Goal: Task Accomplishment & Management: Use online tool/utility

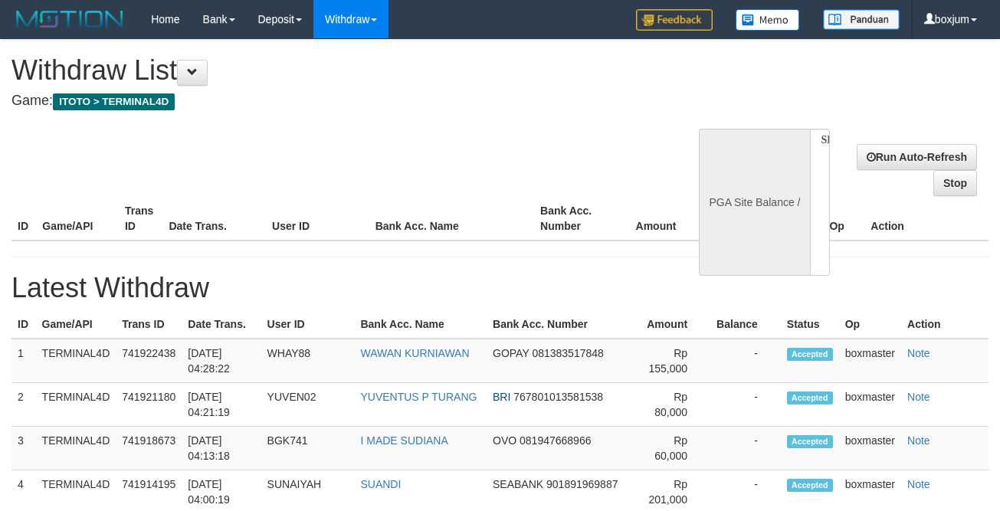
select select
select select "**"
select select
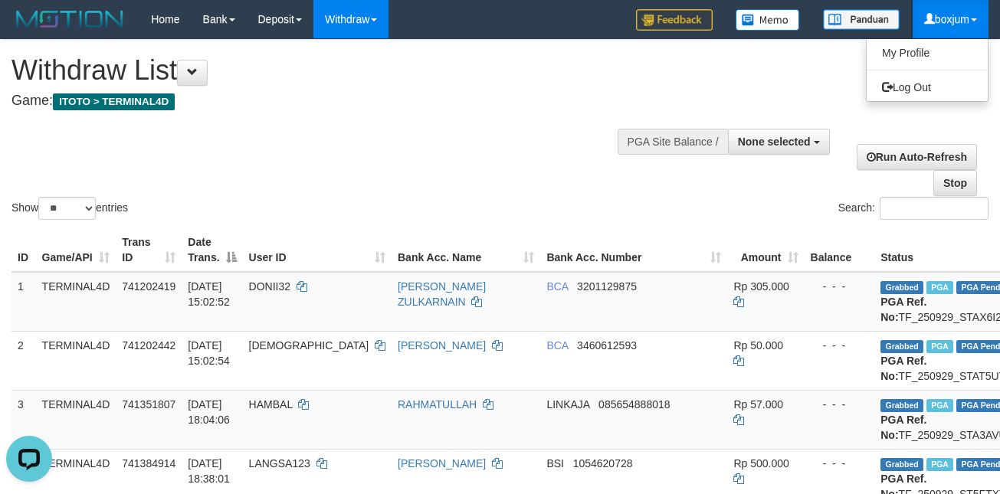
click at [954, 34] on link "boxjum" at bounding box center [950, 19] width 76 height 38
click at [938, 35] on link "boxjum" at bounding box center [950, 19] width 76 height 38
click at [938, 28] on link "boxjum" at bounding box center [950, 19] width 76 height 38
click at [902, 81] on link "Log Out" at bounding box center [926, 87] width 121 height 20
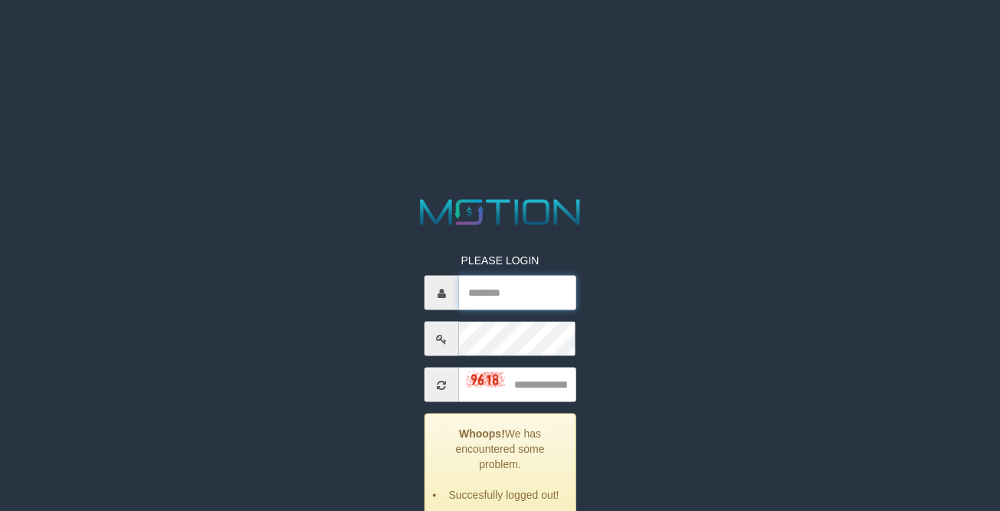
type input "*********"
click at [511, 274] on div "PLEASE LOGIN ********* Whoops! We has encountered some problem. Succesfully log…" at bounding box center [500, 407] width 175 height 355
click at [535, 370] on input "text" at bounding box center [517, 385] width 117 height 34
type input "****"
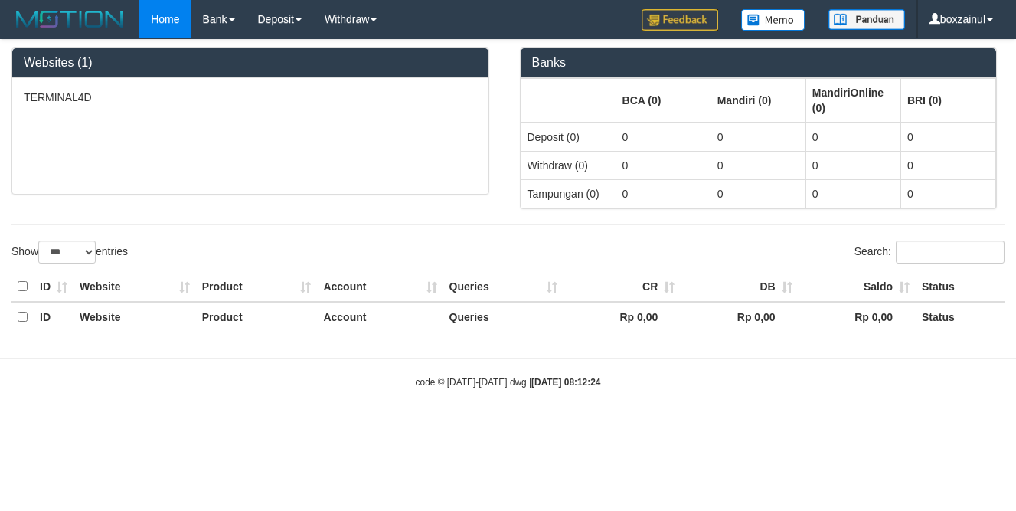
select select "***"
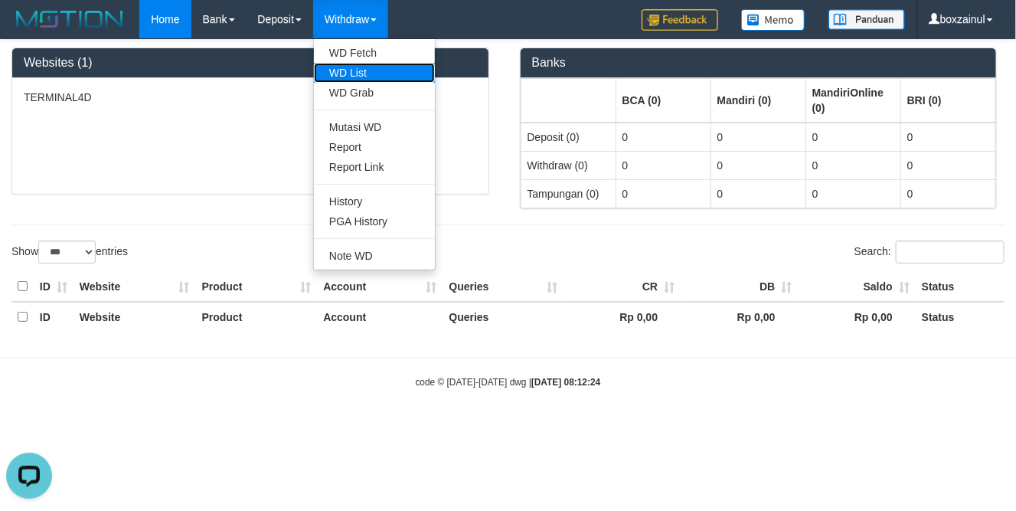
click at [363, 74] on link "WD List" at bounding box center [374, 73] width 121 height 20
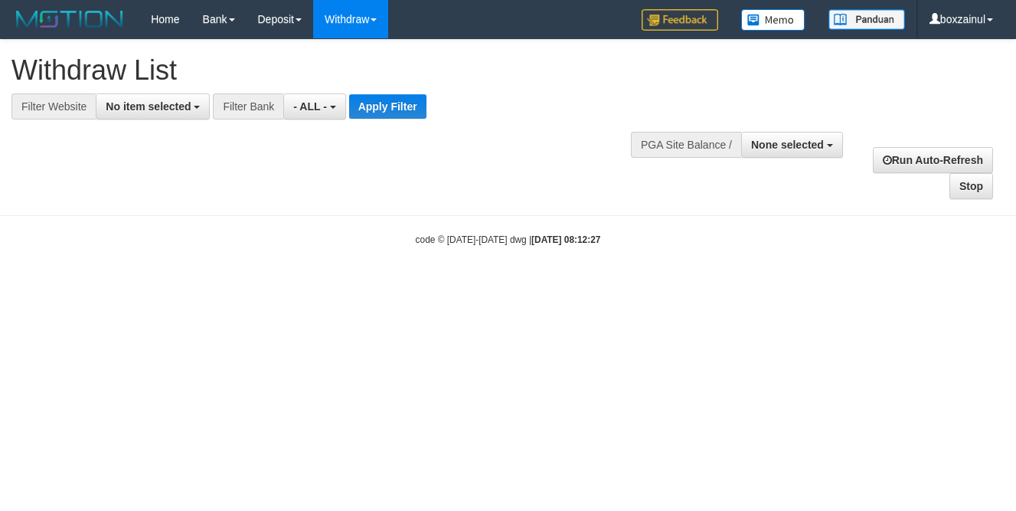
select select
click at [122, 113] on button "No item selected" at bounding box center [153, 106] width 114 height 26
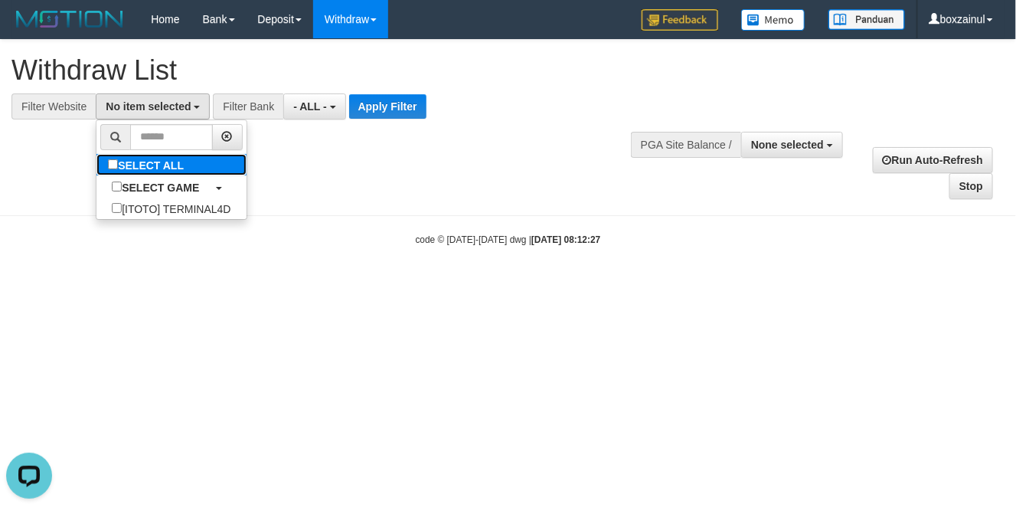
click at [142, 168] on label "SELECT ALL" at bounding box center [148, 164] width 103 height 21
select select "****"
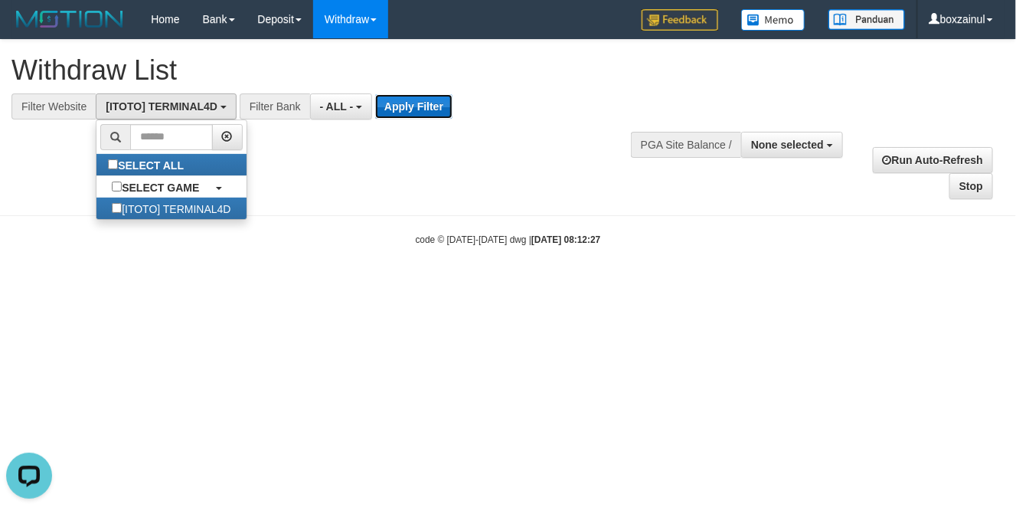
click at [388, 103] on button "Apply Filter" at bounding box center [413, 106] width 77 height 25
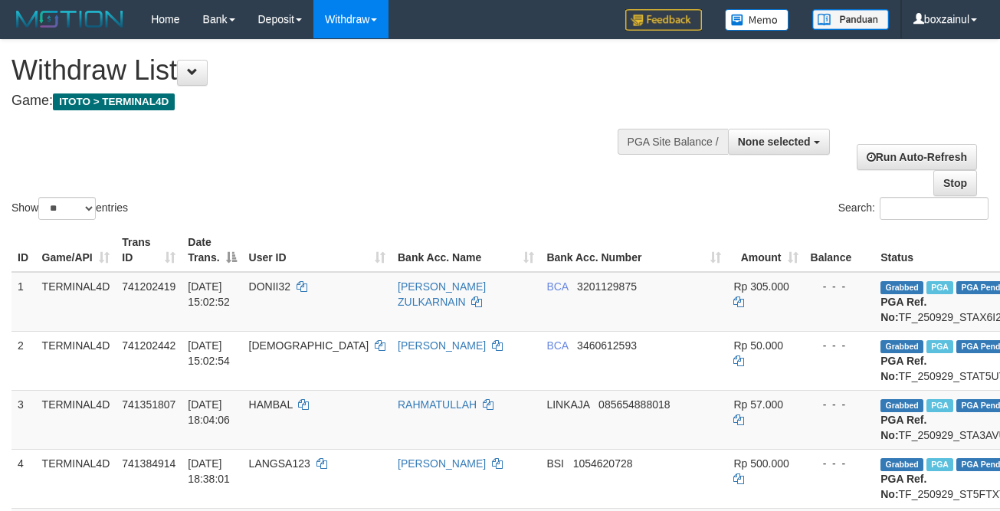
select select
select select "**"
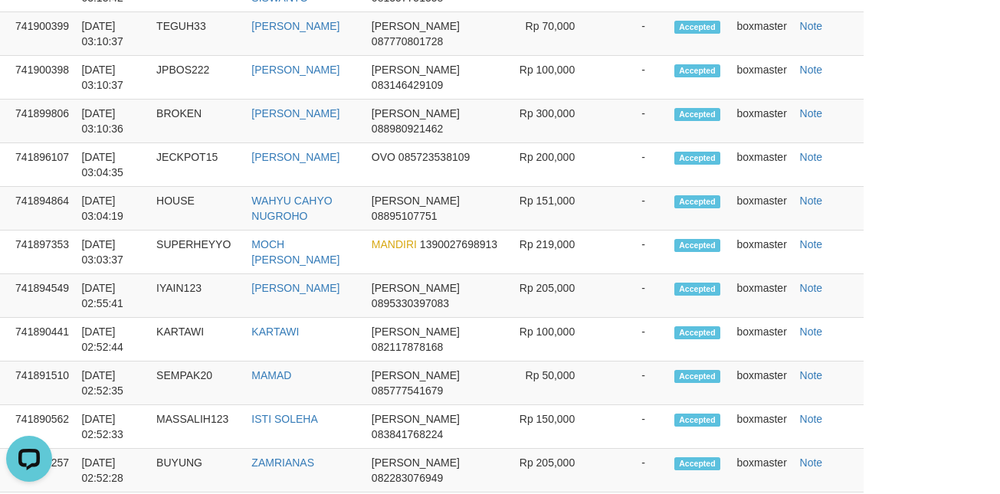
scroll to position [1838, 125]
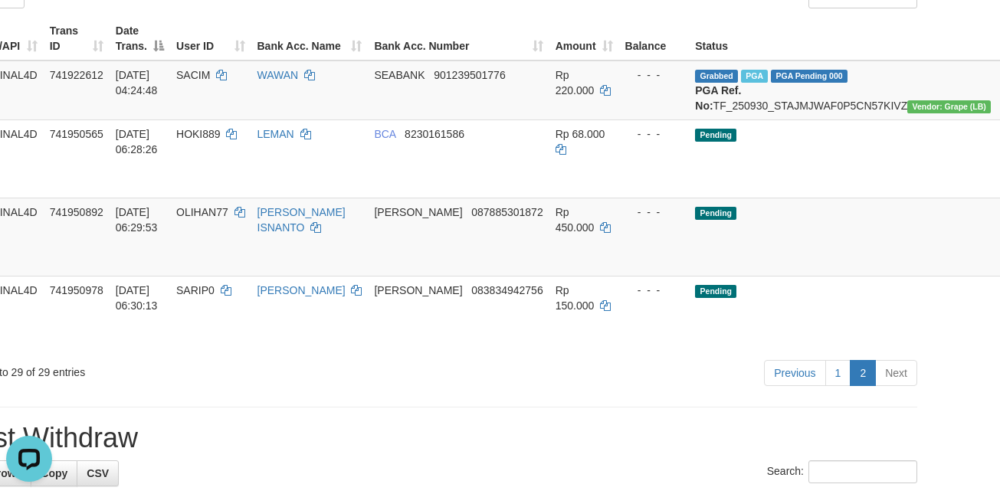
scroll to position [25, 71]
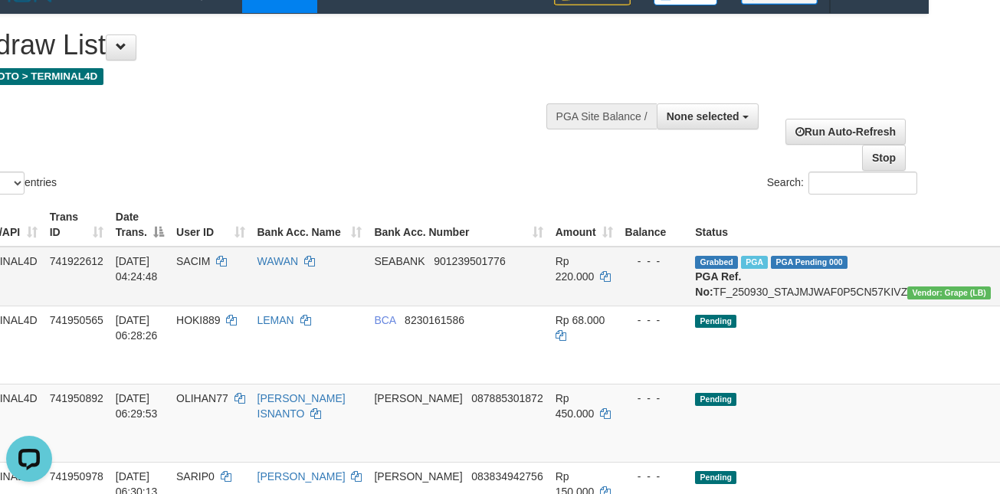
click at [180, 269] on td "SACIM" at bounding box center [210, 277] width 80 height 60
copy td "SACIM"
click at [180, 269] on td "SACIM" at bounding box center [210, 277] width 80 height 60
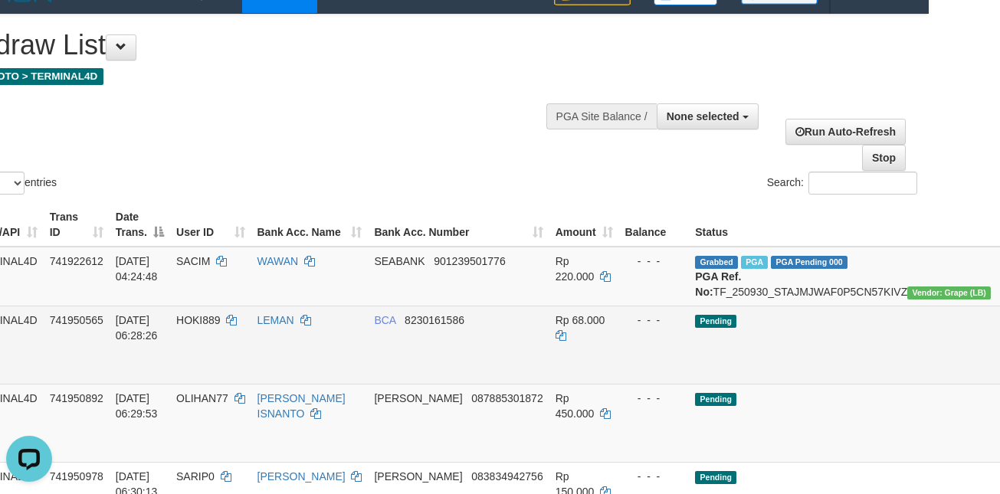
click at [170, 352] on td "30/09/2025 06:28:26" at bounding box center [140, 345] width 61 height 78
copy span "2025"
click at [170, 352] on td "30/09/2025 06:28:26" at bounding box center [140, 345] width 61 height 78
click at [191, 326] on span "HOKI889" at bounding box center [198, 320] width 44 height 12
click at [193, 326] on span "HOKI889" at bounding box center [198, 320] width 44 height 12
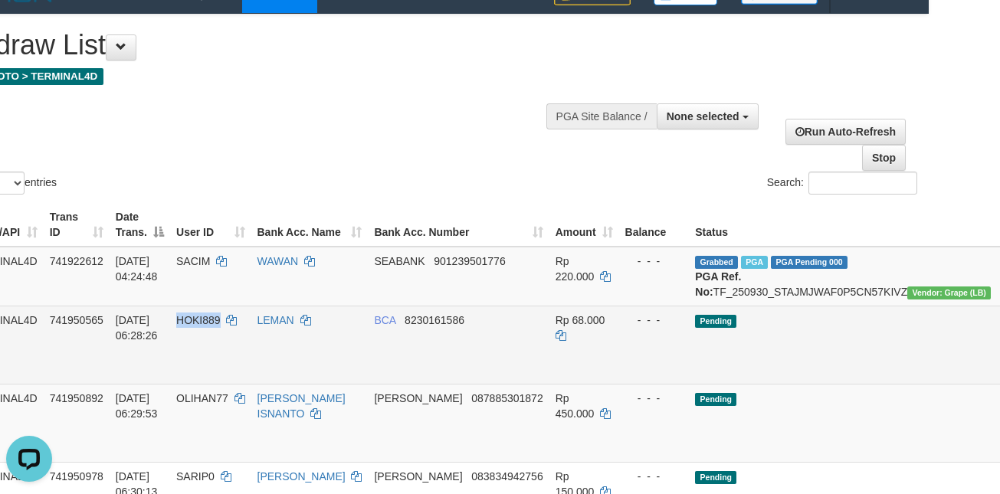
copy span "HOKI889"
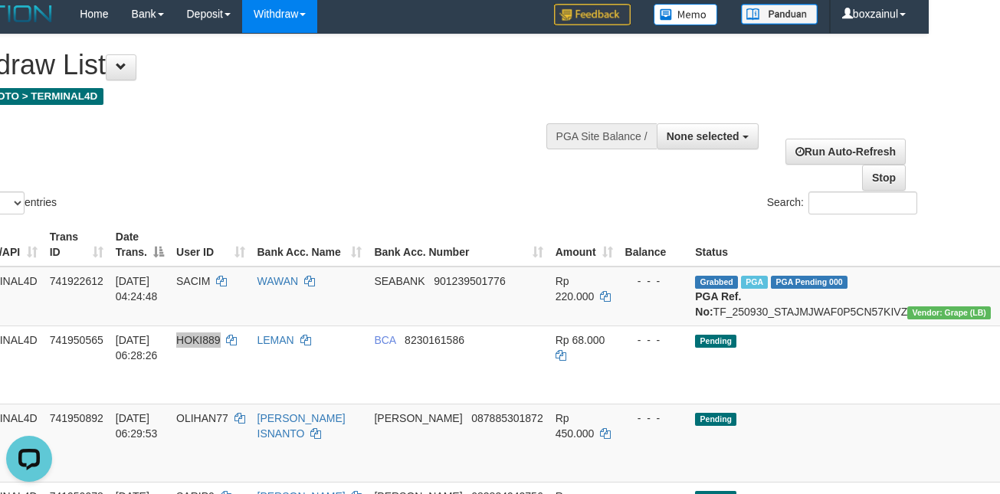
scroll to position [0, 71]
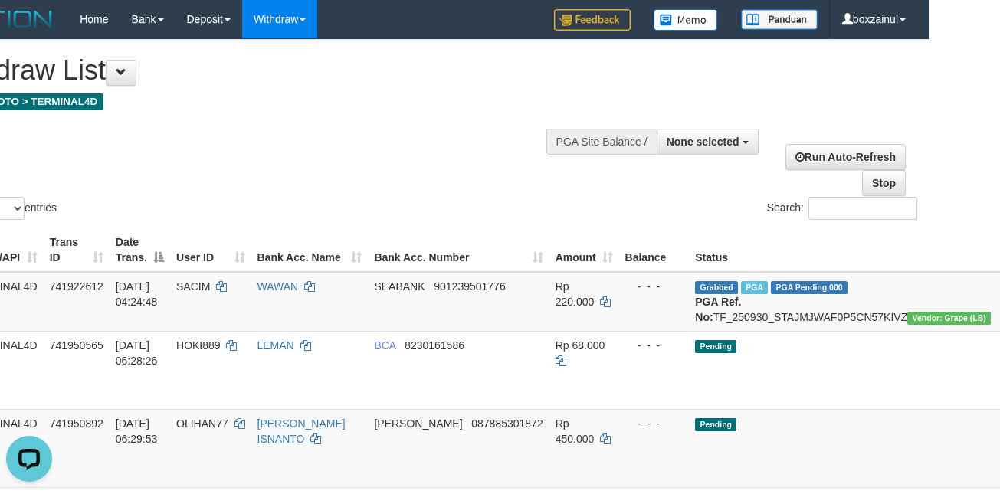
click at [425, 147] on div "Show ** ** ** *** entries Search:" at bounding box center [429, 131] width 1000 height 183
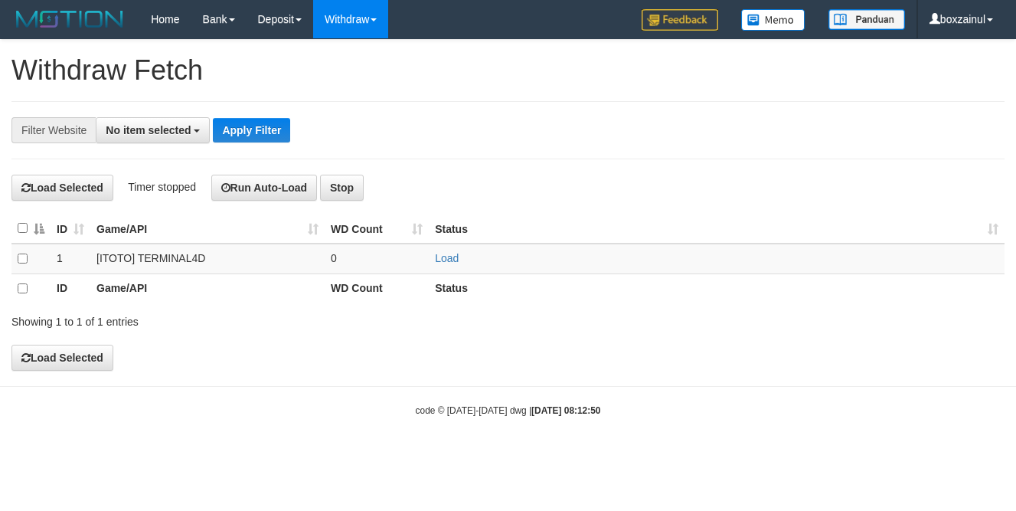
select select
click at [460, 253] on td "Load" at bounding box center [717, 259] width 576 height 30
click at [460, 258] on td "Load" at bounding box center [717, 259] width 576 height 30
click at [449, 262] on link "Load" at bounding box center [447, 258] width 24 height 12
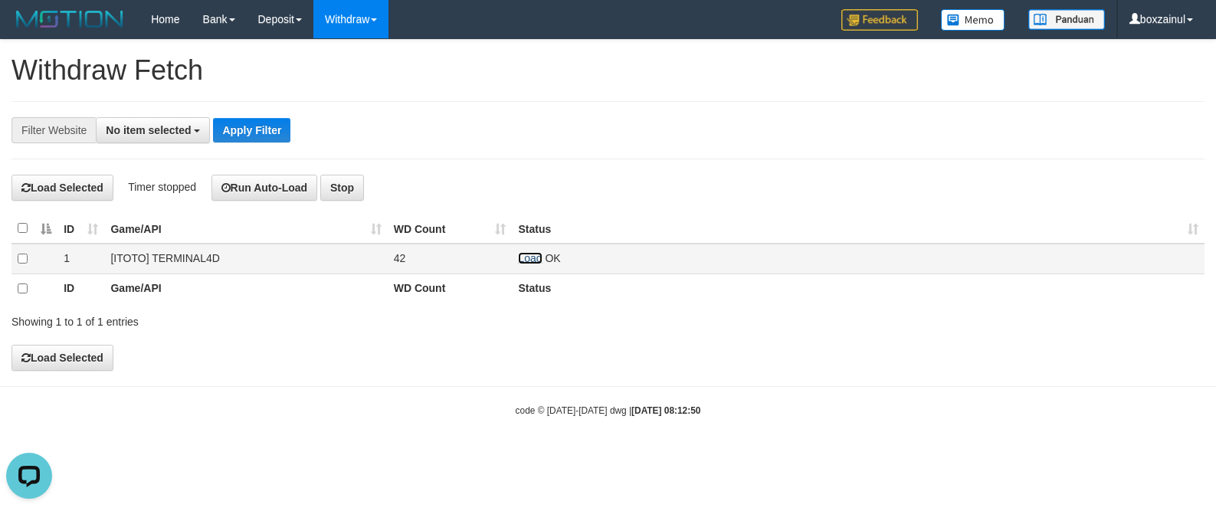
click at [531, 264] on link "Load" at bounding box center [530, 258] width 24 height 12
click at [534, 260] on link "Load" at bounding box center [530, 258] width 24 height 12
click at [519, 262] on link "Load" at bounding box center [530, 258] width 24 height 12
click at [526, 257] on link "Load" at bounding box center [530, 258] width 24 height 12
click at [529, 258] on link "Load" at bounding box center [530, 258] width 24 height 12
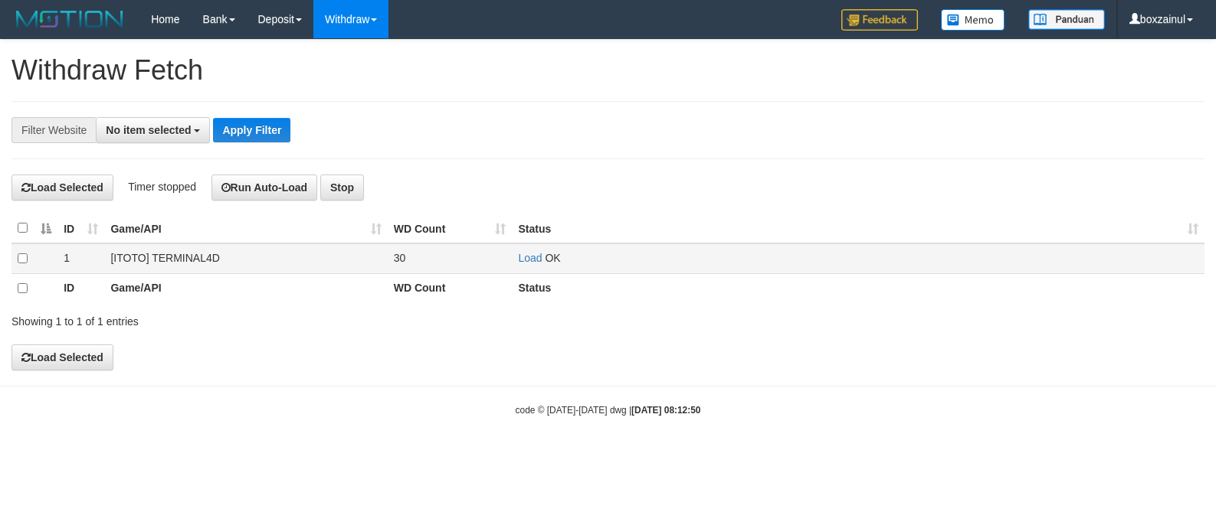
click at [529, 254] on td "Load OK" at bounding box center [858, 259] width 692 height 30
click at [531, 256] on link "Load" at bounding box center [530, 258] width 24 height 12
click at [728, 285] on th "Status" at bounding box center [858, 287] width 692 height 29
click at [529, 260] on link "Load" at bounding box center [530, 258] width 24 height 12
click at [524, 256] on link "Load" at bounding box center [530, 258] width 24 height 12
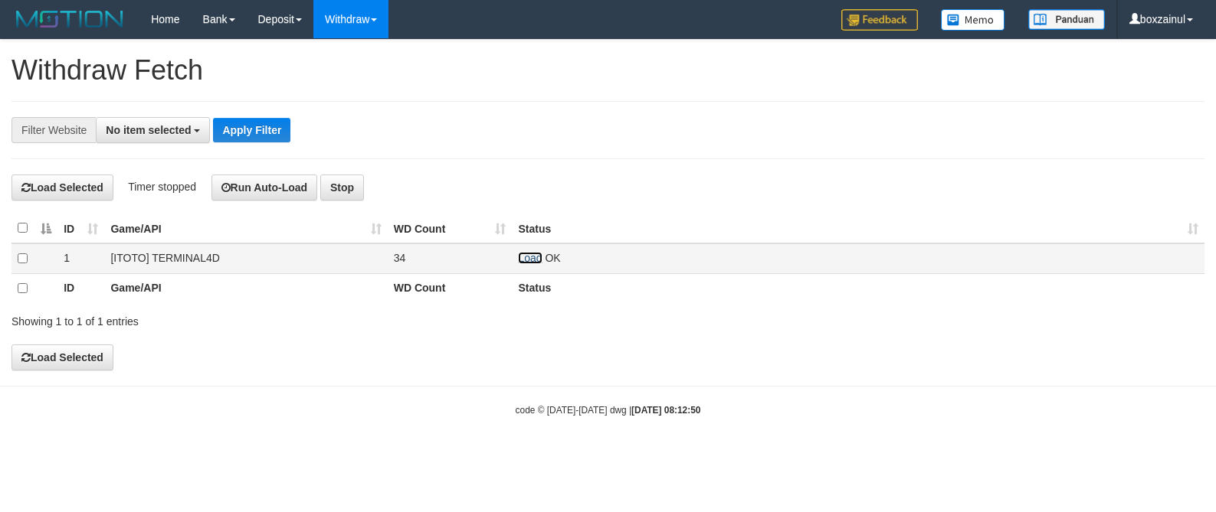
click at [522, 262] on link "Load" at bounding box center [530, 258] width 24 height 12
click at [529, 260] on link "Load" at bounding box center [530, 258] width 24 height 12
click at [522, 260] on link "Load" at bounding box center [530, 258] width 24 height 12
click at [532, 262] on link "Load" at bounding box center [530, 258] width 24 height 12
click at [529, 248] on td "Load OK" at bounding box center [858, 259] width 692 height 30
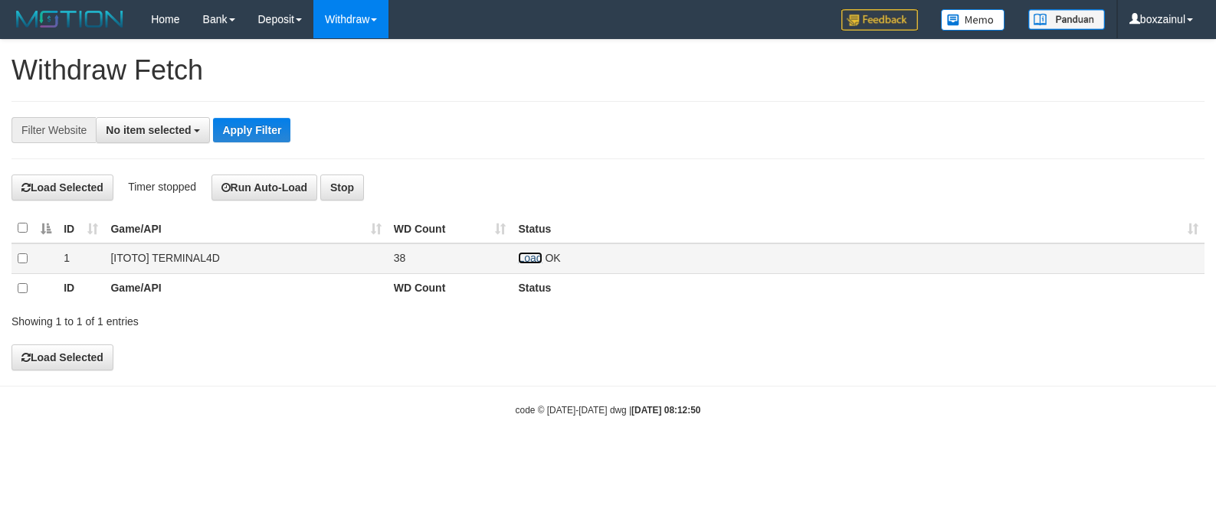
click at [527, 260] on link "Load" at bounding box center [530, 258] width 24 height 12
click at [517, 264] on td "Load OK" at bounding box center [858, 259] width 692 height 30
click at [522, 260] on link "Load" at bounding box center [530, 258] width 24 height 12
click at [529, 257] on link "Load" at bounding box center [530, 258] width 24 height 12
click at [529, 254] on td "Load OK" at bounding box center [858, 259] width 692 height 30
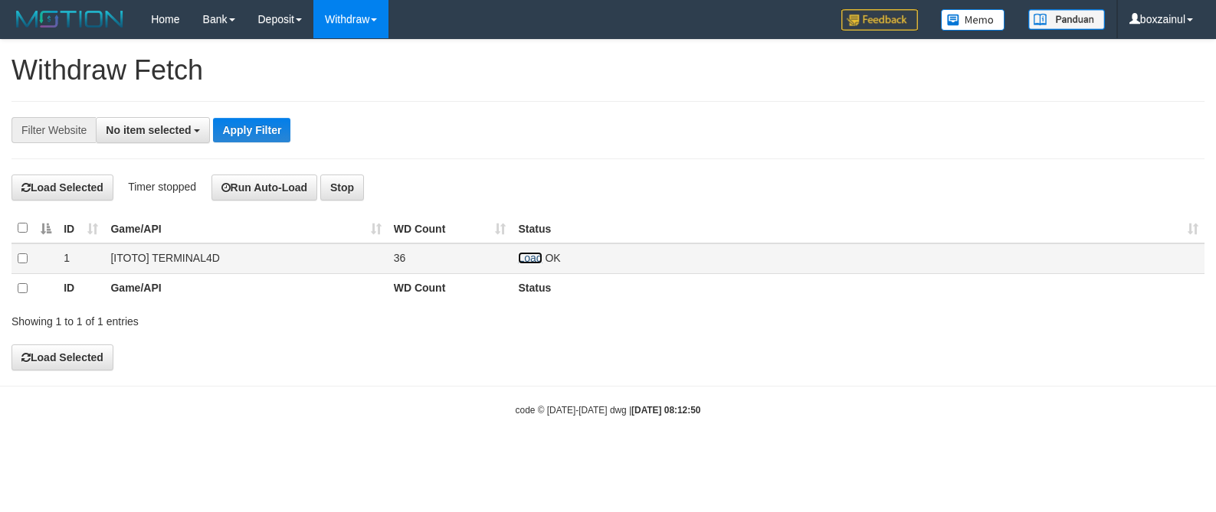
click at [529, 263] on link "Load" at bounding box center [530, 258] width 24 height 12
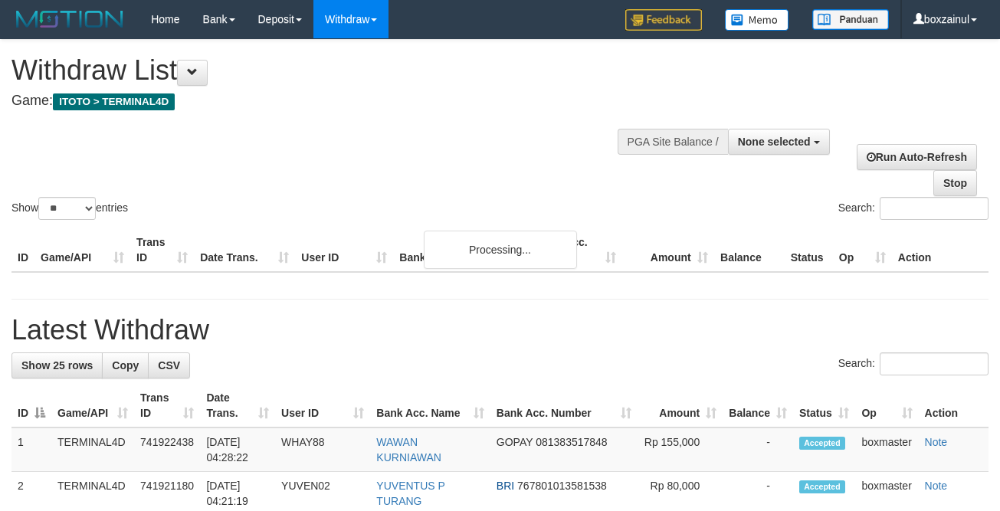
select select
select select "**"
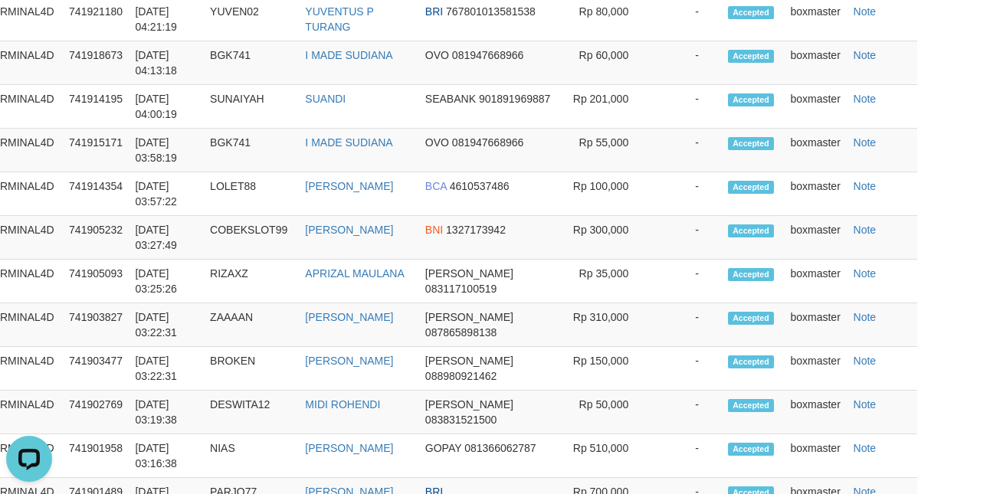
scroll to position [1953, 71]
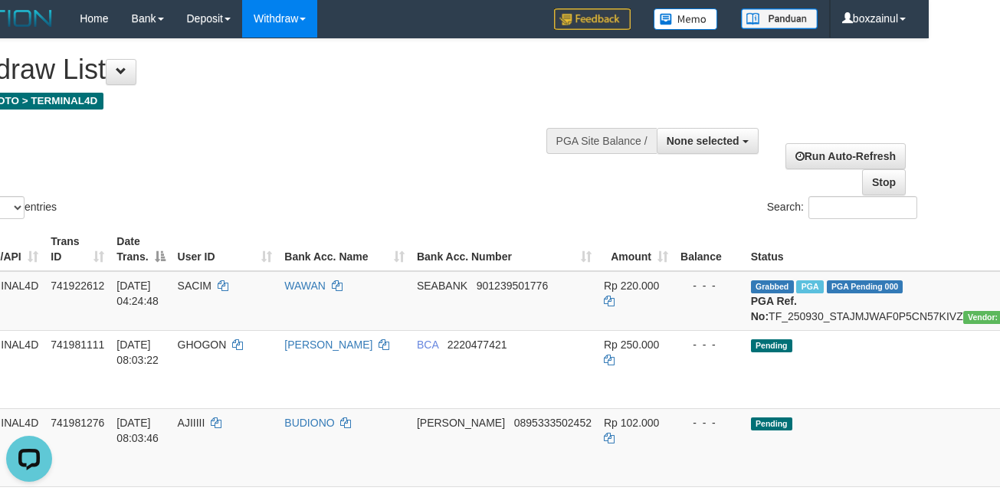
scroll to position [0, 71]
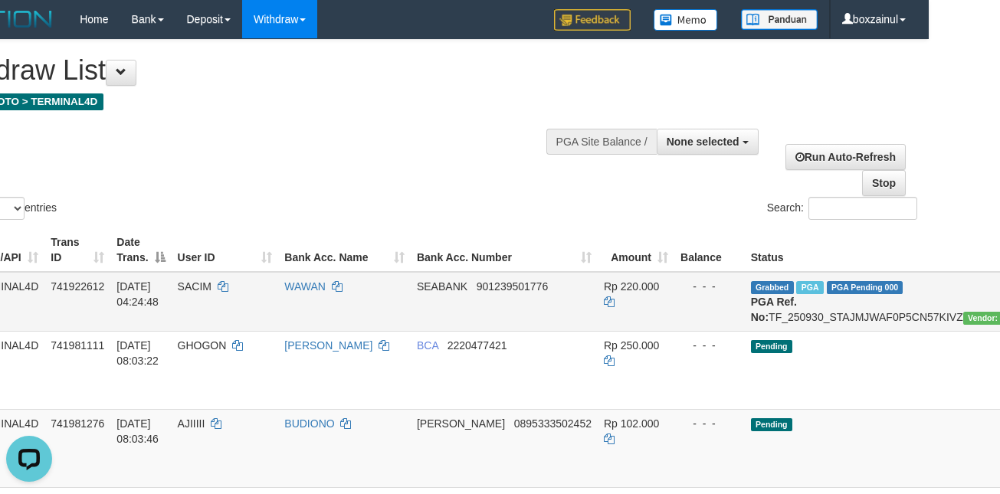
click at [194, 283] on span "SACIM" at bounding box center [195, 286] width 34 height 12
copy td "SACIM"
click at [194, 283] on span "SACIM" at bounding box center [195, 286] width 34 height 12
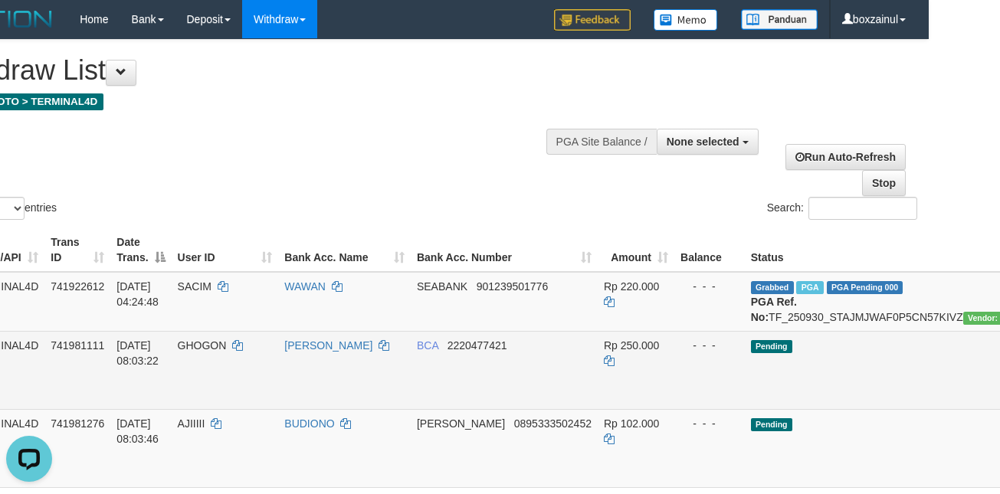
click at [214, 352] on span "GHOGON" at bounding box center [202, 345] width 49 height 12
copy td "GHOGON"
drag, startPoint x: 214, startPoint y: 365, endPoint x: 25, endPoint y: 365, distance: 188.4
click at [210, 352] on span "GHOGON" at bounding box center [202, 345] width 49 height 12
copy span "GHOGON"
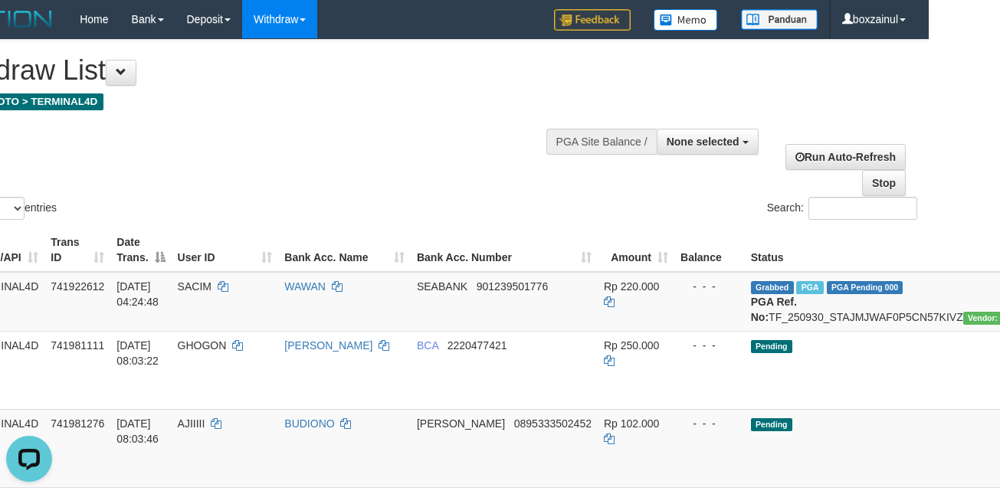
click at [354, 132] on div "Show ** ** ** *** entries Search:" at bounding box center [429, 131] width 1000 height 183
click at [470, 178] on div "Show ** ** ** *** entries Search:" at bounding box center [429, 131] width 1000 height 183
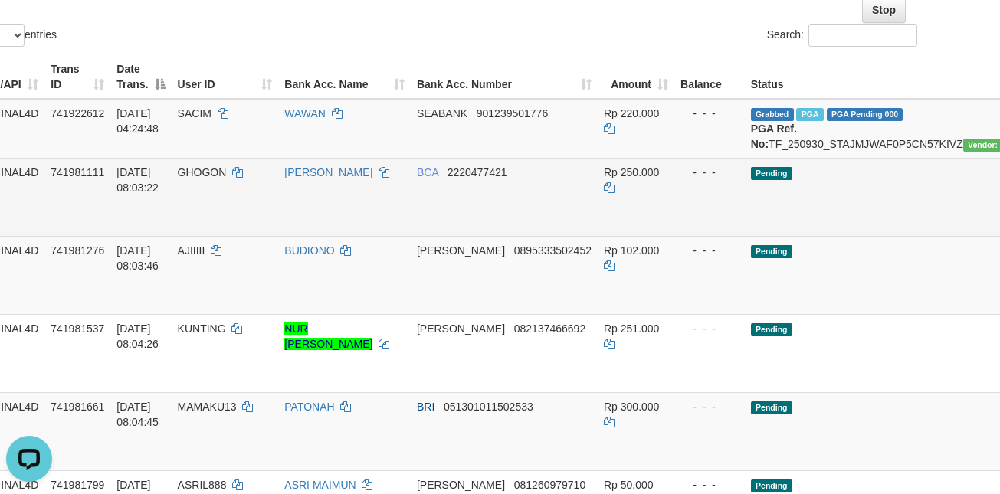
scroll to position [230, 71]
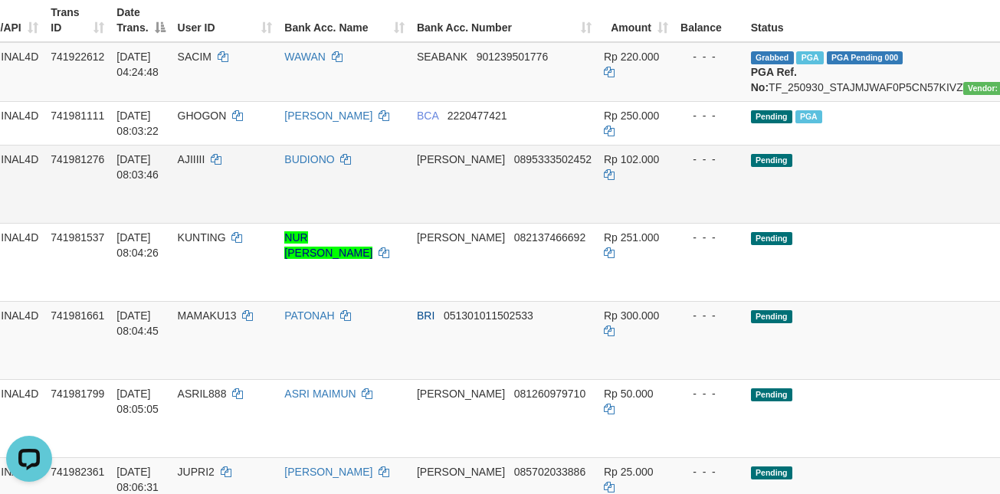
click at [411, 209] on td "DANA 0895333502452" at bounding box center [504, 184] width 187 height 78
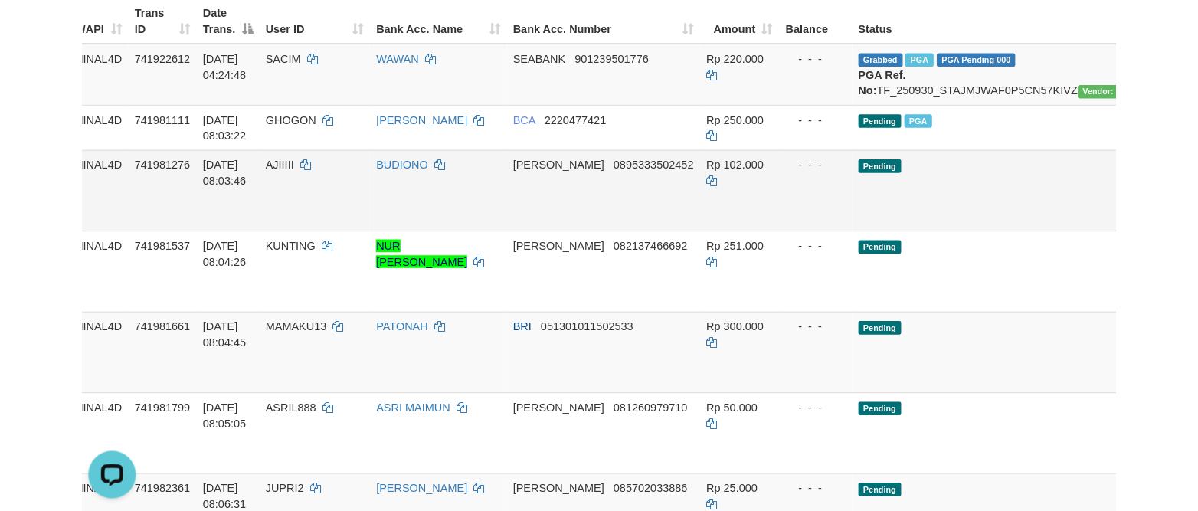
scroll to position [214, 0]
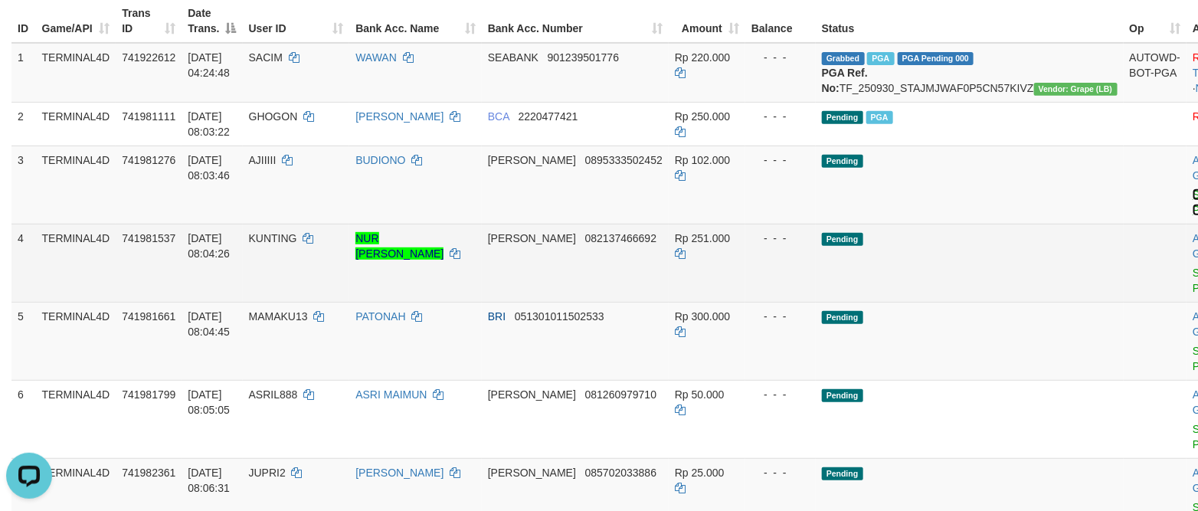
drag, startPoint x: 1032, startPoint y: 214, endPoint x: 722, endPoint y: 264, distance: 314.2
click at [999, 214] on link "Send PGA" at bounding box center [1205, 202] width 25 height 28
click at [999, 290] on link "Send PGA" at bounding box center [1205, 281] width 25 height 28
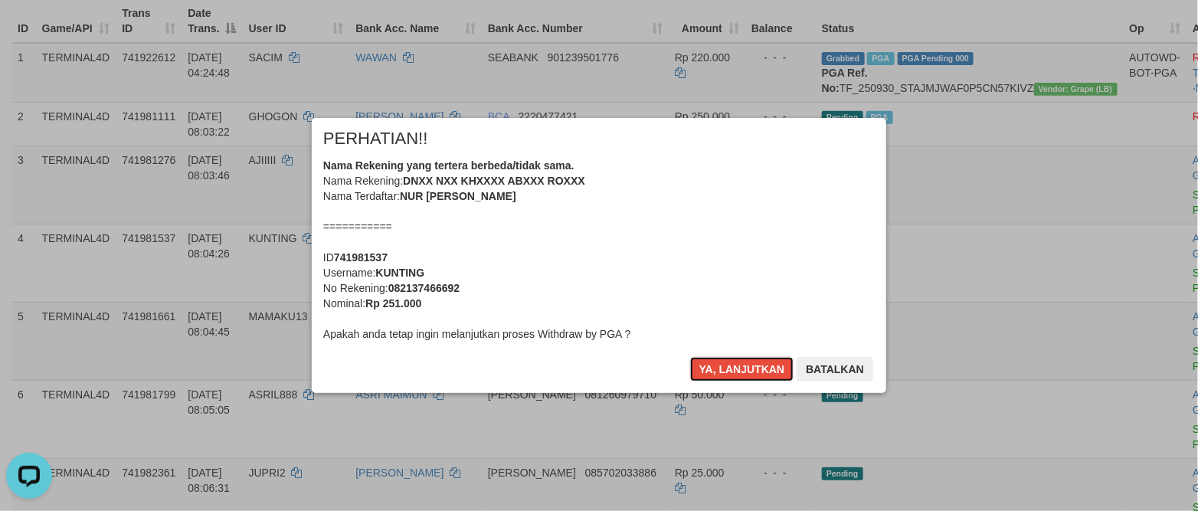
click at [748, 373] on button "Ya, lanjutkan" at bounding box center [742, 369] width 104 height 25
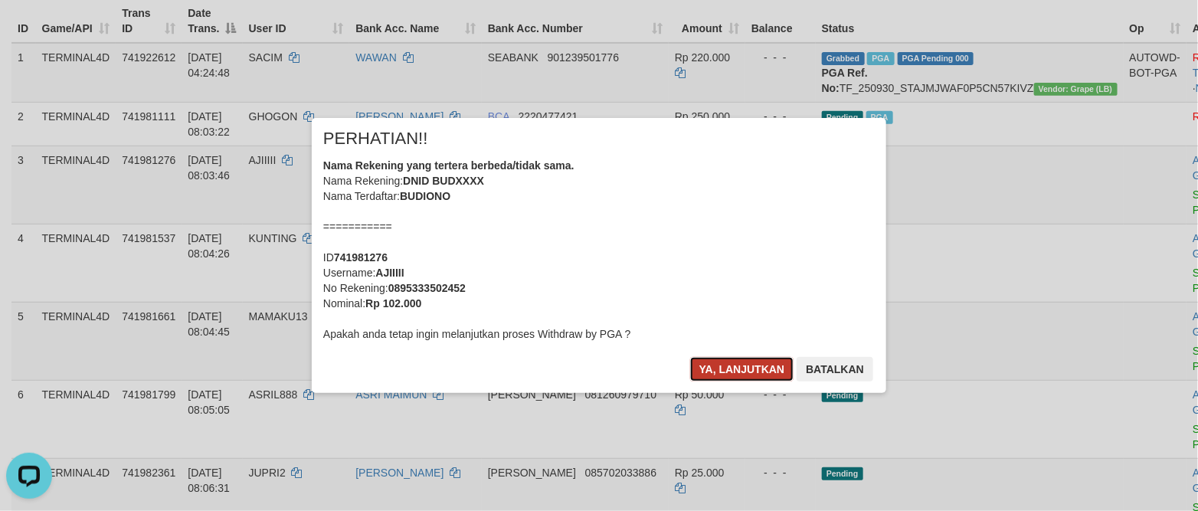
click at [748, 373] on button "Ya, lanjutkan" at bounding box center [742, 369] width 104 height 25
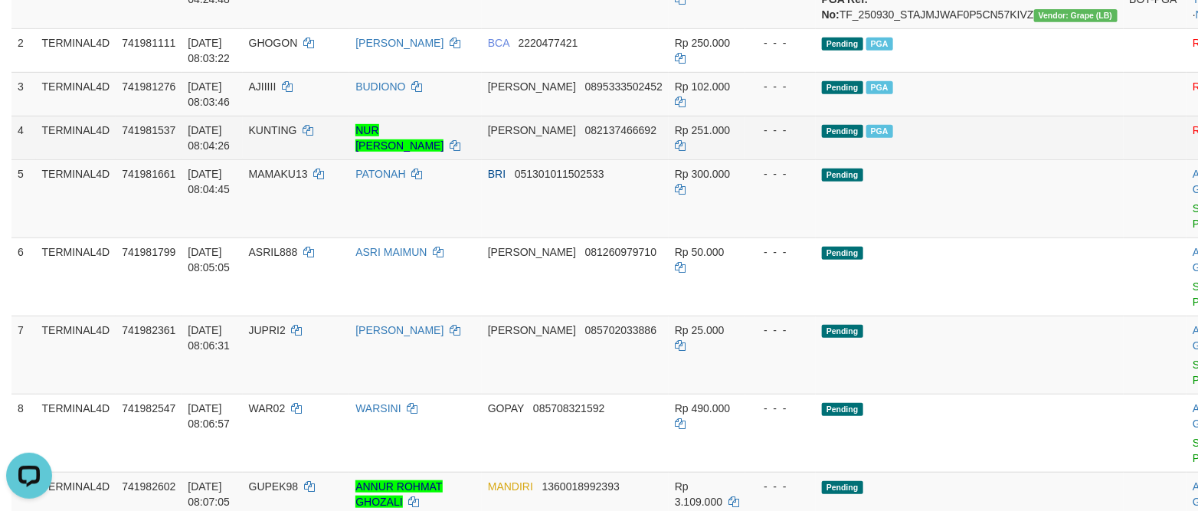
scroll to position [329, 0]
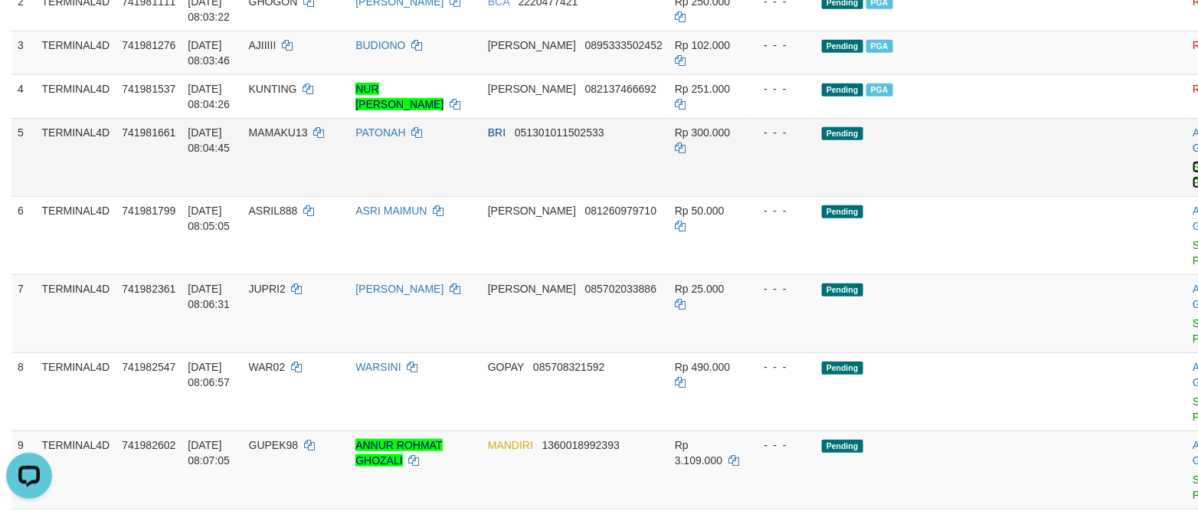
click at [999, 188] on link "Send PGA" at bounding box center [1205, 175] width 25 height 28
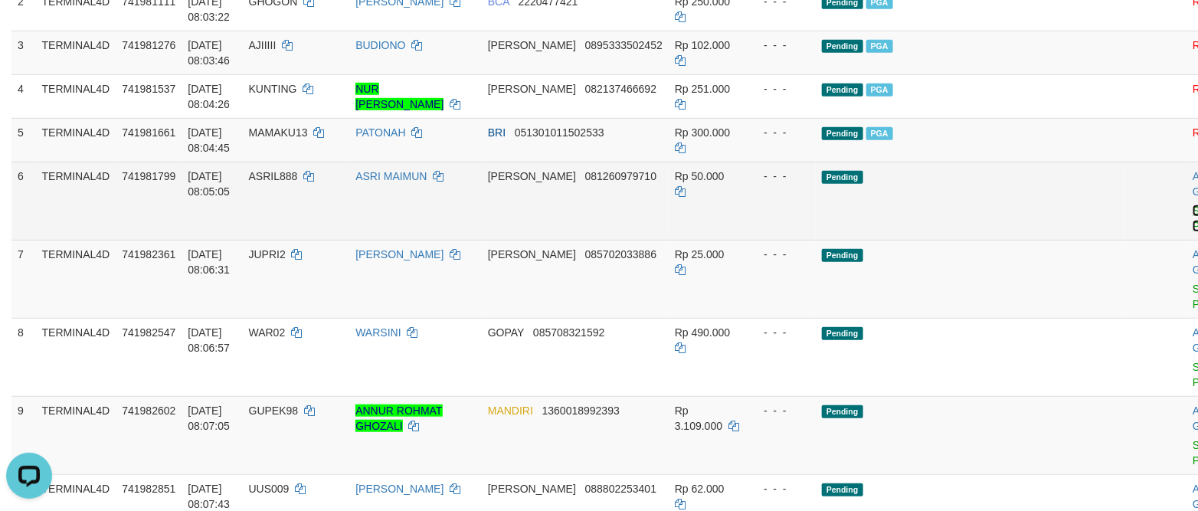
click at [999, 232] on link "Send PGA" at bounding box center [1205, 219] width 25 height 28
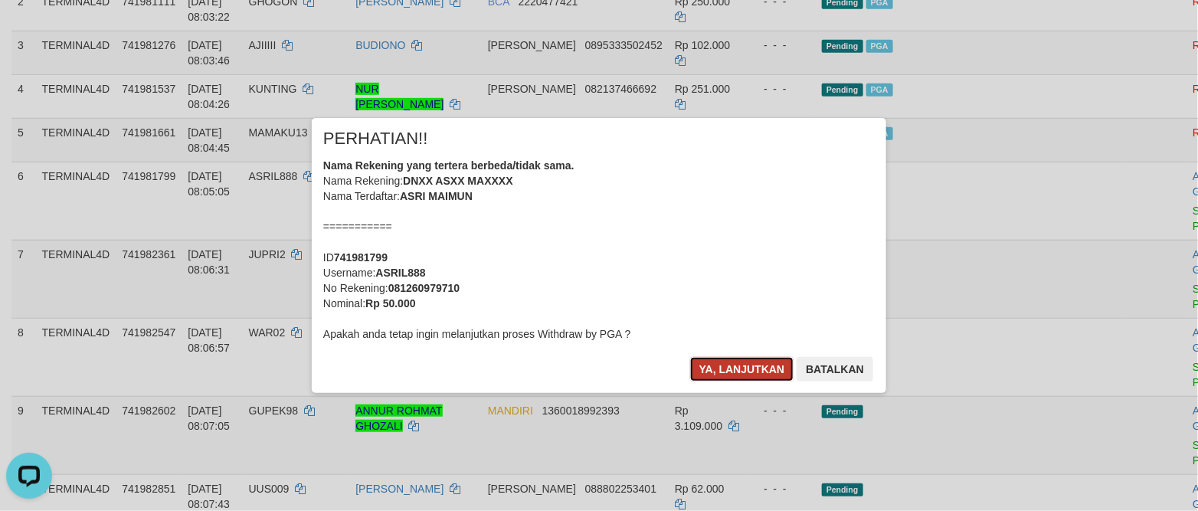
click at [752, 363] on button "Ya, lanjutkan" at bounding box center [742, 369] width 104 height 25
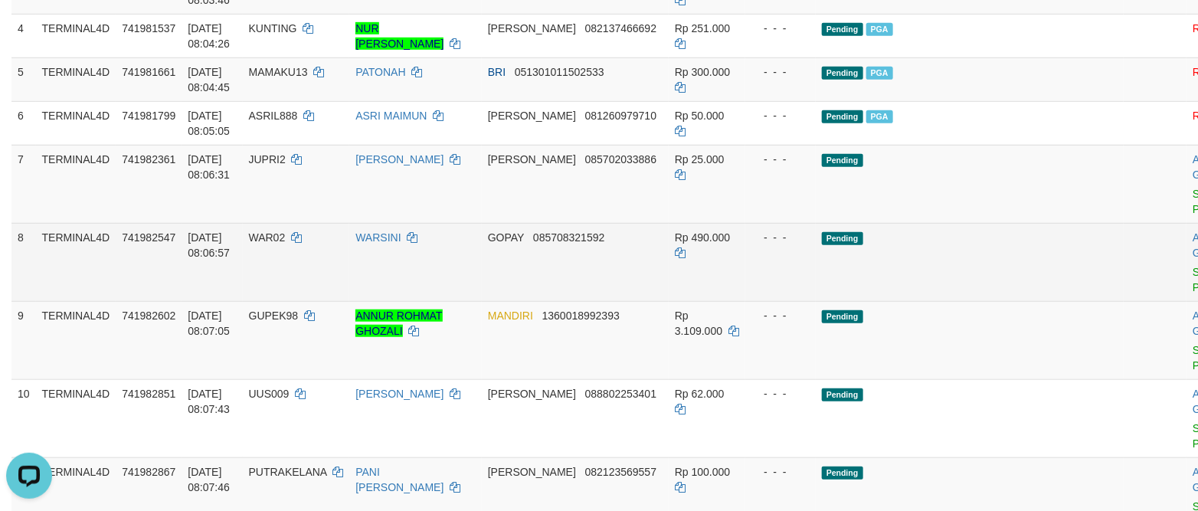
scroll to position [443, 0]
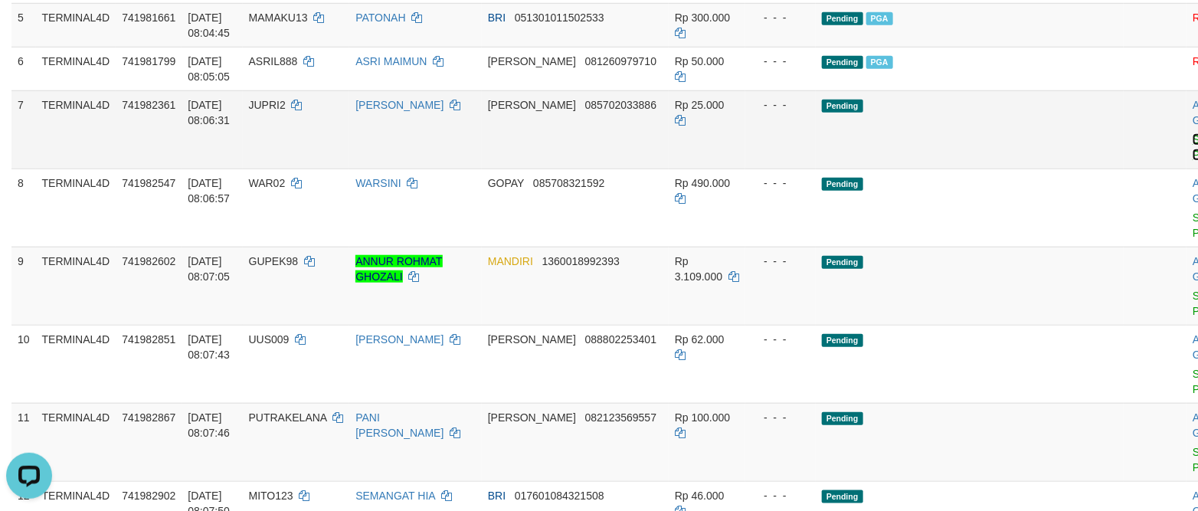
click at [999, 161] on link "Send PGA" at bounding box center [1205, 147] width 25 height 28
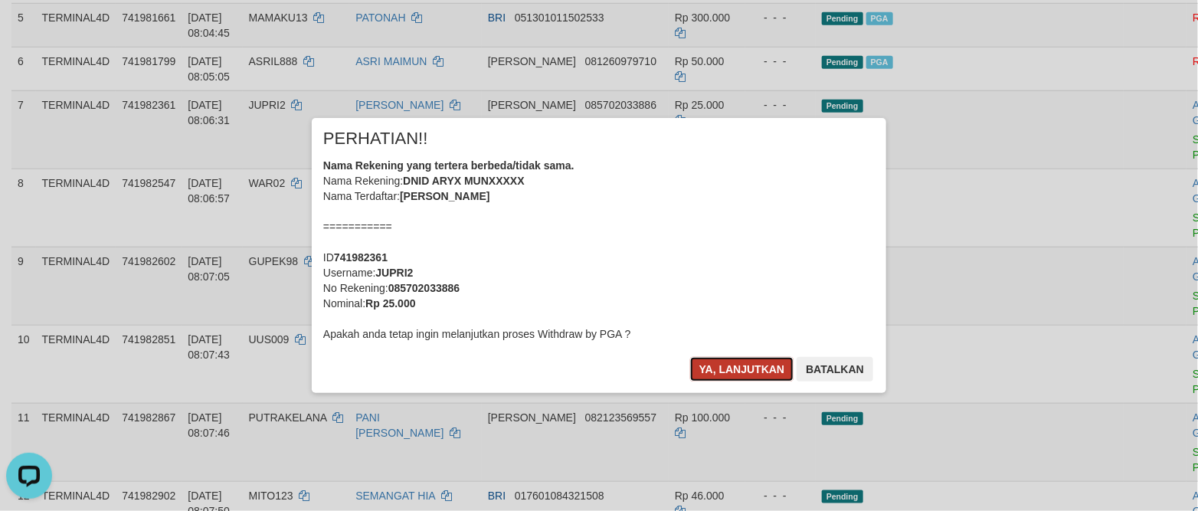
click at [719, 359] on button "Ya, lanjutkan" at bounding box center [742, 369] width 104 height 25
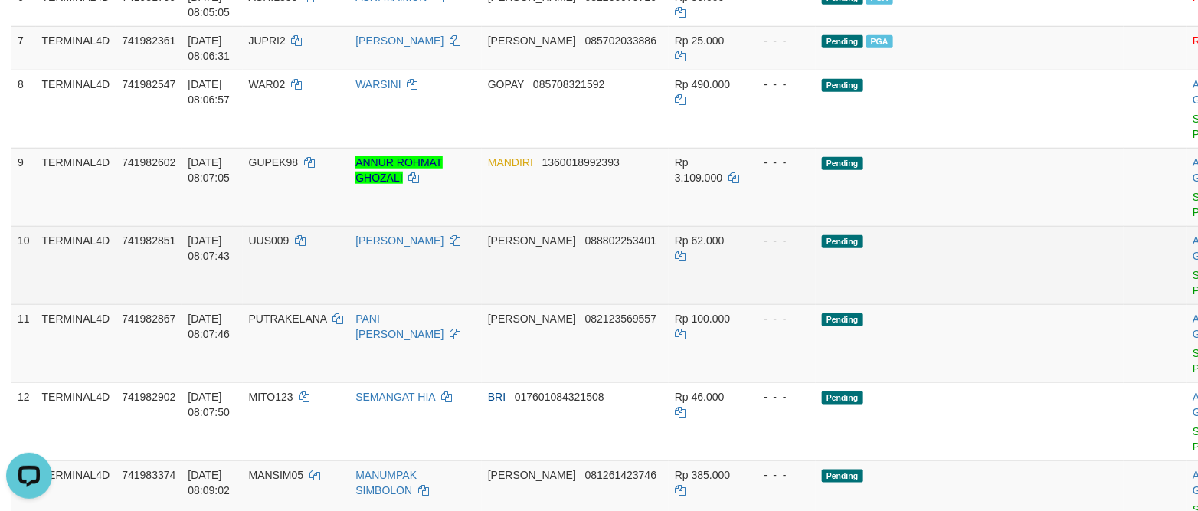
scroll to position [558, 0]
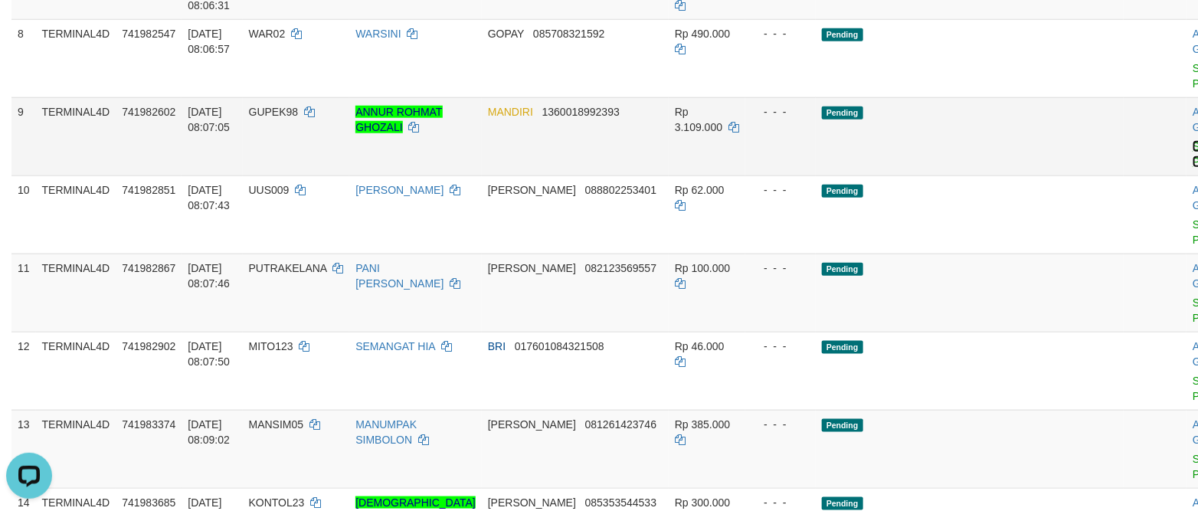
click at [999, 168] on link "Send PGA" at bounding box center [1205, 154] width 25 height 28
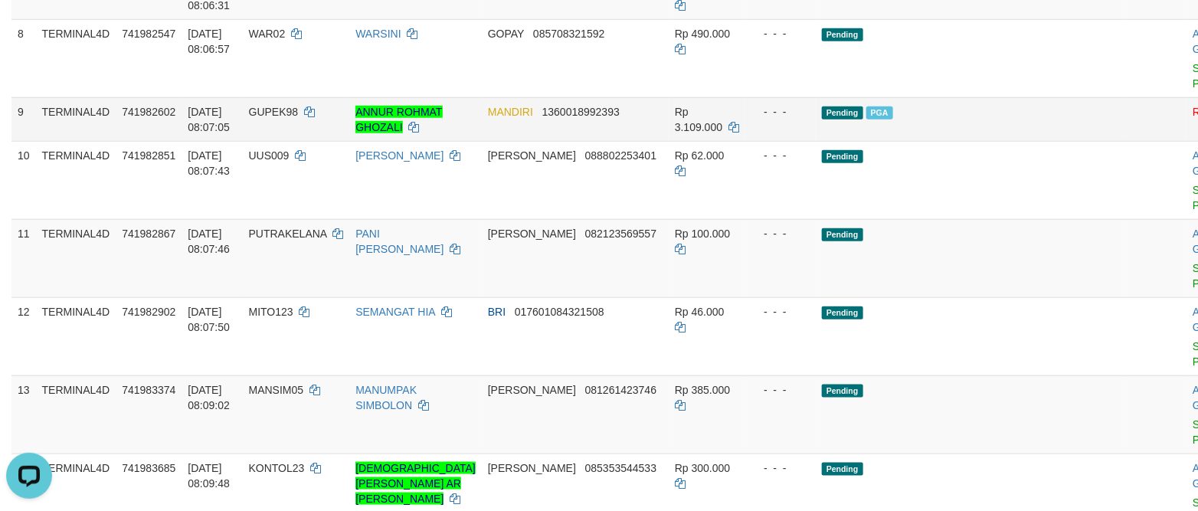
click at [262, 118] on span "GUPEK98" at bounding box center [274, 112] width 50 height 12
copy td "GUPEK98"
click at [262, 118] on span "GUPEK98" at bounding box center [274, 112] width 50 height 12
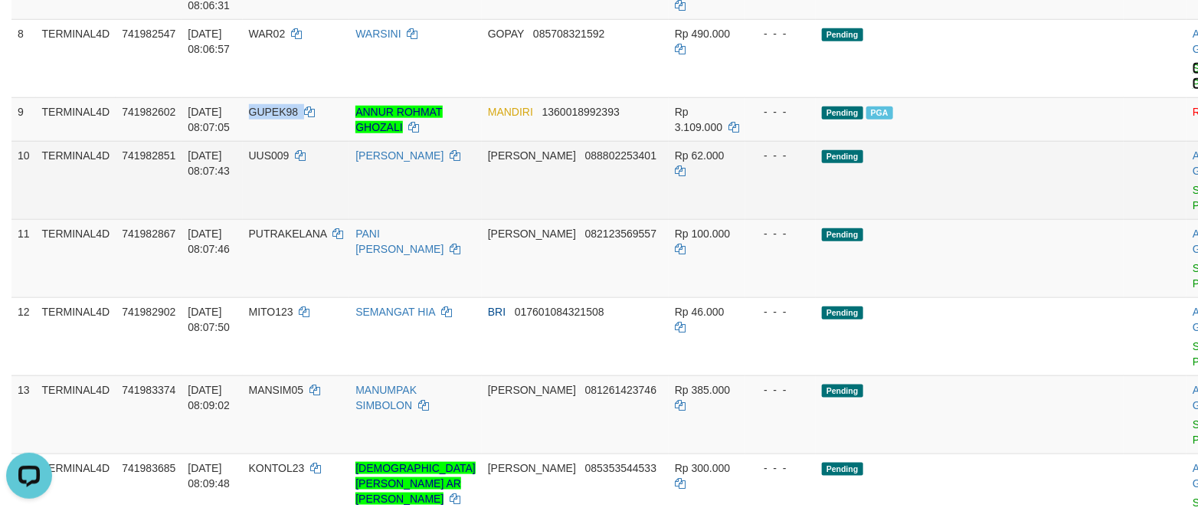
drag, startPoint x: 1035, startPoint y: 106, endPoint x: 703, endPoint y: 267, distance: 368.6
click at [999, 90] on link "Send PGA" at bounding box center [1205, 76] width 25 height 28
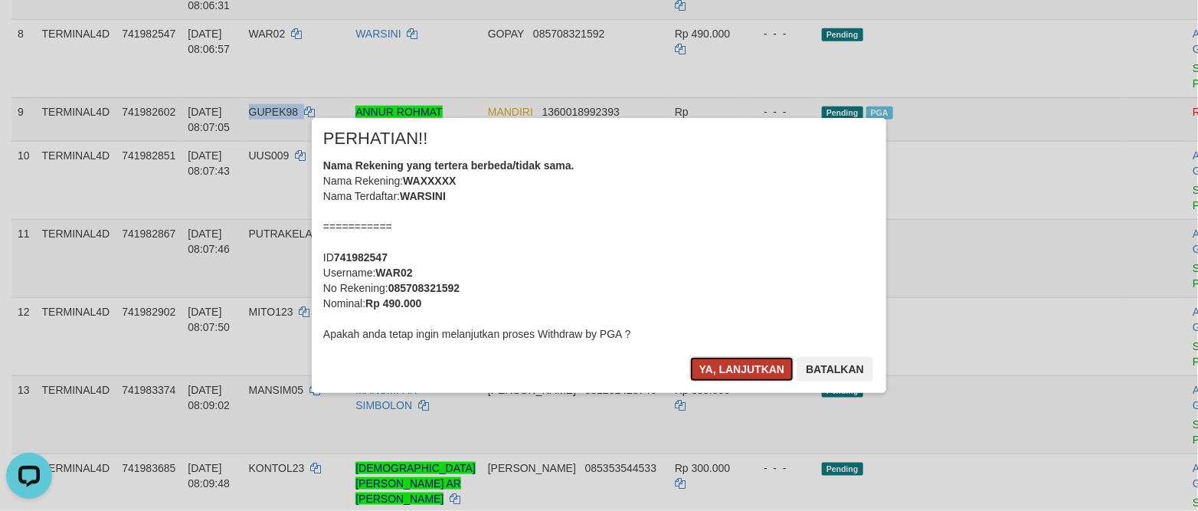
click at [726, 380] on button "Ya, lanjutkan" at bounding box center [742, 369] width 104 height 25
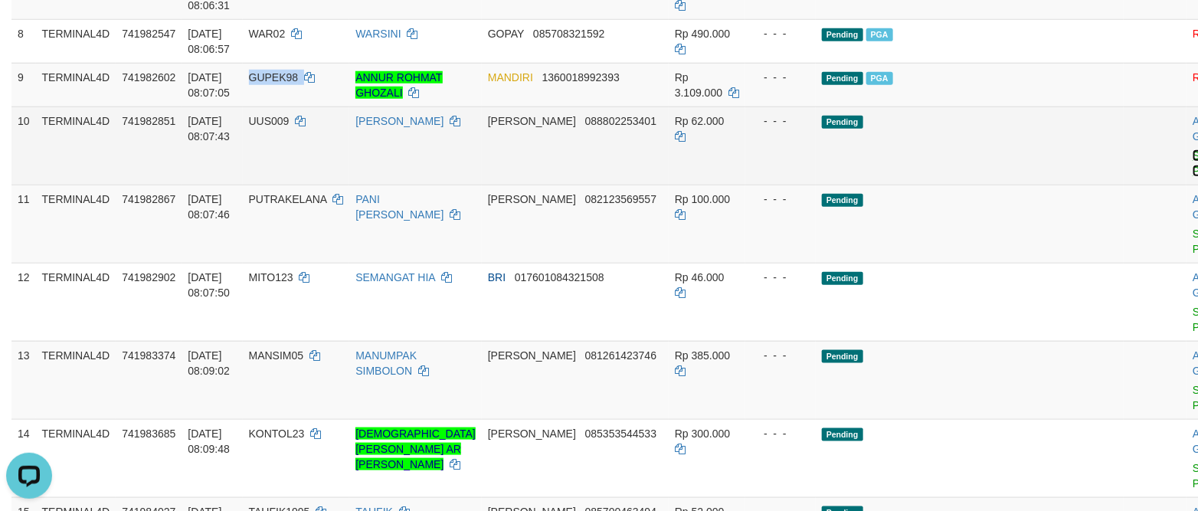
click at [999, 177] on link "Send PGA" at bounding box center [1205, 163] width 25 height 28
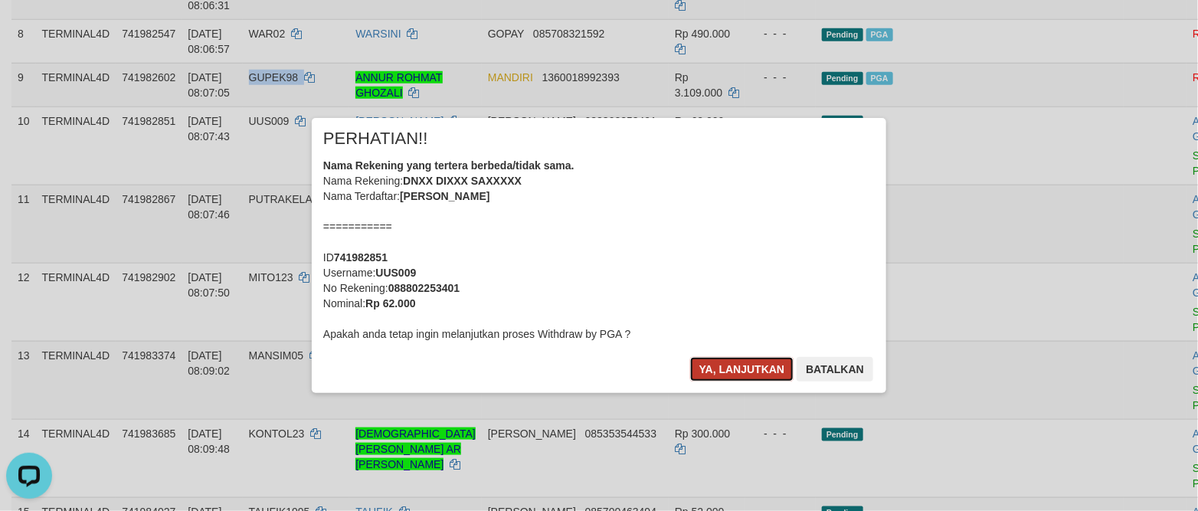
click at [704, 375] on button "Ya, lanjutkan" at bounding box center [742, 369] width 104 height 25
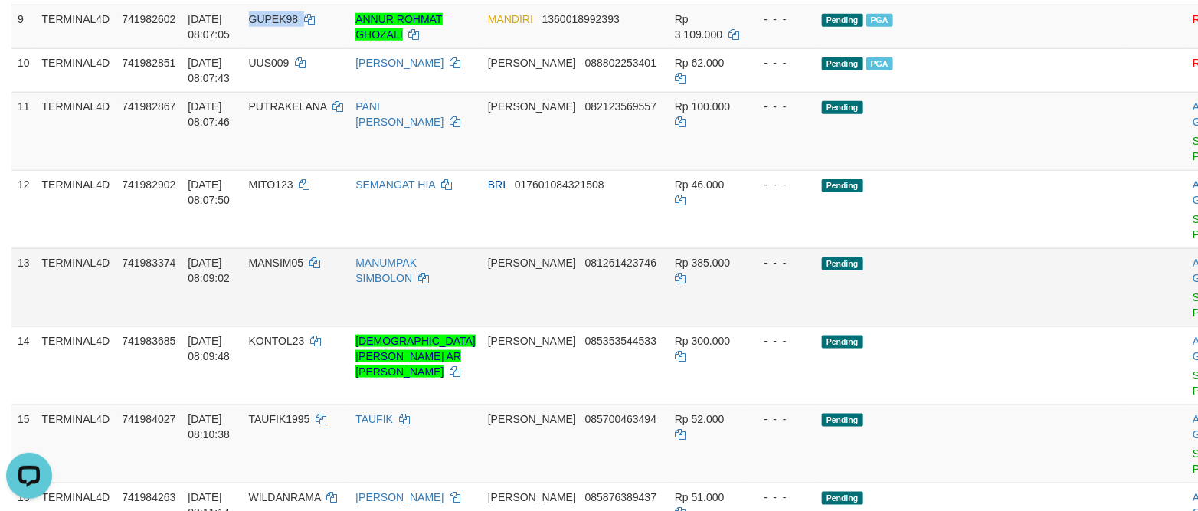
scroll to position [673, 0]
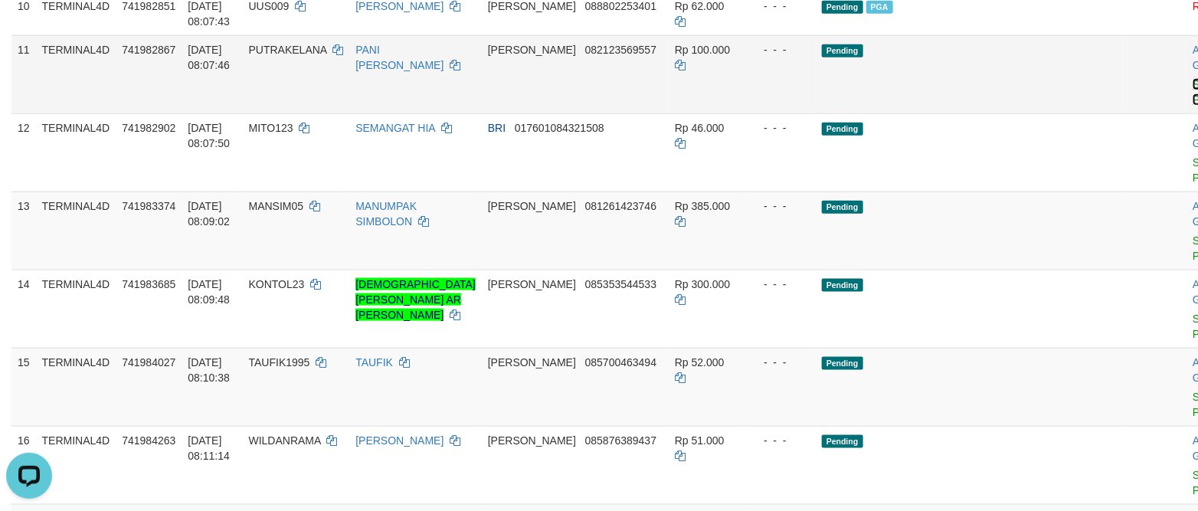
click at [999, 106] on link "Send PGA" at bounding box center [1205, 92] width 25 height 28
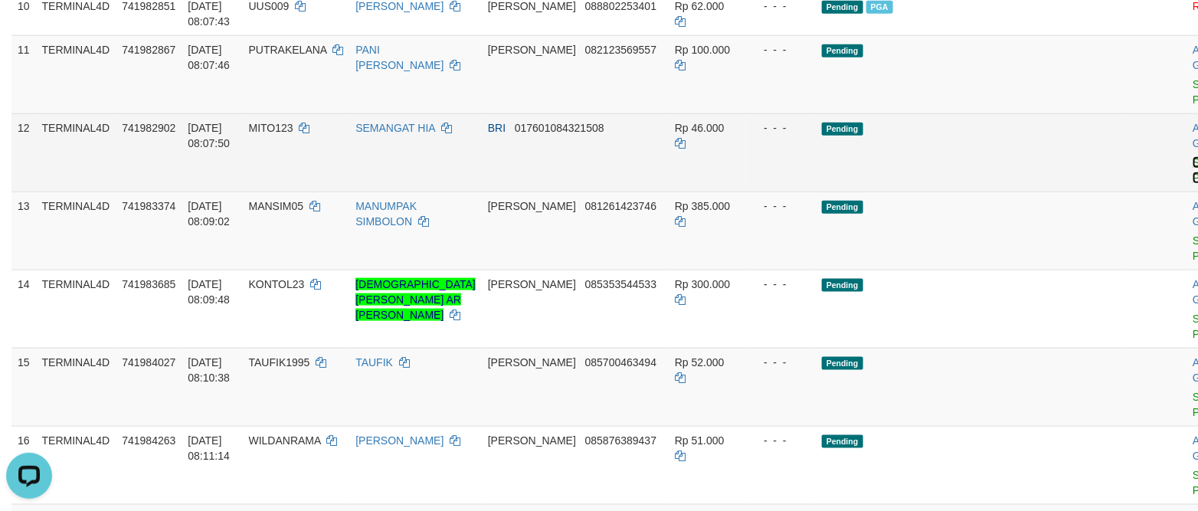
click at [999, 184] on link "Send PGA" at bounding box center [1205, 170] width 25 height 28
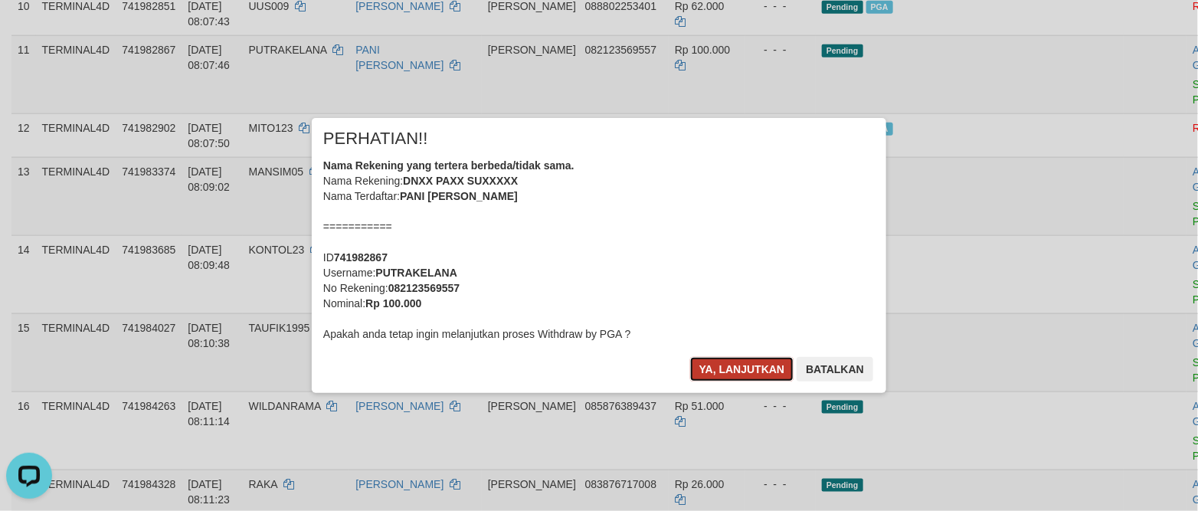
click at [761, 378] on button "Ya, lanjutkan" at bounding box center [742, 369] width 104 height 25
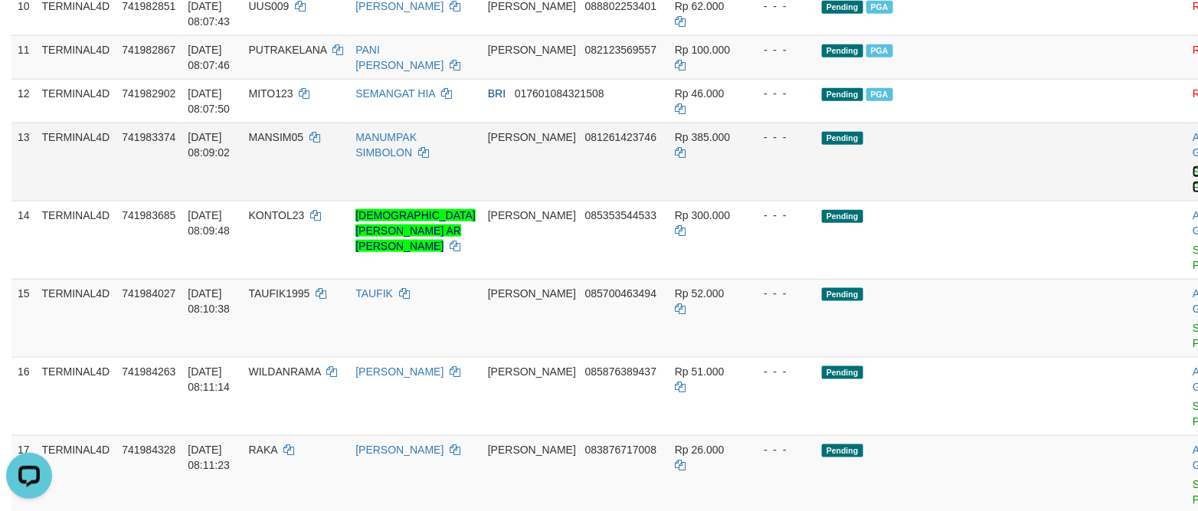
click at [999, 193] on link "Send PGA" at bounding box center [1205, 179] width 25 height 28
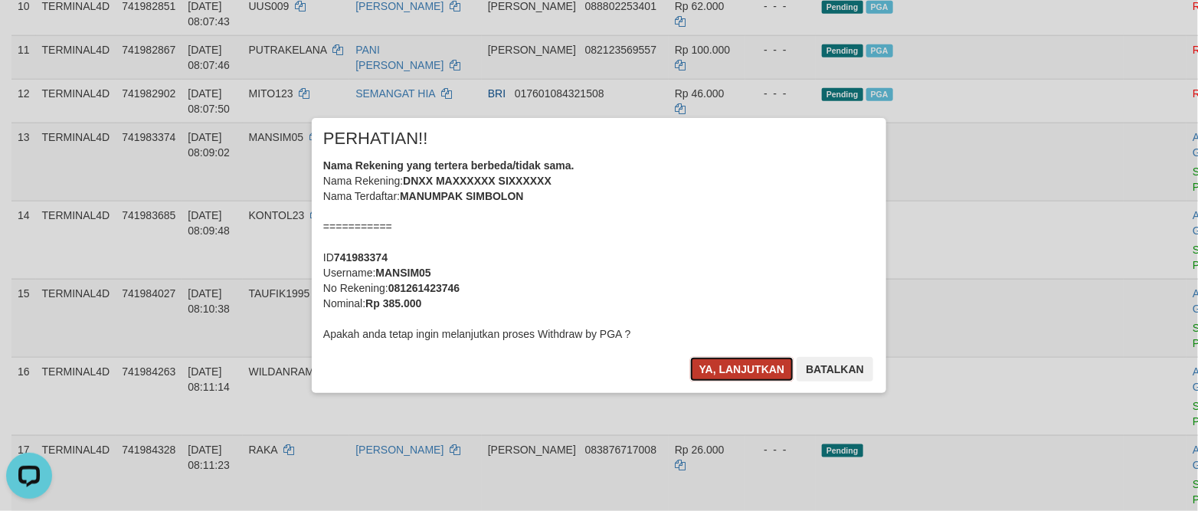
click at [712, 365] on button "Ya, lanjutkan" at bounding box center [742, 369] width 104 height 25
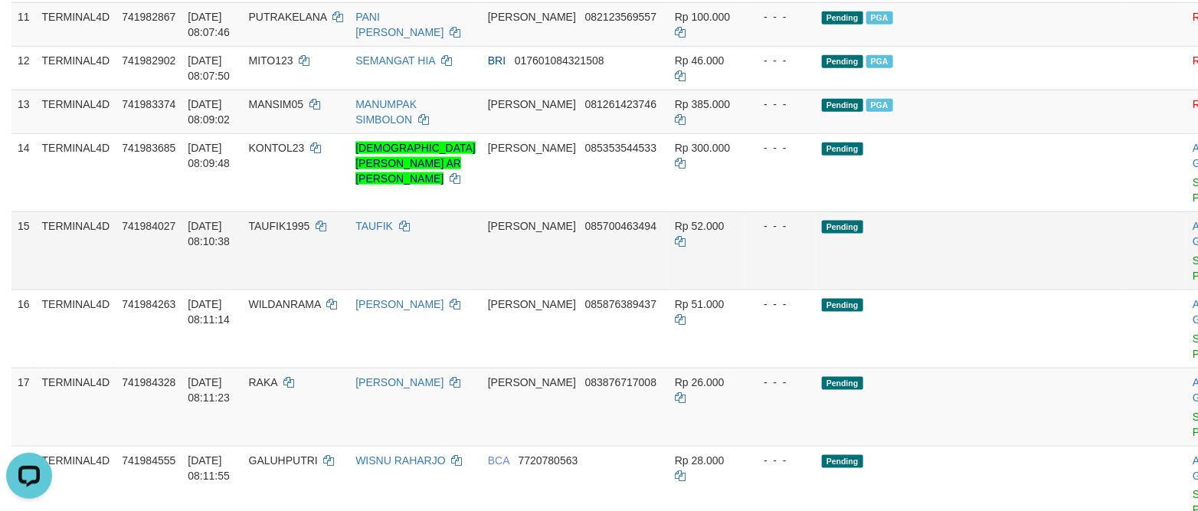
scroll to position [764, 0]
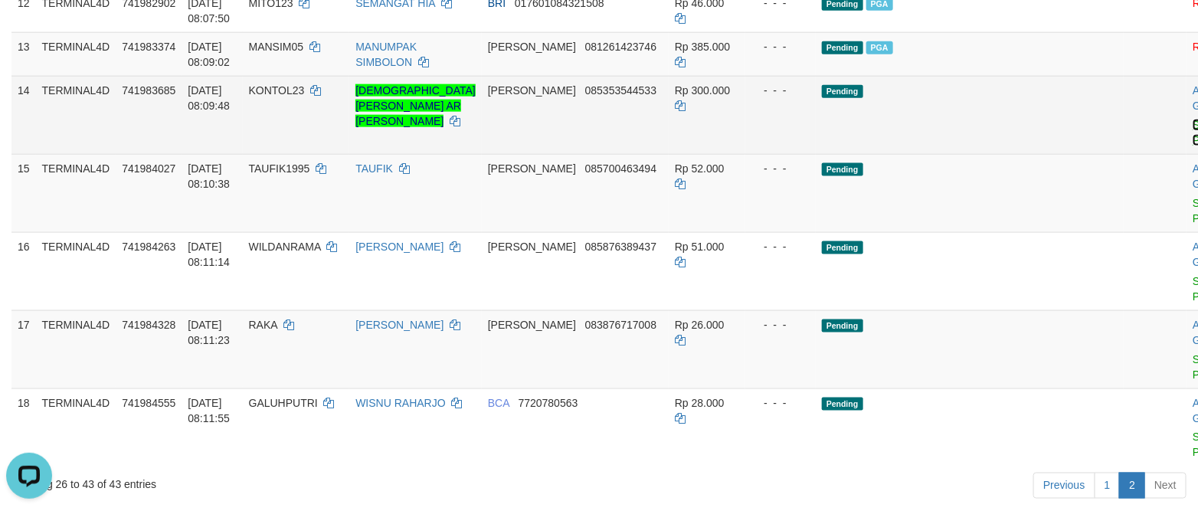
click at [999, 146] on link "Send PGA" at bounding box center [1205, 133] width 25 height 28
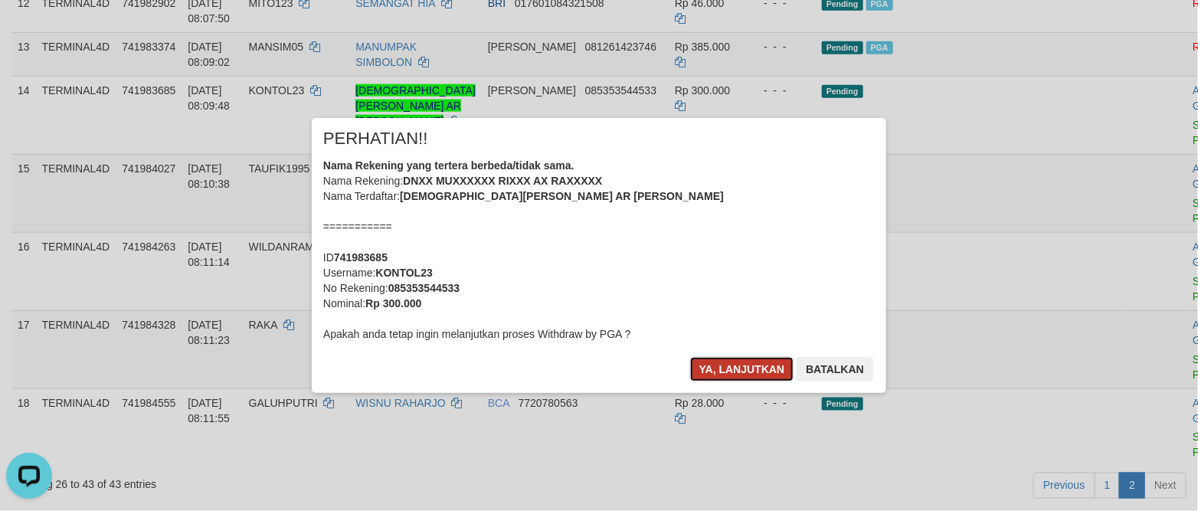
click at [745, 368] on button "Ya, lanjutkan" at bounding box center [742, 369] width 104 height 25
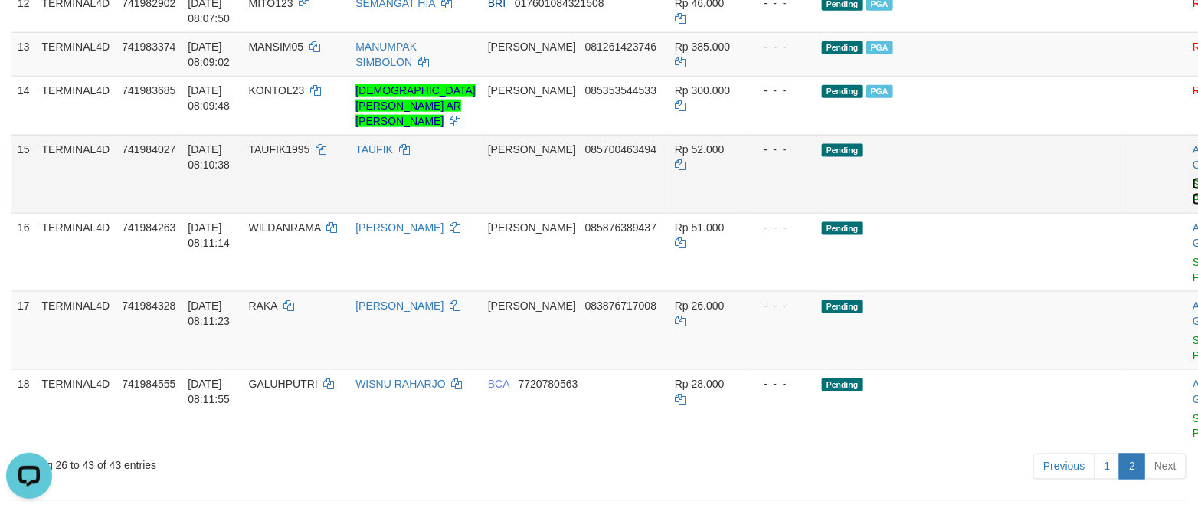
click at [999, 205] on link "Send PGA" at bounding box center [1205, 192] width 25 height 28
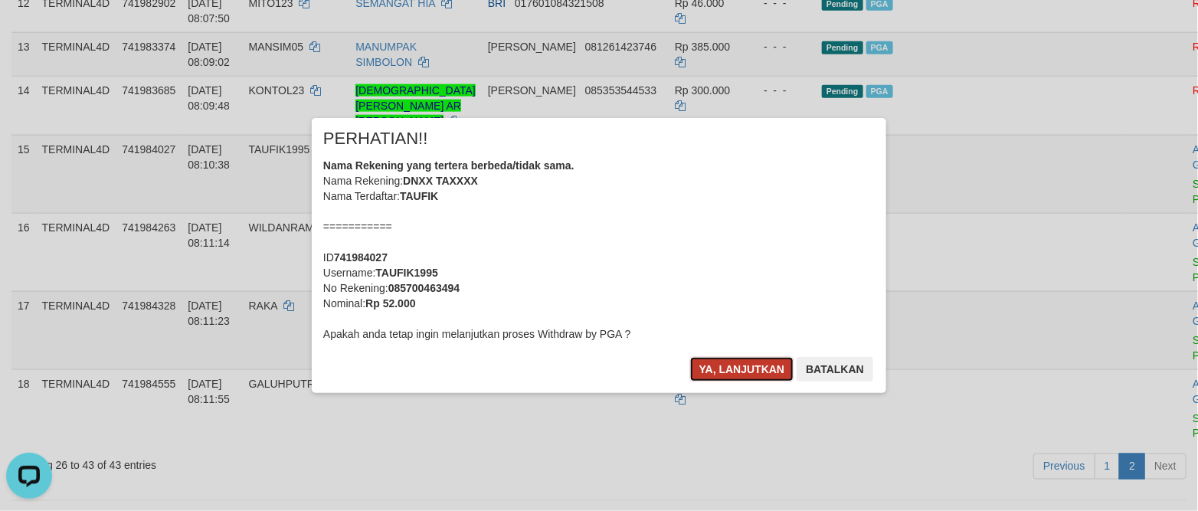
click at [699, 366] on button "Ya, lanjutkan" at bounding box center [742, 369] width 104 height 25
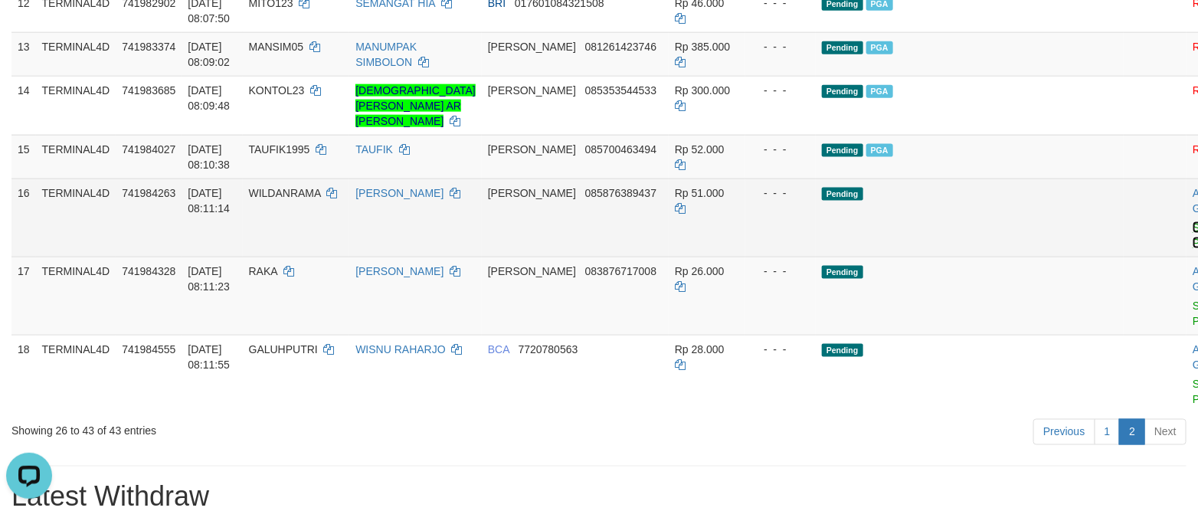
click at [999, 249] on link "Send PGA" at bounding box center [1205, 235] width 25 height 28
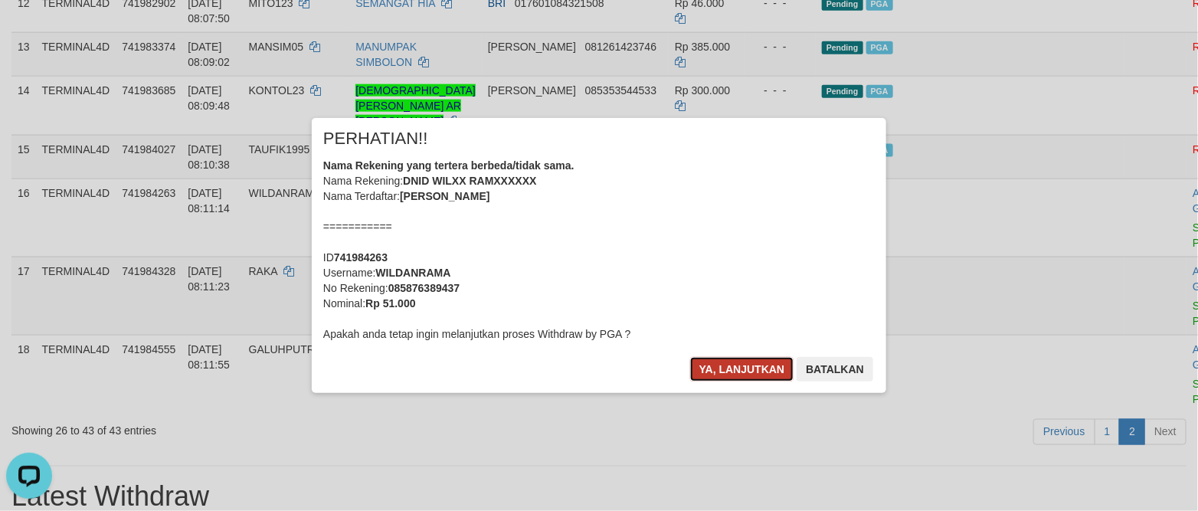
click at [718, 359] on button "Ya, lanjutkan" at bounding box center [742, 369] width 104 height 25
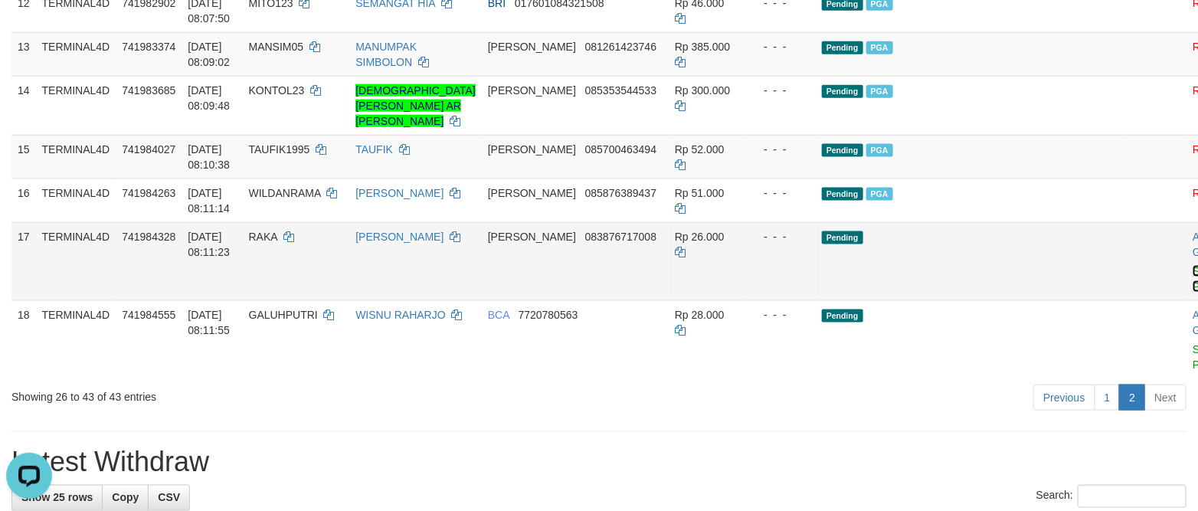
click at [999, 293] on link "Send PGA" at bounding box center [1205, 279] width 25 height 28
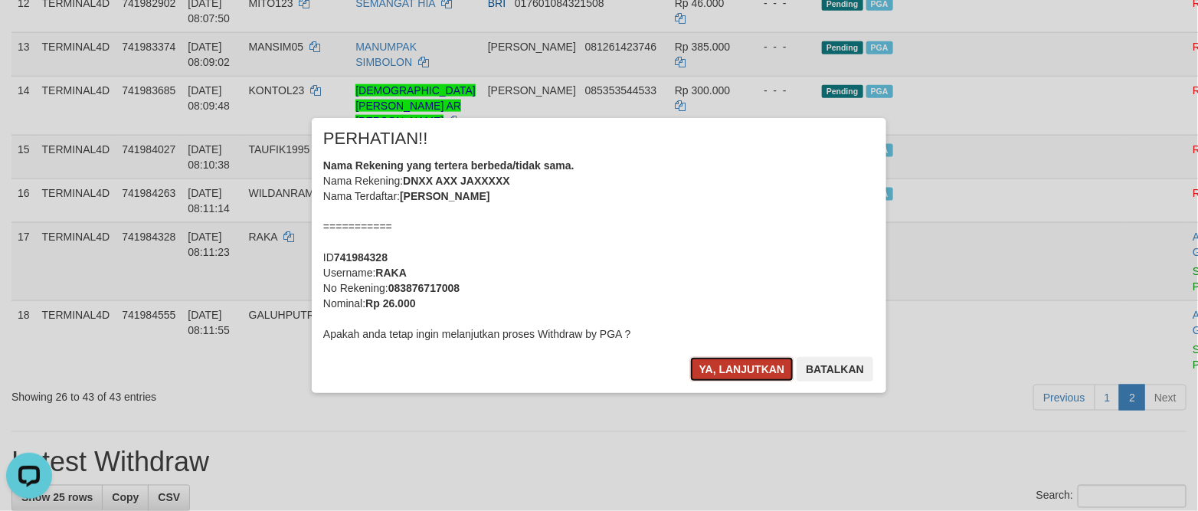
click at [695, 365] on button "Ya, lanjutkan" at bounding box center [742, 369] width 104 height 25
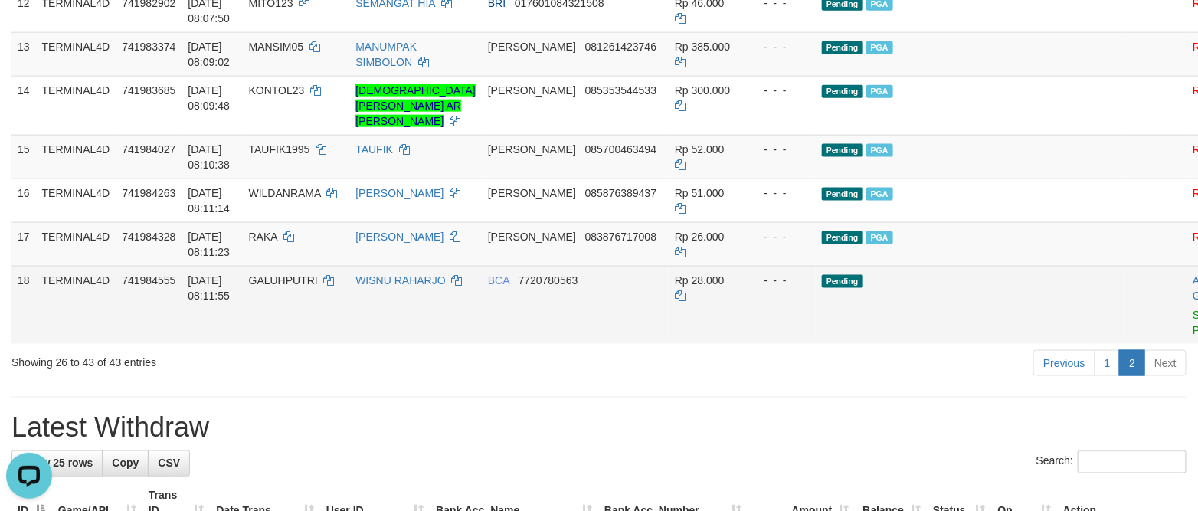
click at [999, 336] on link "Send PGA" at bounding box center [1205, 323] width 25 height 28
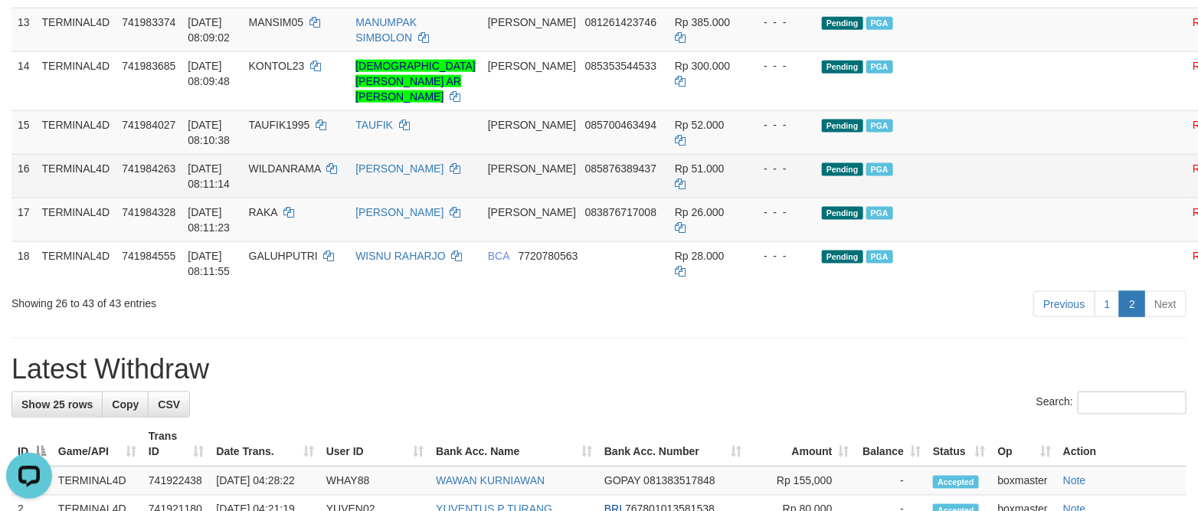
scroll to position [804, 0]
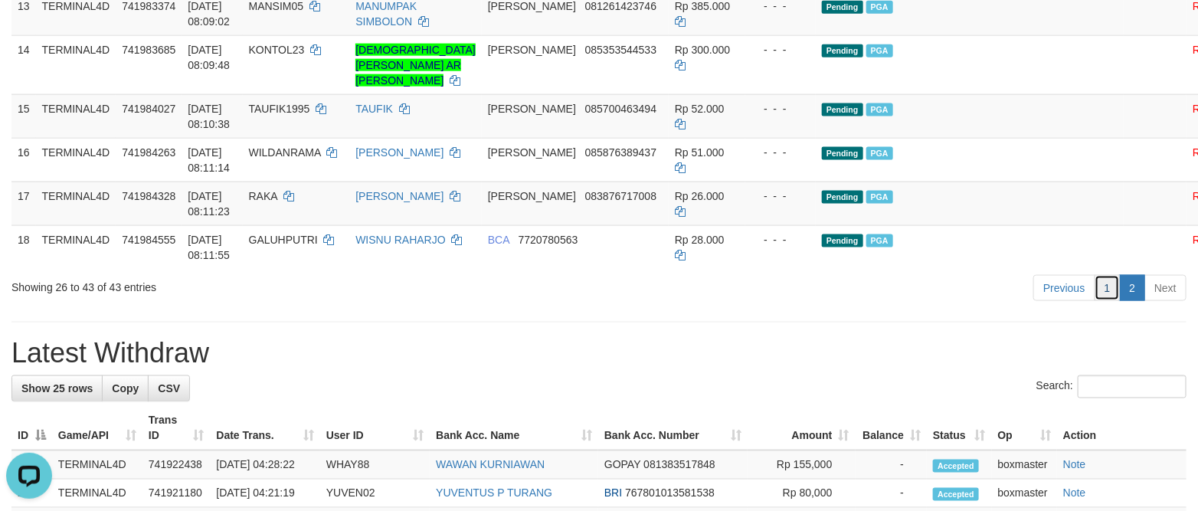
click at [999, 301] on link "1" at bounding box center [1108, 288] width 26 height 26
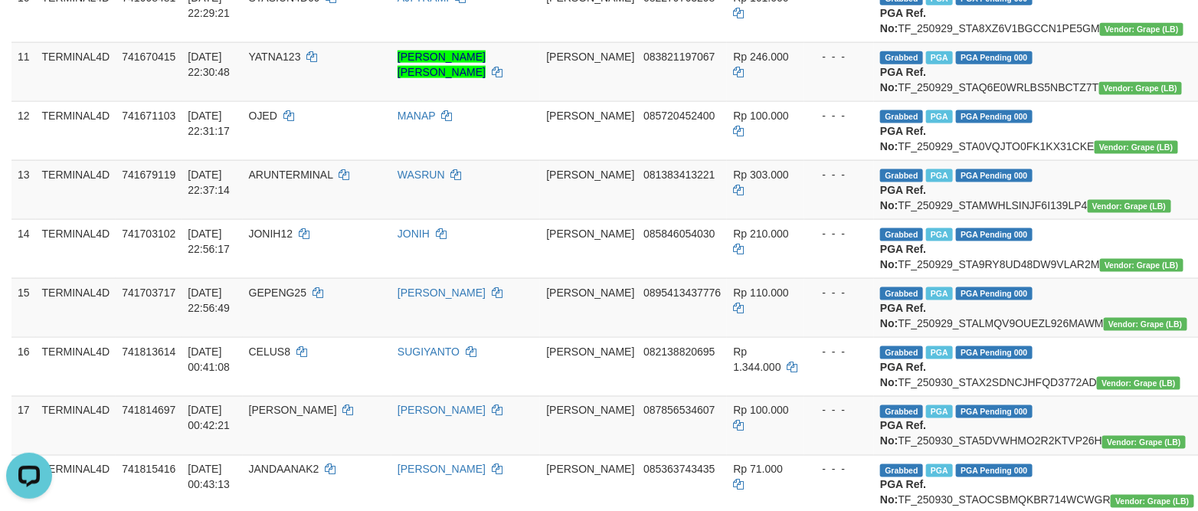
scroll to position [1885, 0]
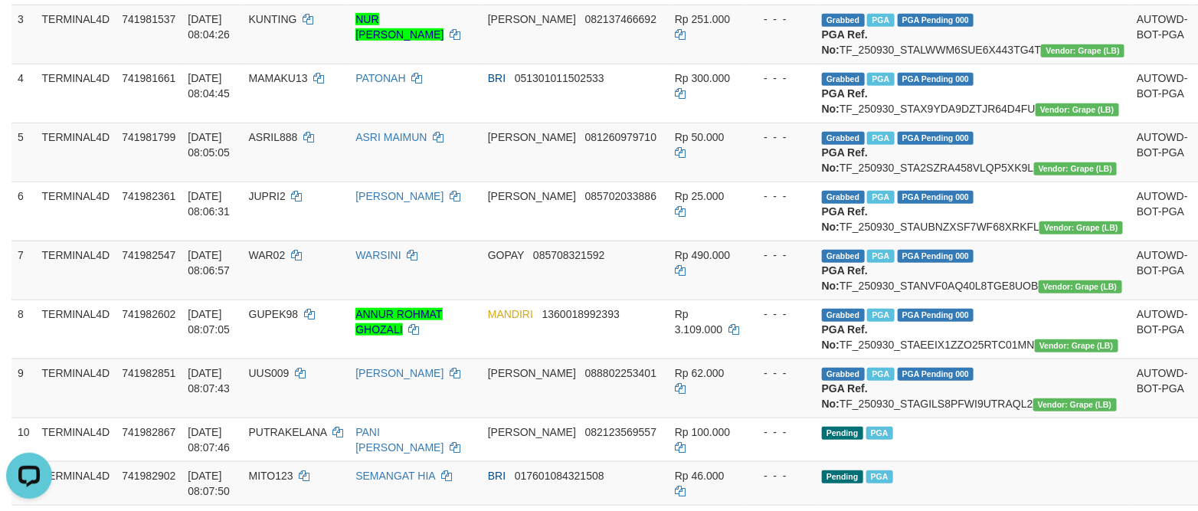
scroll to position [485, 0]
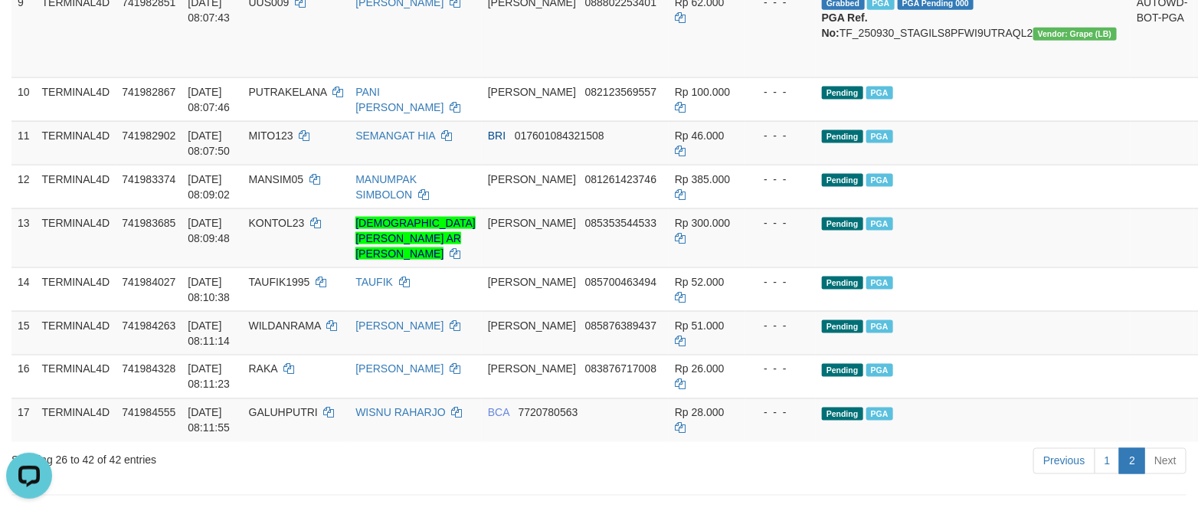
scroll to position [830, 0]
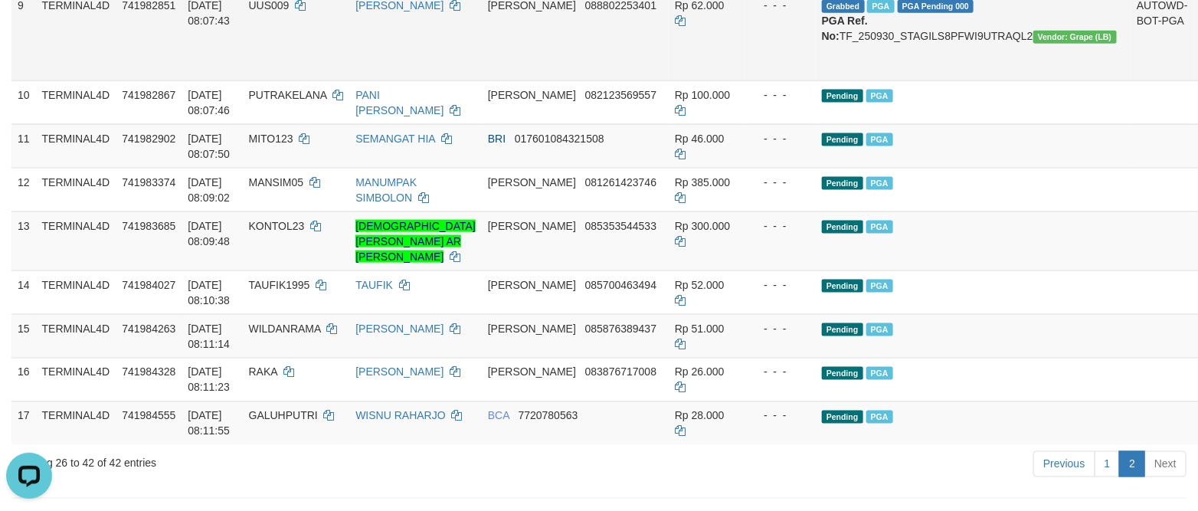
click at [574, 80] on td "DANA 088802253401" at bounding box center [575, 36] width 187 height 90
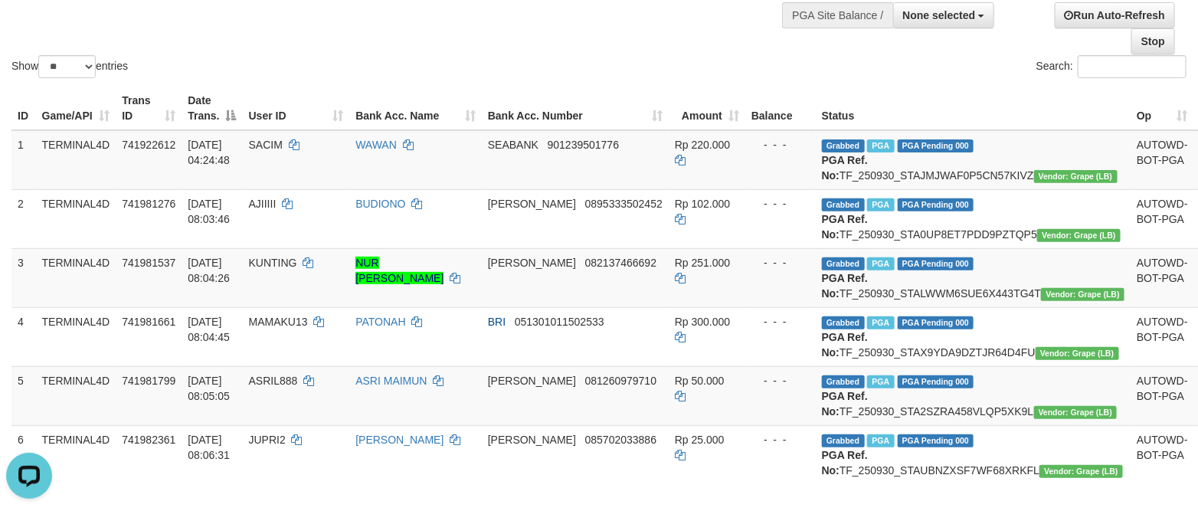
scroll to position [0, 0]
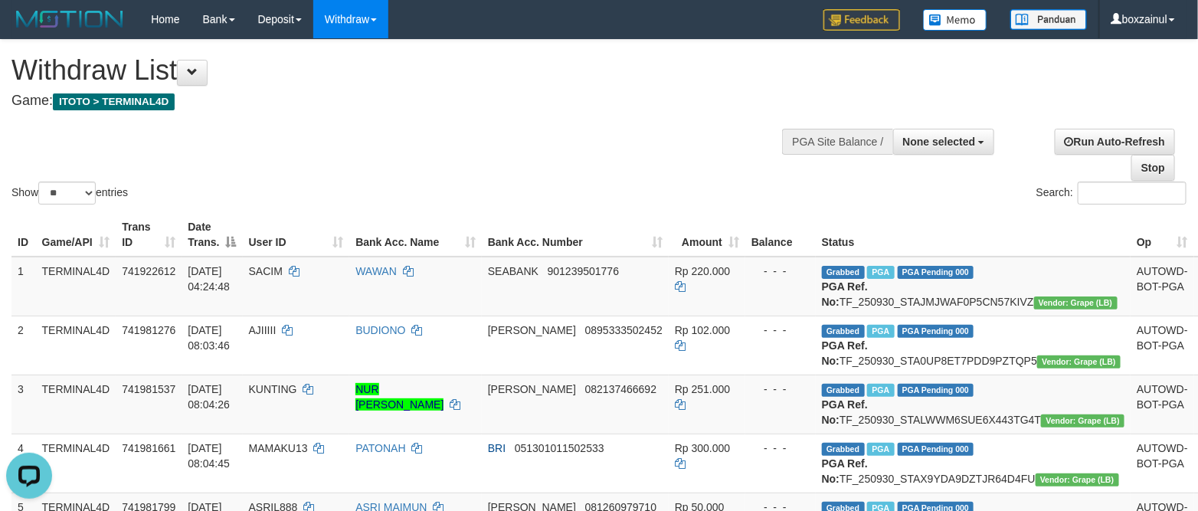
click at [568, 93] on h4 "Game: ITOTO > TERMINAL4D" at bounding box center [397, 100] width 772 height 15
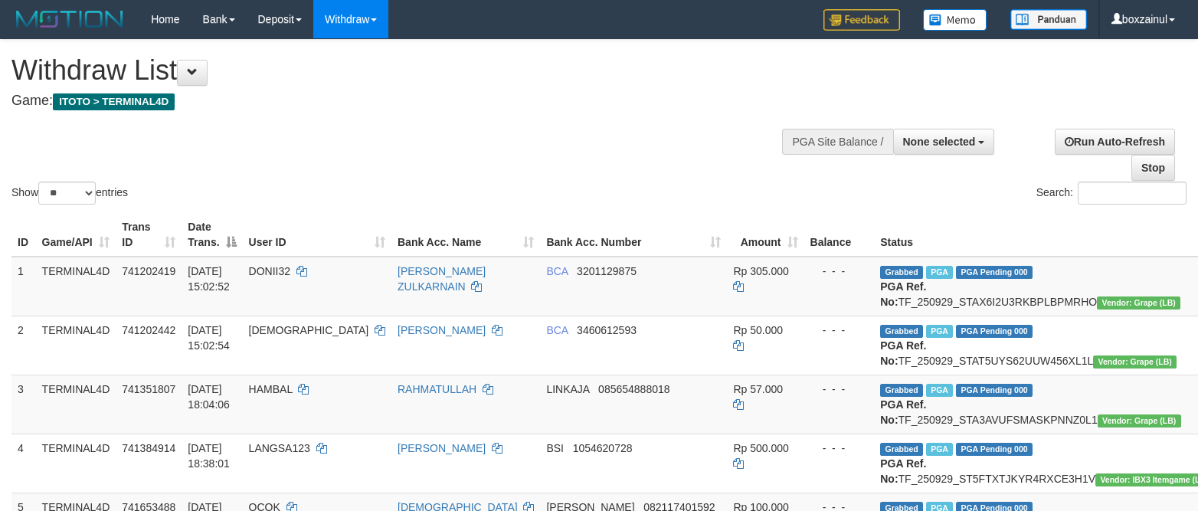
select select
select select "**"
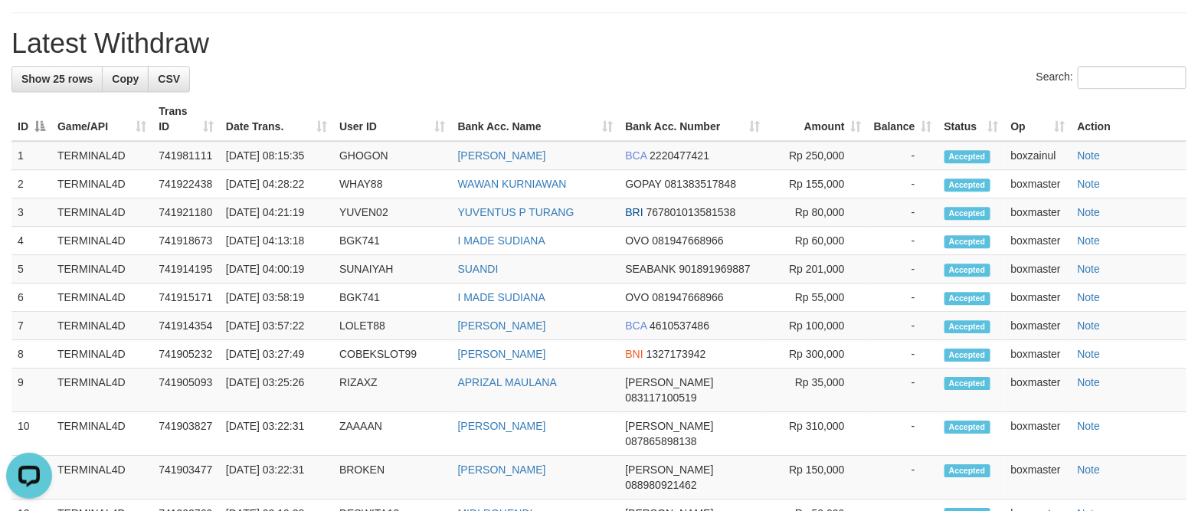
scroll to position [1953, 0]
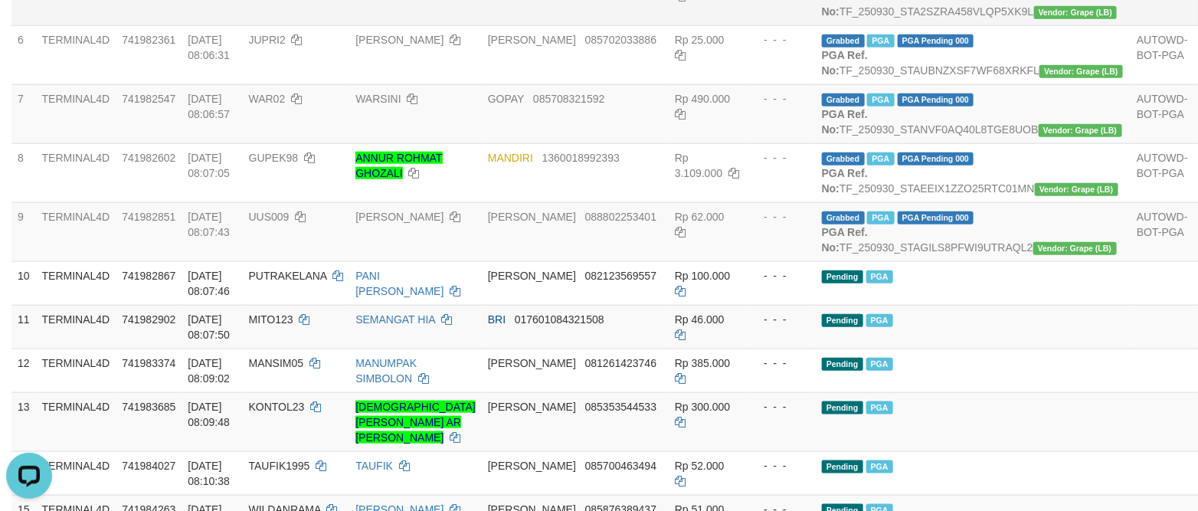
scroll to position [699, 0]
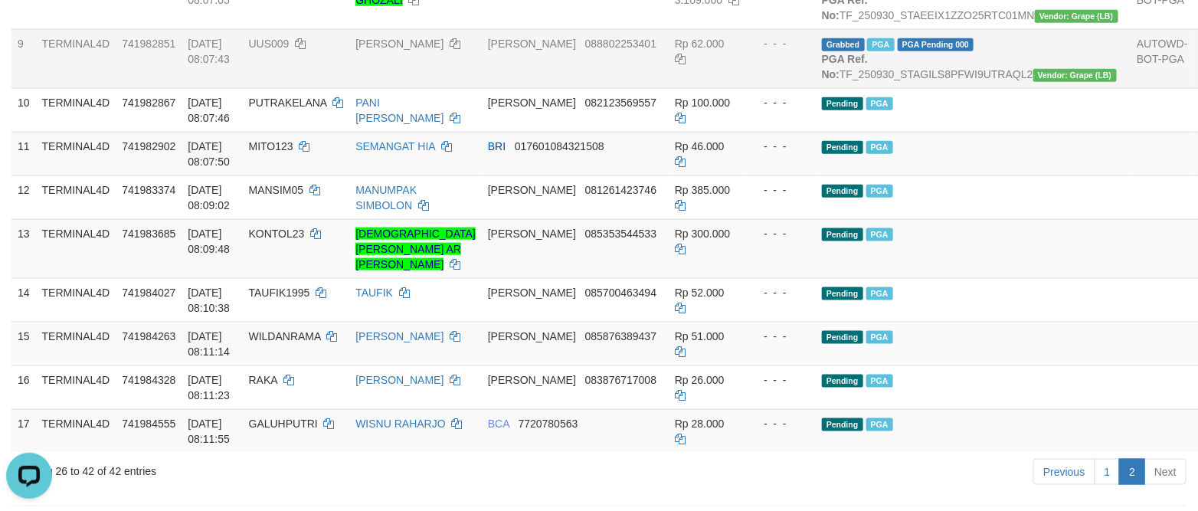
click at [572, 88] on td "[PERSON_NAME] 088802253401" at bounding box center [575, 58] width 187 height 59
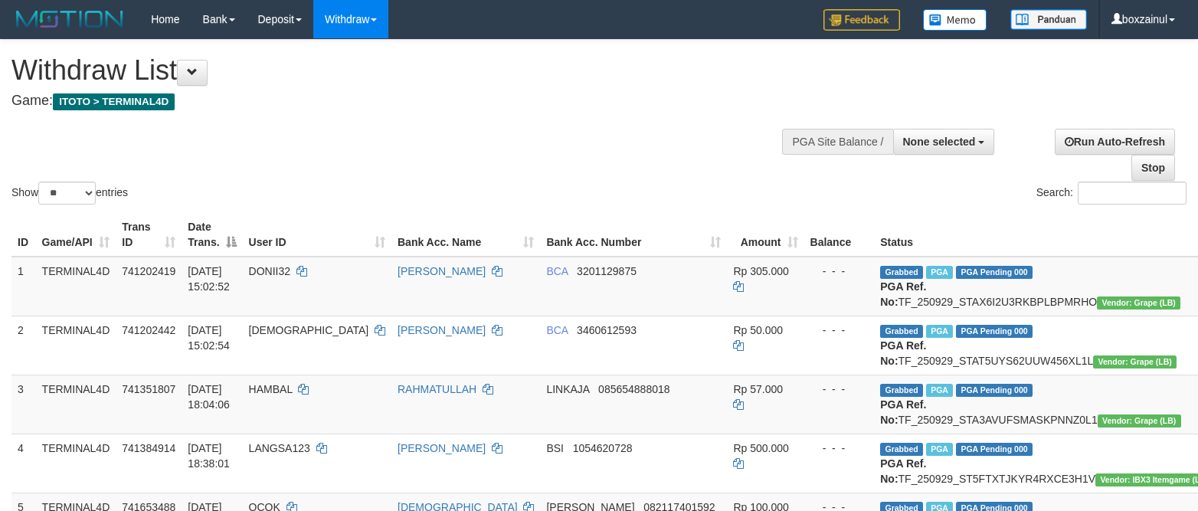
select select
select select "**"
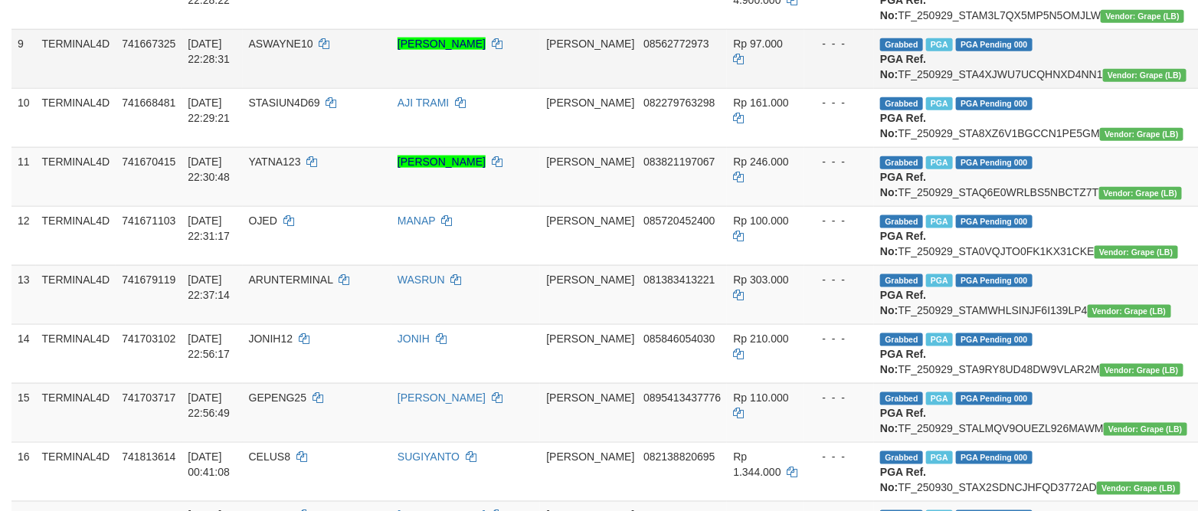
click at [546, 50] on span "[PERSON_NAME]" at bounding box center [590, 44] width 88 height 12
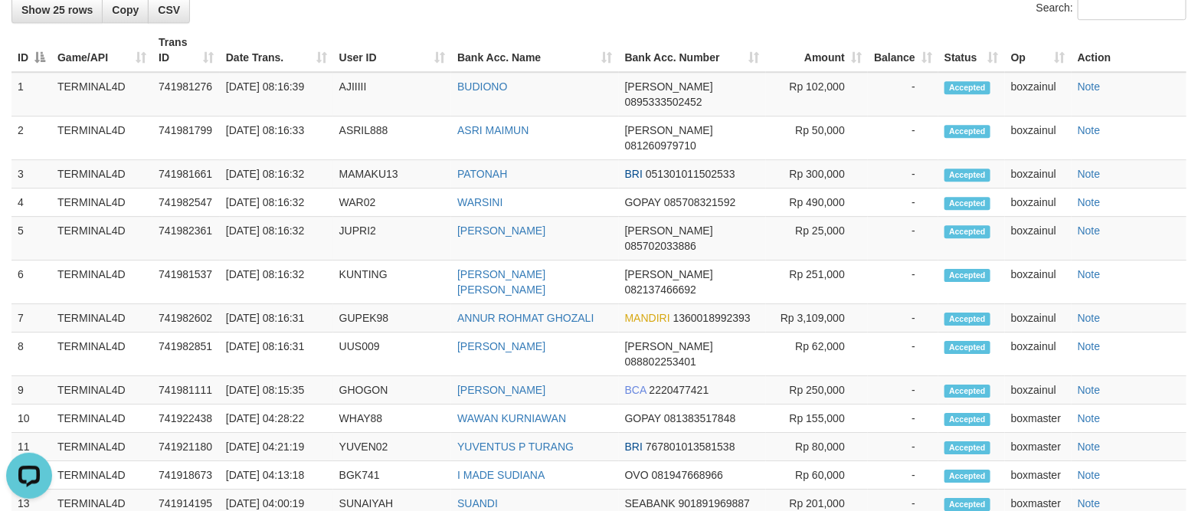
scroll to position [1838, 0]
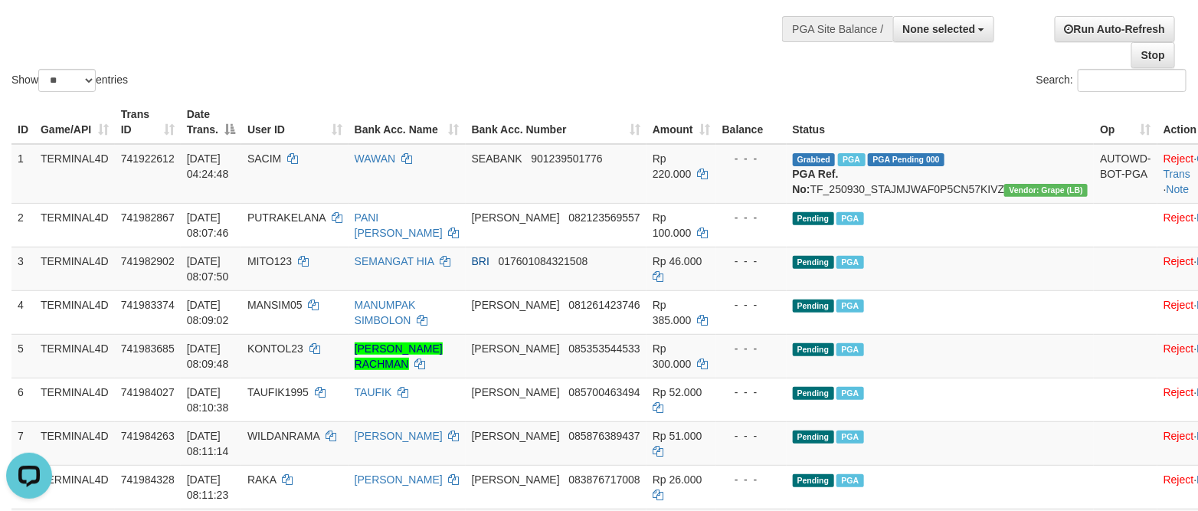
scroll to position [0, 0]
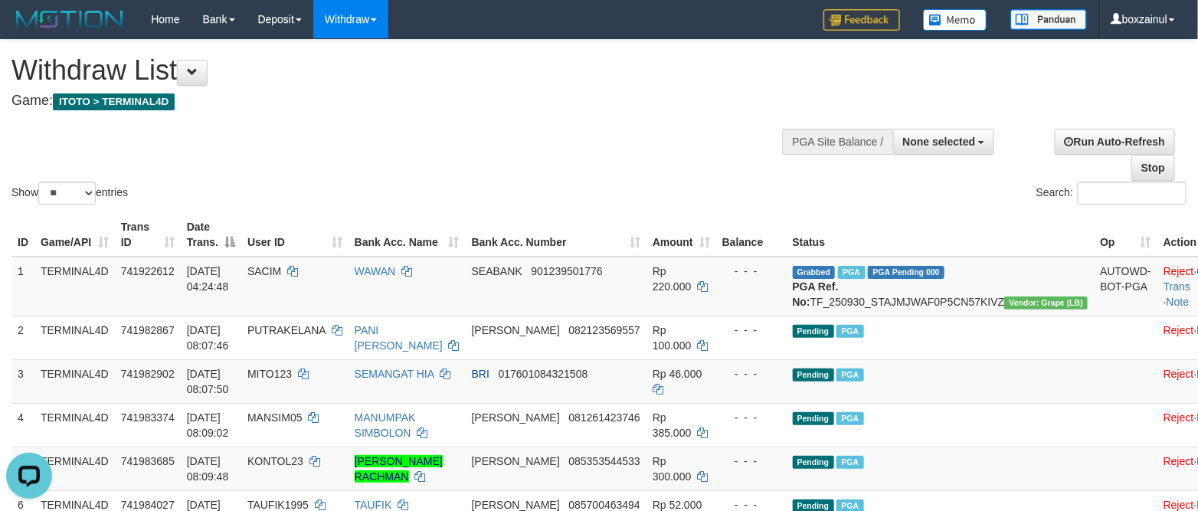
click at [637, 195] on div "Search:" at bounding box center [898, 195] width 576 height 27
click at [979, 148] on button "None selected" at bounding box center [944, 142] width 102 height 26
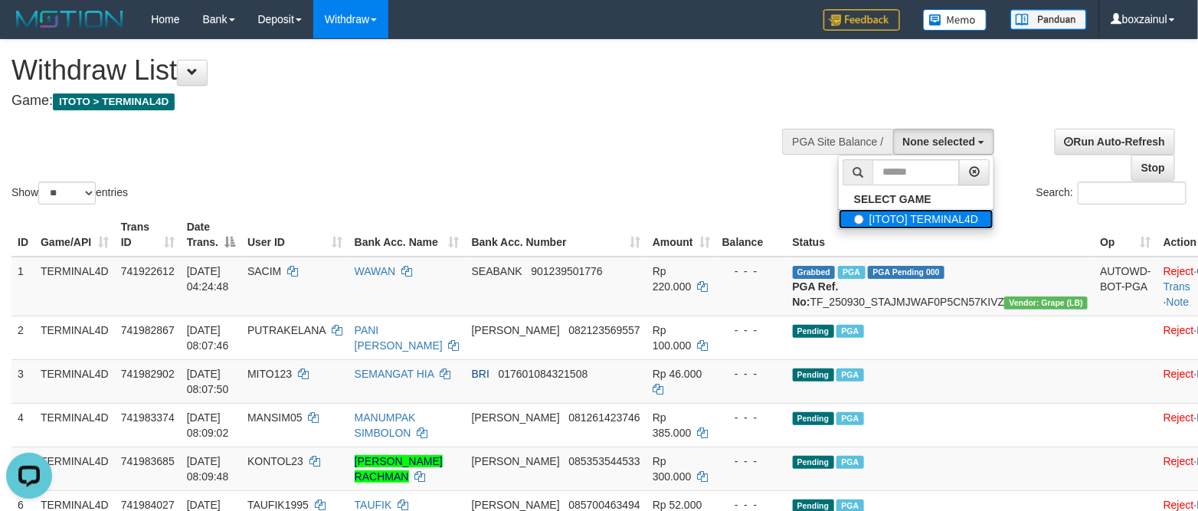
click at [944, 214] on label "[ITOTO] TERMINAL4D" at bounding box center [916, 219] width 155 height 20
select select "****"
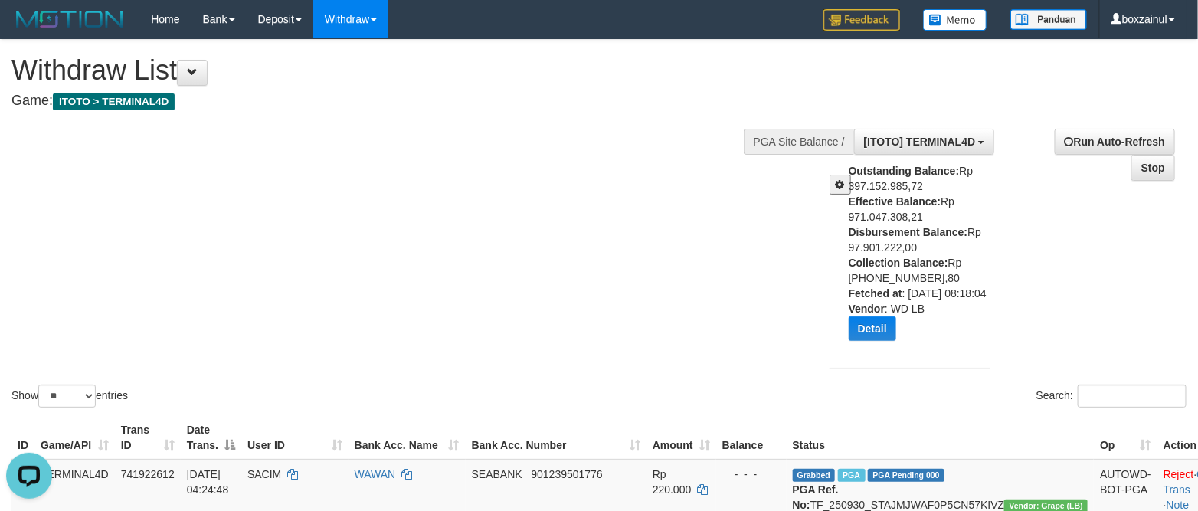
click at [694, 341] on div "Show ** ** ** *** entries Search:" at bounding box center [599, 225] width 1198 height 371
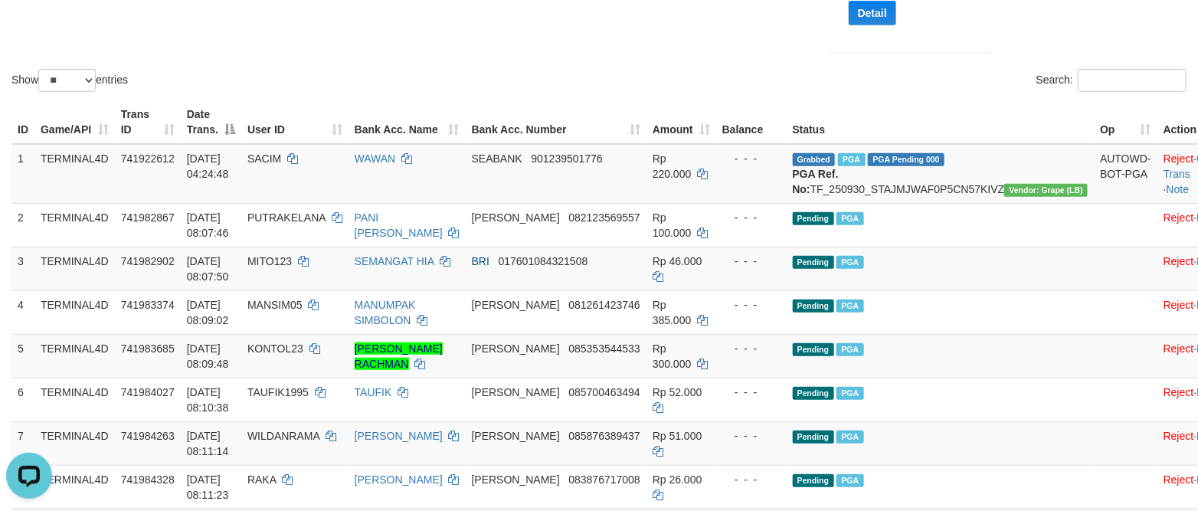
scroll to position [0, 0]
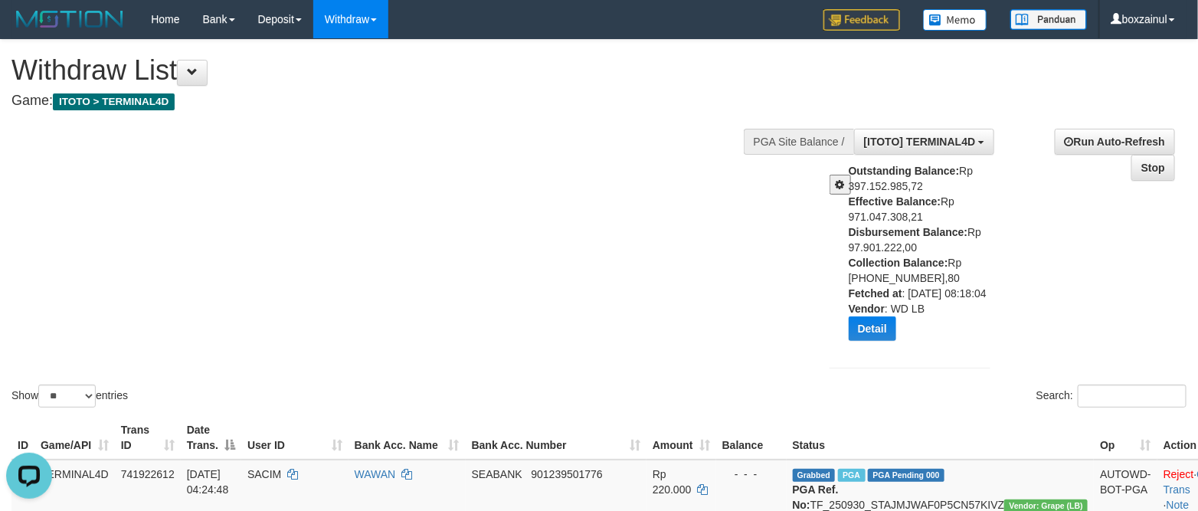
click at [880, 352] on div "Outstanding Balance: Rp 397.152.985,72 Effective Balance: Rp 971.047.308,21 Dis…" at bounding box center [926, 257] width 154 height 189
click at [892, 341] on button "Detail" at bounding box center [872, 328] width 47 height 25
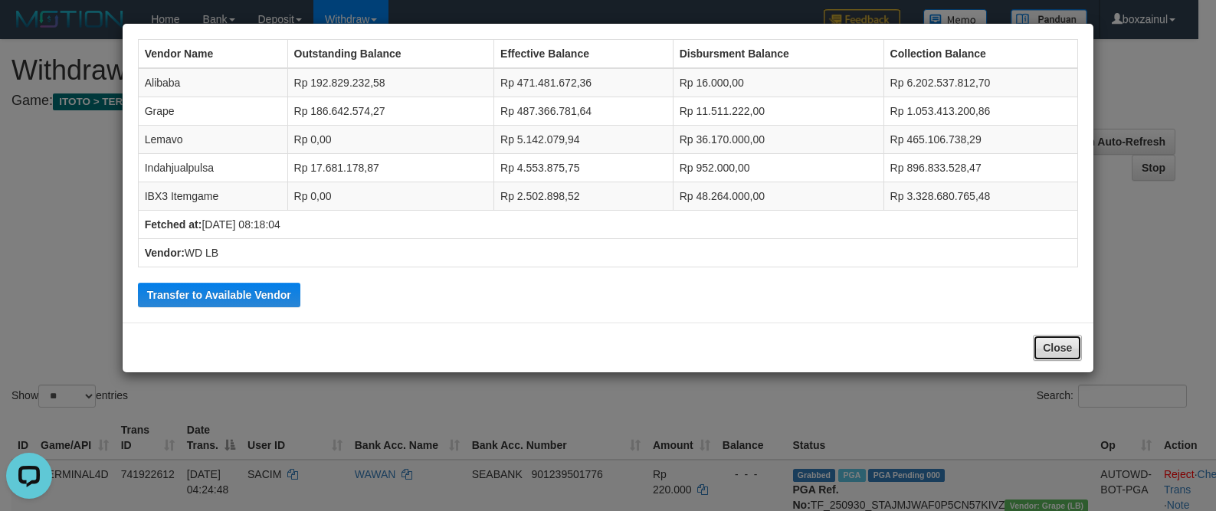
click at [1075, 347] on button "Close" at bounding box center [1057, 348] width 49 height 26
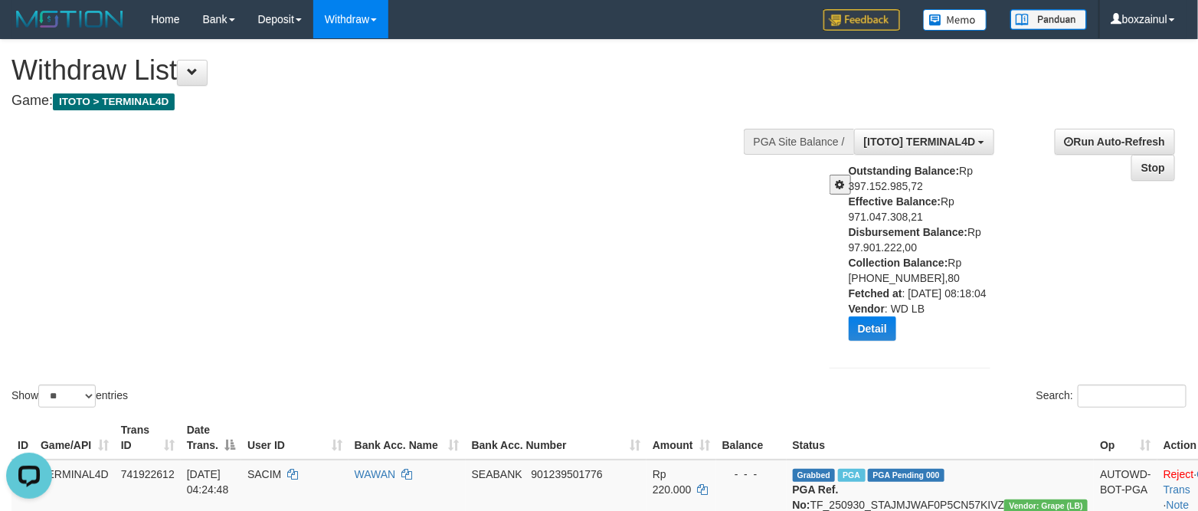
click at [835, 191] on button at bounding box center [840, 185] width 21 height 20
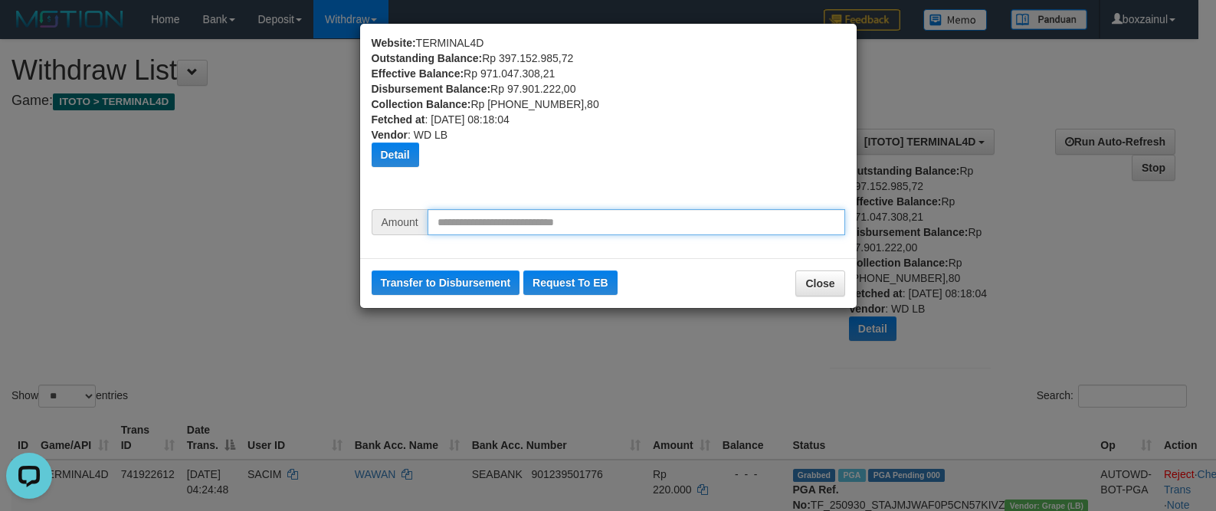
click at [506, 221] on input "text" at bounding box center [635, 222] width 417 height 26
type input "********"
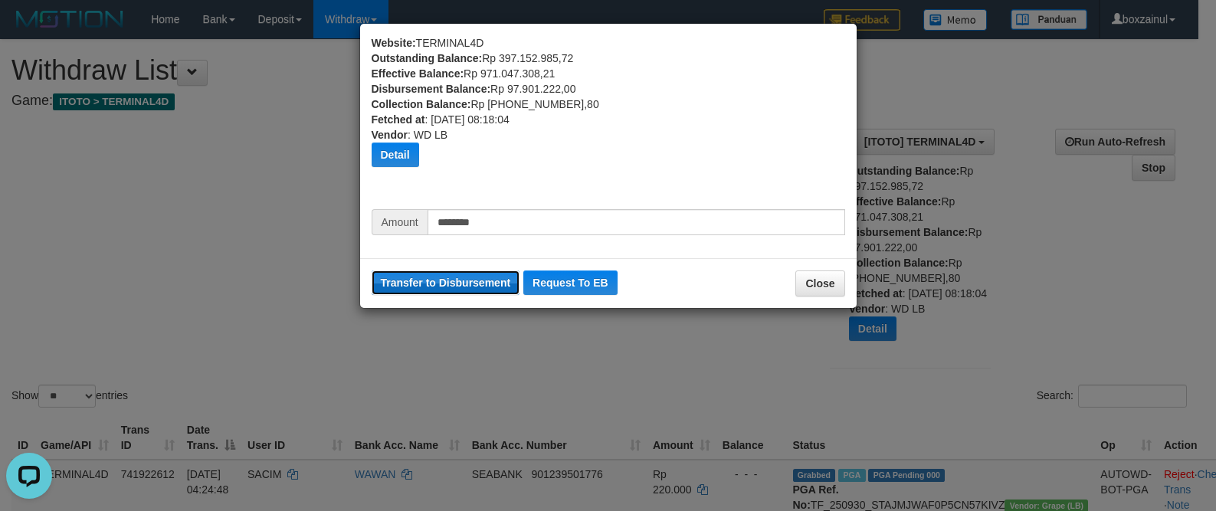
click at [469, 280] on button "Transfer to Disbursement" at bounding box center [445, 282] width 149 height 25
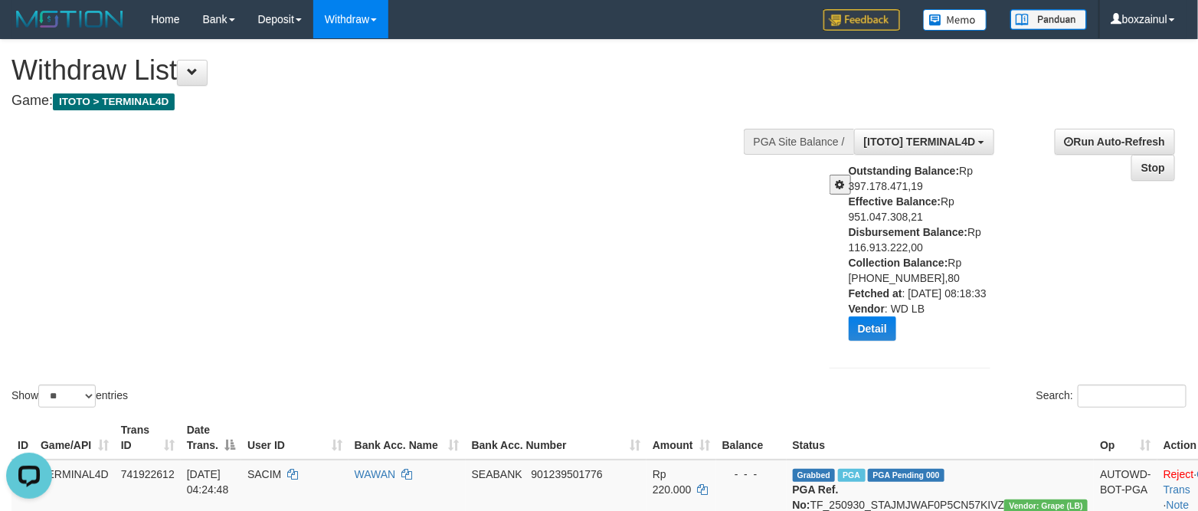
click at [796, 193] on div "Show ** ** ** *** entries Search:" at bounding box center [599, 225] width 1198 height 371
click at [651, 260] on div "Show ** ** ** *** entries Search:" at bounding box center [599, 225] width 1198 height 371
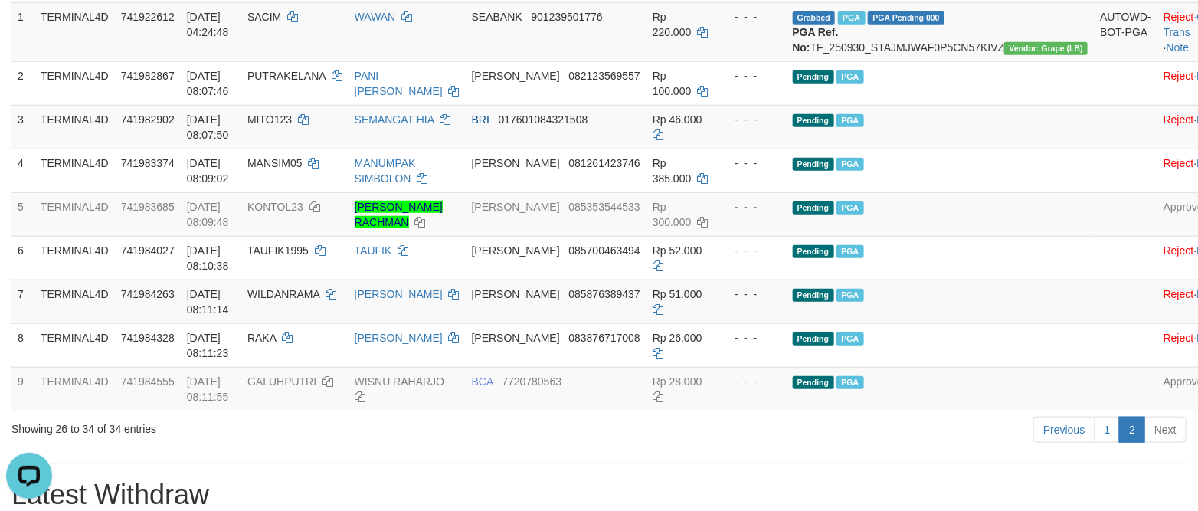
scroll to position [460, 0]
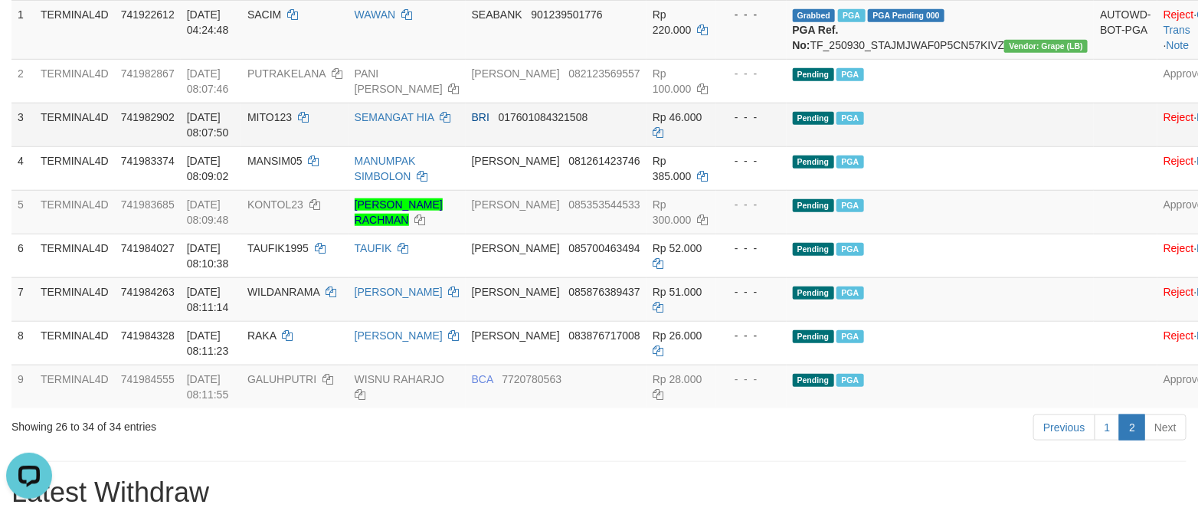
click at [777, 146] on td "- - -" at bounding box center [751, 125] width 70 height 44
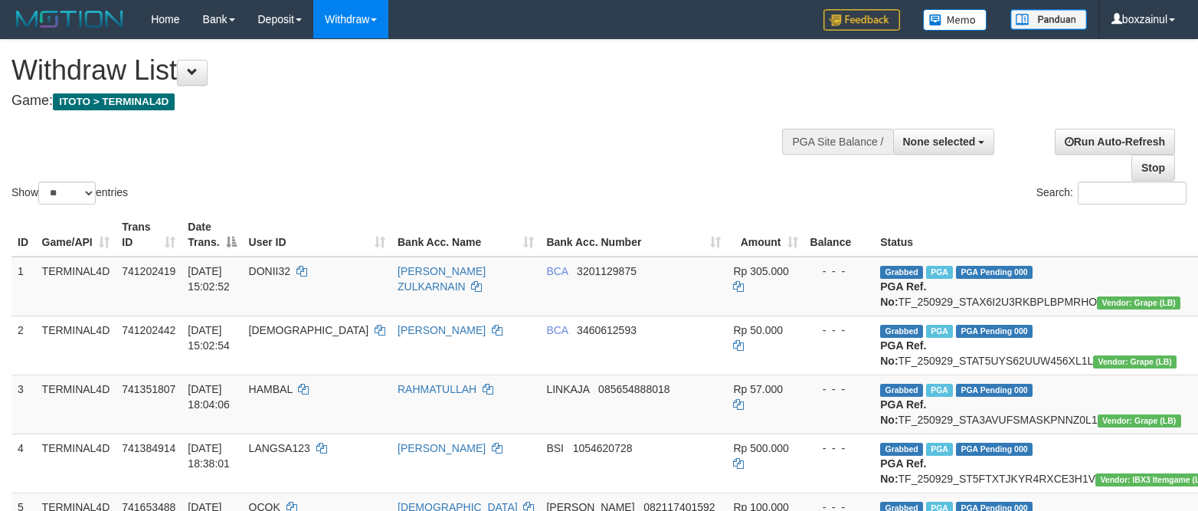
select select
select select "**"
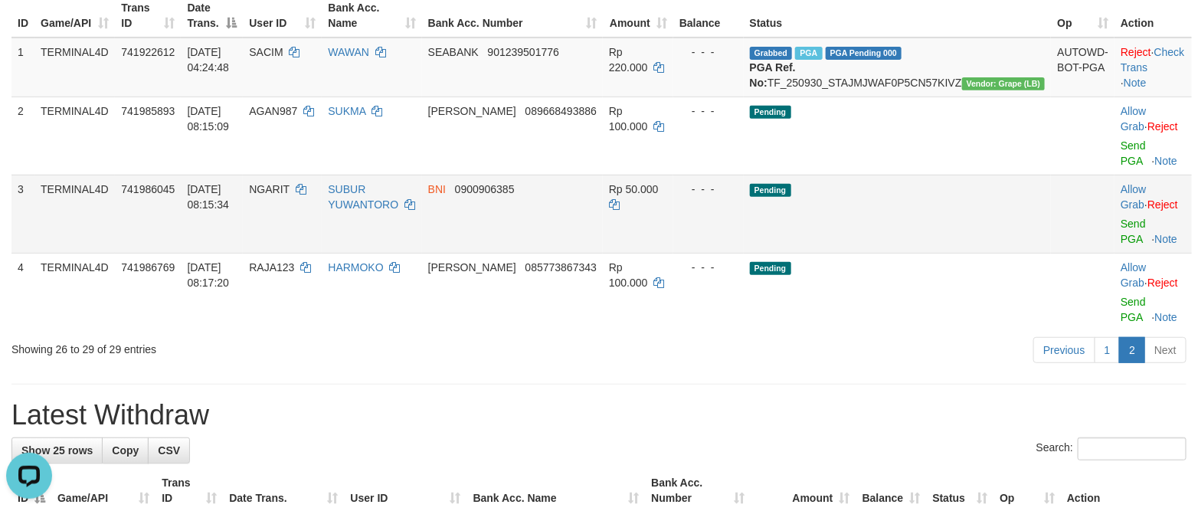
scroll to position [230, 0]
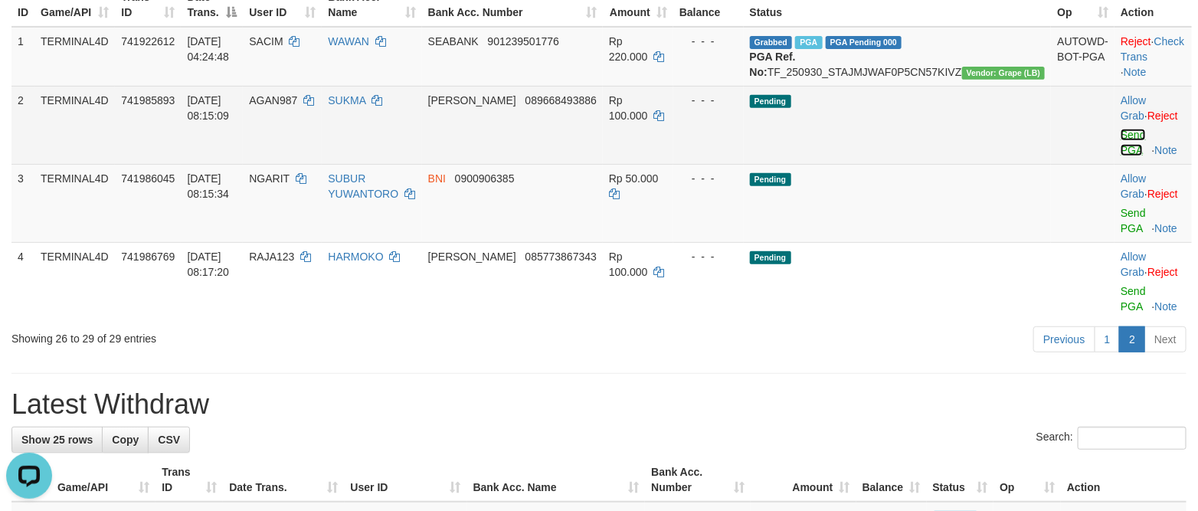
click at [1121, 150] on link "Send PGA" at bounding box center [1133, 143] width 25 height 28
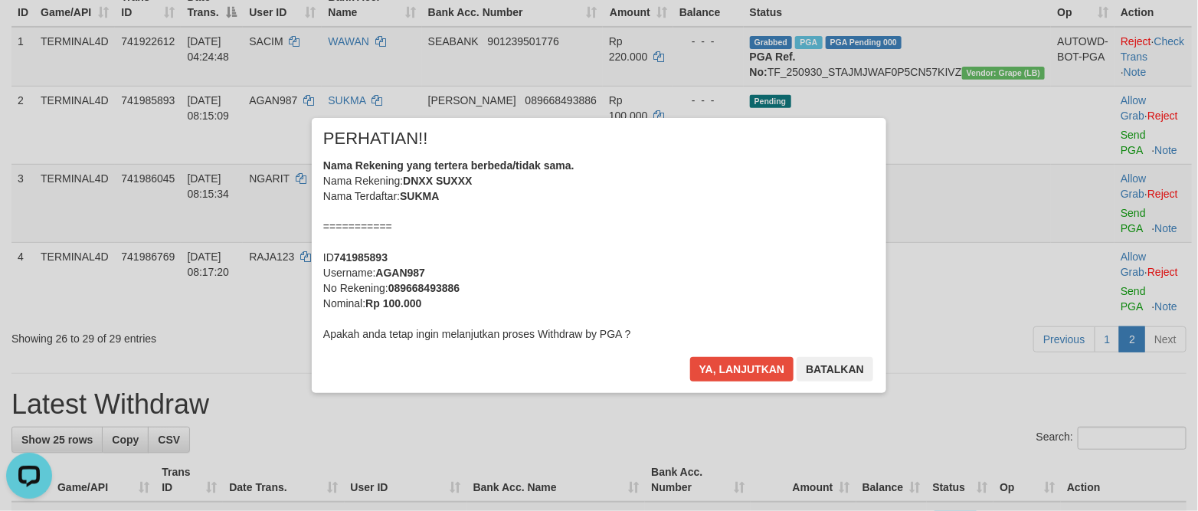
click at [747, 386] on div "Ya, lanjutkan Batalkan" at bounding box center [782, 375] width 186 height 36
click at [738, 375] on button "Ya, lanjutkan" at bounding box center [742, 369] width 104 height 25
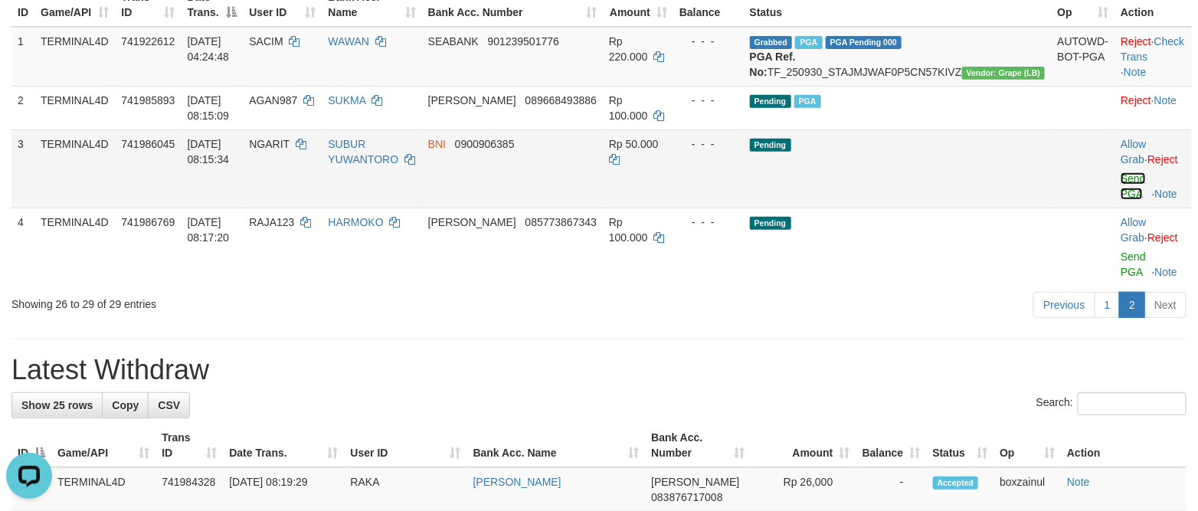
click at [1121, 198] on link "Send PGA" at bounding box center [1133, 186] width 25 height 28
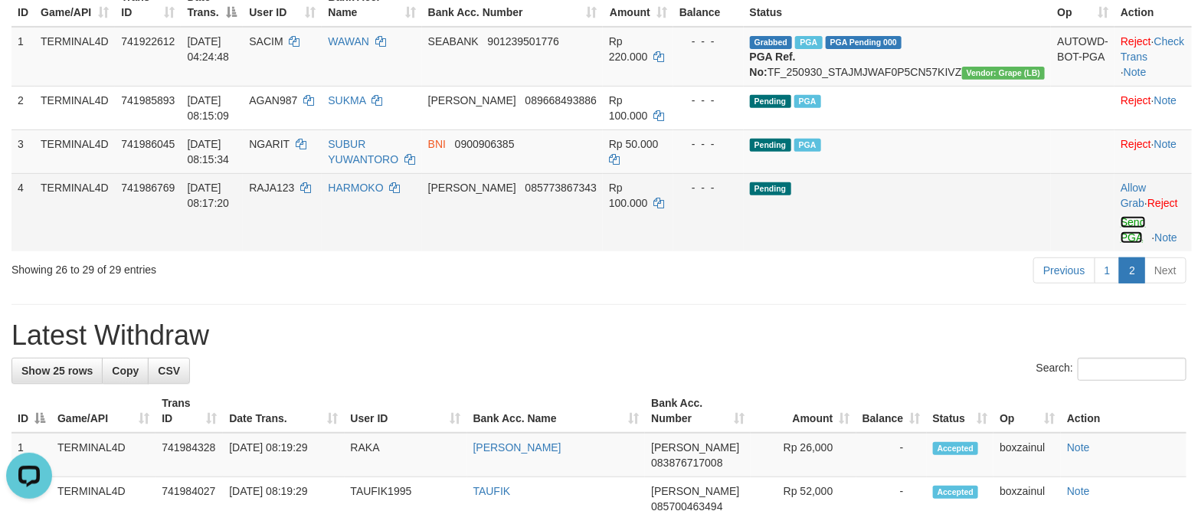
click at [1121, 237] on link "Send PGA" at bounding box center [1133, 230] width 25 height 28
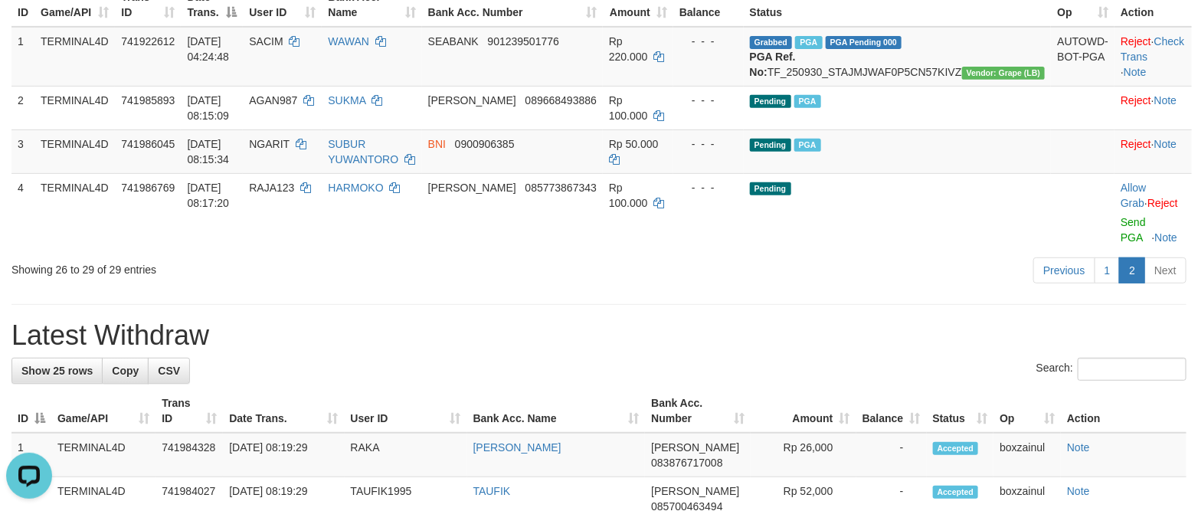
click at [1129, 305] on hr at bounding box center [598, 304] width 1175 height 1
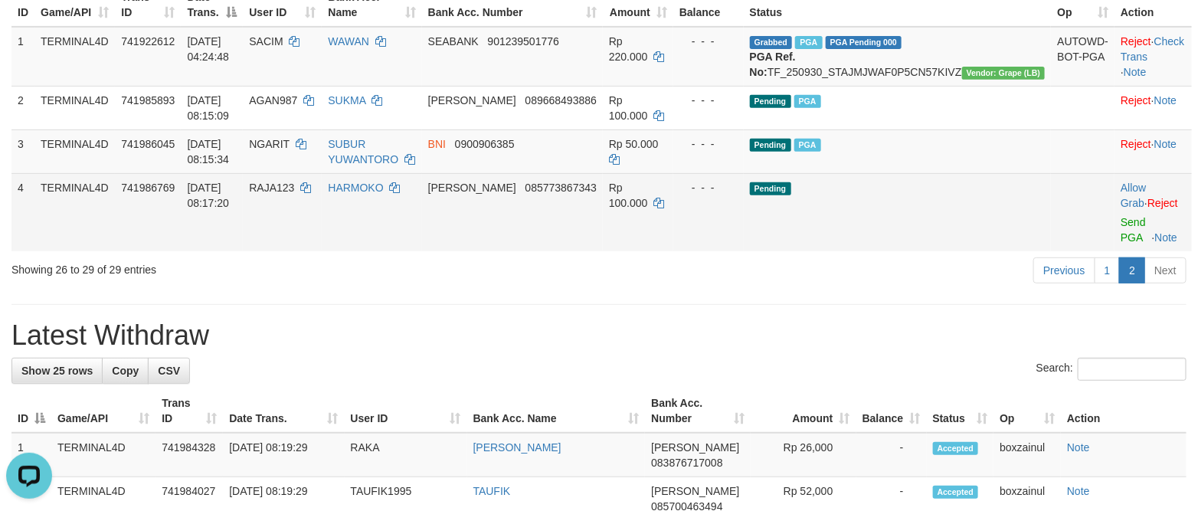
click at [1114, 246] on td "Allow Grab · Reject Send PGA · Note" at bounding box center [1152, 212] width 77 height 78
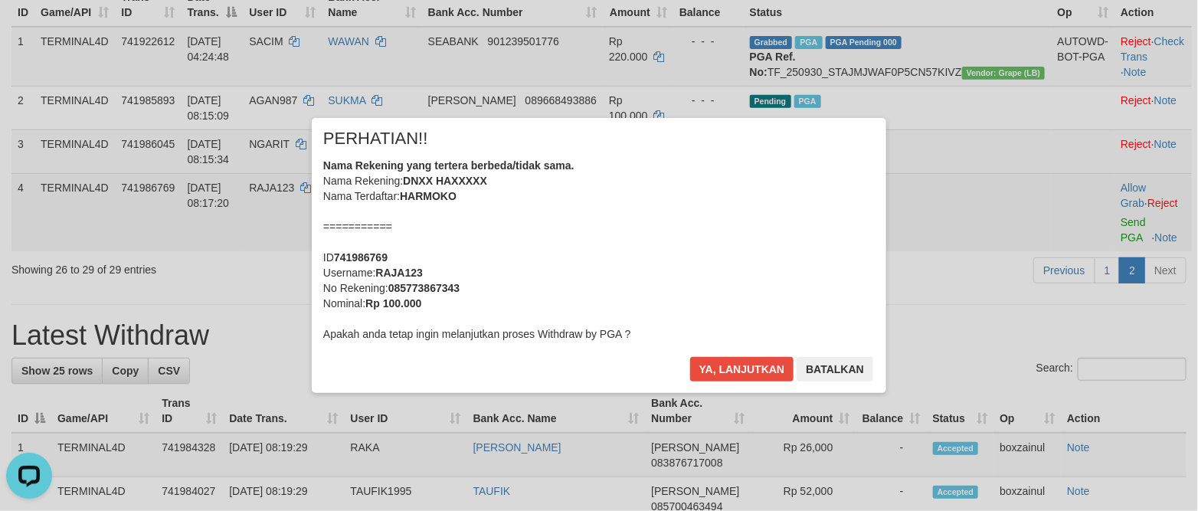
click at [1110, 237] on div "× PERHATIAN!! Nama Rekening yang tertera berbeda/tidak sama. Nama Rekening: DNX…" at bounding box center [599, 254] width 1198 height 335
click at [738, 382] on div "Ya, lanjutkan Batalkan" at bounding box center [782, 375] width 186 height 36
click at [735, 370] on button "Ya, lanjutkan" at bounding box center [742, 369] width 104 height 25
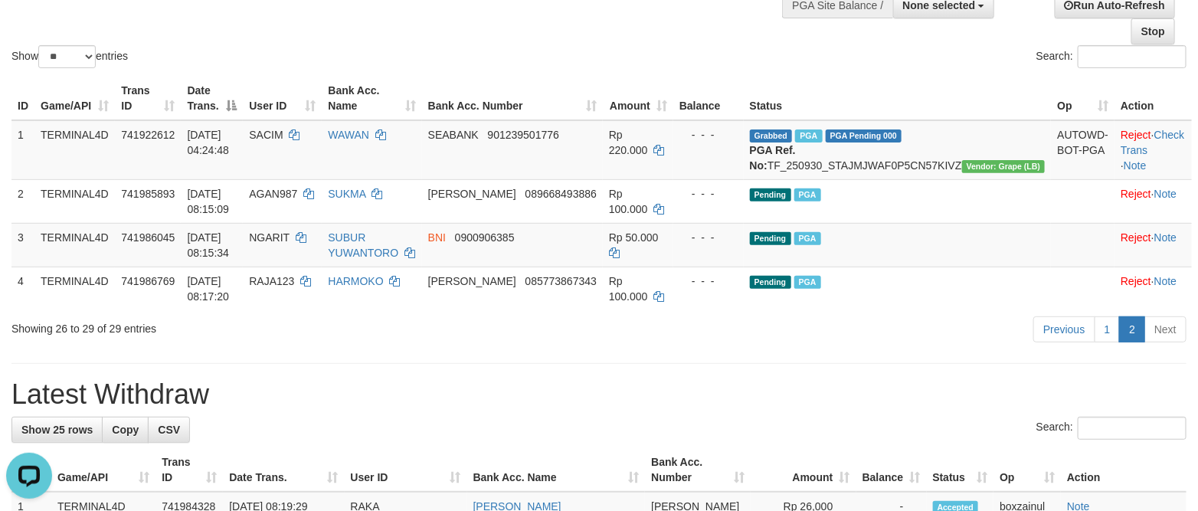
scroll to position [0, 0]
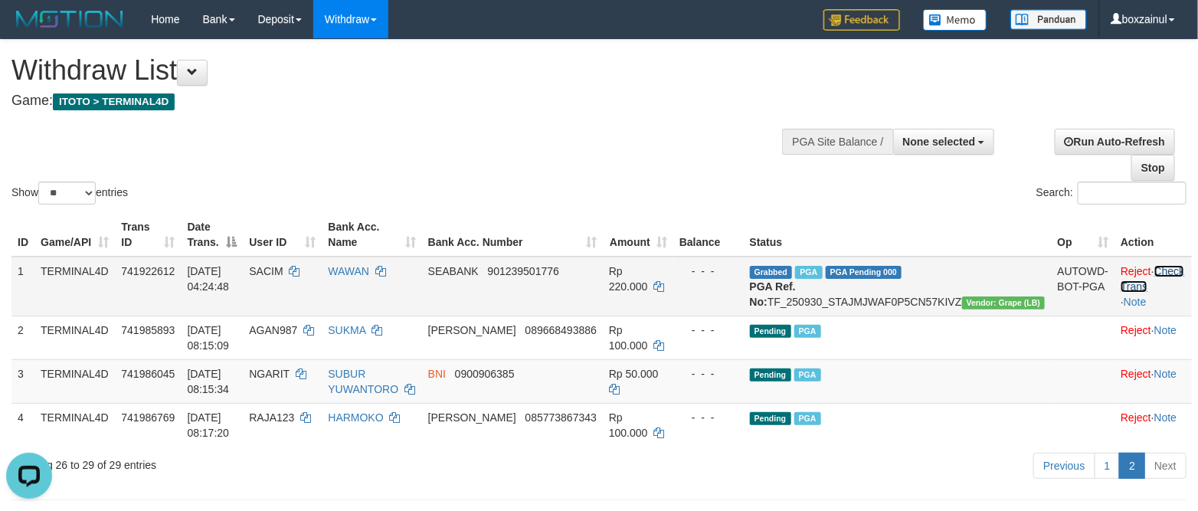
click at [1154, 267] on link "Check Trans" at bounding box center [1153, 279] width 64 height 28
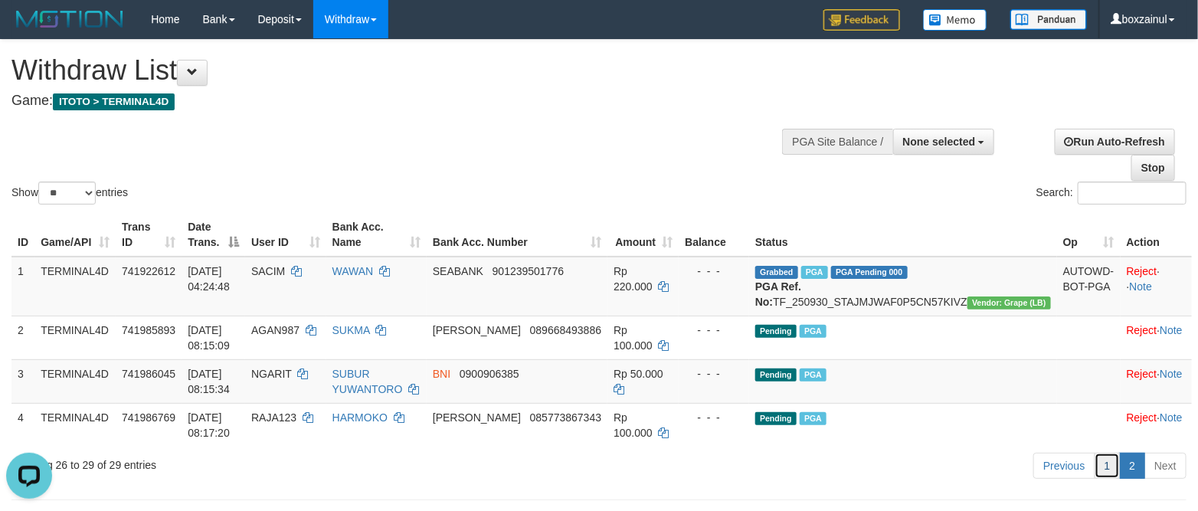
click at [1106, 479] on link "1" at bounding box center [1108, 466] width 26 height 26
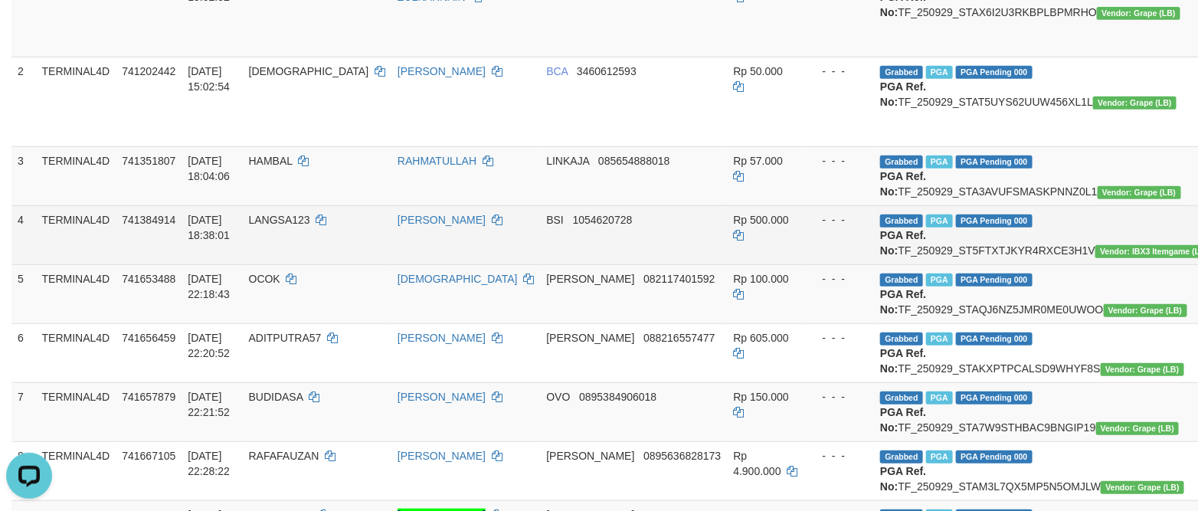
scroll to position [345, 0]
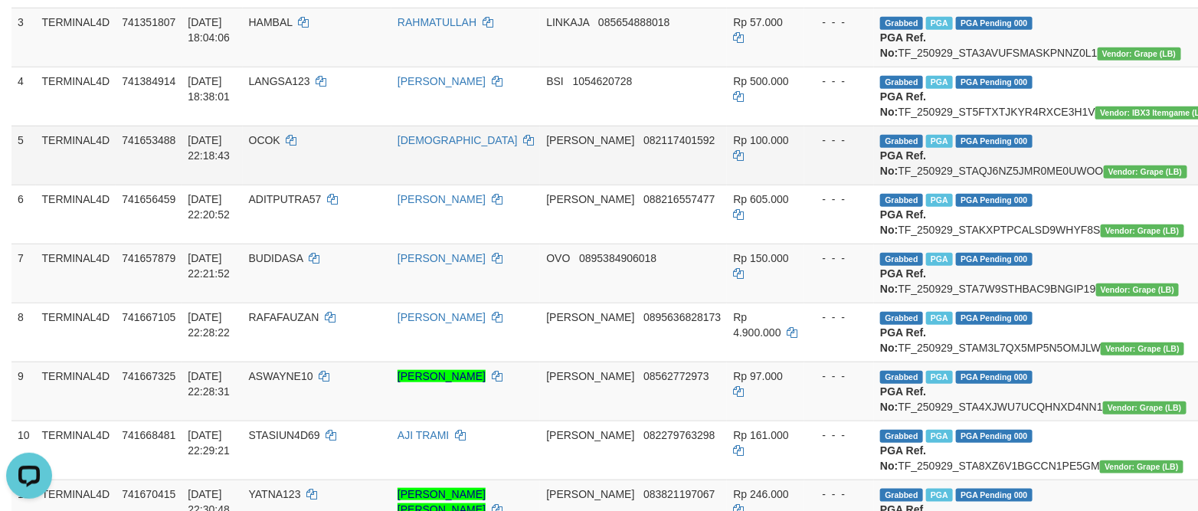
scroll to position [604, 0]
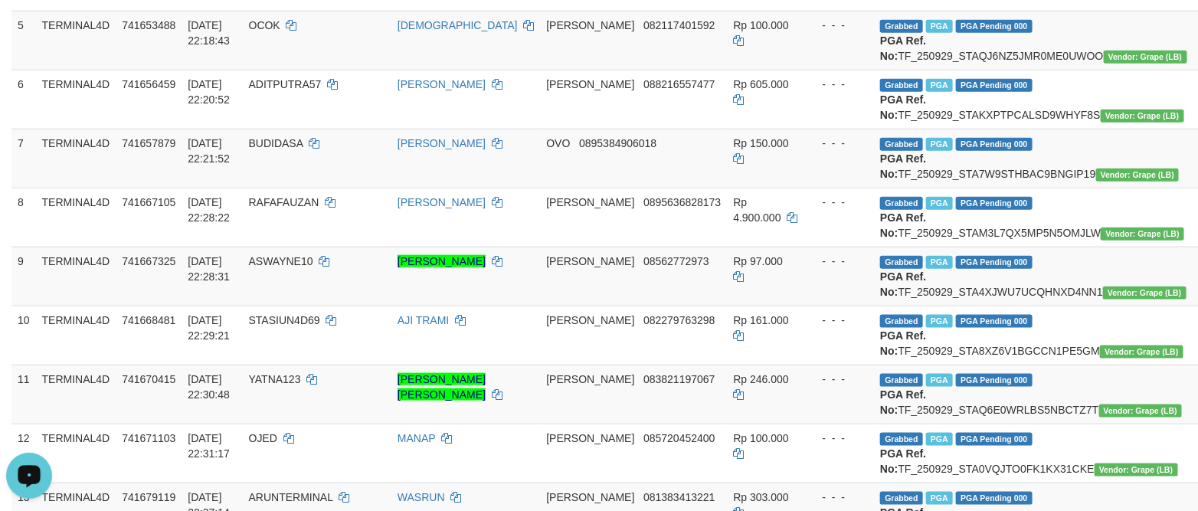
click at [41, 474] on div "Open LiveChat chat widget" at bounding box center [29, 474] width 26 height 26
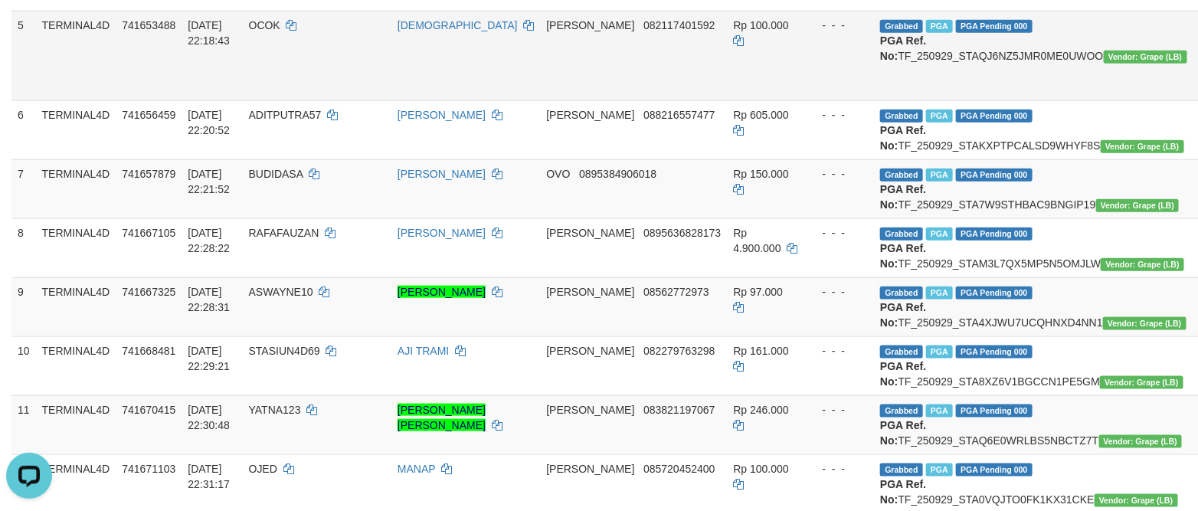
click at [540, 100] on td "[PERSON_NAME] 082117401592" at bounding box center [633, 56] width 187 height 90
click at [804, 100] on td "- - -" at bounding box center [839, 56] width 70 height 90
click at [600, 100] on td "[PERSON_NAME] 082117401592" at bounding box center [633, 56] width 187 height 90
click at [481, 100] on td "[DEMOGRAPHIC_DATA]" at bounding box center [465, 56] width 149 height 90
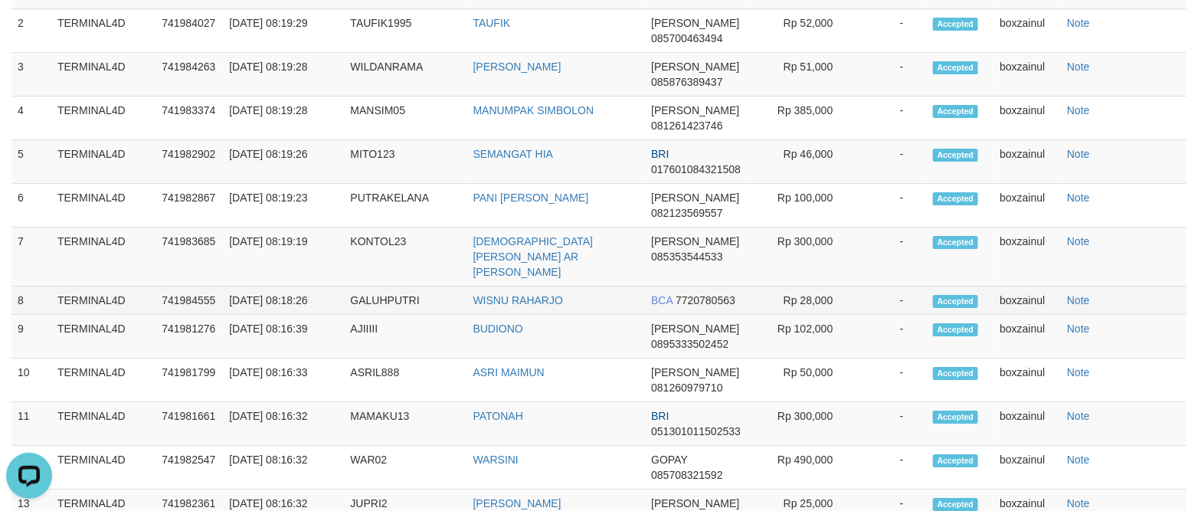
scroll to position [2098, 0]
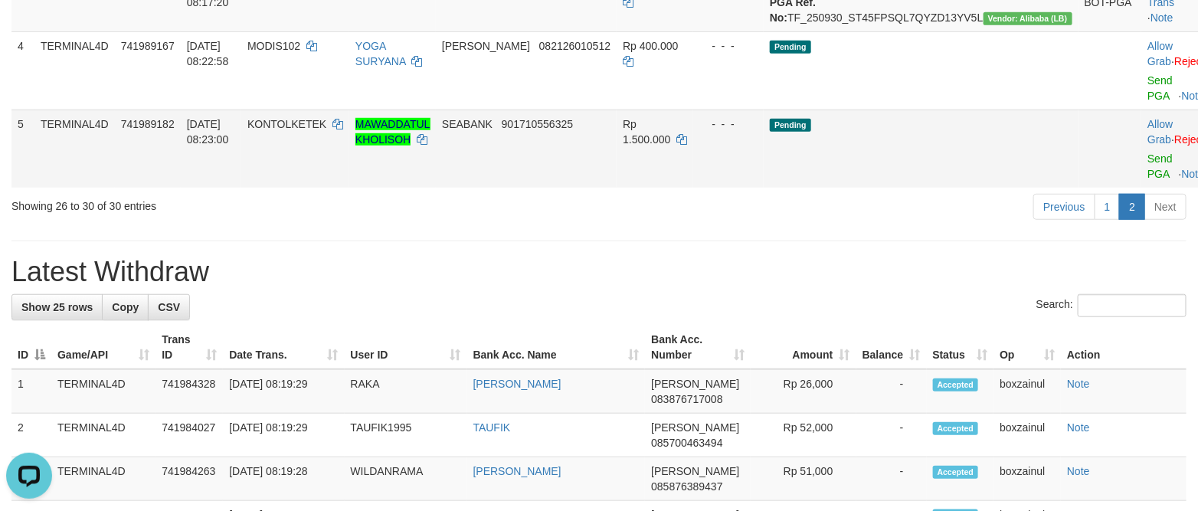
scroll to position [287, 0]
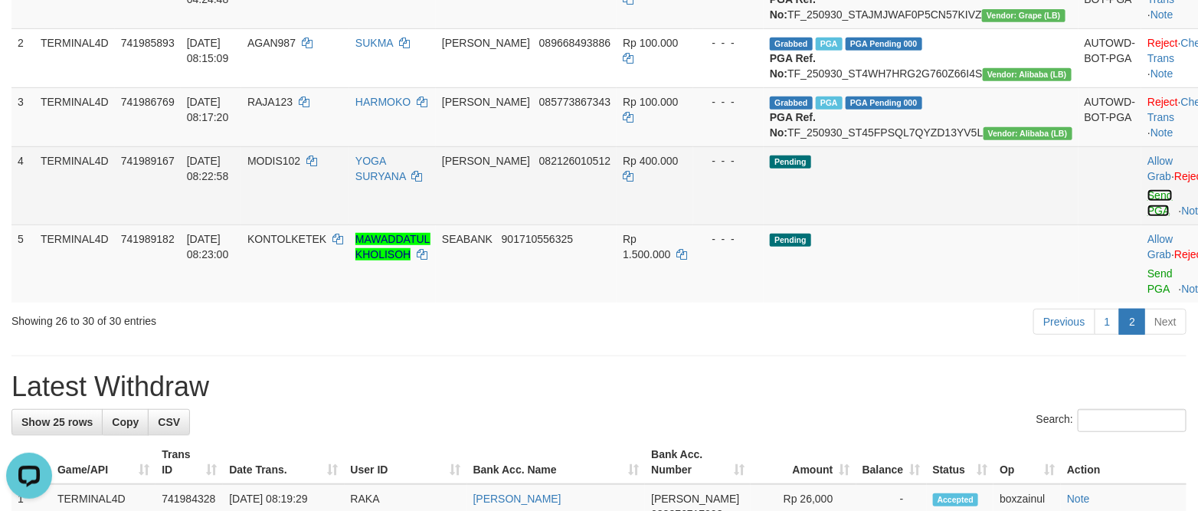
click at [1147, 217] on link "Send PGA" at bounding box center [1159, 203] width 25 height 28
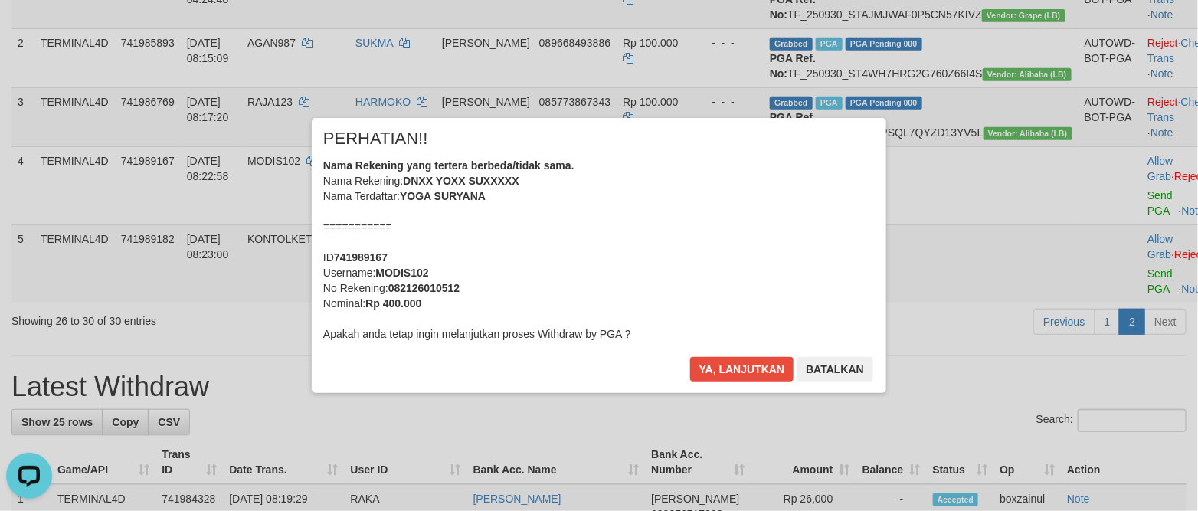
click at [725, 349] on div "× PERHATIAN!! Nama Rekening yang tertera berbeda/tidak sama. Nama Rekening: DNX…" at bounding box center [599, 255] width 574 height 274
click at [729, 361] on button "Ya, lanjutkan" at bounding box center [742, 369] width 104 height 25
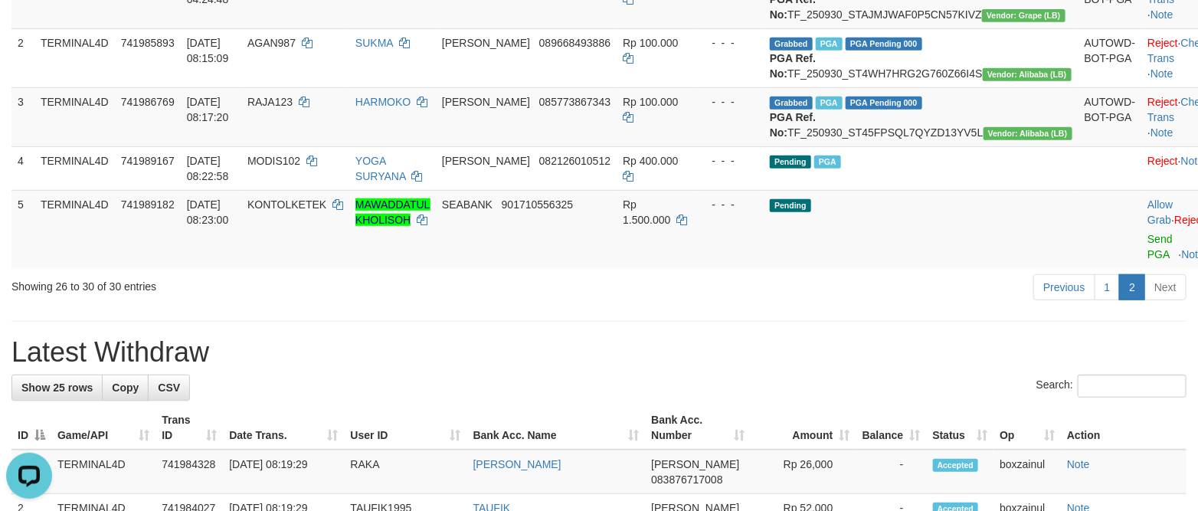
scroll to position [172, 0]
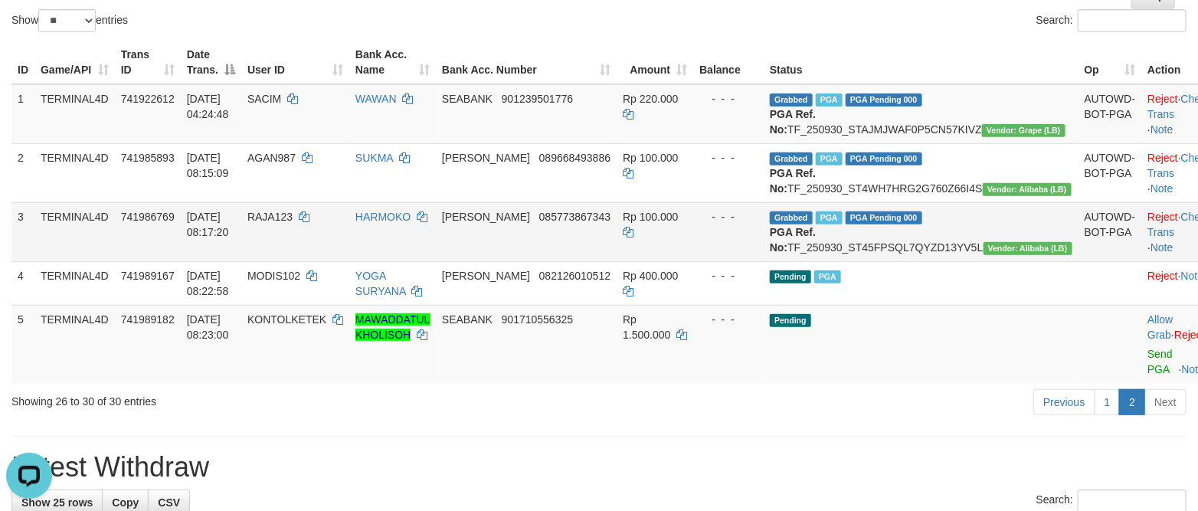
click at [1168, 239] on td "Reject · Check Trans · Note" at bounding box center [1179, 231] width 76 height 59
click at [1157, 238] on link "Check Trans" at bounding box center [1179, 225] width 64 height 28
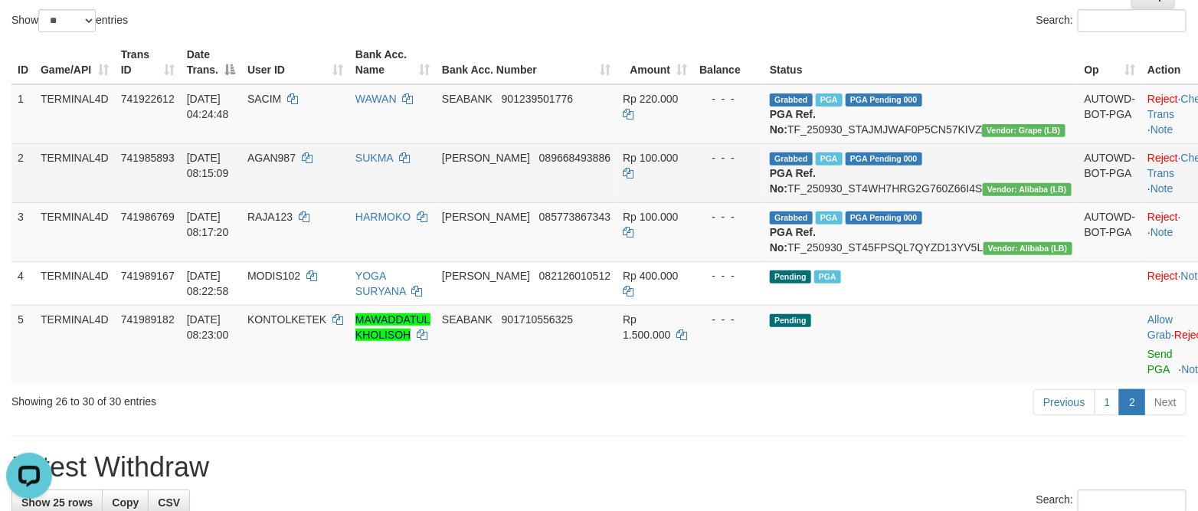
click at [1163, 166] on td "Reject · Check Trans · Note" at bounding box center [1179, 172] width 76 height 59
click at [1159, 170] on link "Check Trans" at bounding box center [1179, 166] width 64 height 28
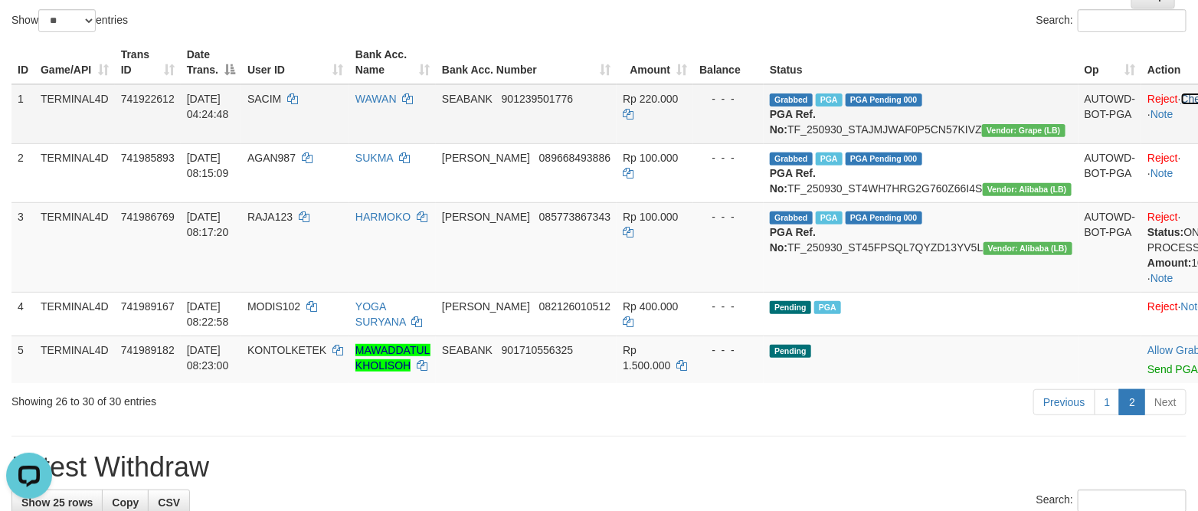
click at [1181, 97] on link "Check Trans" at bounding box center [1211, 99] width 61 height 12
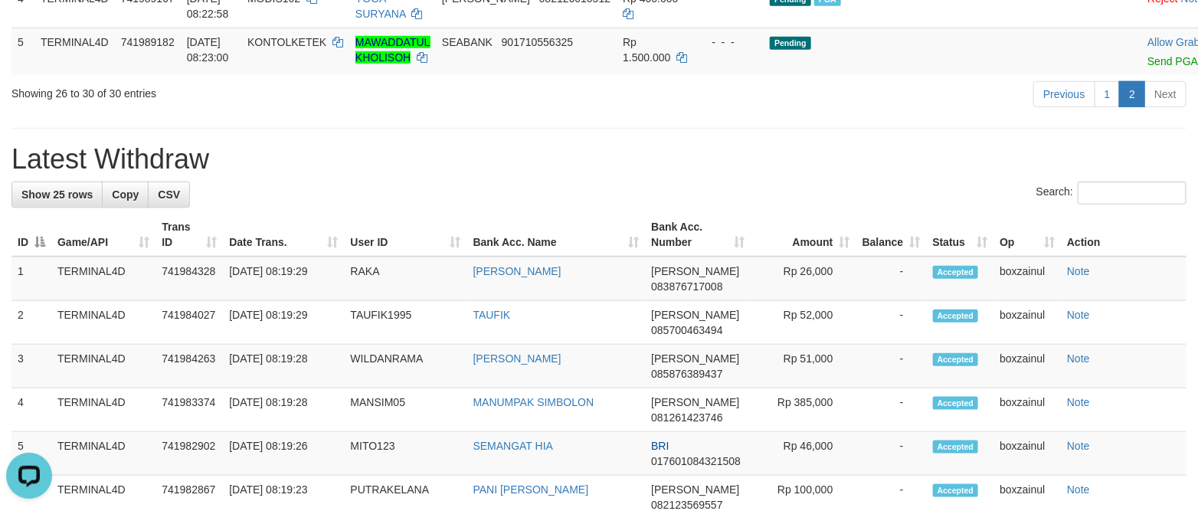
scroll to position [517, 0]
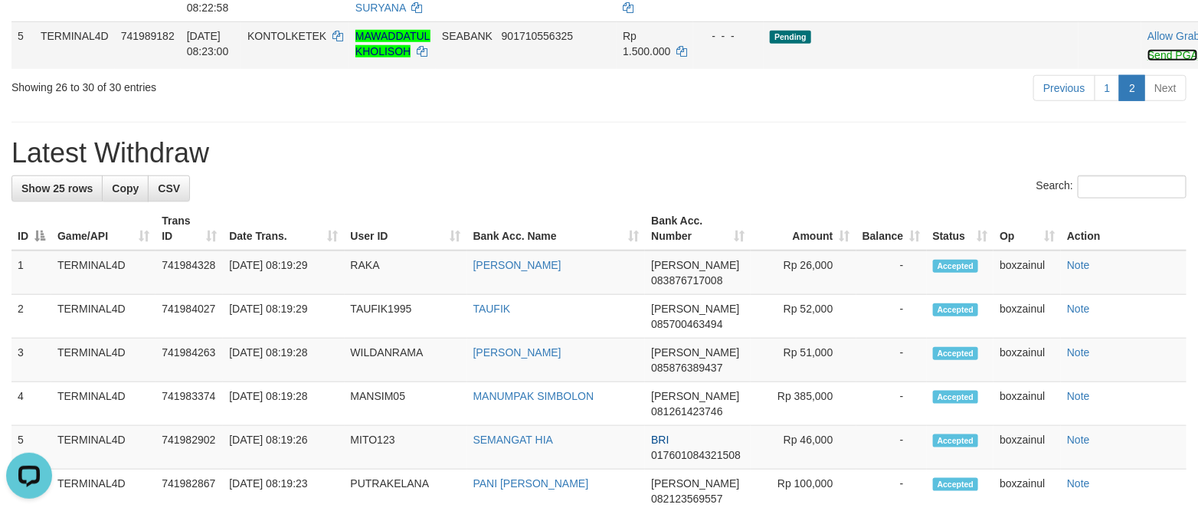
click at [1147, 61] on link "Send PGA" at bounding box center [1172, 55] width 50 height 12
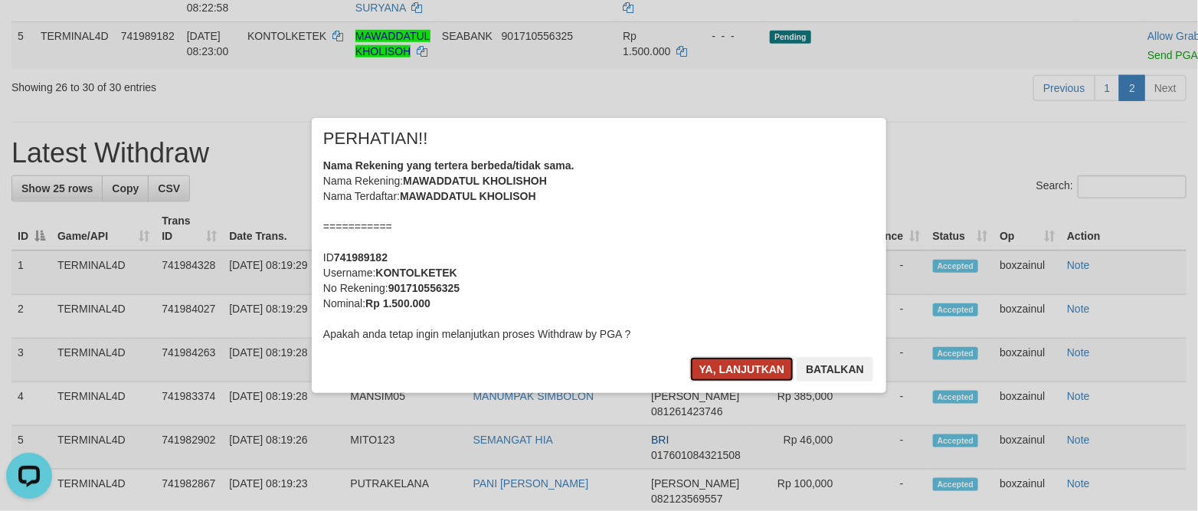
click at [728, 365] on button "Ya, lanjutkan" at bounding box center [742, 369] width 104 height 25
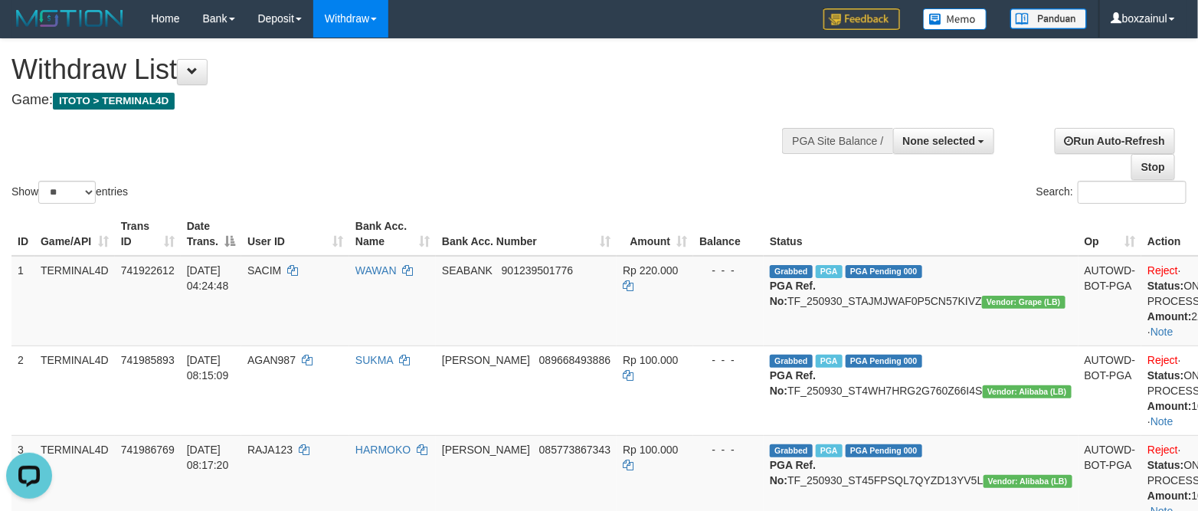
scroll to position [0, 0]
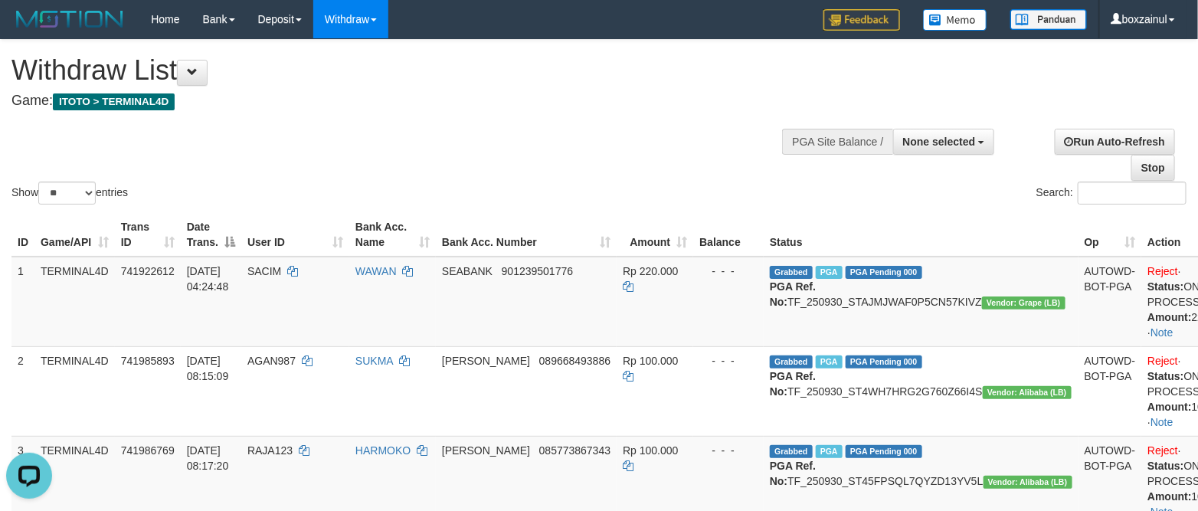
click at [515, 56] on h1 "Withdraw List" at bounding box center [397, 70] width 772 height 31
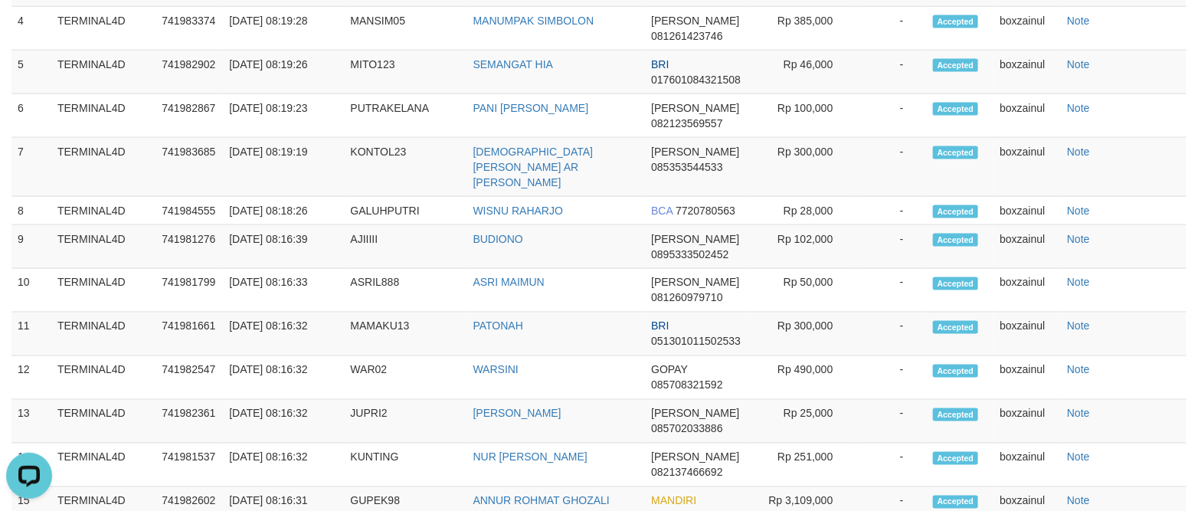
scroll to position [345, 0]
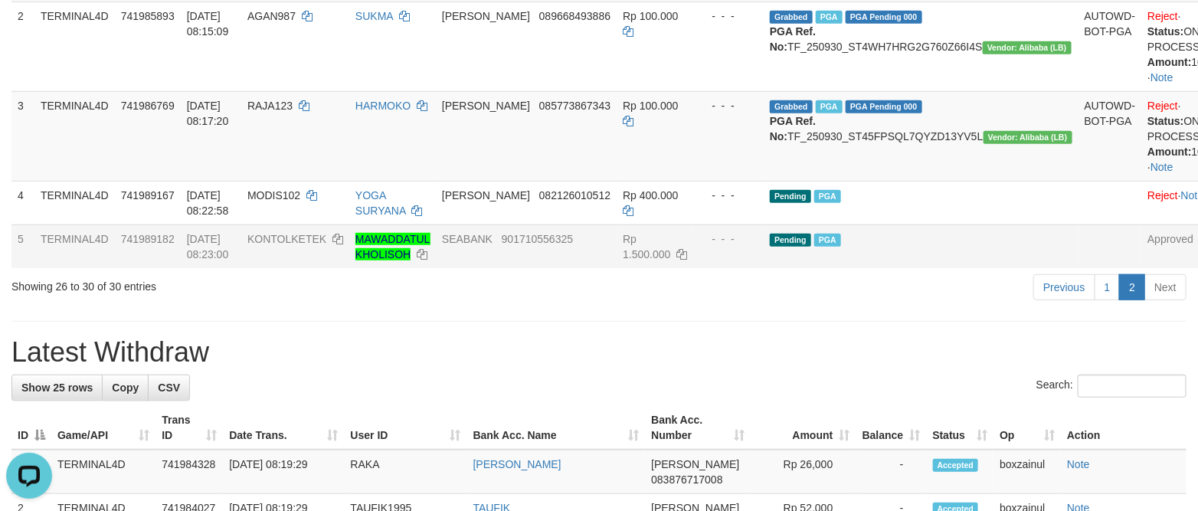
click at [542, 268] on td "SEABANK 901710556325" at bounding box center [526, 246] width 181 height 44
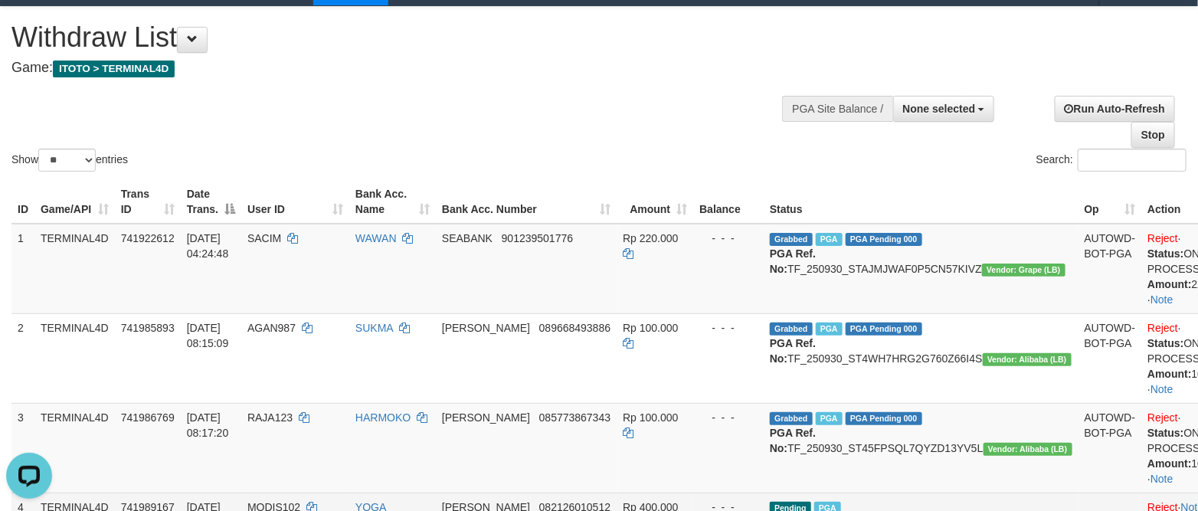
scroll to position [0, 0]
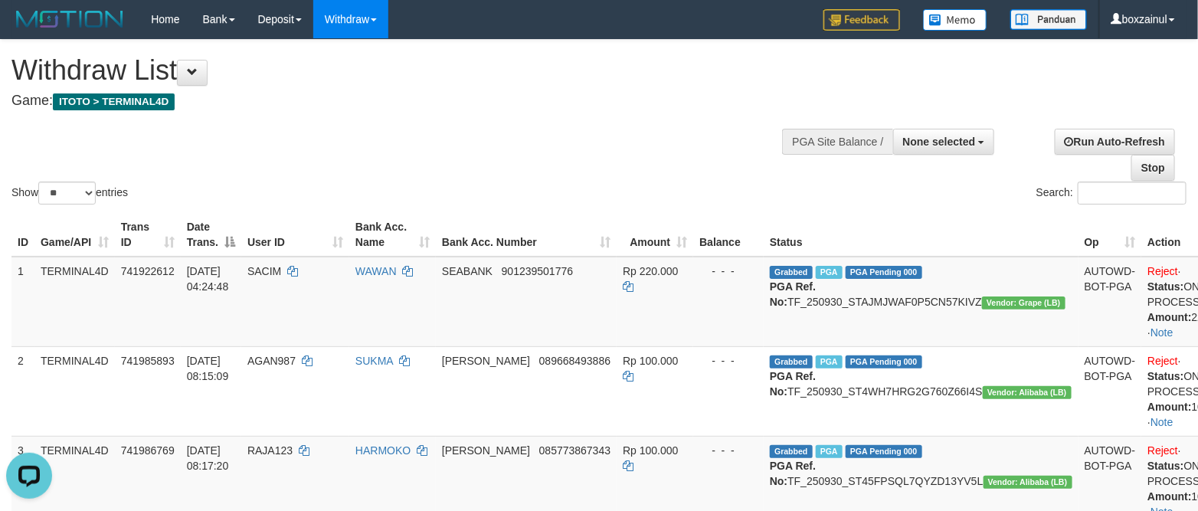
click at [600, 198] on div "Search:" at bounding box center [898, 195] width 599 height 27
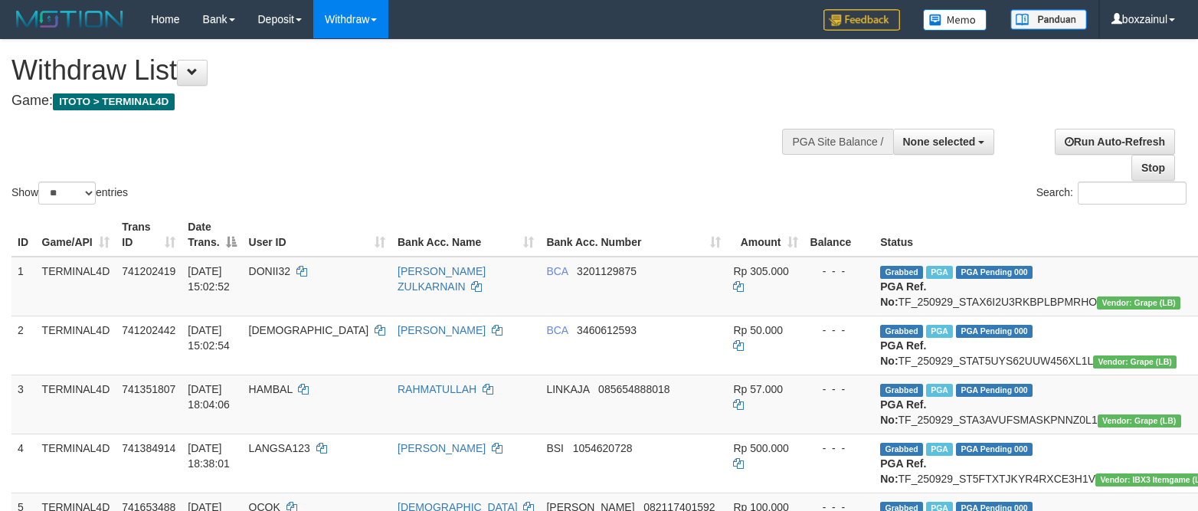
select select
select select "**"
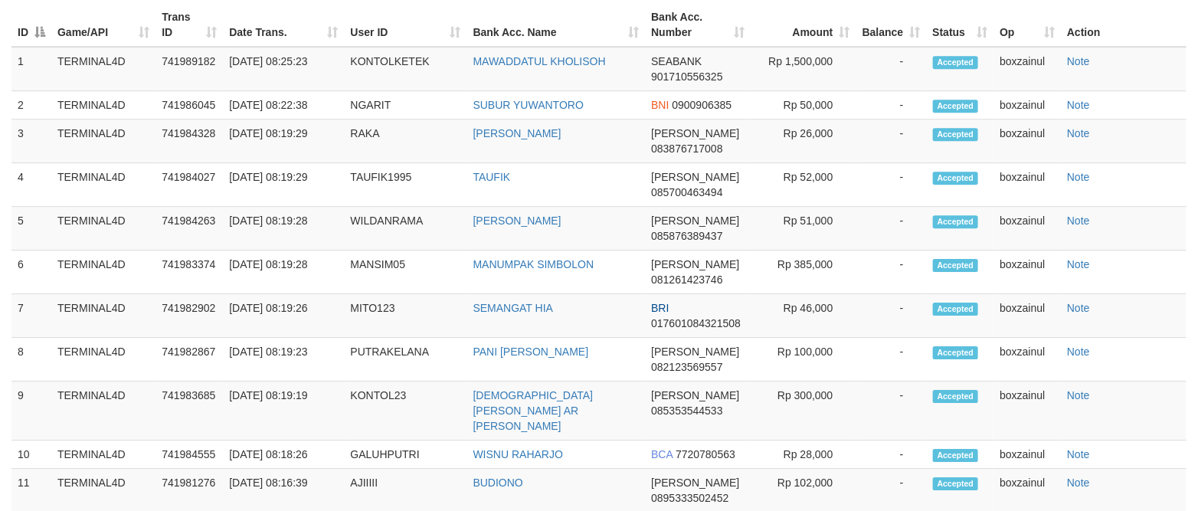
scroll to position [1838, 0]
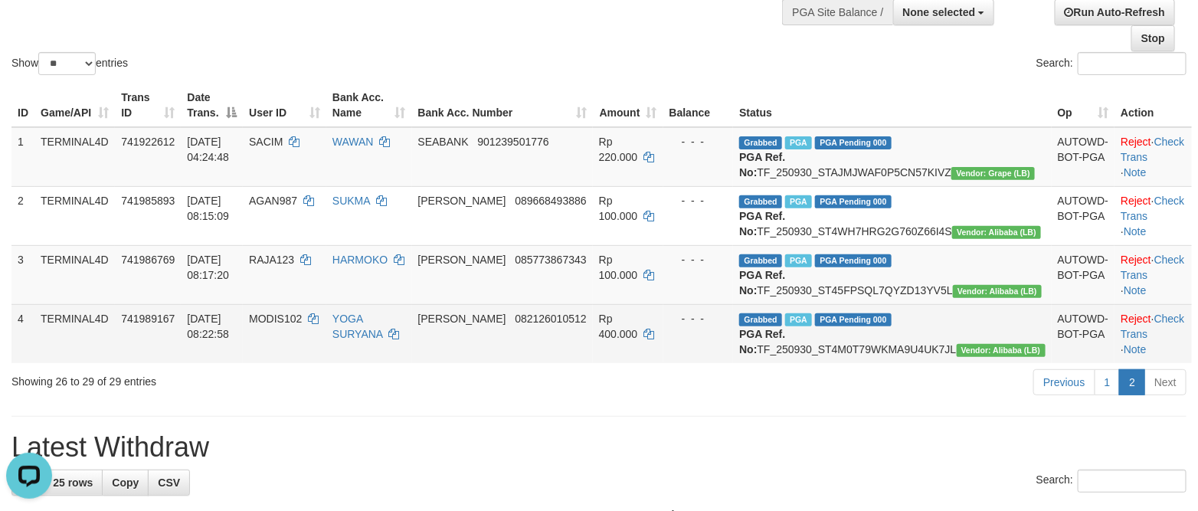
scroll to position [0, 0]
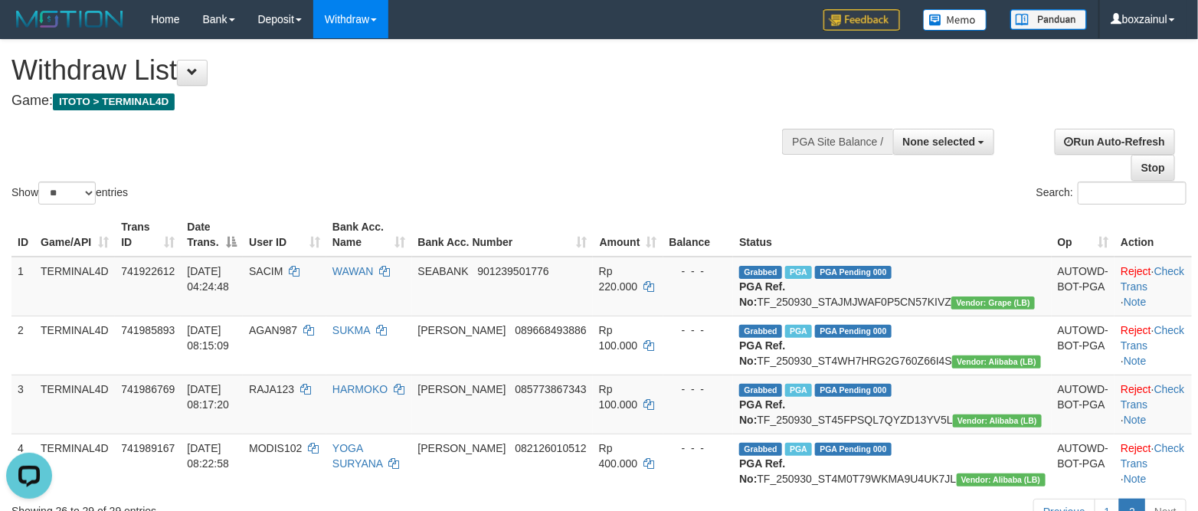
click at [542, 116] on div at bounding box center [598, 116] width 1175 height 1
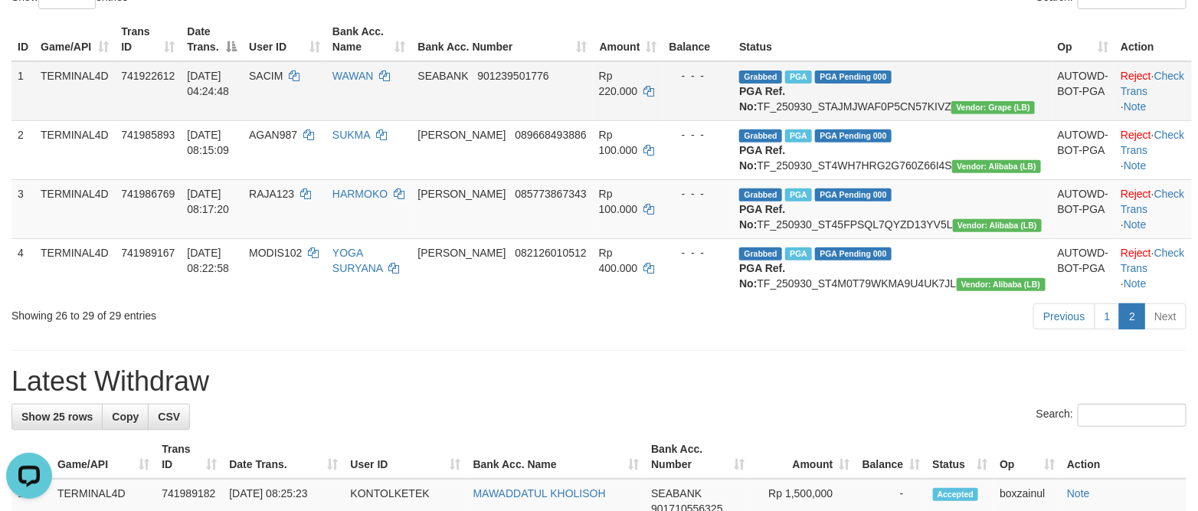
scroll to position [230, 0]
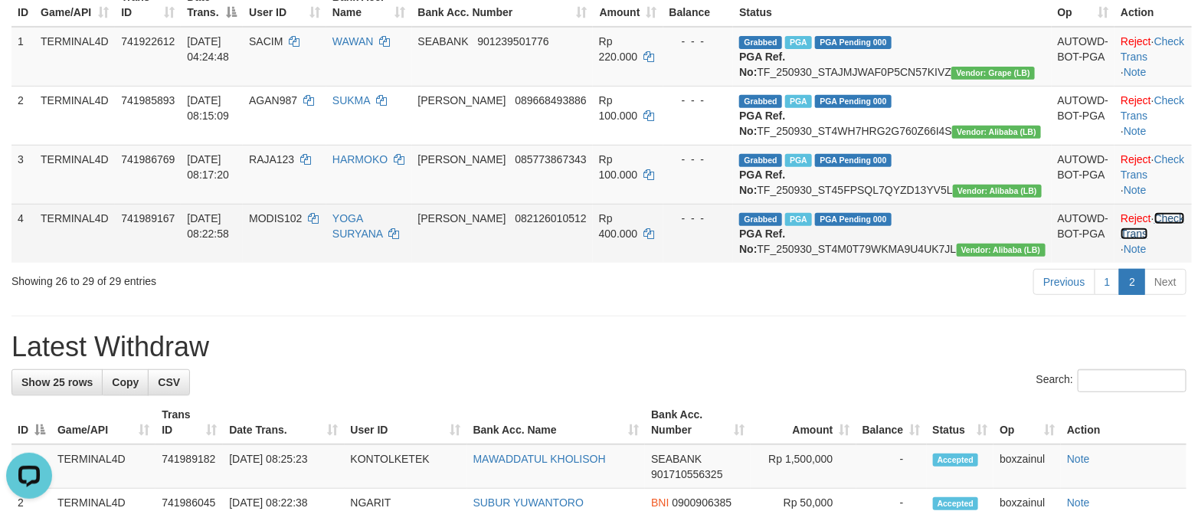
click at [1154, 240] on link "Check Trans" at bounding box center [1153, 226] width 64 height 28
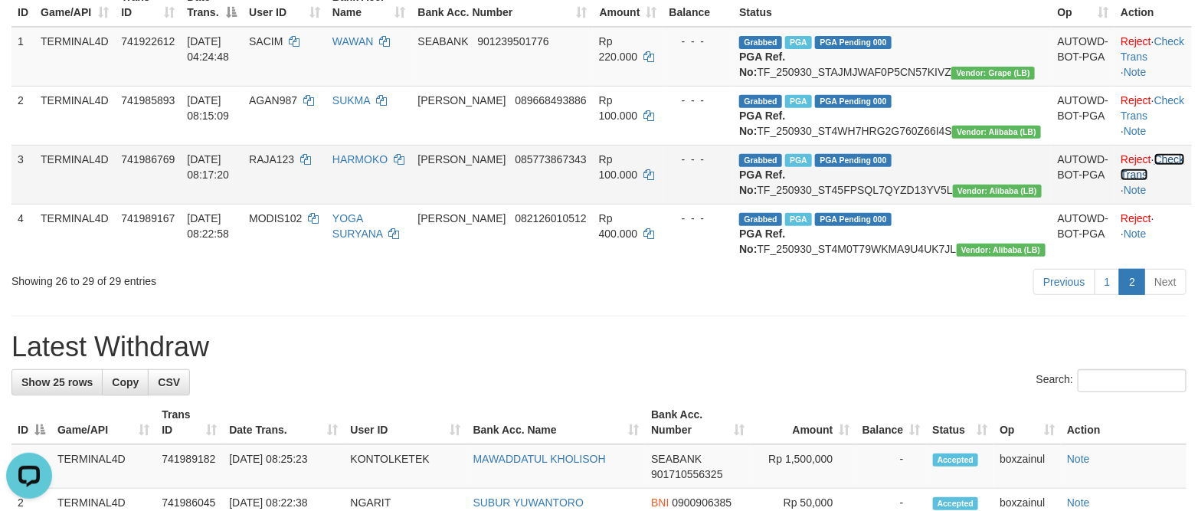
click at [1160, 181] on link "Check Trans" at bounding box center [1153, 167] width 64 height 28
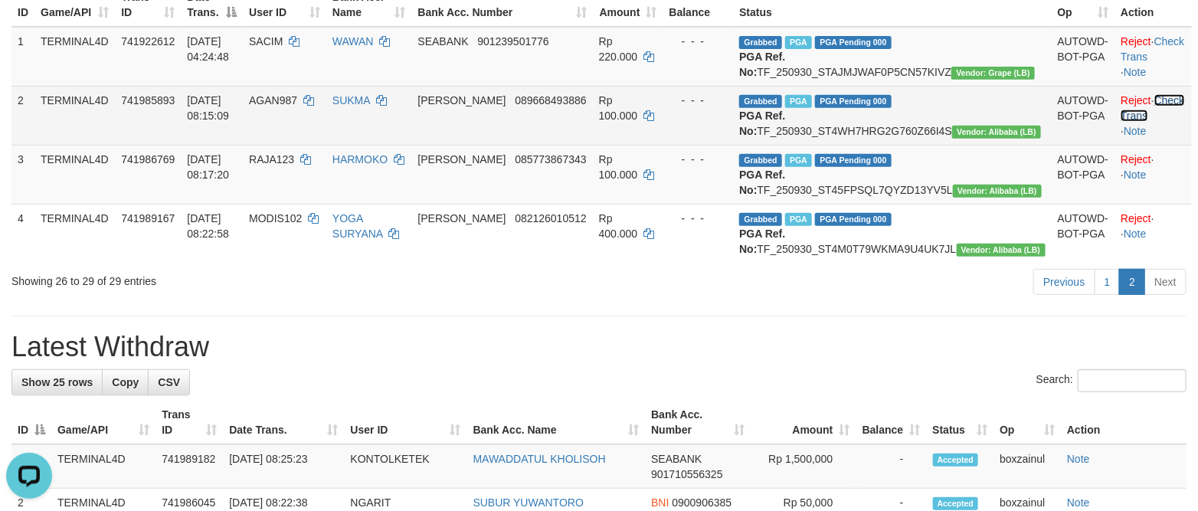
click at [1165, 115] on link "Check Trans" at bounding box center [1153, 108] width 64 height 28
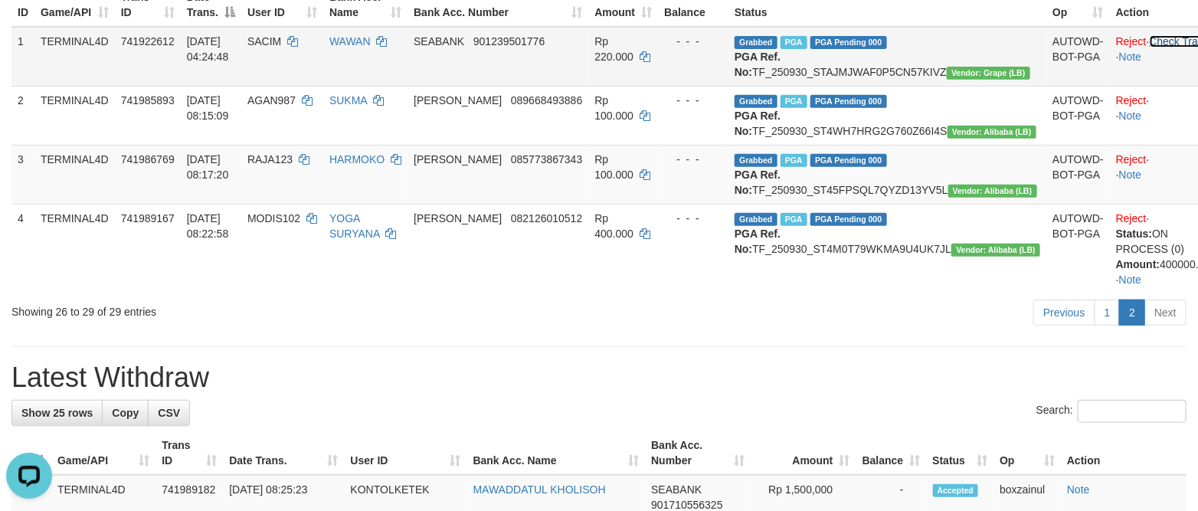
click at [1150, 41] on link "Check Trans" at bounding box center [1180, 41] width 61 height 12
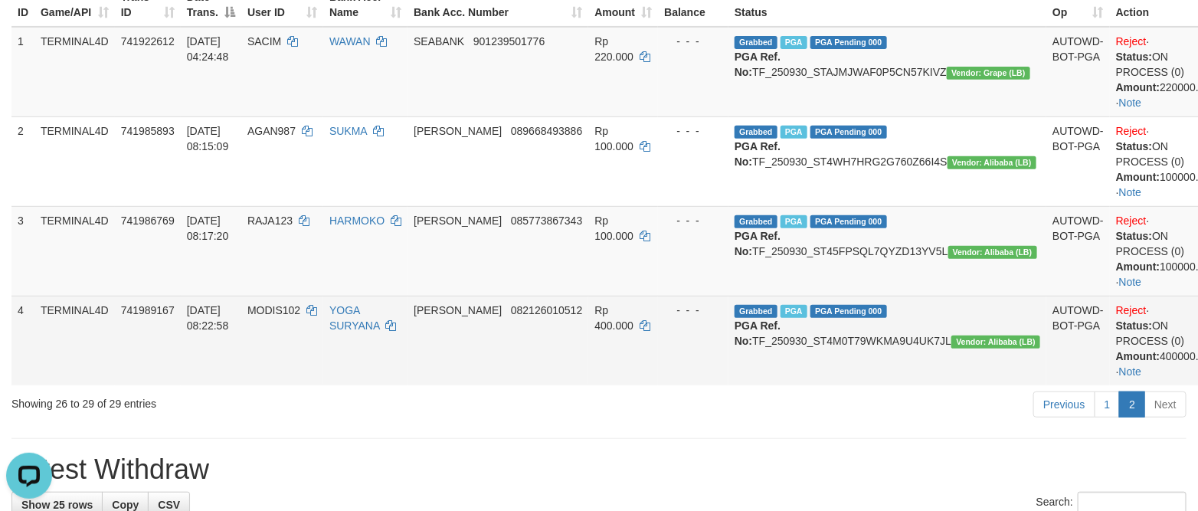
click at [658, 385] on td "Rp 400.000" at bounding box center [623, 341] width 70 height 90
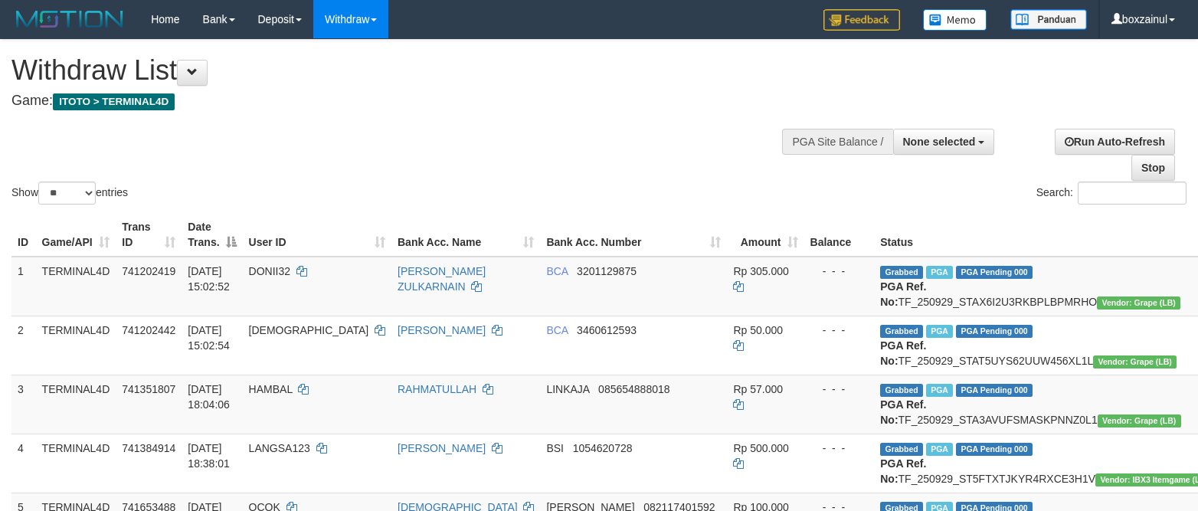
select select
select select "**"
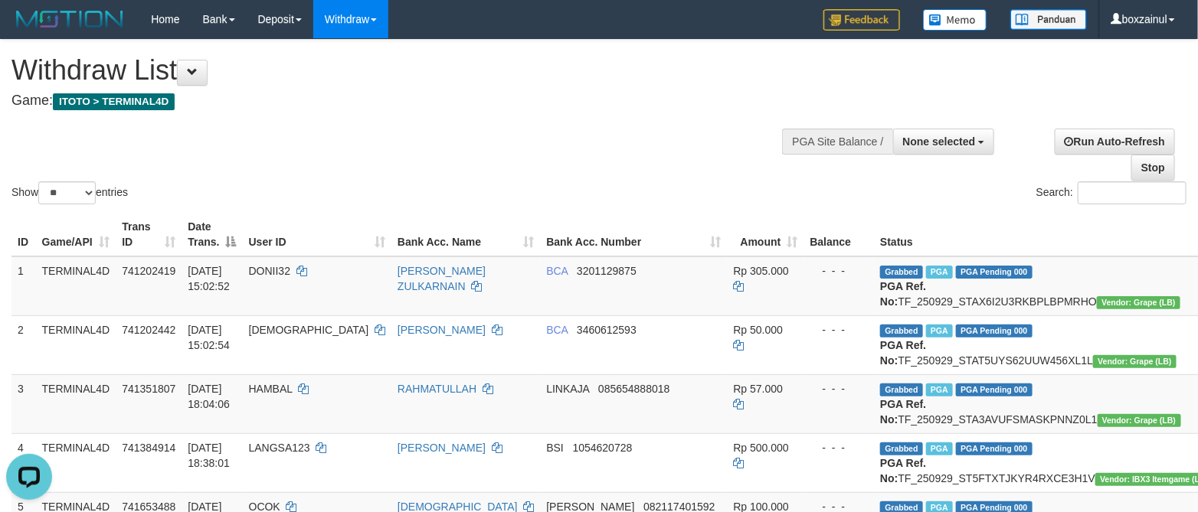
click at [575, 223] on th "Bank Acc. Number" at bounding box center [633, 235] width 187 height 44
select select
select select "**"
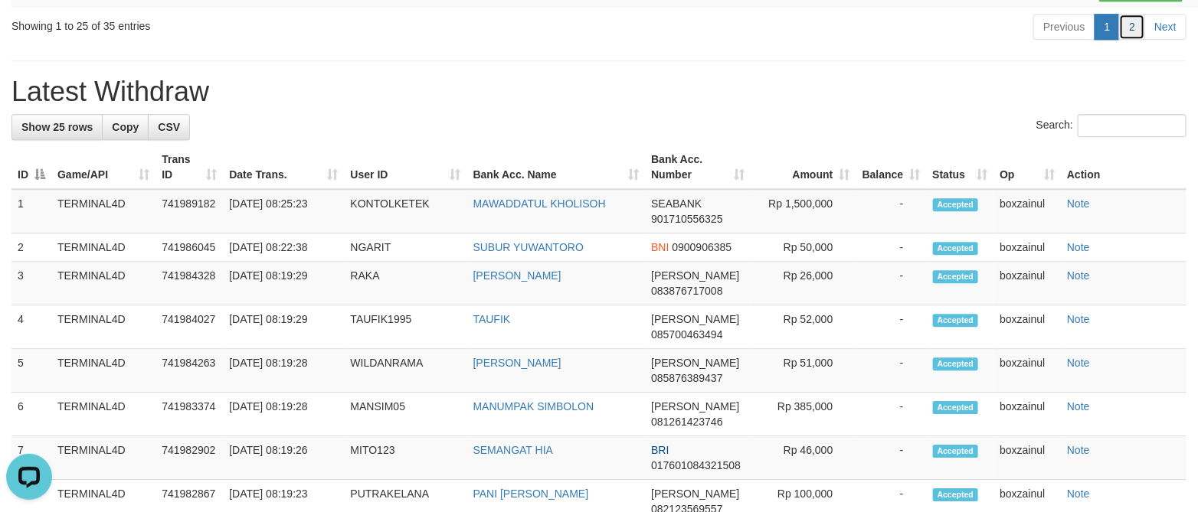
click at [1126, 40] on link "2" at bounding box center [1132, 27] width 26 height 26
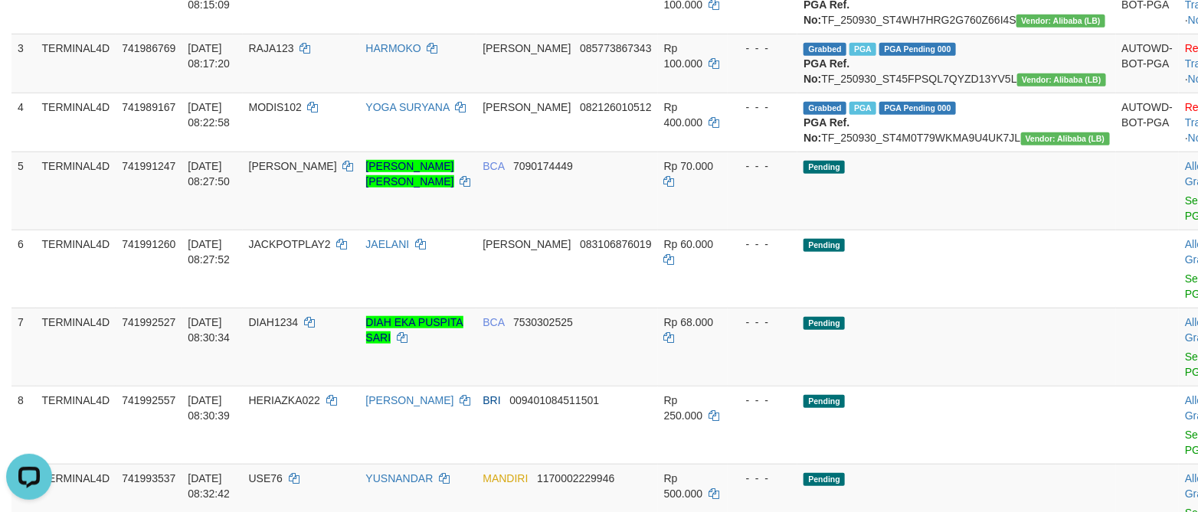
scroll to position [329, 0]
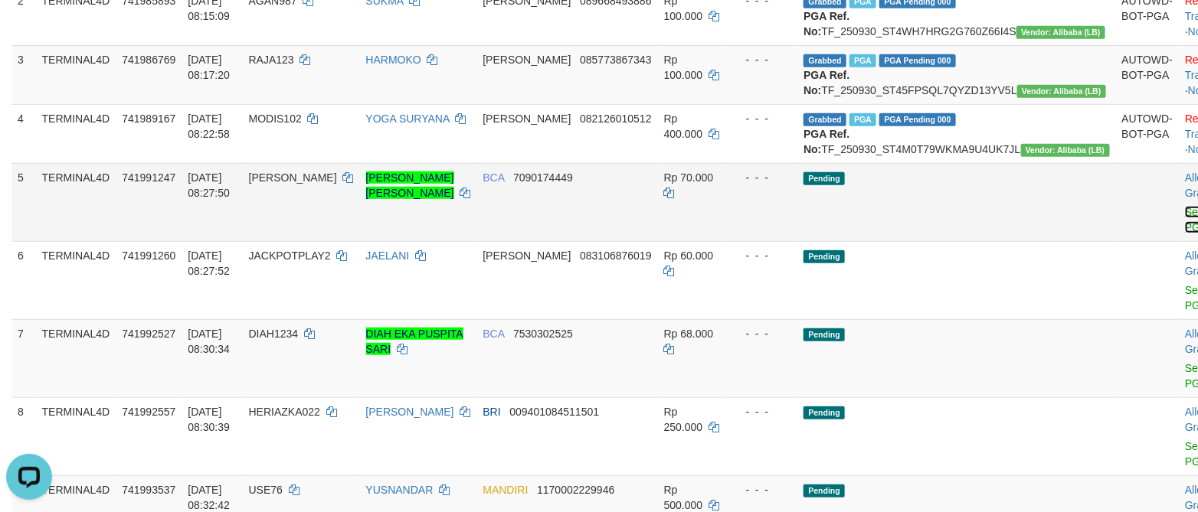
drag, startPoint x: 1101, startPoint y: 276, endPoint x: 685, endPoint y: 269, distance: 416.7
click at [1185, 234] on link "Send PGA" at bounding box center [1197, 220] width 25 height 28
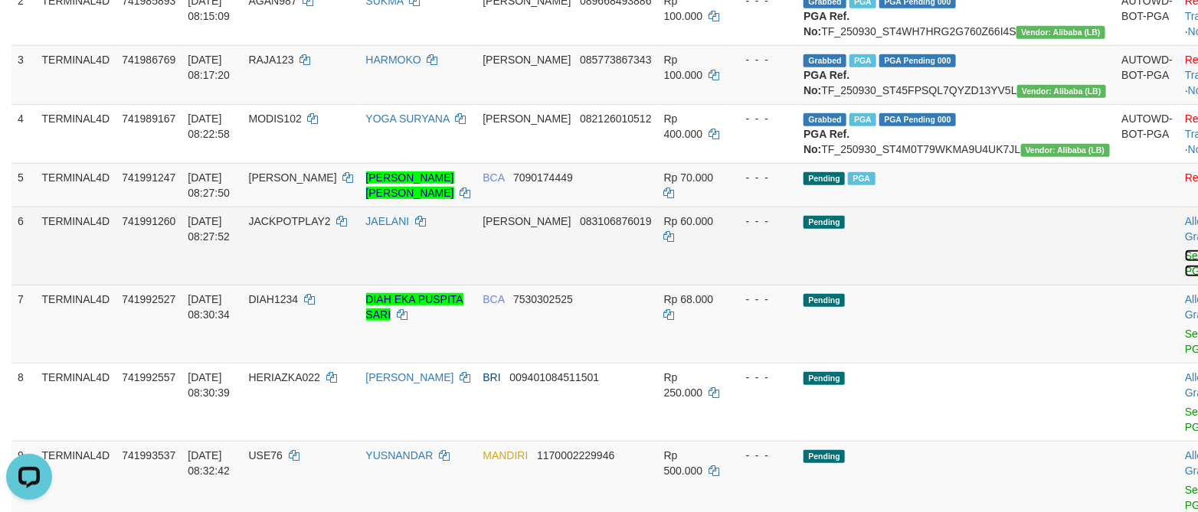
click at [1185, 277] on link "Send PGA" at bounding box center [1197, 264] width 25 height 28
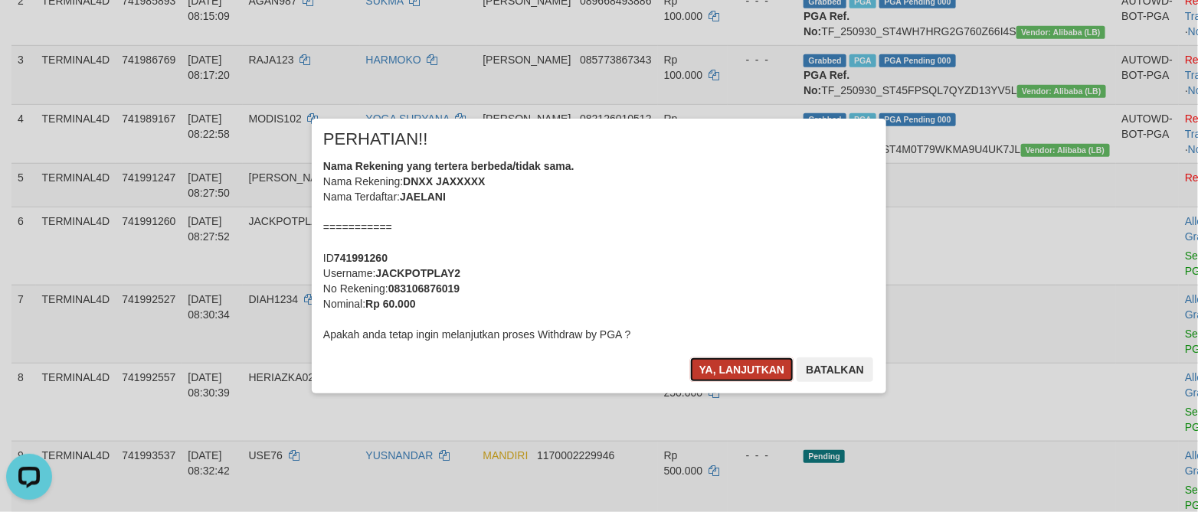
click at [734, 375] on button "Ya, lanjutkan" at bounding box center [742, 370] width 104 height 25
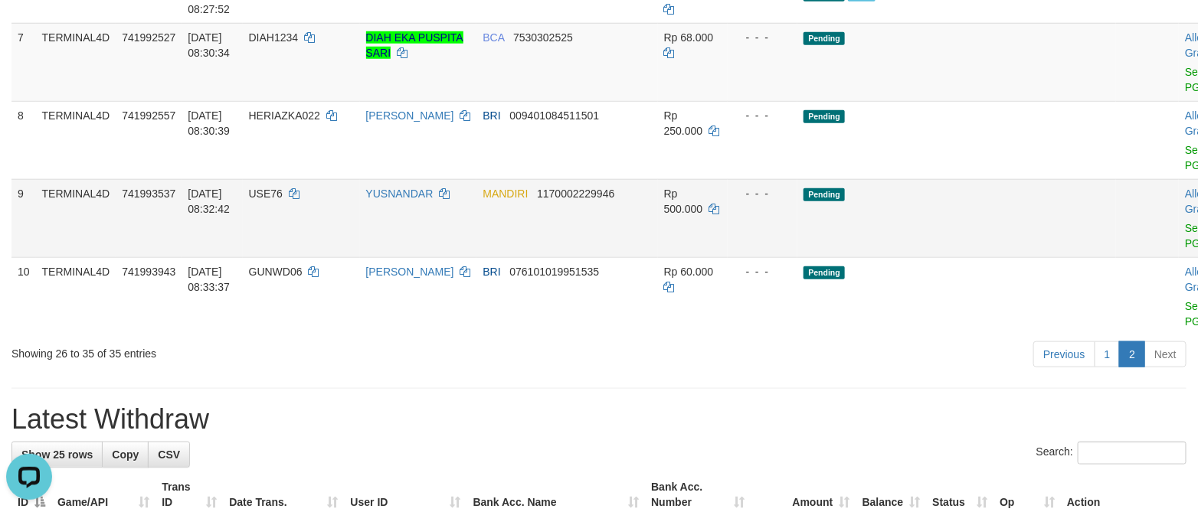
scroll to position [559, 0]
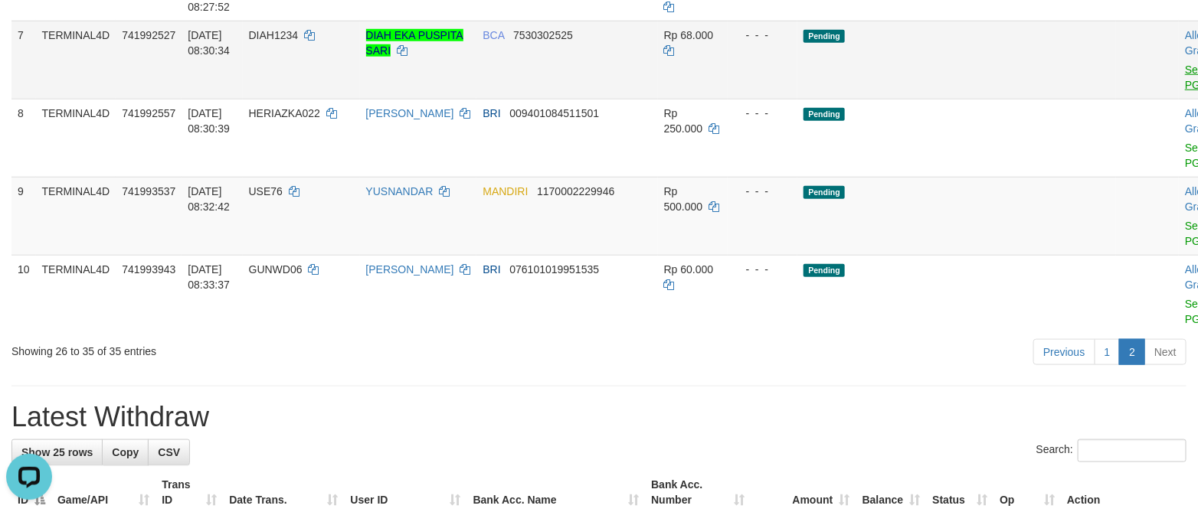
click at [1185, 62] on div at bounding box center [1217, 60] width 64 height 4
click at [1185, 91] on link "Send PGA" at bounding box center [1197, 78] width 25 height 28
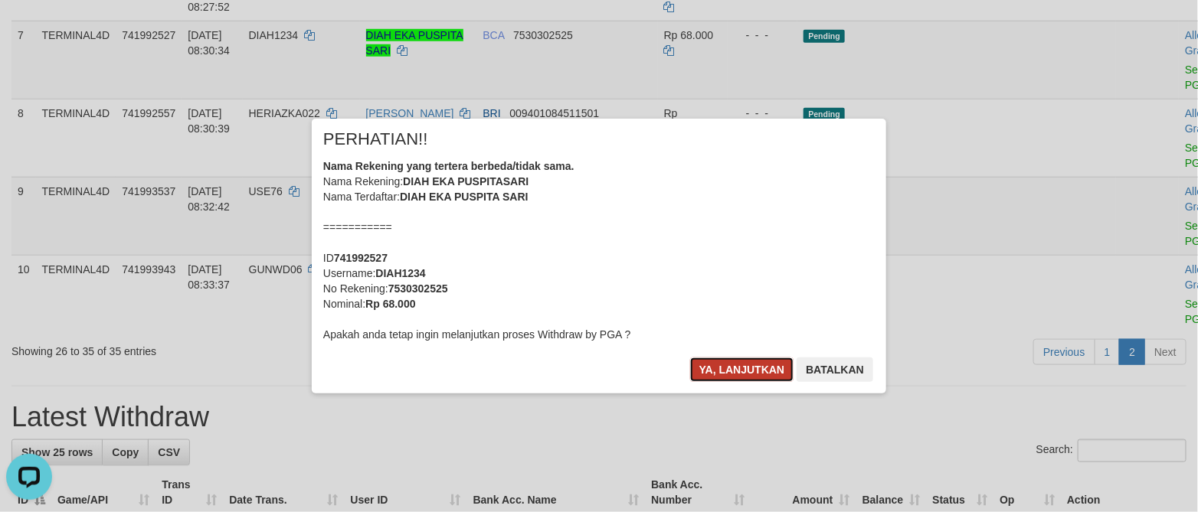
click at [731, 375] on button "Ya, lanjutkan" at bounding box center [742, 370] width 104 height 25
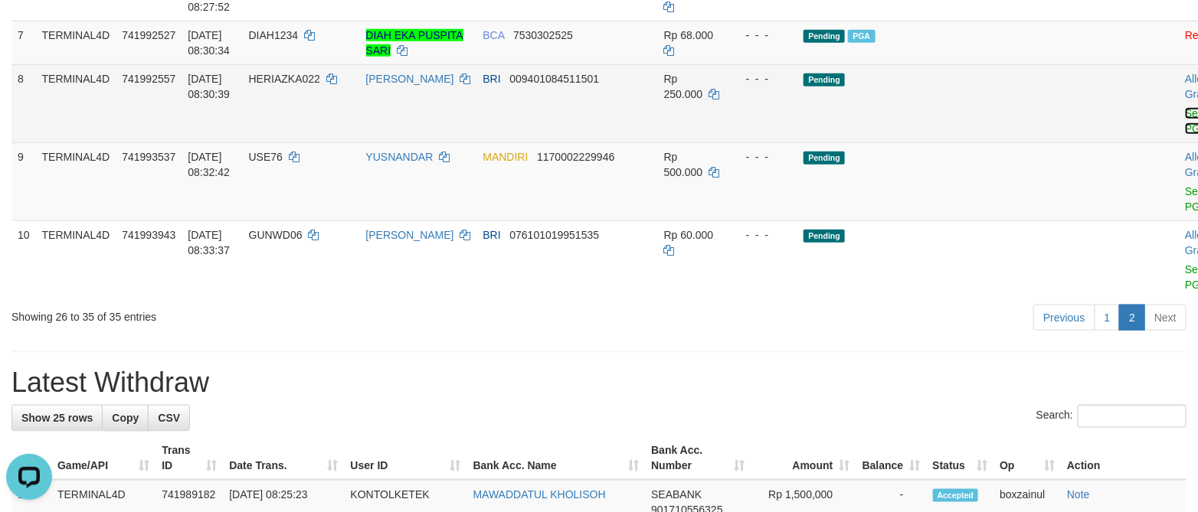
click at [1185, 135] on link "Send PGA" at bounding box center [1197, 121] width 25 height 28
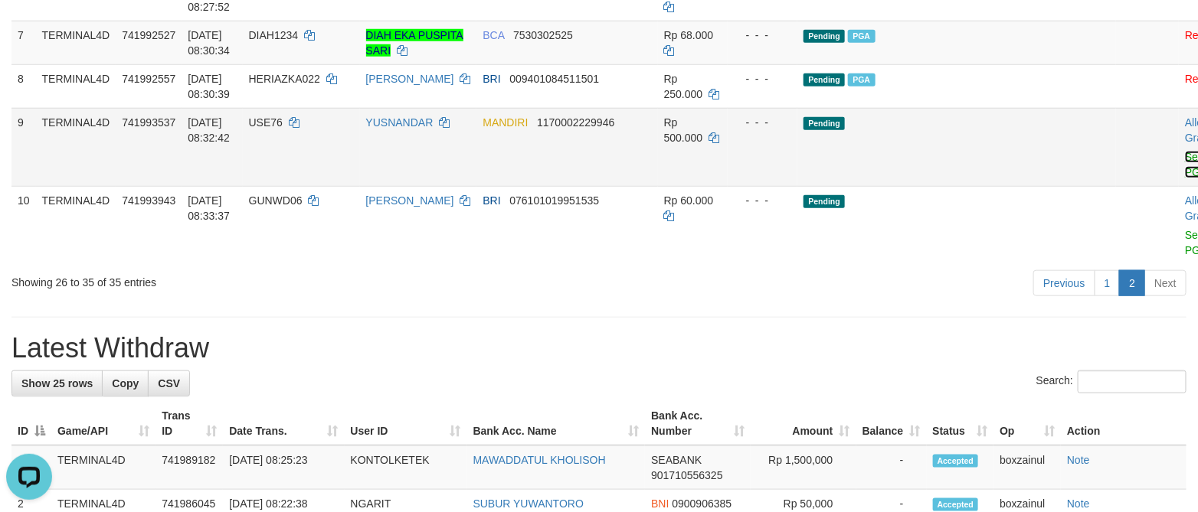
click at [1185, 178] on link "Send PGA" at bounding box center [1197, 165] width 25 height 28
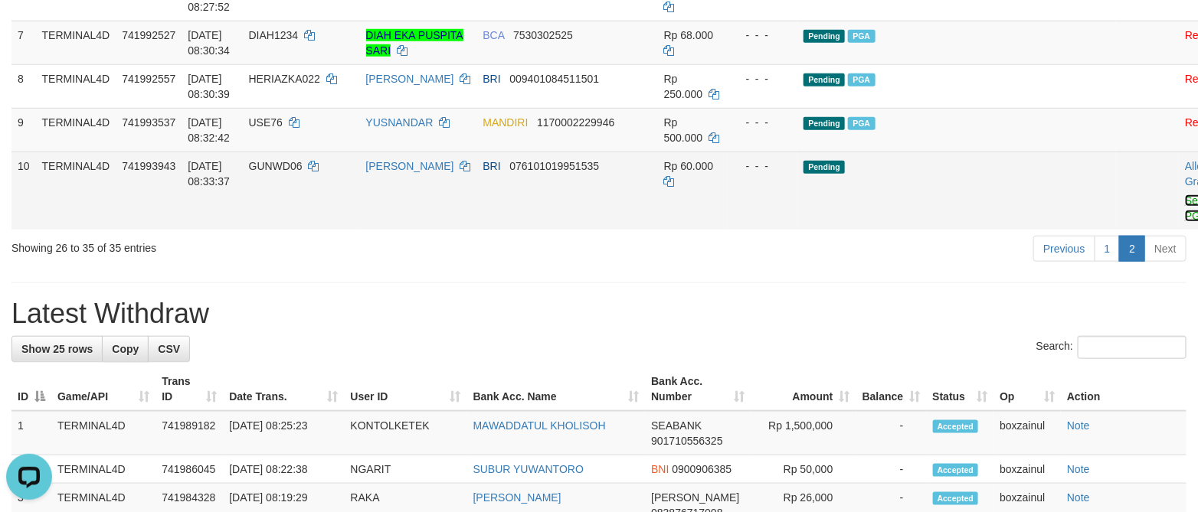
click at [1185, 222] on link "Send PGA" at bounding box center [1197, 209] width 25 height 28
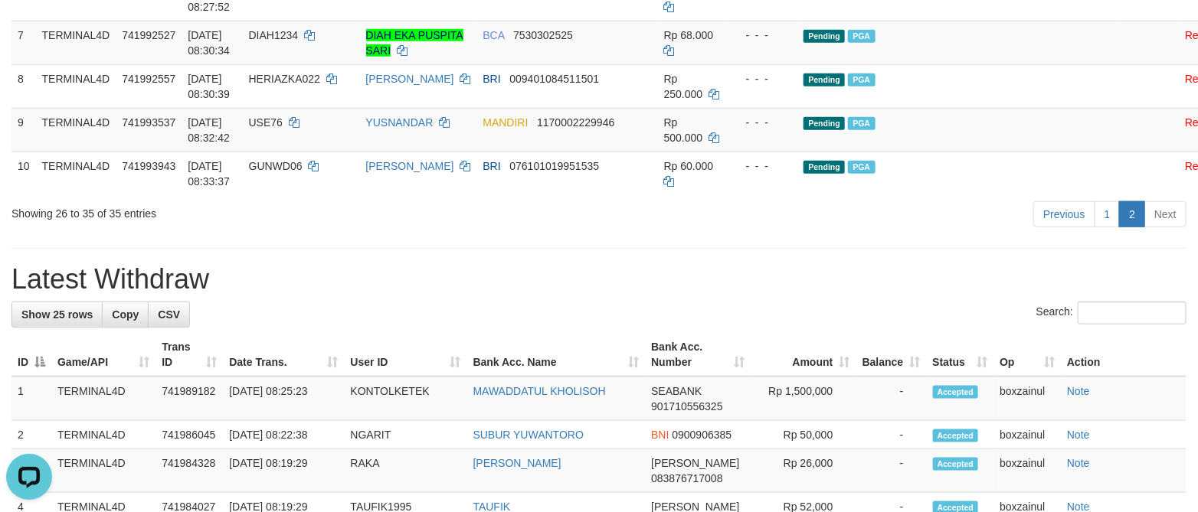
click at [667, 364] on div "**********" at bounding box center [599, 503] width 1198 height 2044
click at [660, 295] on h1 "Latest Withdraw" at bounding box center [598, 279] width 1175 height 31
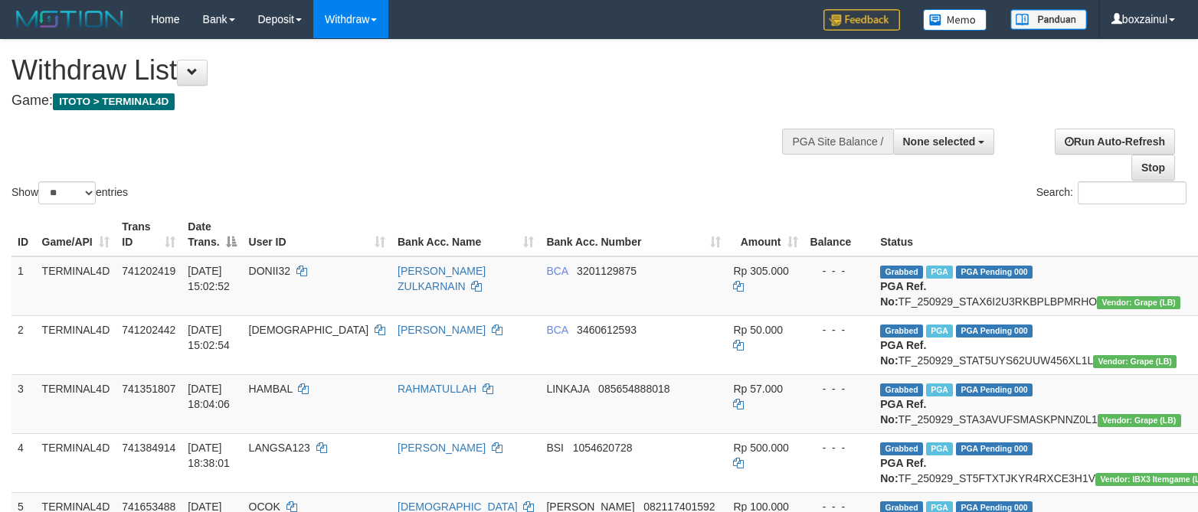
select select
select select "**"
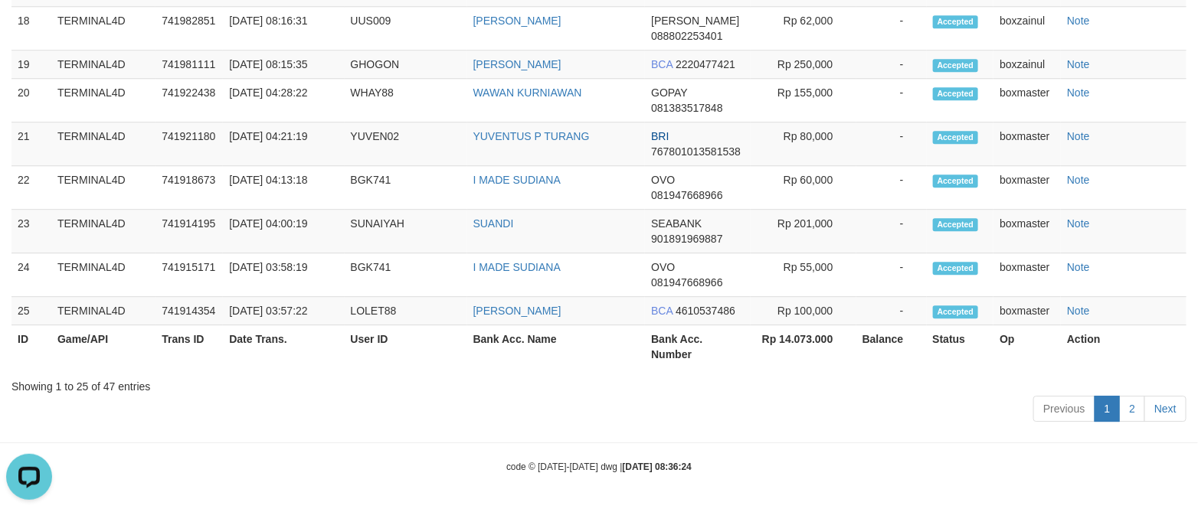
scroll to position [766, 0]
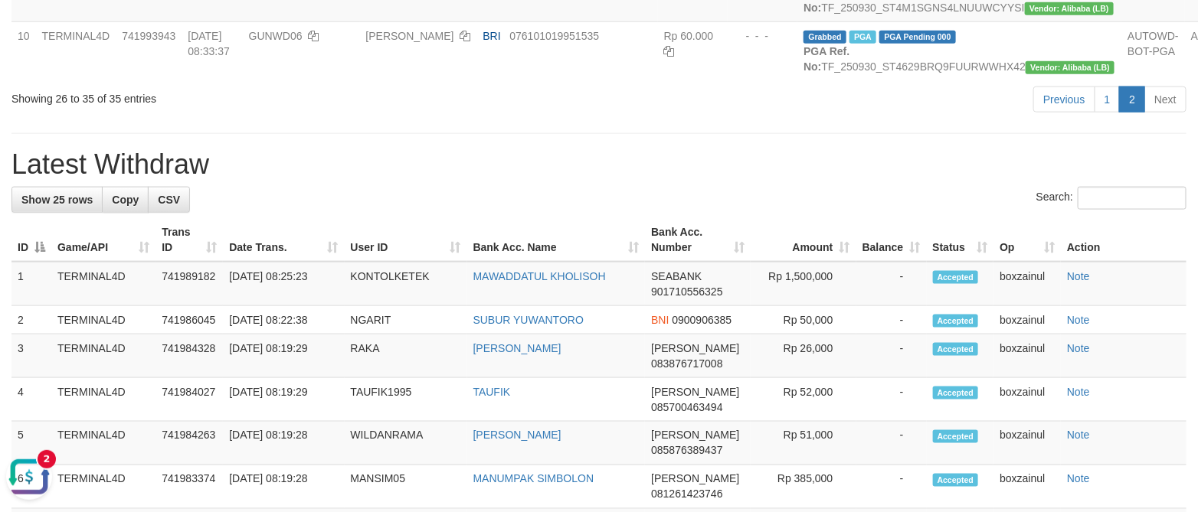
click at [663, 180] on h1 "Latest Withdraw" at bounding box center [598, 164] width 1175 height 31
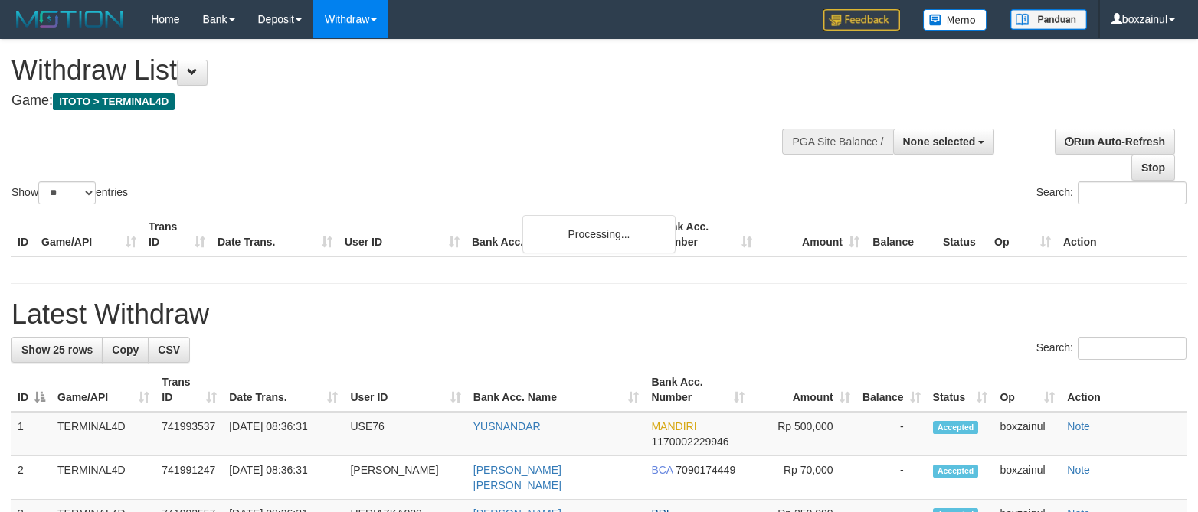
select select
select select "**"
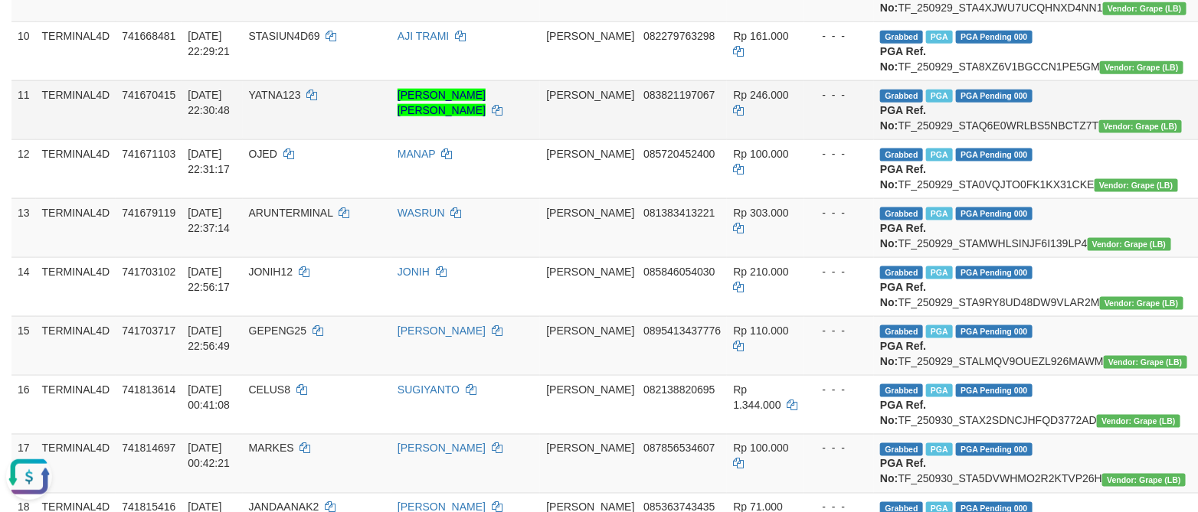
click at [727, 139] on td "Rp 246.000" at bounding box center [765, 109] width 77 height 59
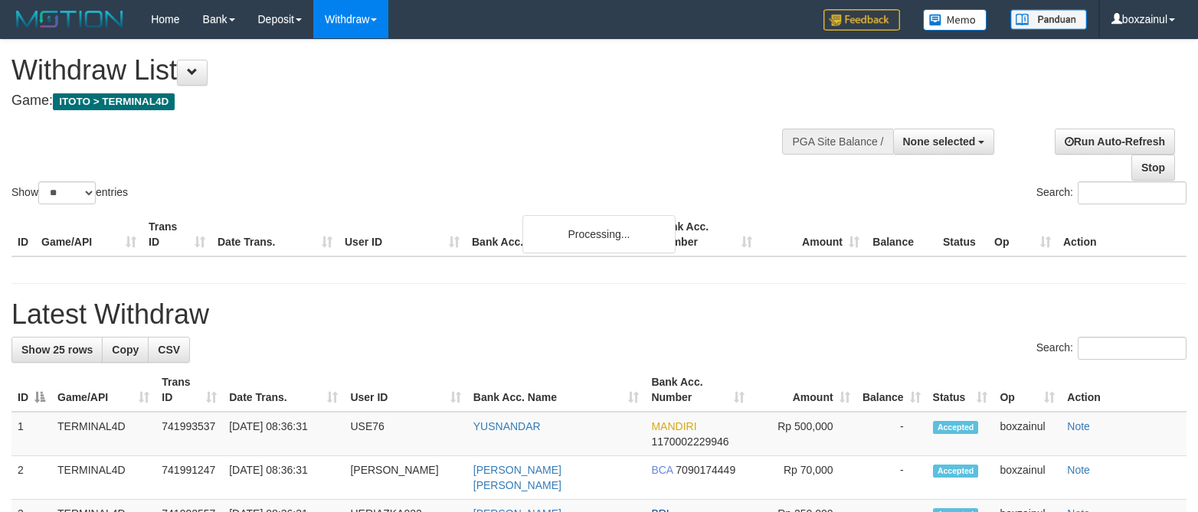
select select
select select "**"
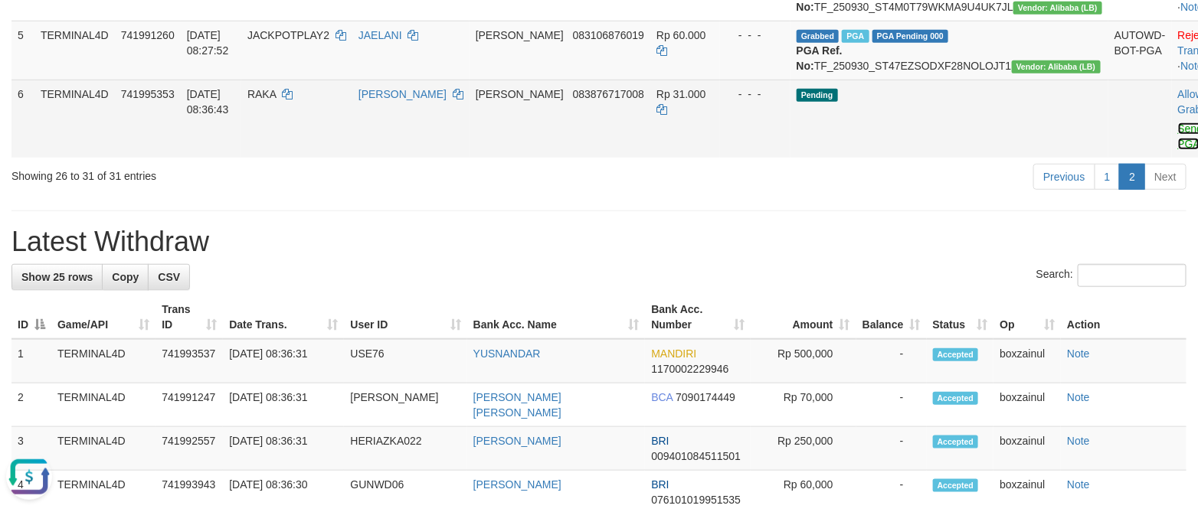
click at [1178, 150] on link "Send PGA" at bounding box center [1190, 137] width 25 height 28
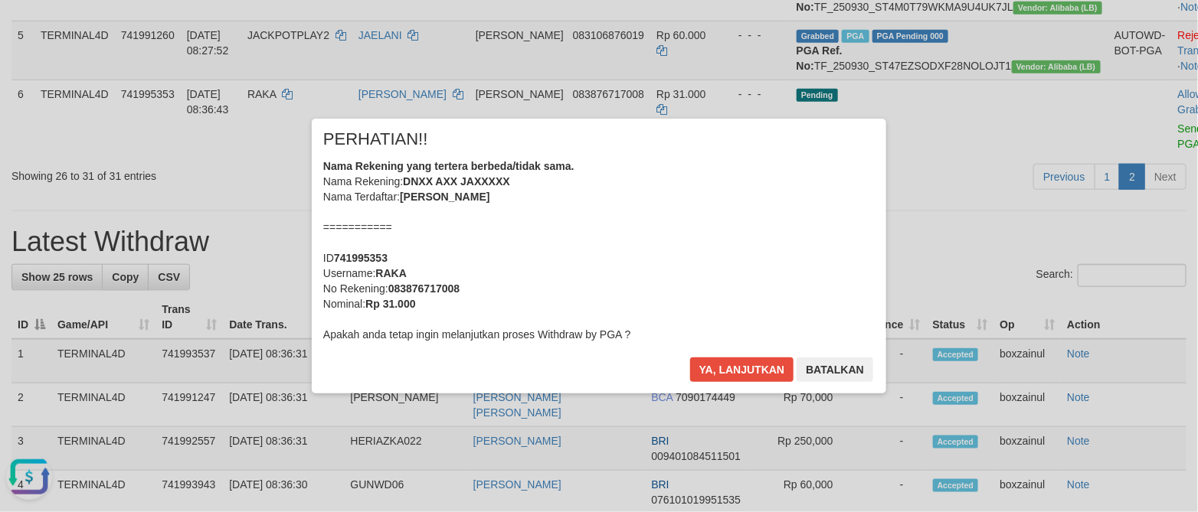
click at [727, 349] on div "× PERHATIAN!! Nama Rekening yang tertera berbeda/tidak sama. Nama Rekening: DNX…" at bounding box center [599, 256] width 574 height 274
click at [727, 364] on button "Ya, lanjutkan" at bounding box center [742, 370] width 104 height 25
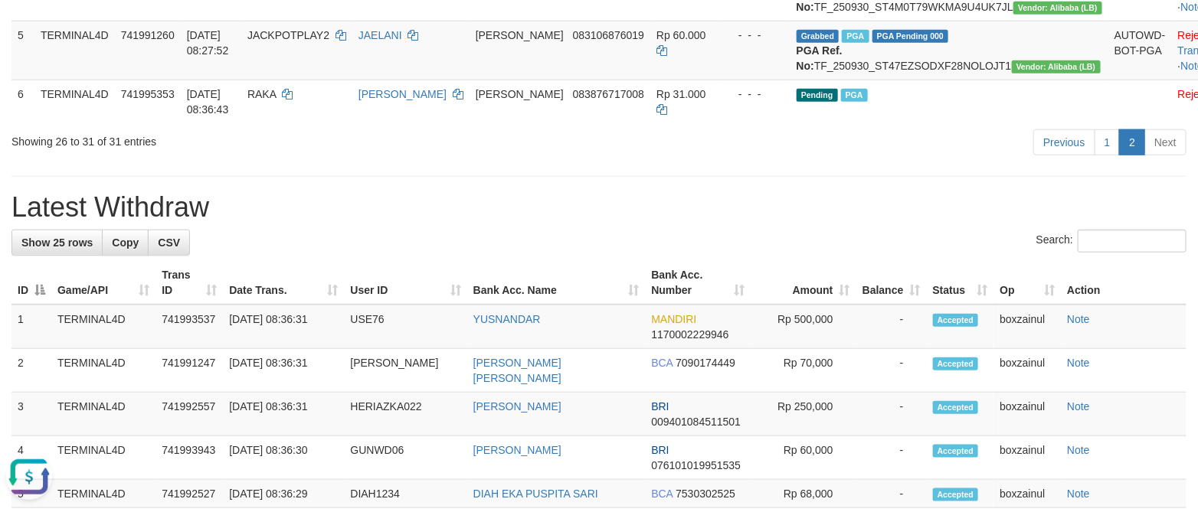
click at [667, 257] on div "Search:" at bounding box center [598, 243] width 1175 height 27
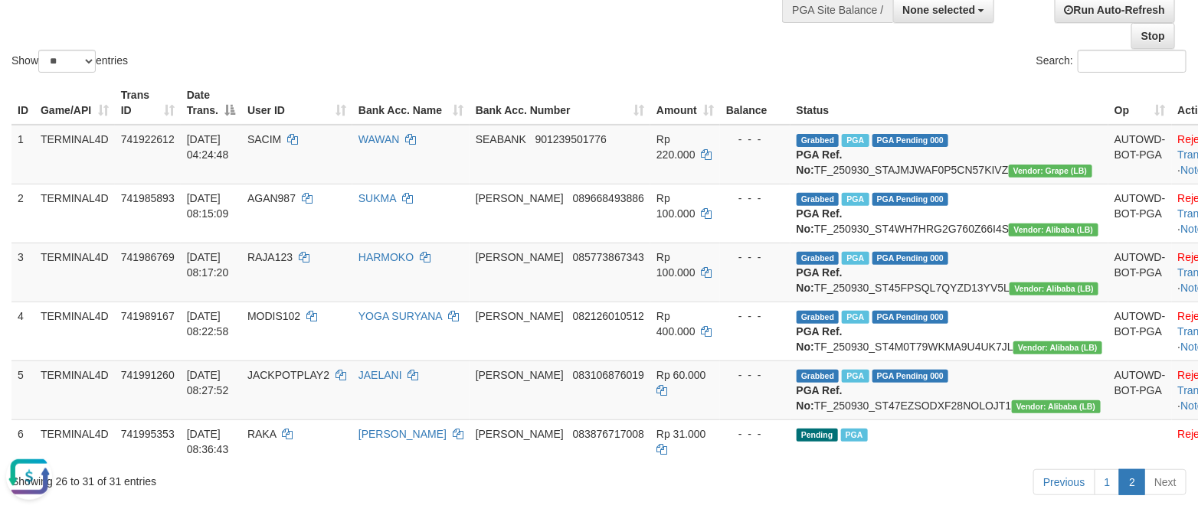
scroll to position [0, 0]
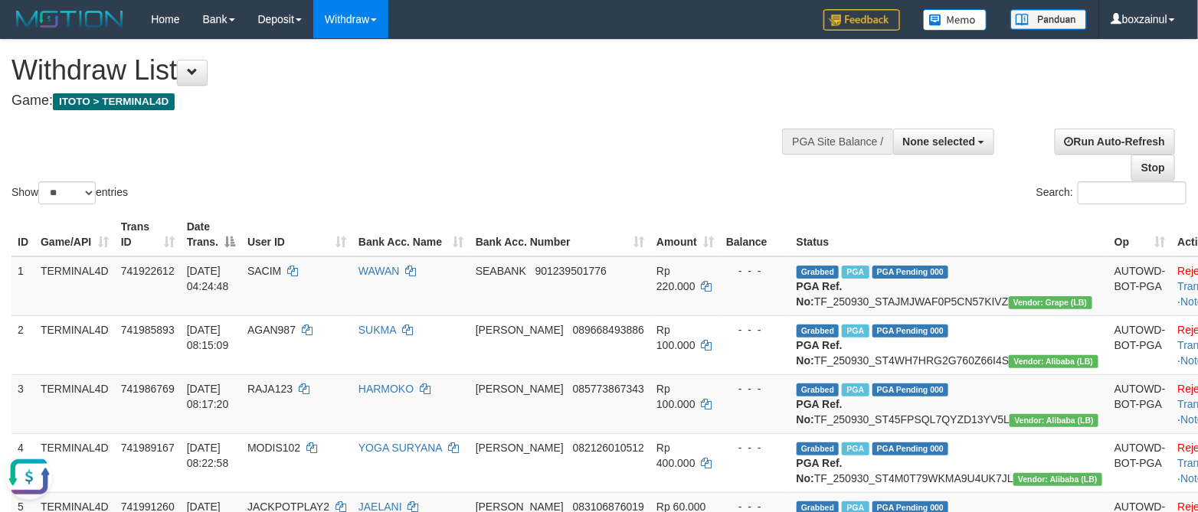
click at [450, 131] on div "Show ** ** ** *** entries Search:" at bounding box center [599, 124] width 1198 height 168
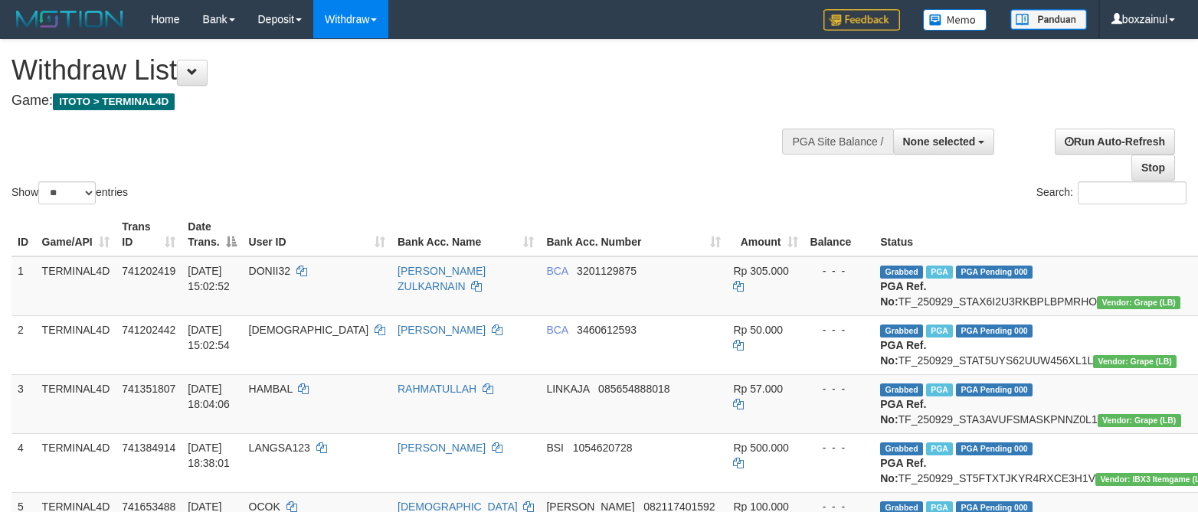
select select
select select "**"
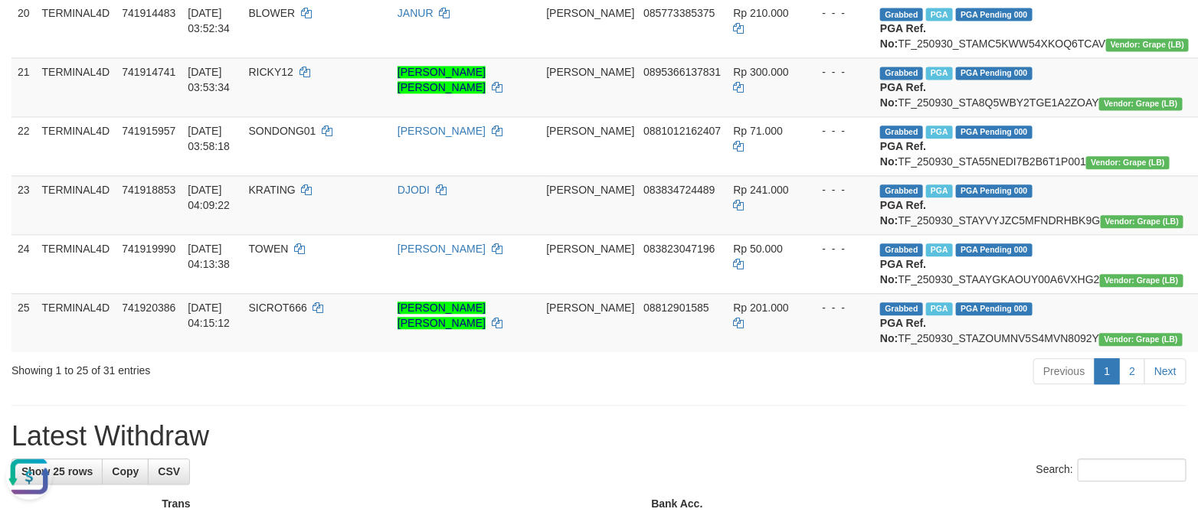
scroll to position [2068, 0]
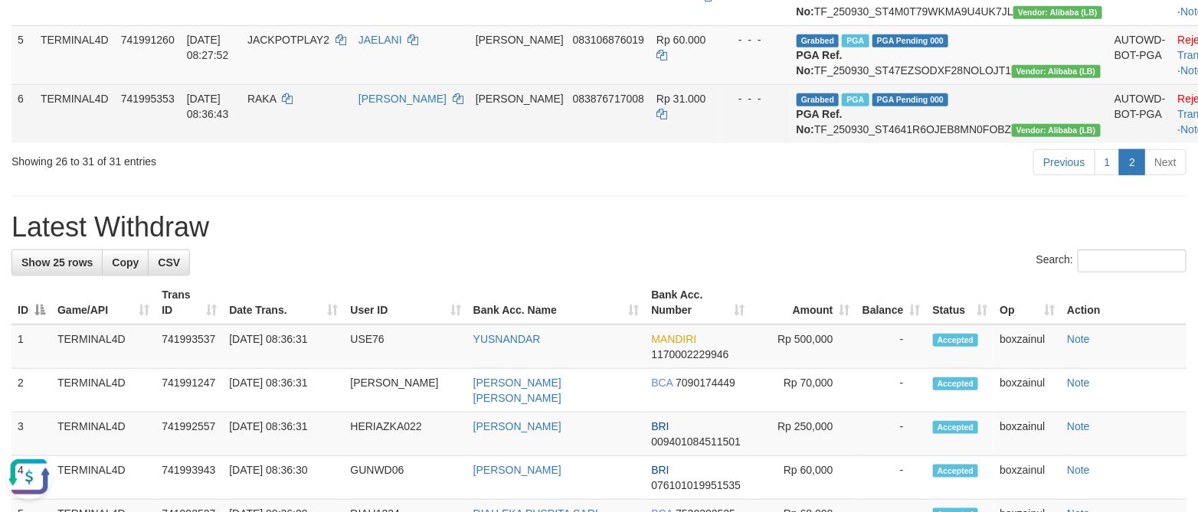
click at [451, 143] on td "[PERSON_NAME]" at bounding box center [410, 113] width 117 height 59
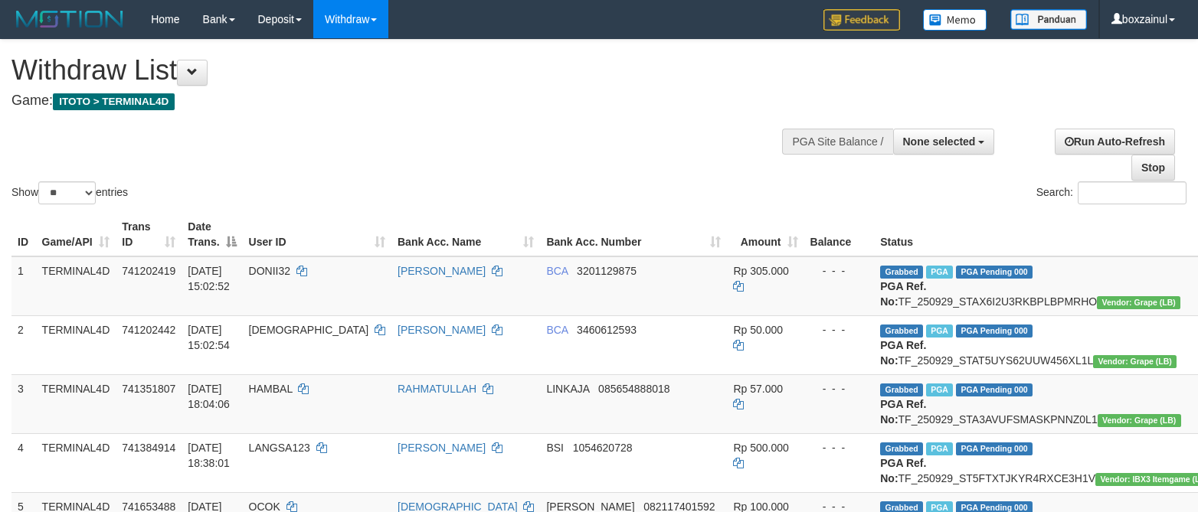
select select
select select "**"
click at [579, 136] on div "Show ** ** ** *** entries Search:" at bounding box center [599, 124] width 1198 height 168
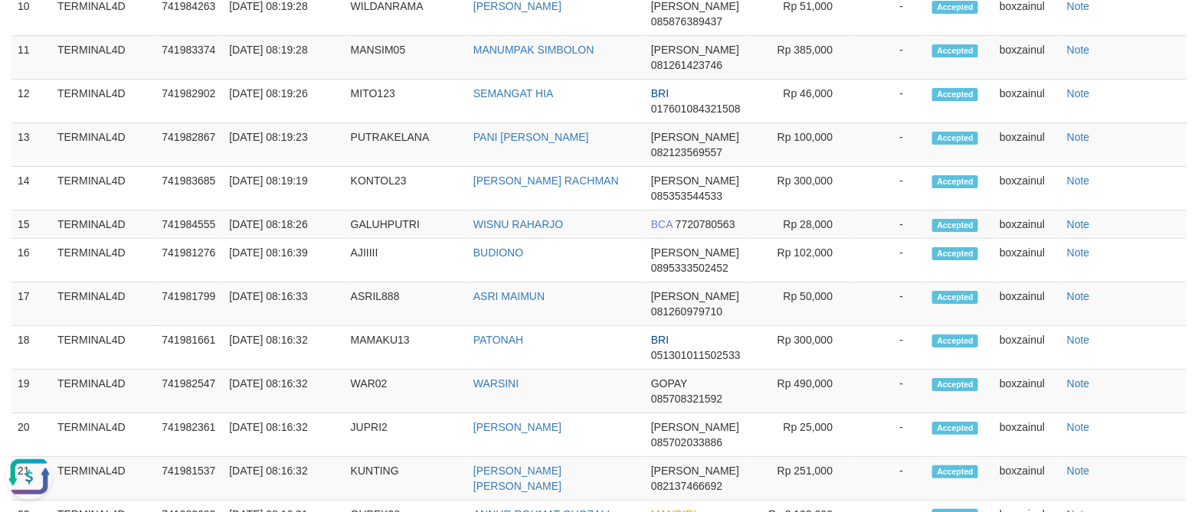
scroll to position [1838, 0]
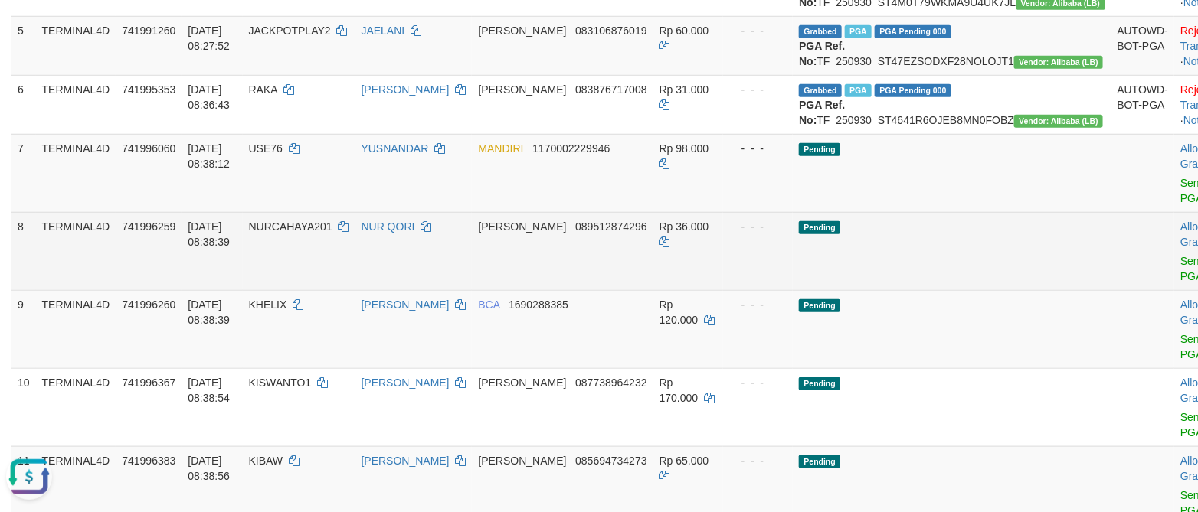
scroll to position [515, 0]
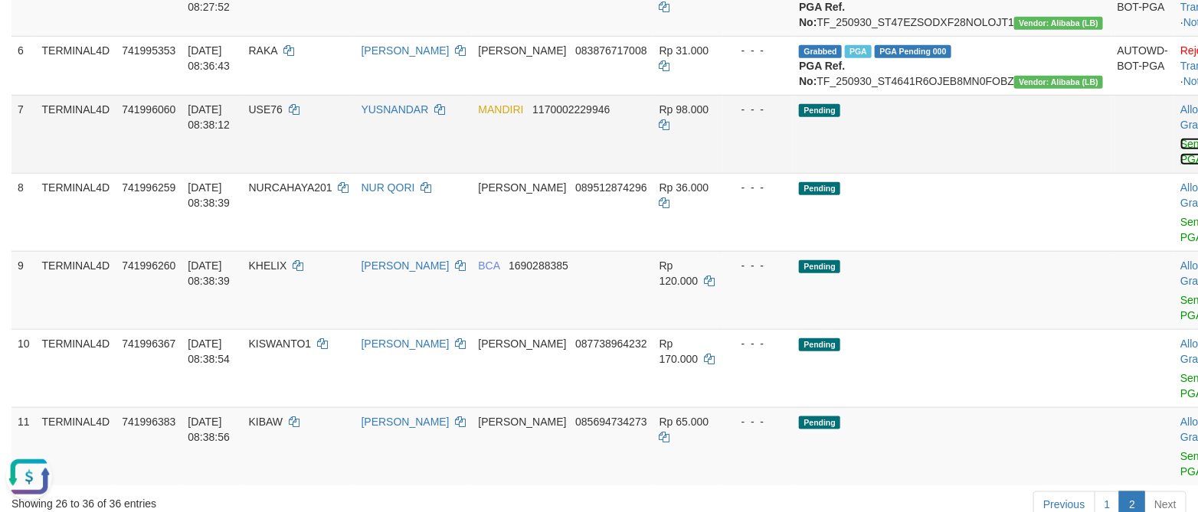
click at [1180, 165] on link "Send PGA" at bounding box center [1192, 152] width 25 height 28
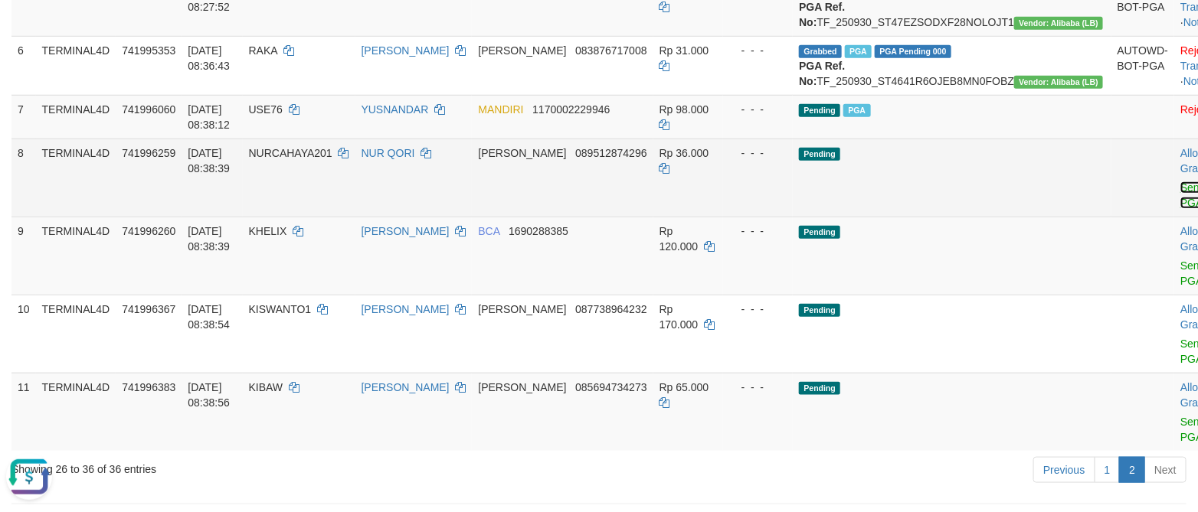
click at [1180, 209] on link "Send PGA" at bounding box center [1192, 196] width 25 height 28
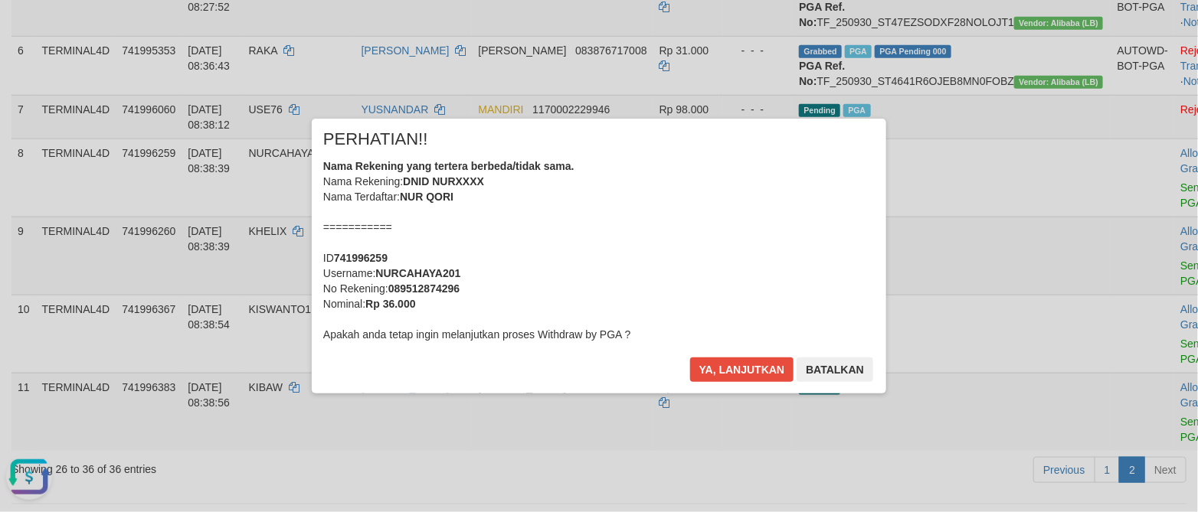
click at [715, 355] on div "× PERHATIAN!! Nama Rekening yang tertera berbeda/tidak sama. Nama Rekening: DNI…" at bounding box center [599, 256] width 574 height 274
click at [719, 365] on button "Ya, lanjutkan" at bounding box center [742, 370] width 104 height 25
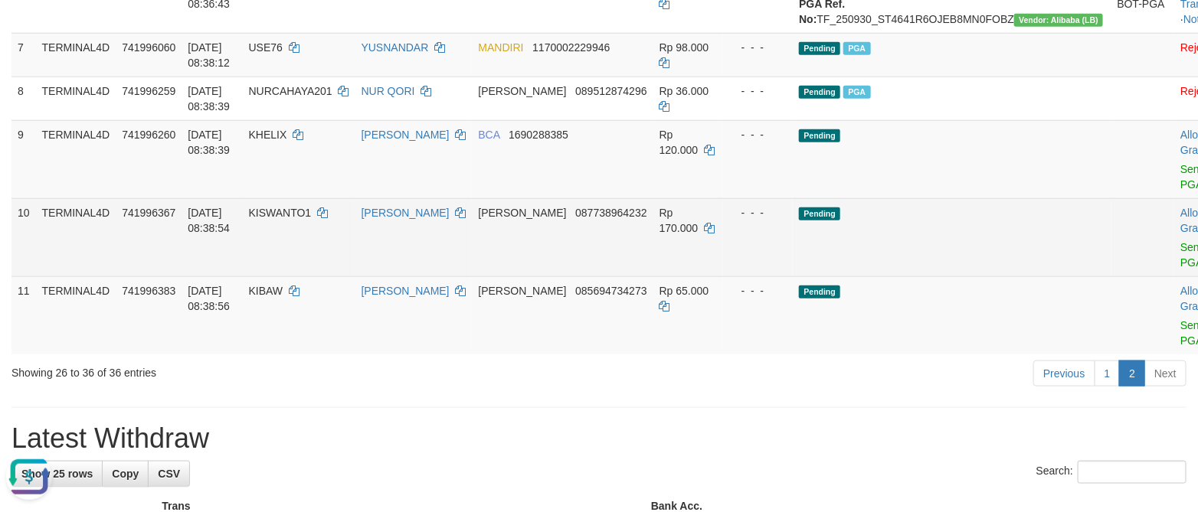
scroll to position [630, 0]
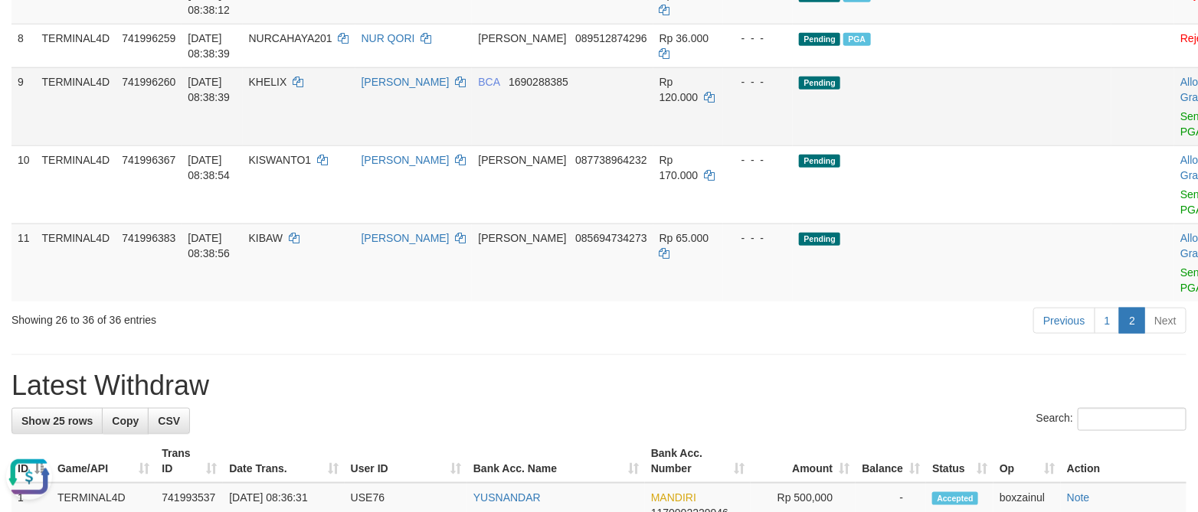
click at [1174, 146] on td "Allow Grab · Reject Send PGA · Note" at bounding box center [1212, 106] width 76 height 78
click at [1180, 138] on link "Send PGA" at bounding box center [1192, 124] width 25 height 28
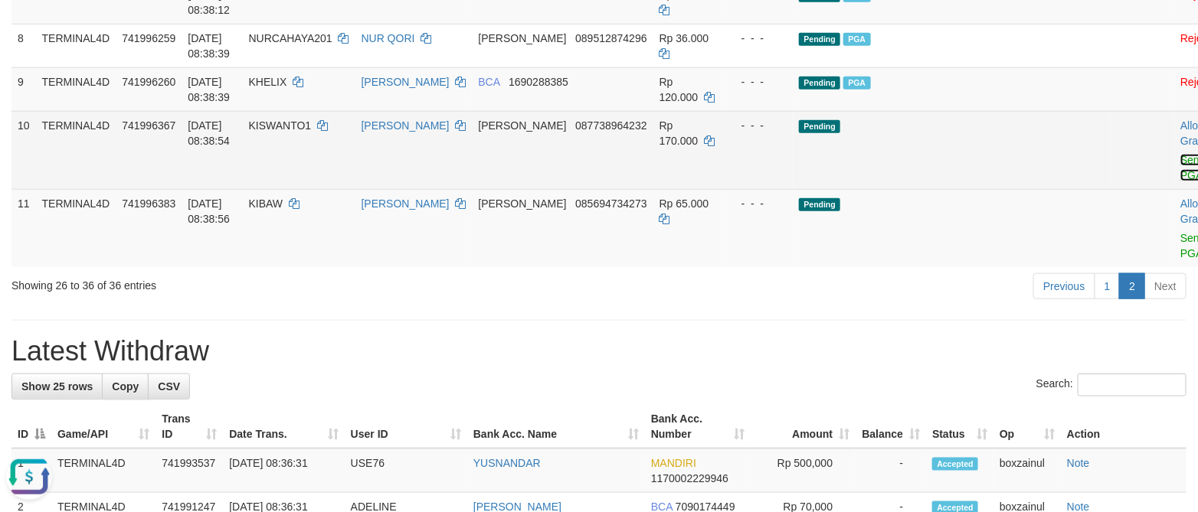
click at [1180, 182] on link "Send PGA" at bounding box center [1192, 168] width 25 height 28
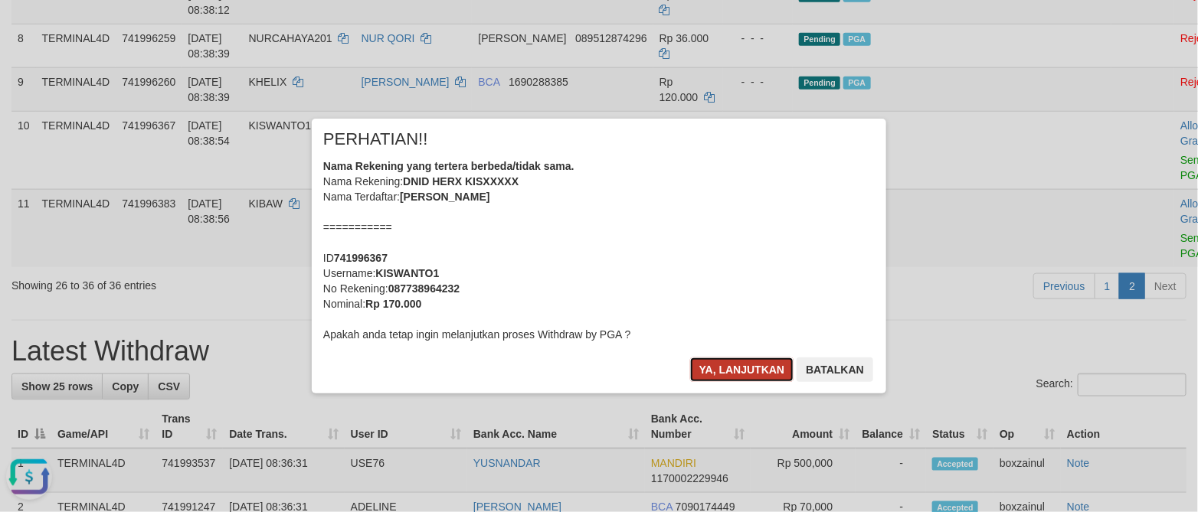
click at [727, 362] on button "Ya, lanjutkan" at bounding box center [742, 370] width 104 height 25
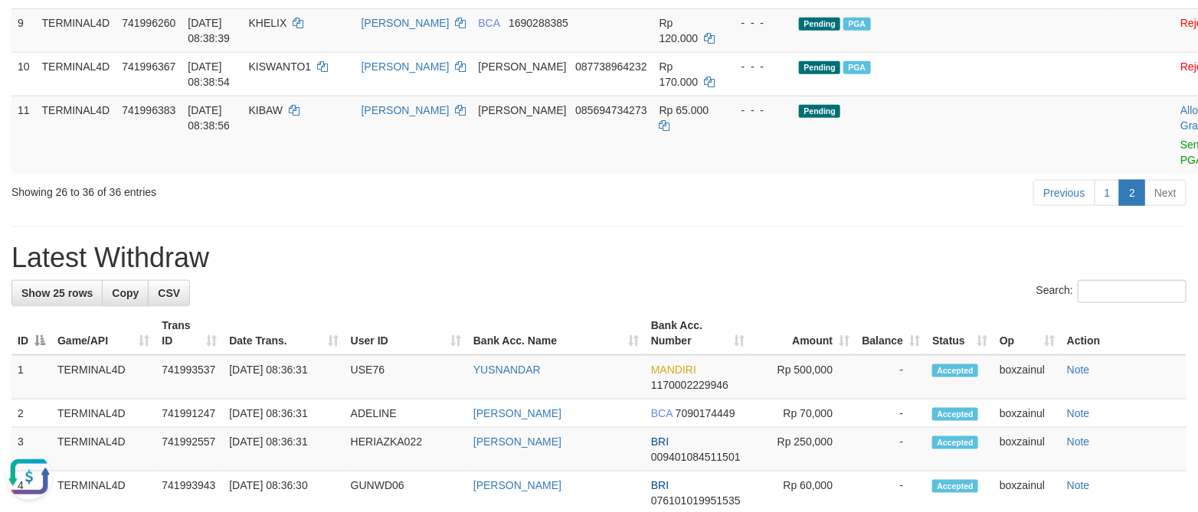
scroll to position [745, 0]
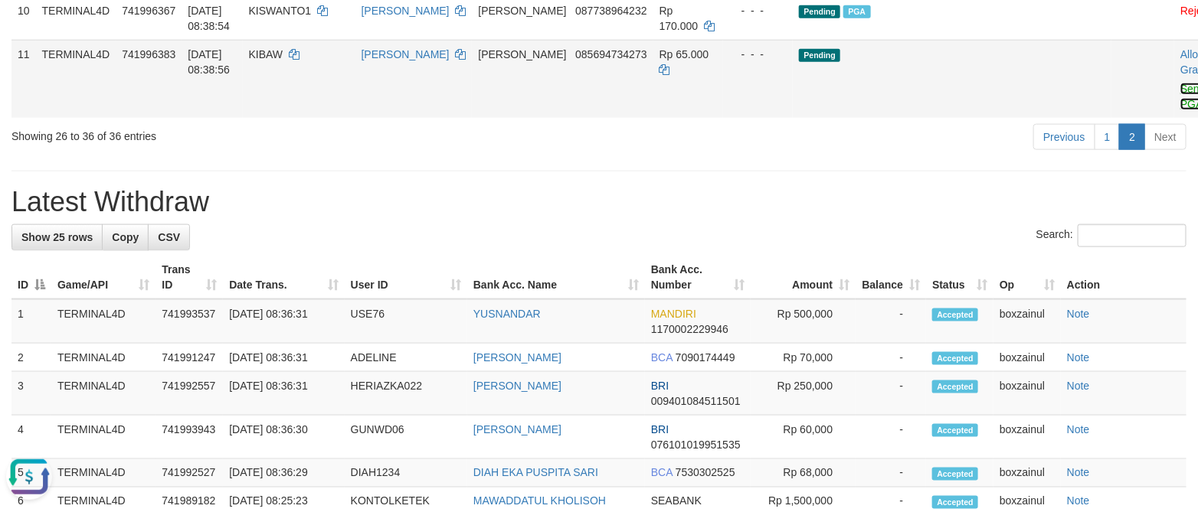
click at [1180, 110] on link "Send PGA" at bounding box center [1192, 97] width 25 height 28
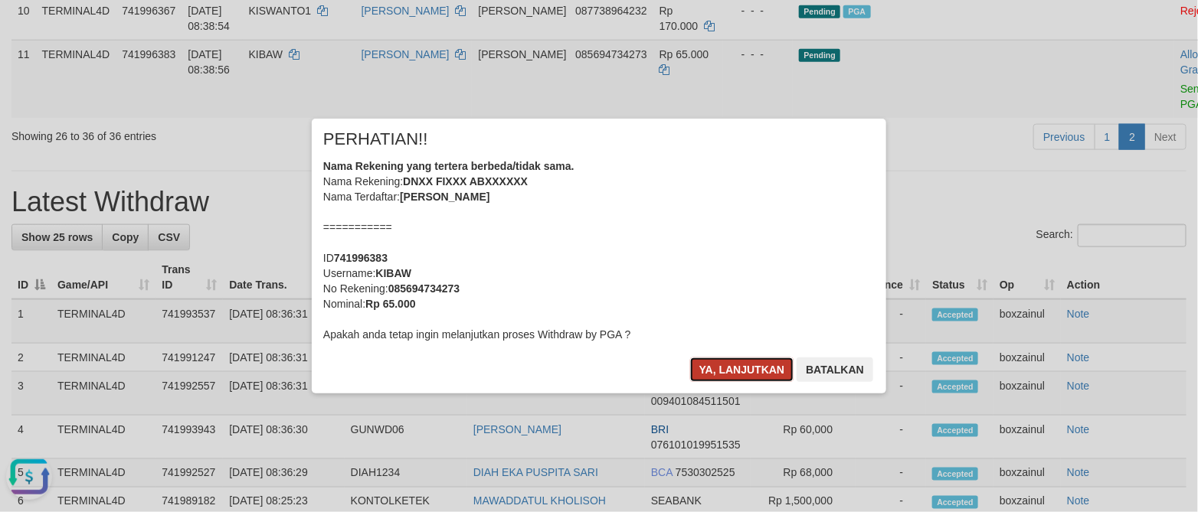
click at [719, 368] on button "Ya, lanjutkan" at bounding box center [742, 370] width 104 height 25
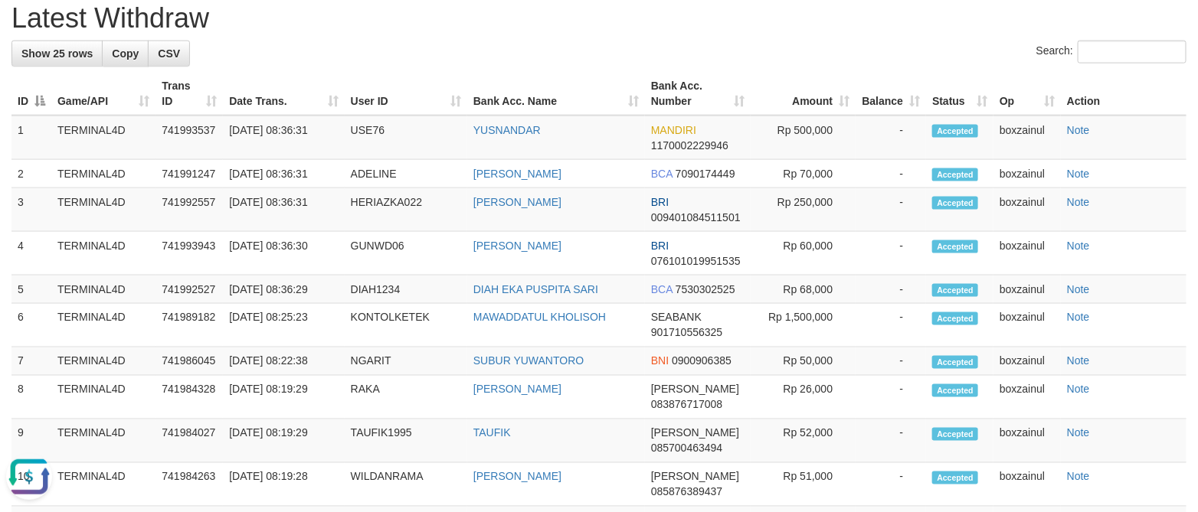
scroll to position [515, 0]
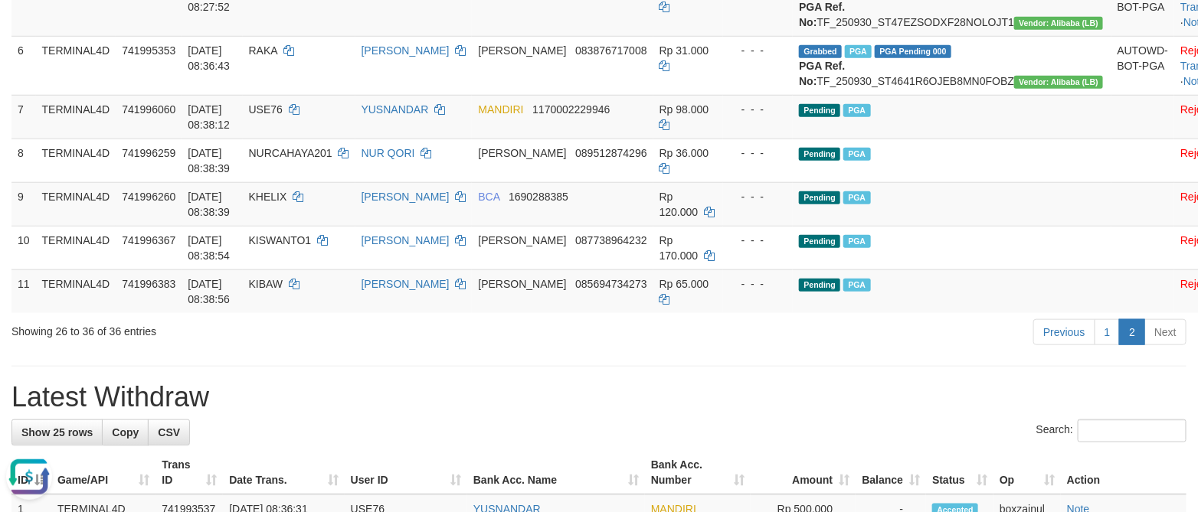
click at [704, 351] on div "Previous 1 2 Next" at bounding box center [849, 334] width 676 height 33
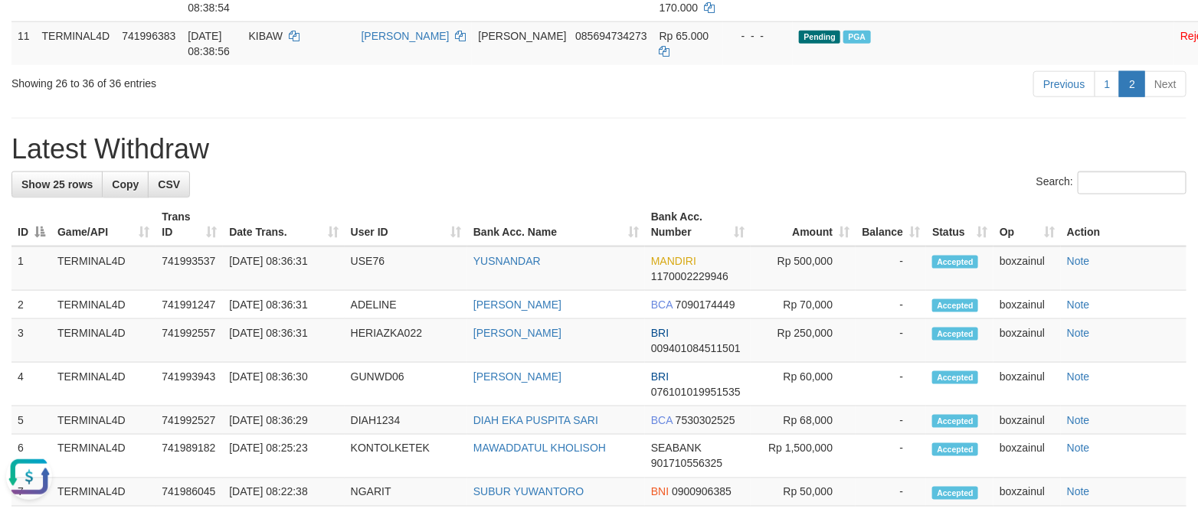
scroll to position [574, 0]
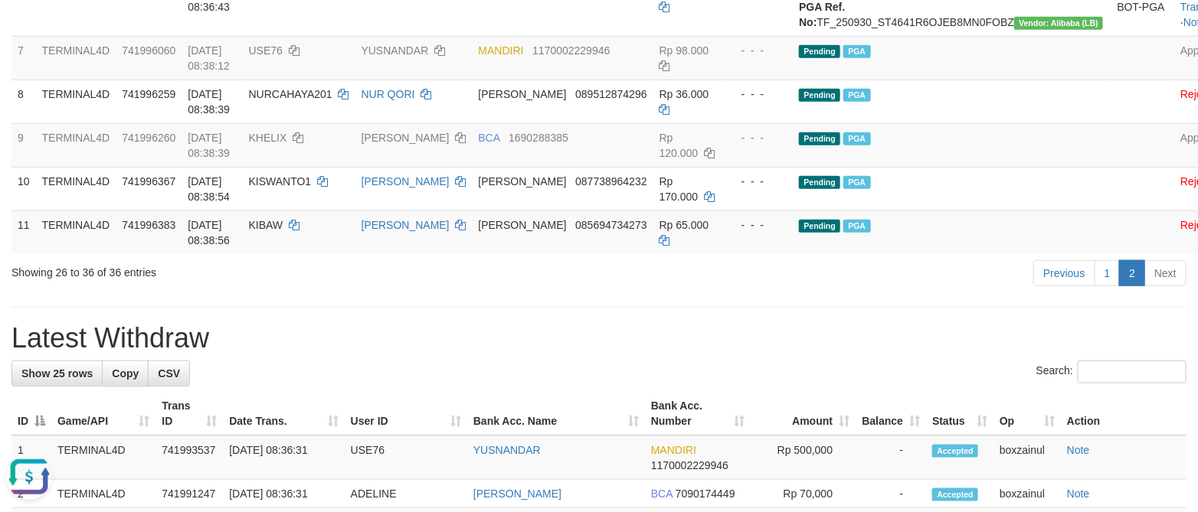
click at [718, 411] on div "**********" at bounding box center [599, 509] width 1198 height 2088
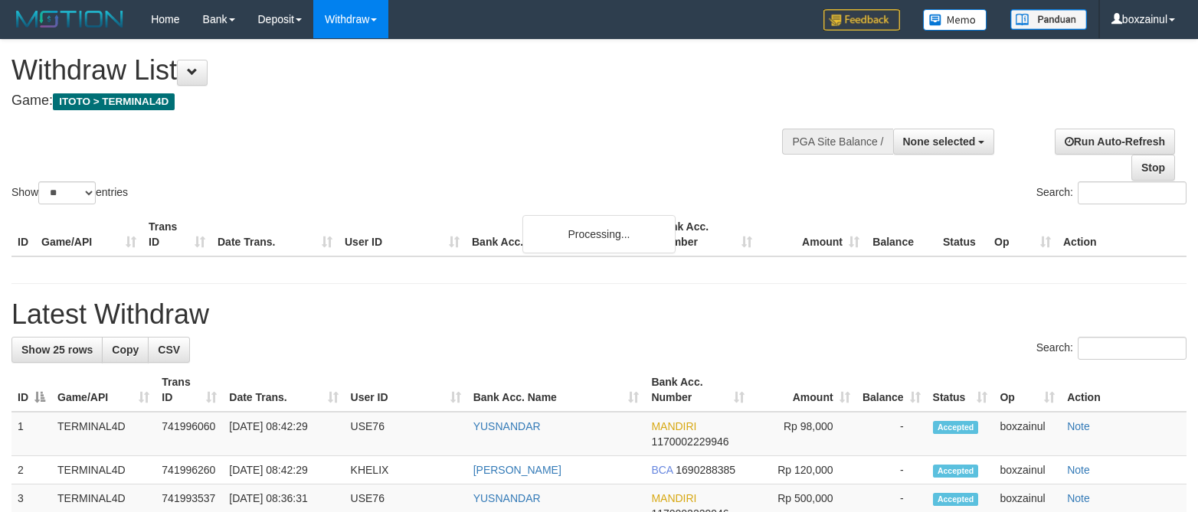
select select
select select "**"
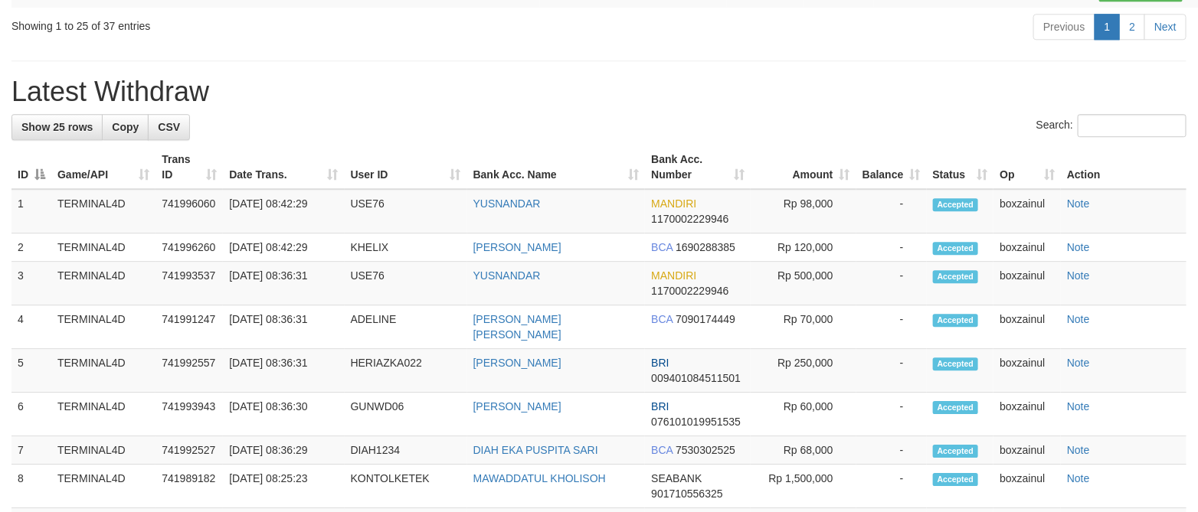
scroll to position [1765, 0]
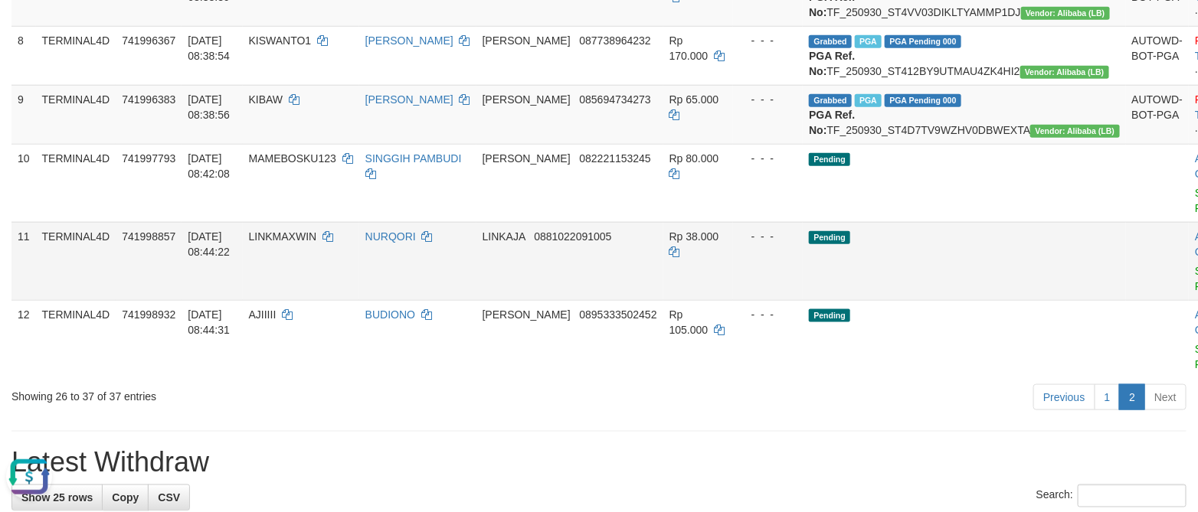
scroll to position [697, 0]
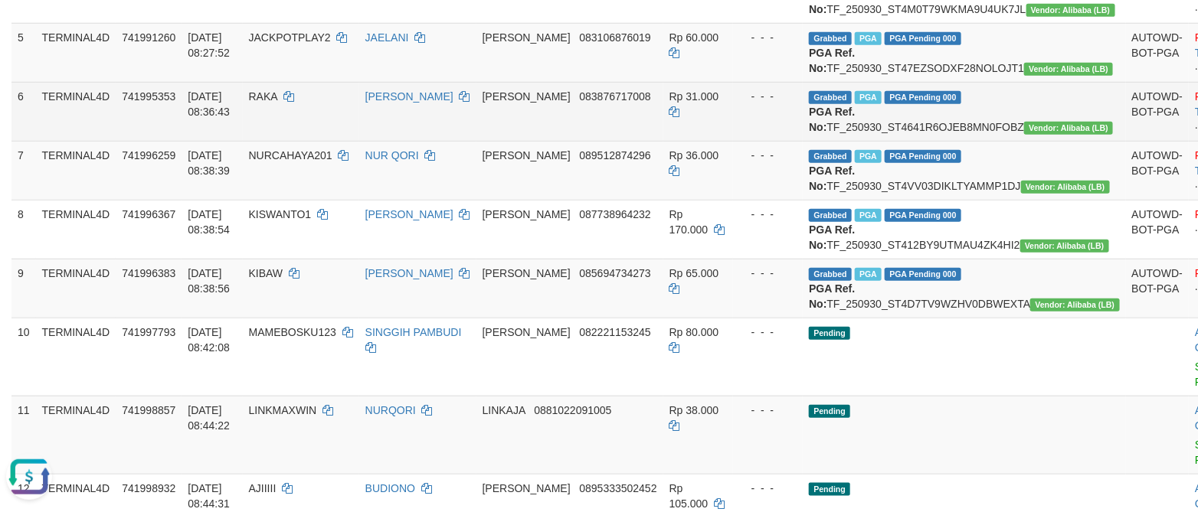
scroll to position [467, 0]
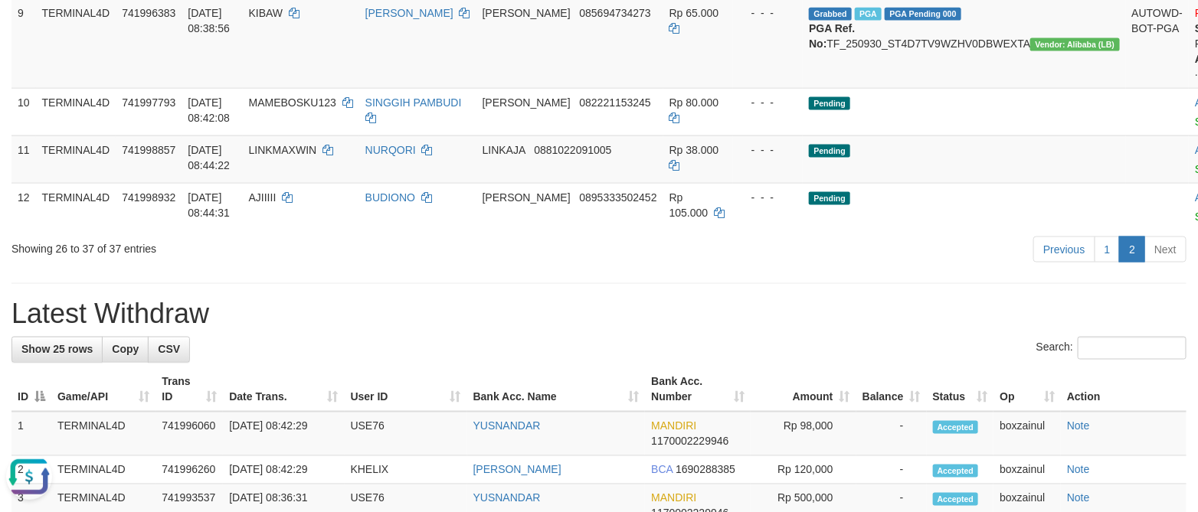
scroll to position [842, 0]
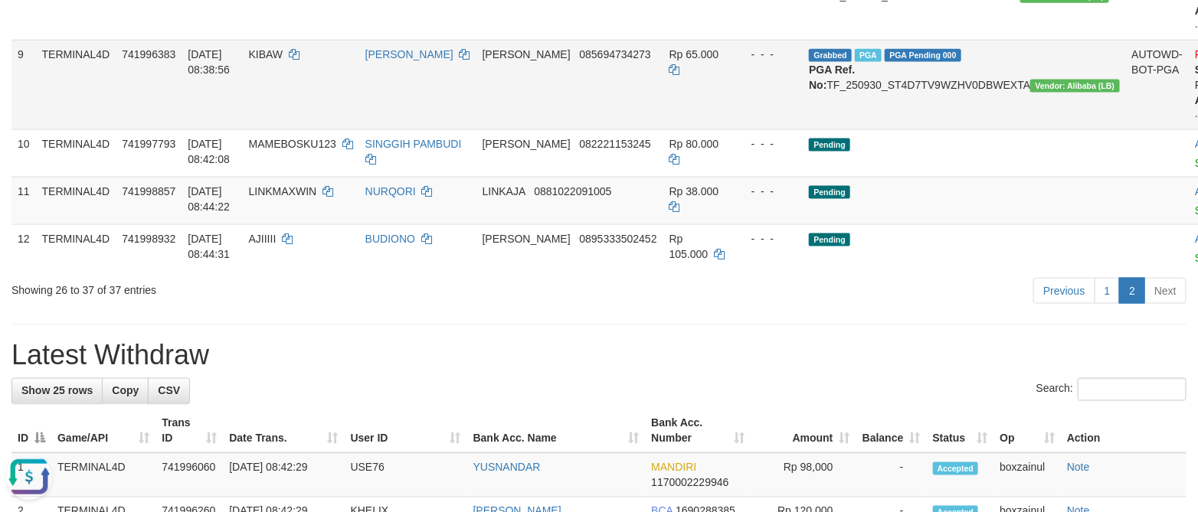
click at [283, 61] on span "KIBAW" at bounding box center [266, 54] width 34 height 12
copy td "KIBAW"
click at [559, 129] on td "[PERSON_NAME] 085694734273" at bounding box center [569, 85] width 187 height 90
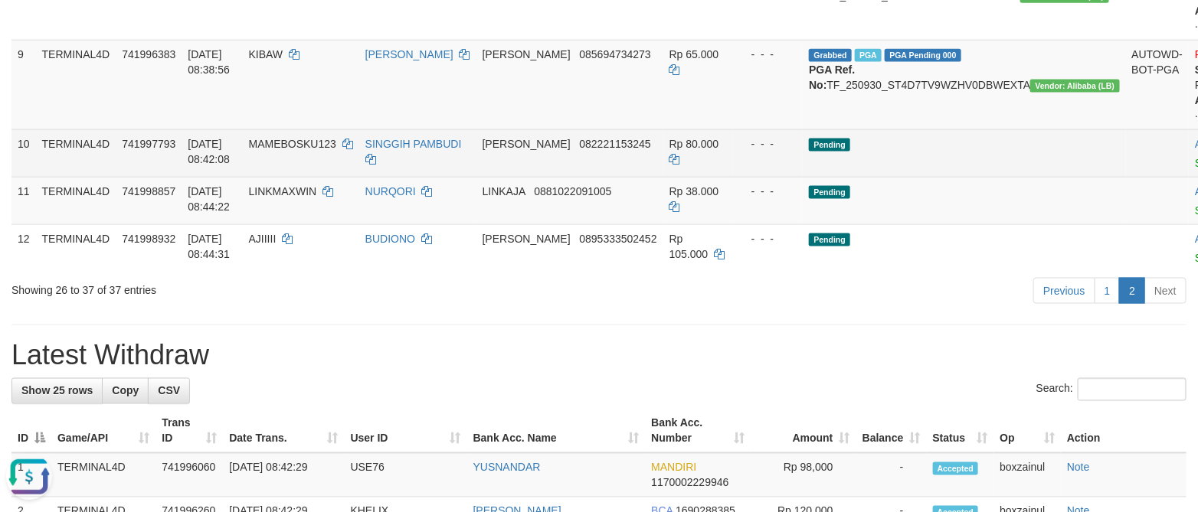
click at [908, 177] on td "Pending" at bounding box center [964, 152] width 322 height 47
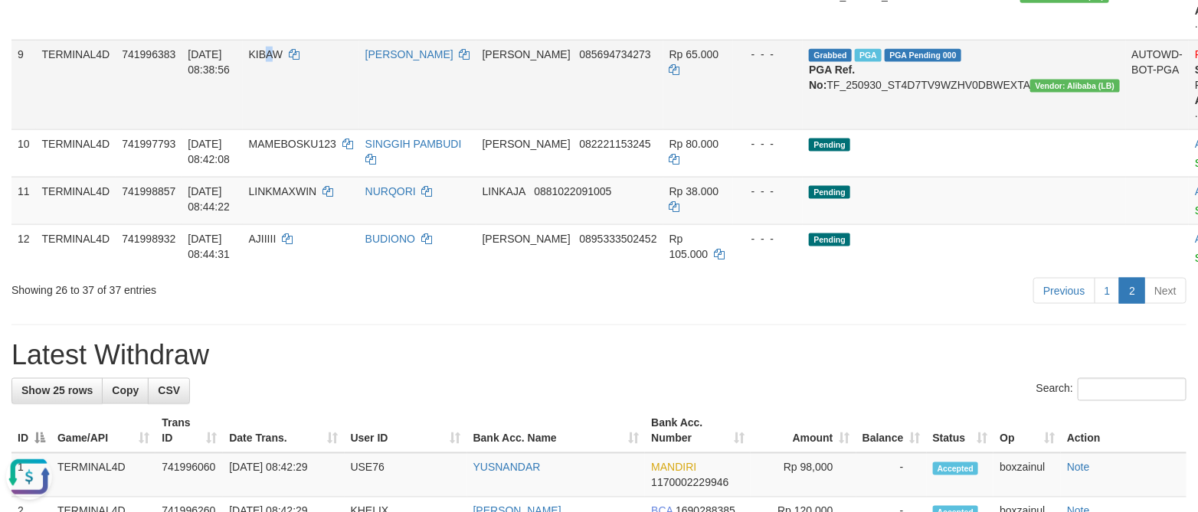
click at [283, 61] on span "KIBAW" at bounding box center [266, 54] width 34 height 12
copy span "A"
click at [283, 61] on span "KIBAW" at bounding box center [266, 54] width 34 height 12
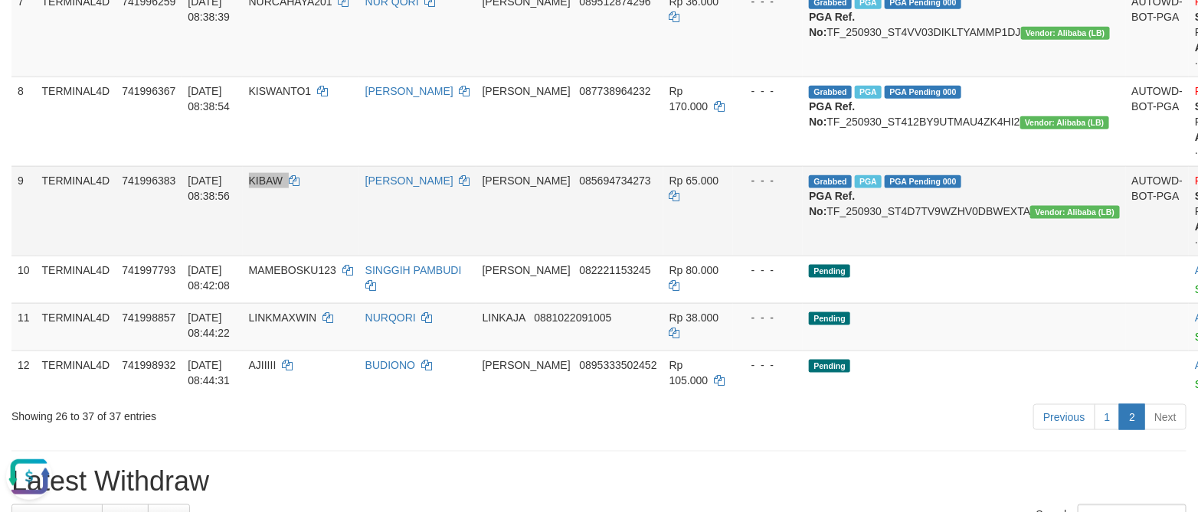
scroll to position [382, 0]
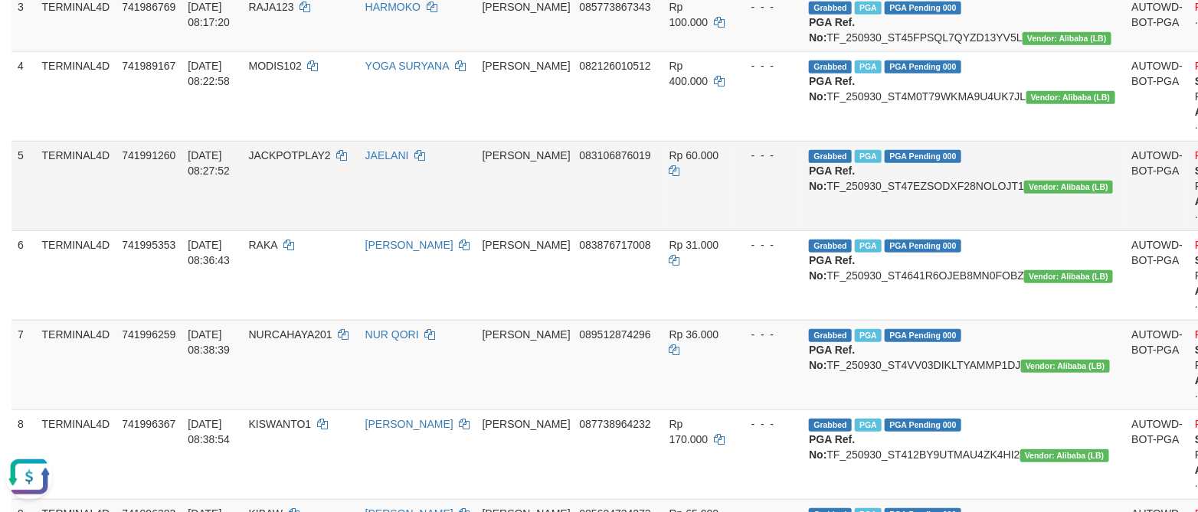
click at [649, 231] on td "[PERSON_NAME] 083106876019" at bounding box center [569, 186] width 187 height 90
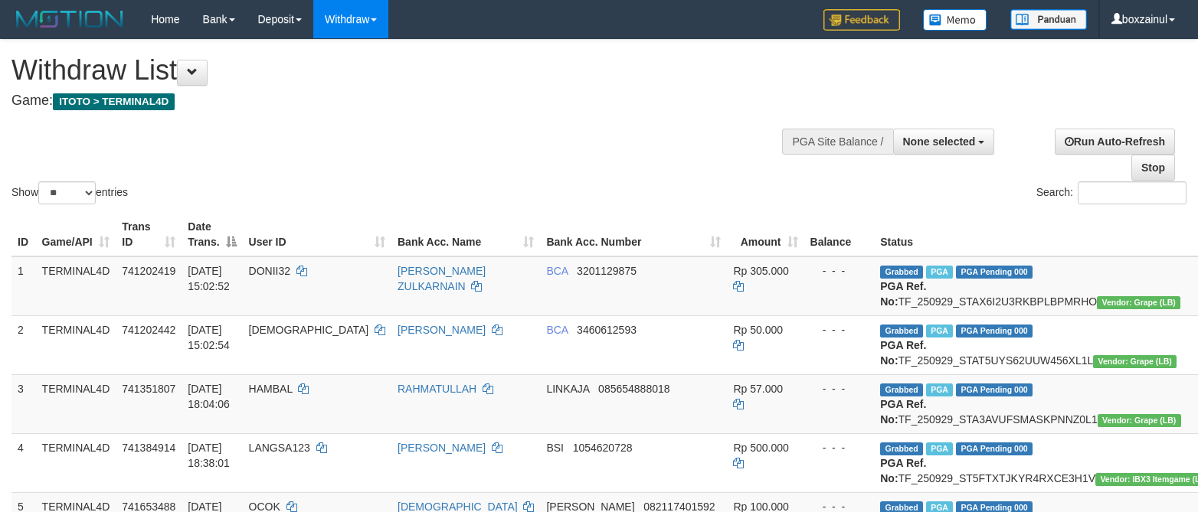
select select
select select "**"
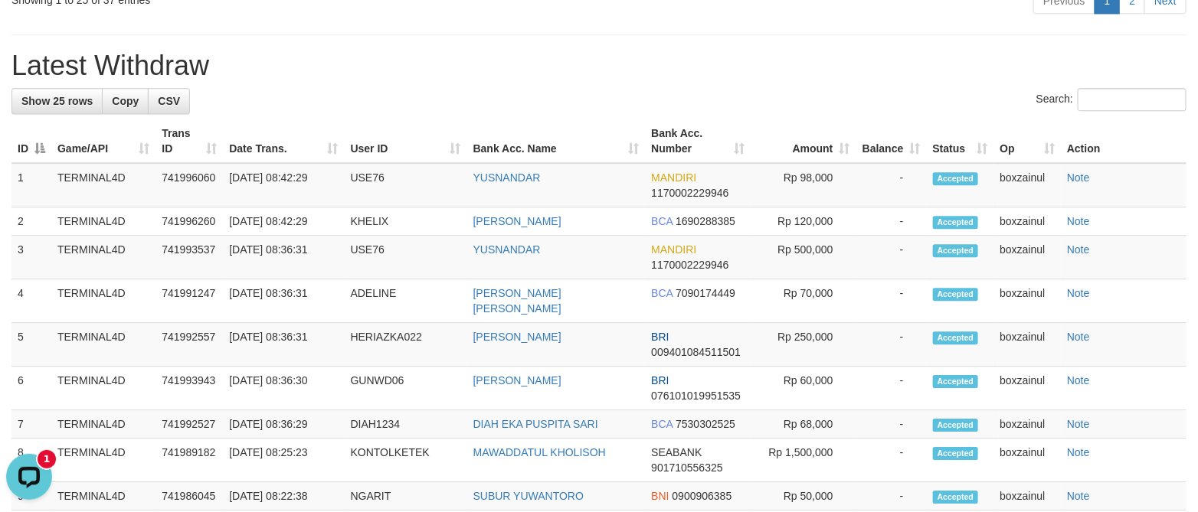
scroll to position [1953, 0]
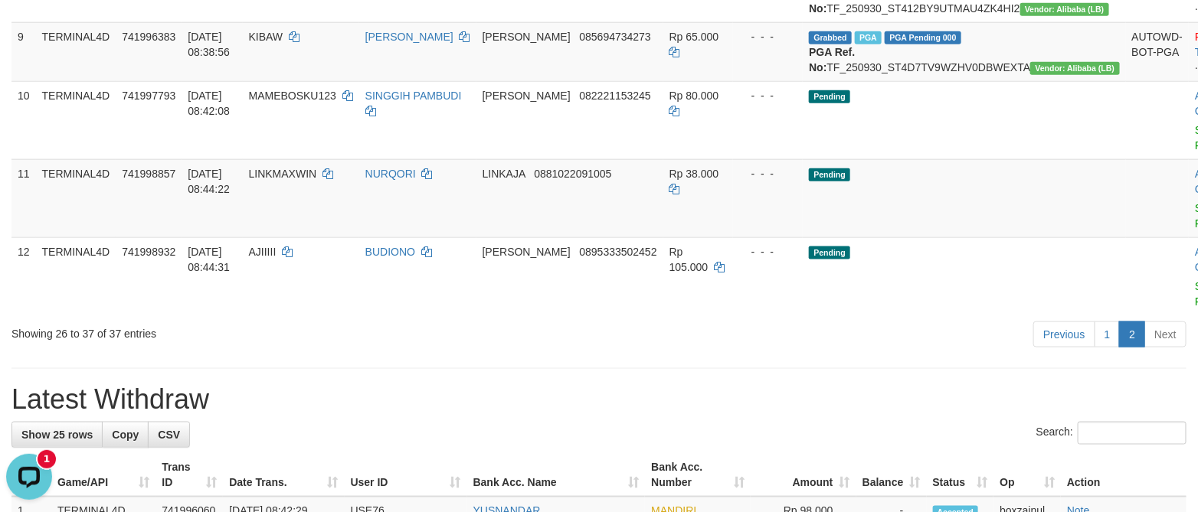
scroll to position [697, 0]
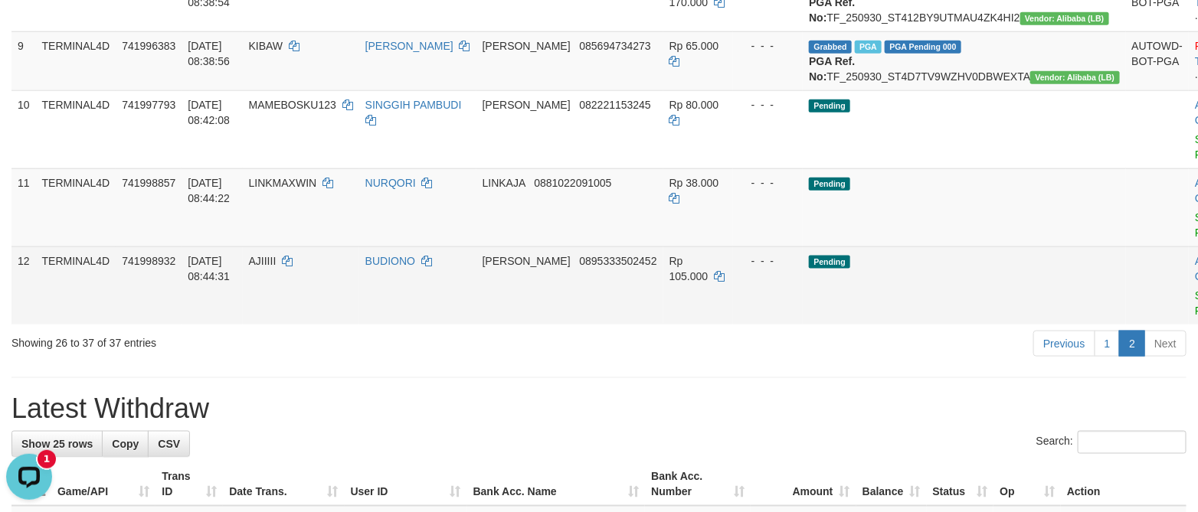
click at [586, 325] on td "[PERSON_NAME] 0895333502452" at bounding box center [569, 286] width 187 height 78
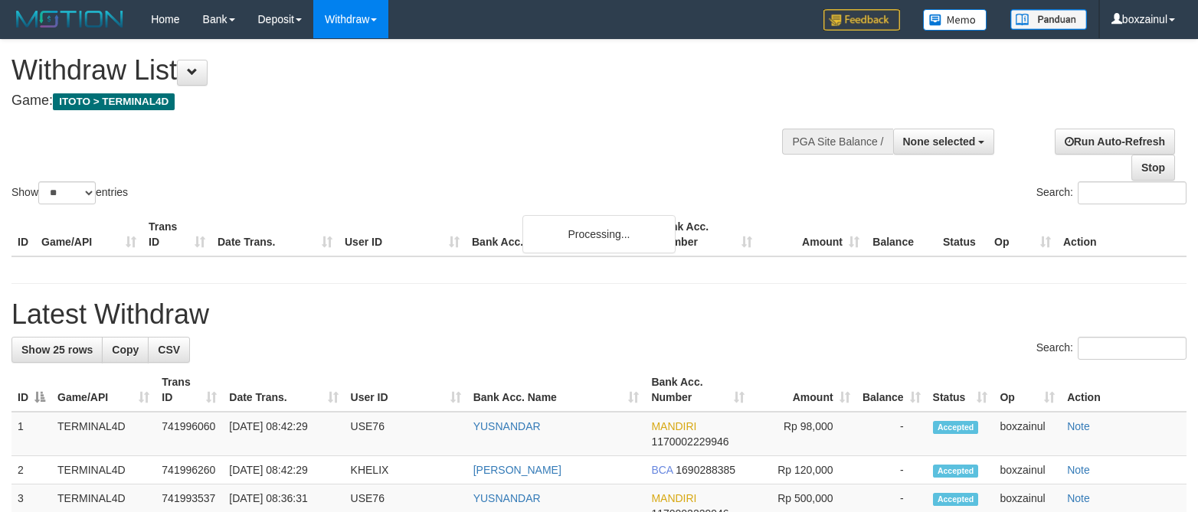
select select
select select "**"
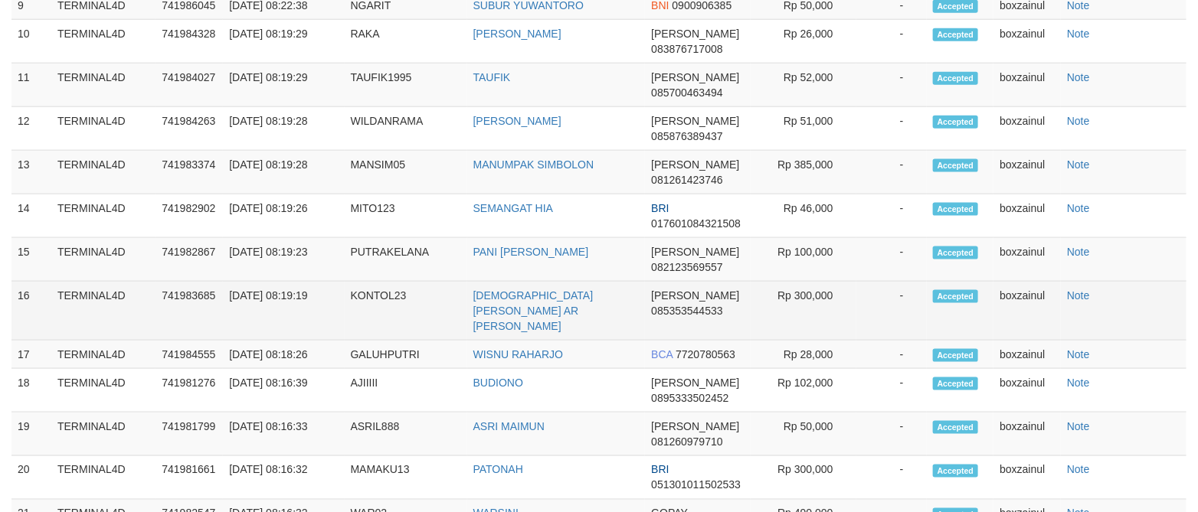
scroll to position [1689, 0]
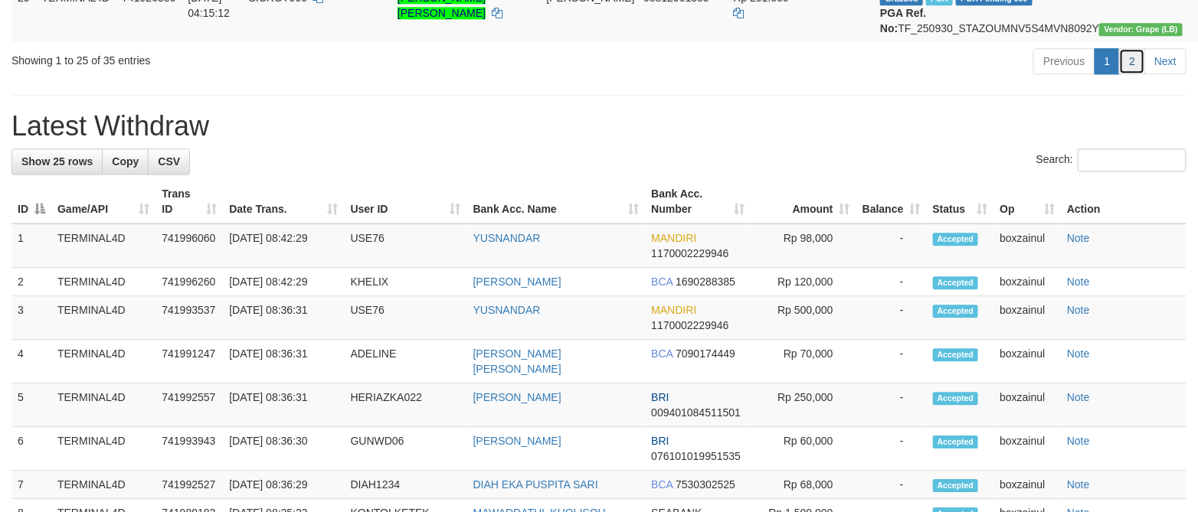
click at [1131, 74] on link "2" at bounding box center [1132, 61] width 26 height 26
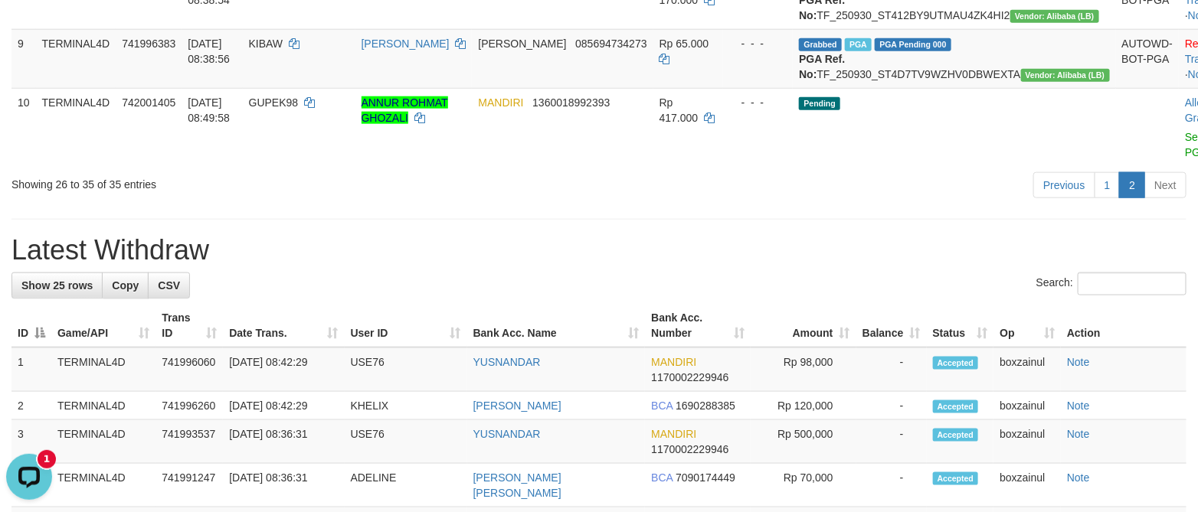
scroll to position [655, 0]
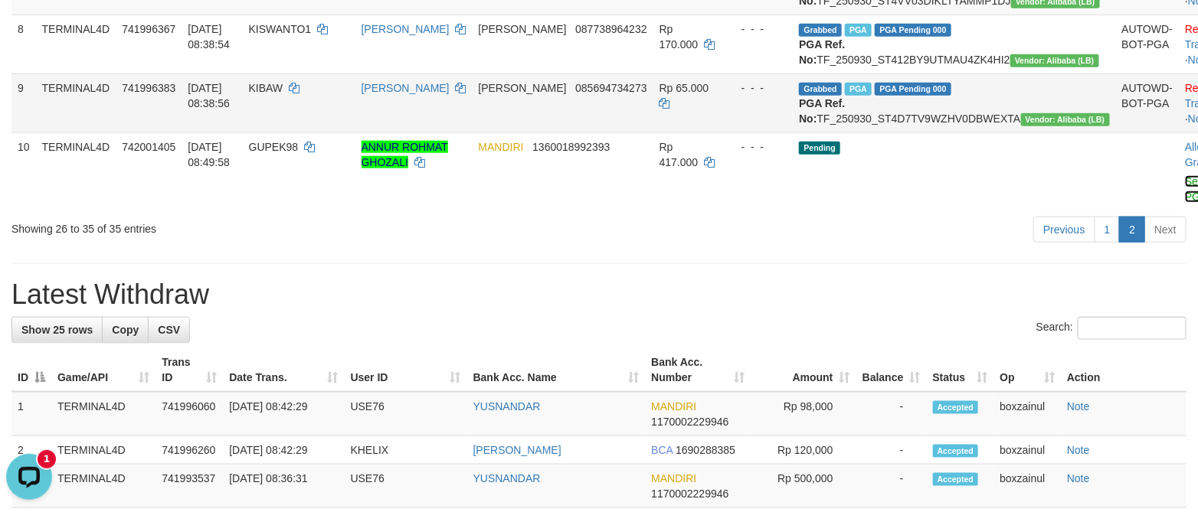
drag, startPoint x: 1106, startPoint y: 322, endPoint x: 712, endPoint y: 267, distance: 397.5
click at [1185, 203] on link "Send PGA" at bounding box center [1197, 189] width 25 height 28
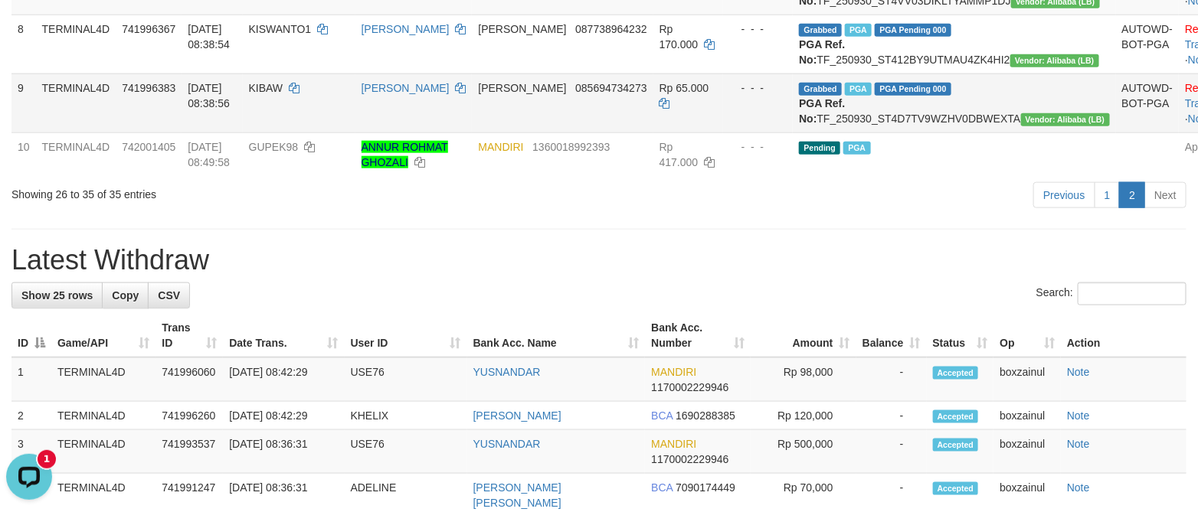
scroll to position [0, 0]
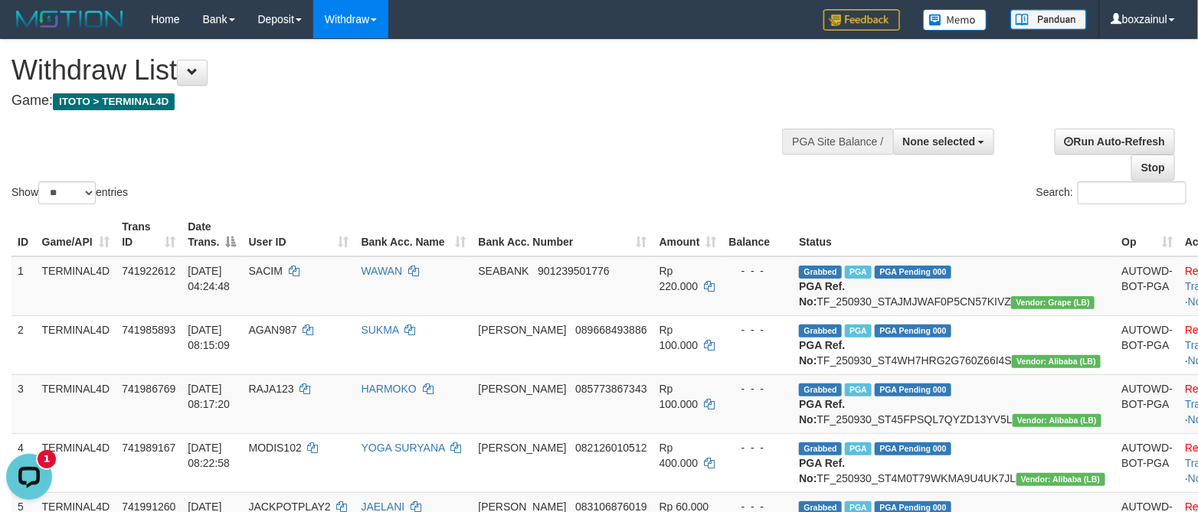
click at [679, 129] on div "Show ** ** ** *** entries Search:" at bounding box center [599, 124] width 1198 height 168
click at [531, 316] on td "SEABANK 901239501776" at bounding box center [562, 287] width 181 height 60
click at [897, 299] on td "Grabbed PGA PGA Pending 000 PGA Ref. No: TF_250930_STAJMJWAF0P5CN57KIVZ Vendor:…" at bounding box center [954, 287] width 322 height 60
copy td "TF_250930_STAJMJWAF0P5CN57KIVZ"
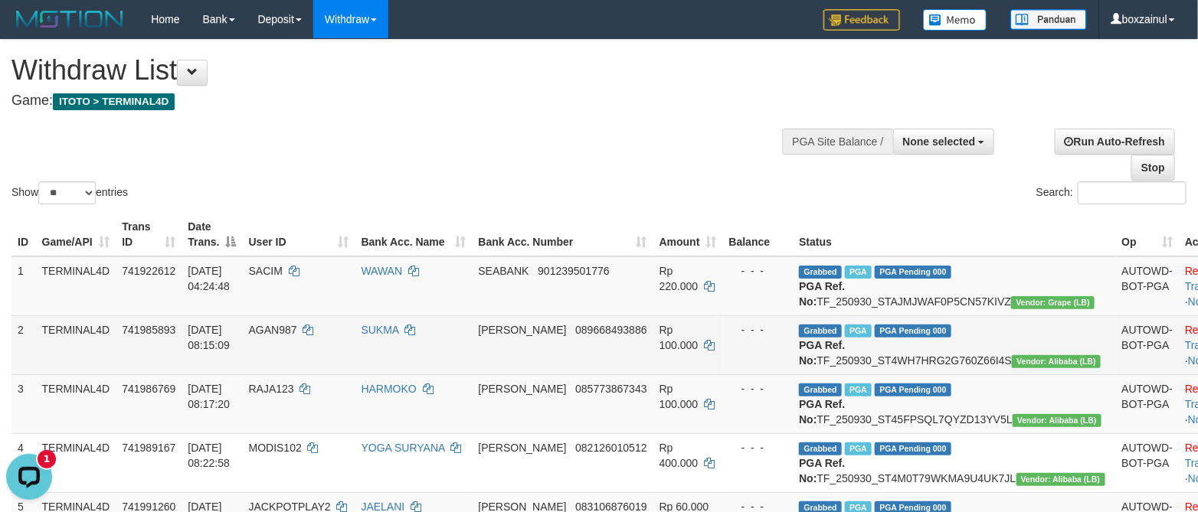
click at [865, 375] on td "Grabbed PGA PGA Pending 000 PGA Ref. No: TF_250930_ST4WH7HRG2G760Z66I4S Vendor:…" at bounding box center [954, 345] width 322 height 59
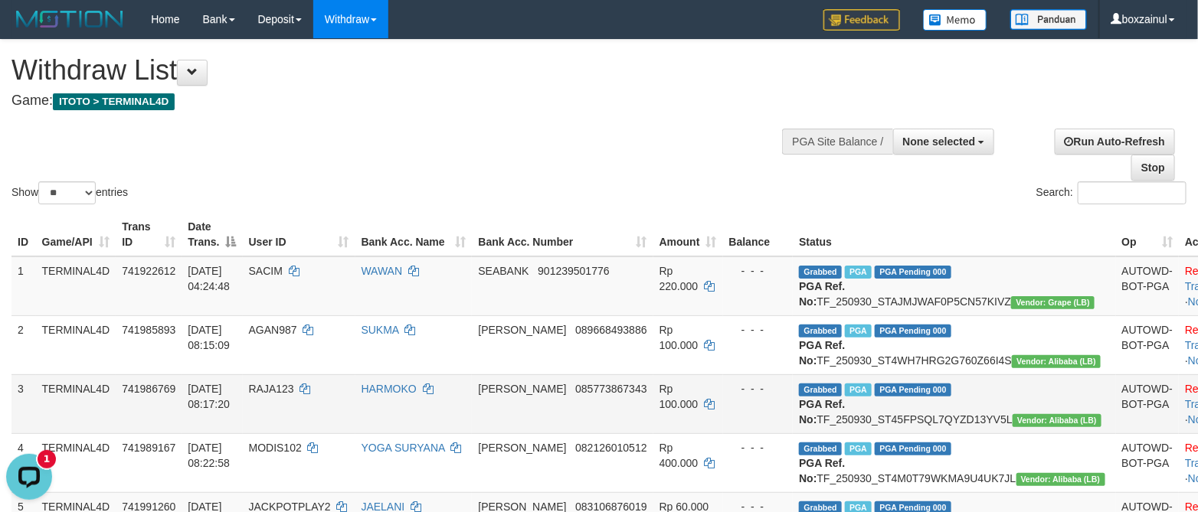
copy td "TF_250930_ST4WH7HRG2G760Z66I4S"
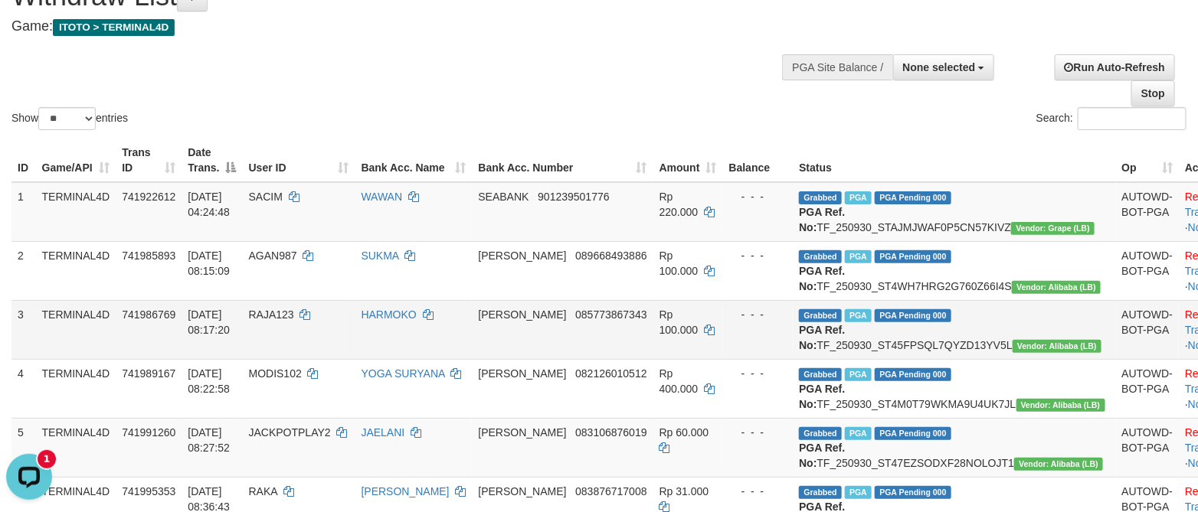
scroll to position [115, 0]
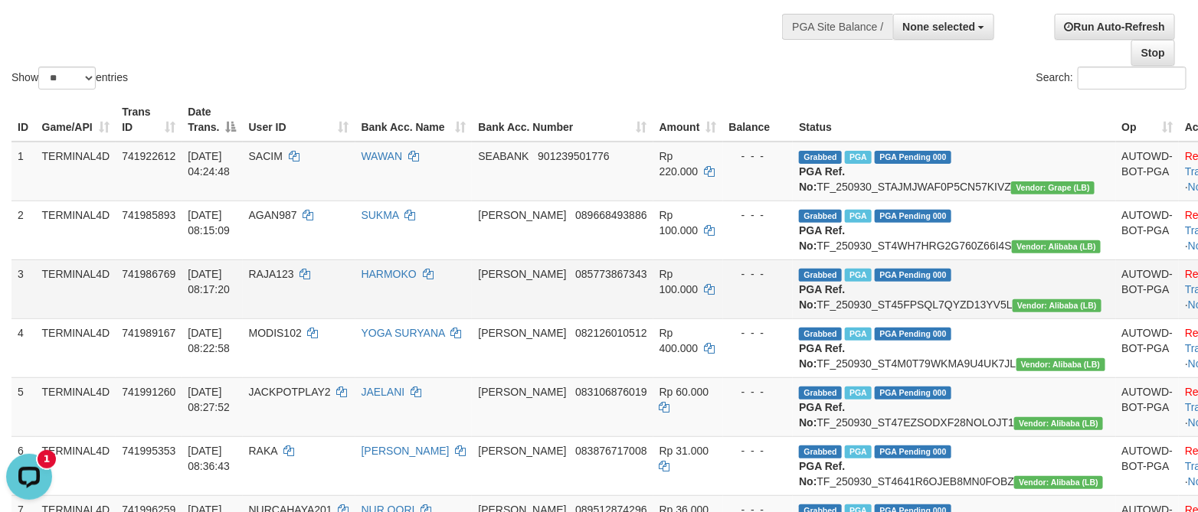
click at [919, 319] on td "Grabbed PGA PGA Pending 000 PGA Ref. No: TF_250930_ST45FPSQL7QYZD13YV5L Vendor:…" at bounding box center [954, 289] width 322 height 59
copy td ":"
click at [919, 319] on td "Grabbed PGA PGA Pending 000 PGA Ref. No: TF_250930_ST45FPSQL7QYZD13YV5L Vendor:…" at bounding box center [954, 289] width 322 height 59
click at [931, 319] on td "Grabbed PGA PGA Pending 000 PGA Ref. No: TF_250930_ST45FPSQL7QYZD13YV5L Vendor:…" at bounding box center [954, 289] width 322 height 59
copy td "TF_250930_ST45FPSQL7QYZD13YV5L"
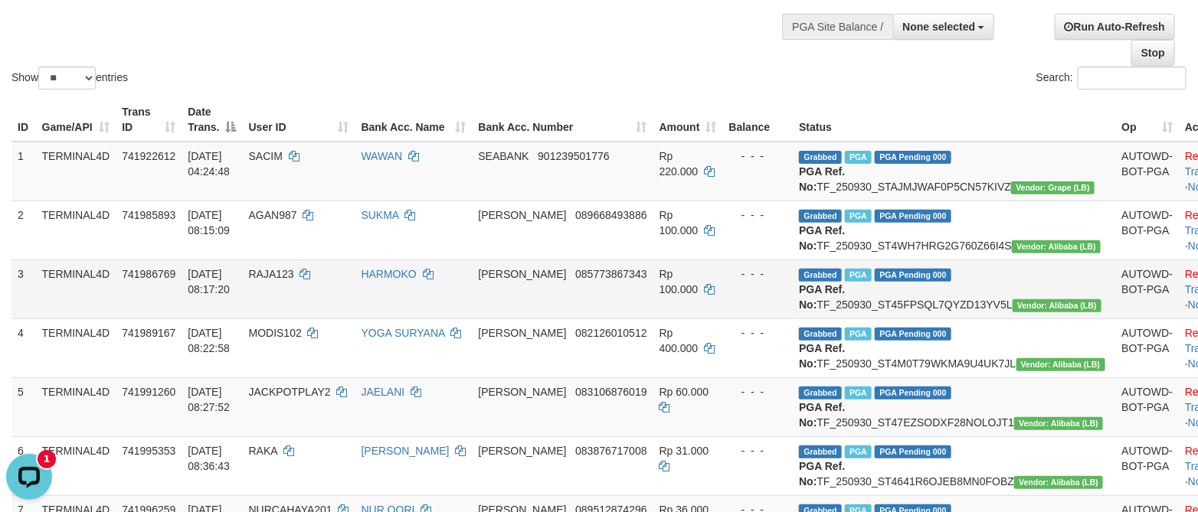
click at [931, 319] on td "Grabbed PGA PGA Pending 000 PGA Ref. No: TF_250930_ST45FPSQL7QYZD13YV5L Vendor:…" at bounding box center [954, 289] width 322 height 59
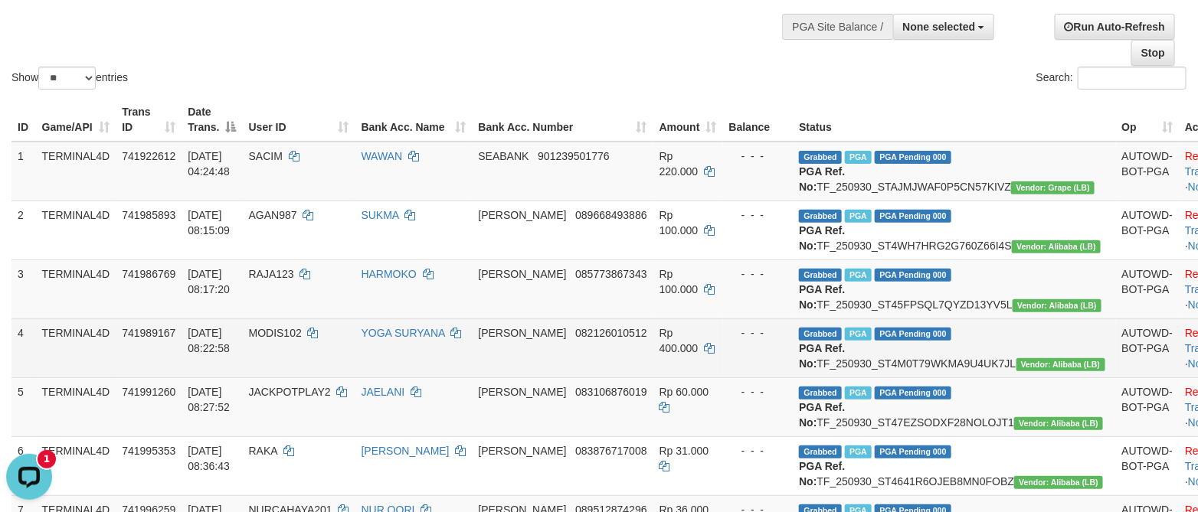
click at [896, 378] on td "Grabbed PGA PGA Pending 000 PGA Ref. No: TF_250930_ST4M0T79WKMA9U4UK7JL Vendor:…" at bounding box center [954, 348] width 322 height 59
copy td "TF_250930_ST4M0T79WKMA9U4UK7JL"
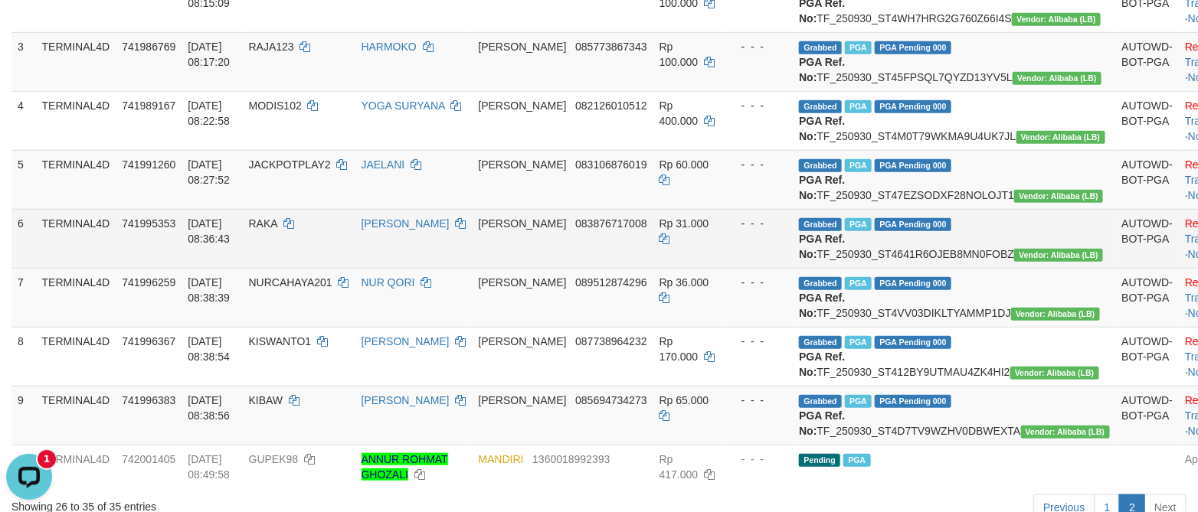
scroll to position [345, 0]
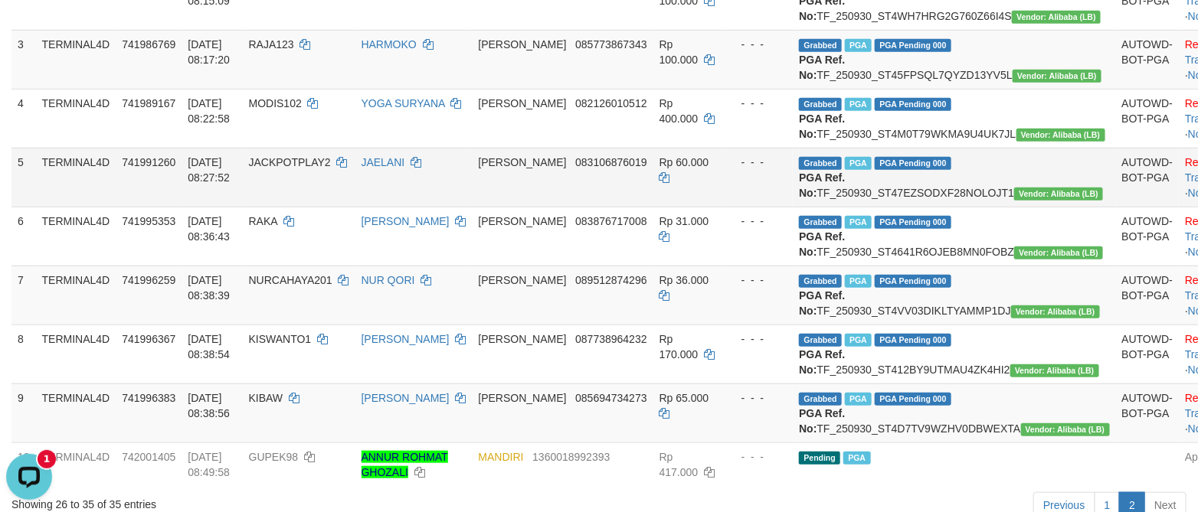
click at [927, 207] on td "Grabbed PGA PGA Pending 000 PGA Ref. No: TF_250930_ST47EZSODXF28NOLOJT1 Vendor:…" at bounding box center [954, 177] width 322 height 59
copy td "TF_250930_ST47EZSODXF28NOLOJT1"
click at [927, 207] on td "Grabbed PGA PGA Pending 000 PGA Ref. No: TF_250930_ST47EZSODXF28NOLOJT1 Vendor:…" at bounding box center [954, 177] width 322 height 59
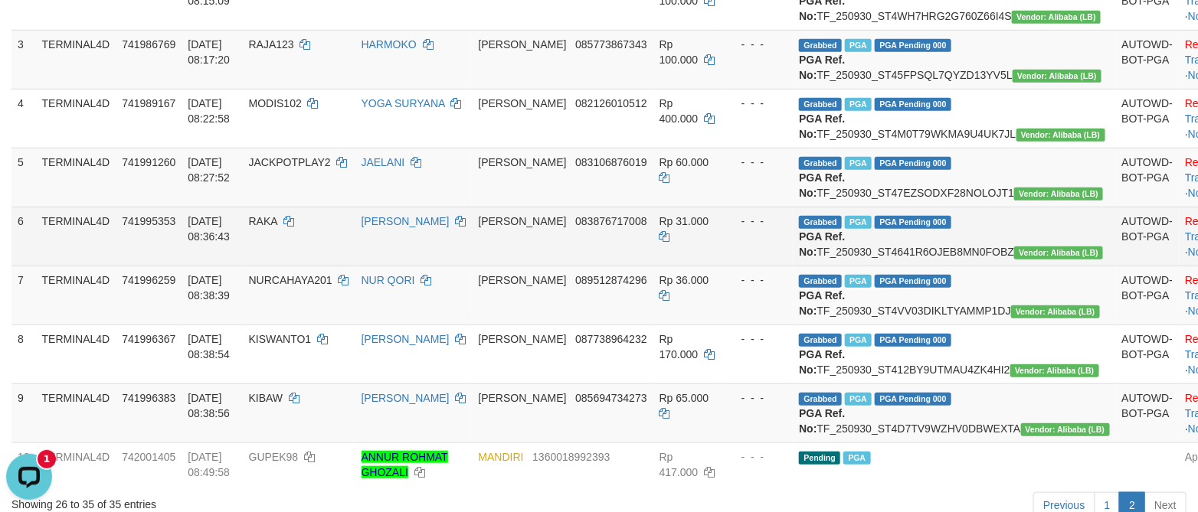
click at [901, 266] on td "Grabbed PGA PGA Pending 000 PGA Ref. No: TF_250930_ST4641R6OJEB8MN0FOBZ Vendor:…" at bounding box center [954, 236] width 322 height 59
copy td "TF_250930_ST4641R6OJEB8MN0FOBZ"
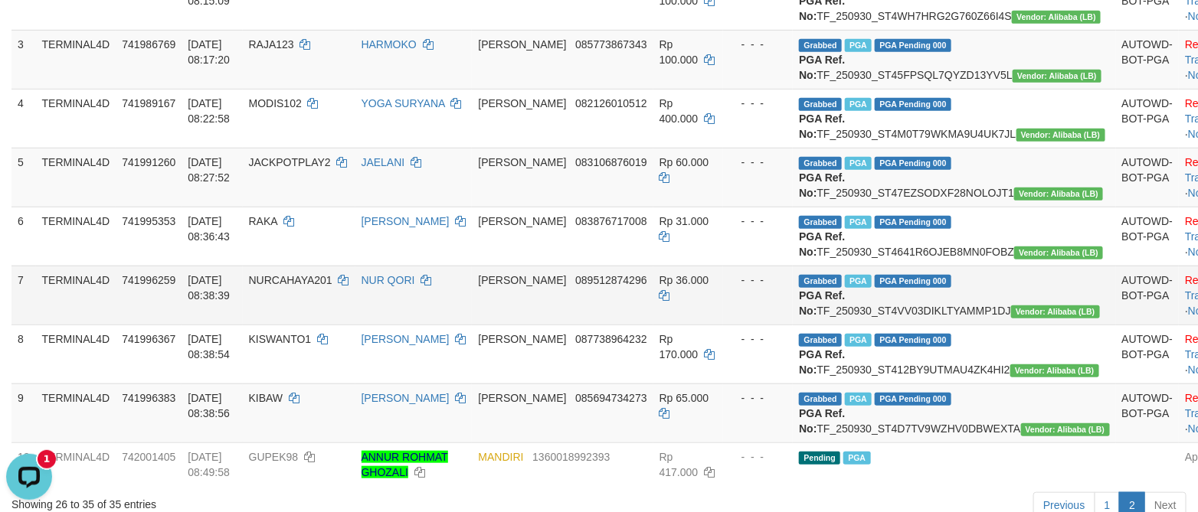
click at [977, 325] on td "Grabbed PGA PGA Pending 000 PGA Ref. No: TF_250930_ST4VV03DIKLTYAMMP1DJ Vendor:…" at bounding box center [954, 295] width 322 height 59
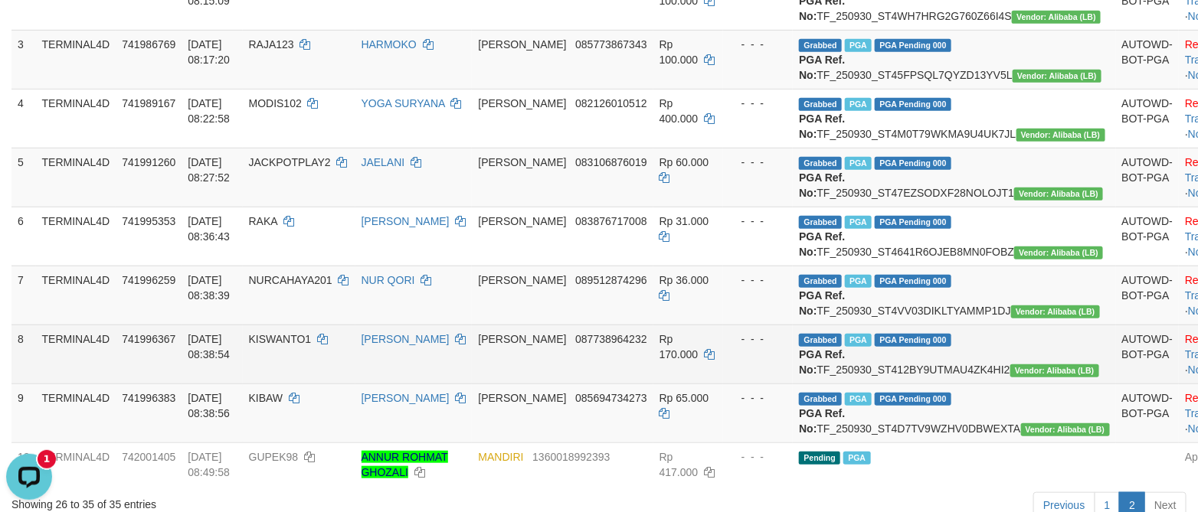
copy td "TF_250930_ST4VV03DIKLTYAMMP1DJ"
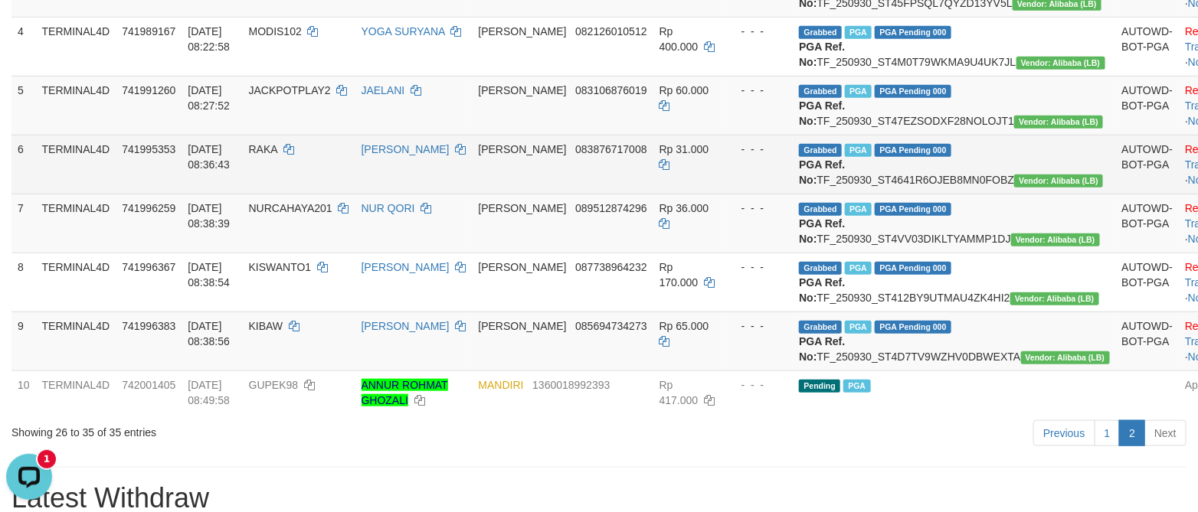
scroll to position [574, 0]
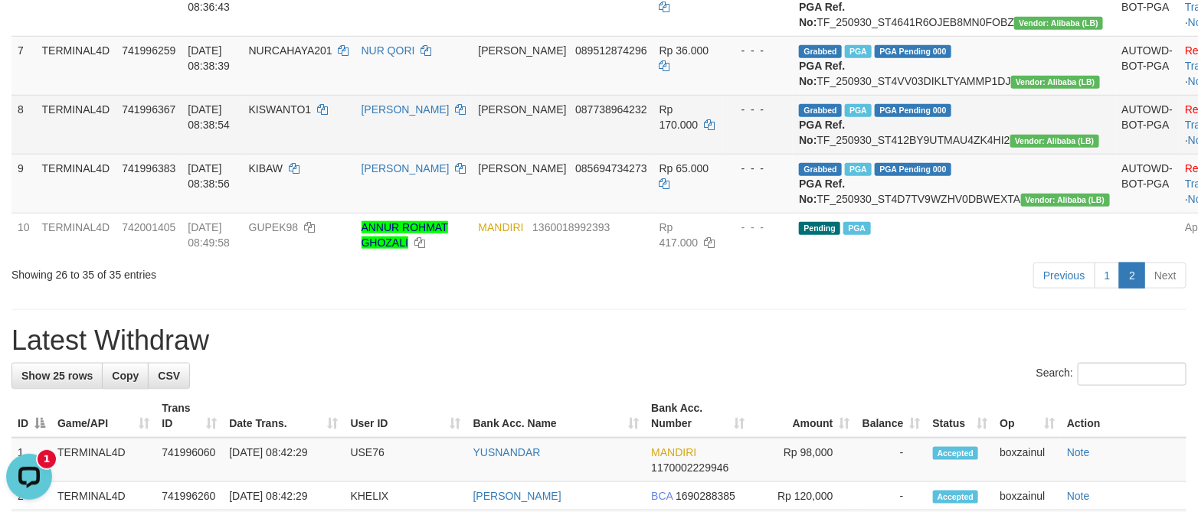
click at [920, 154] on td "Grabbed PGA PGA Pending 000 PGA Ref. No: TF_250930_ST412BY9UTMAU4ZK4HI2 Vendor:…" at bounding box center [954, 124] width 322 height 59
copy td "TF_250930_ST412BY9UTMAU4ZK4HI2"
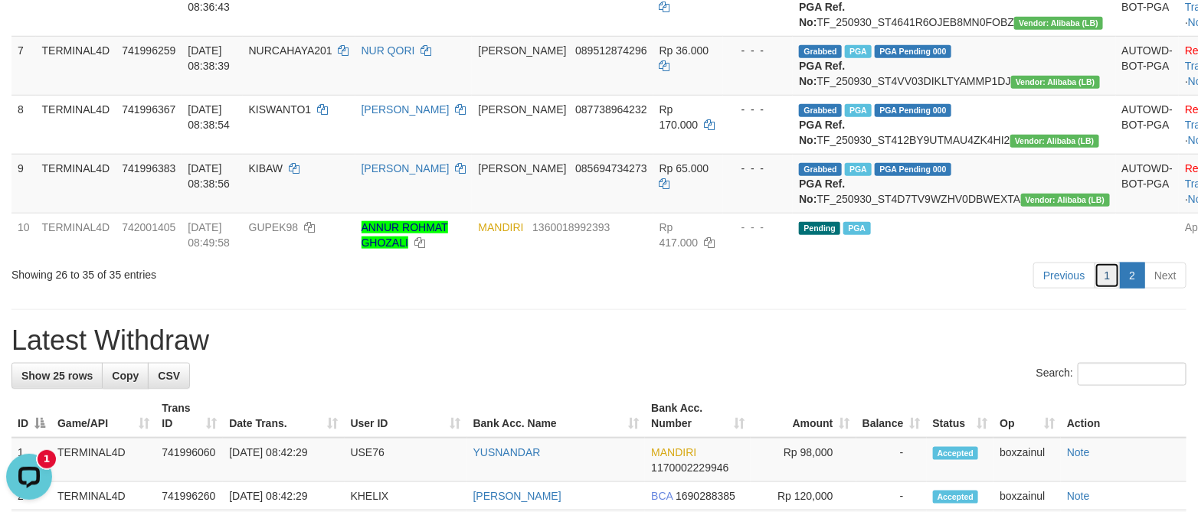
click at [1099, 289] on link "1" at bounding box center [1108, 276] width 26 height 26
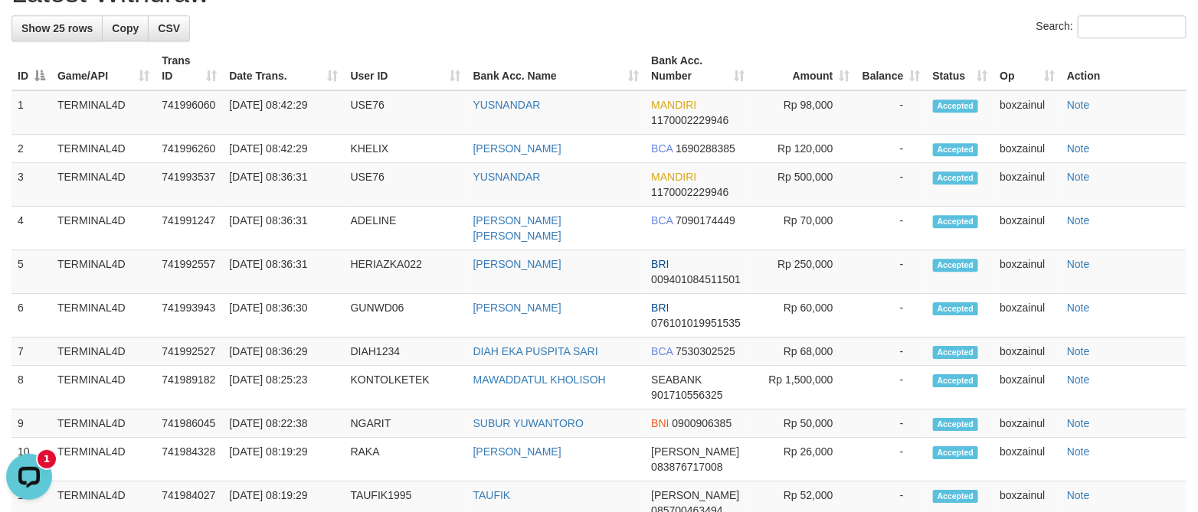
scroll to position [1770, 0]
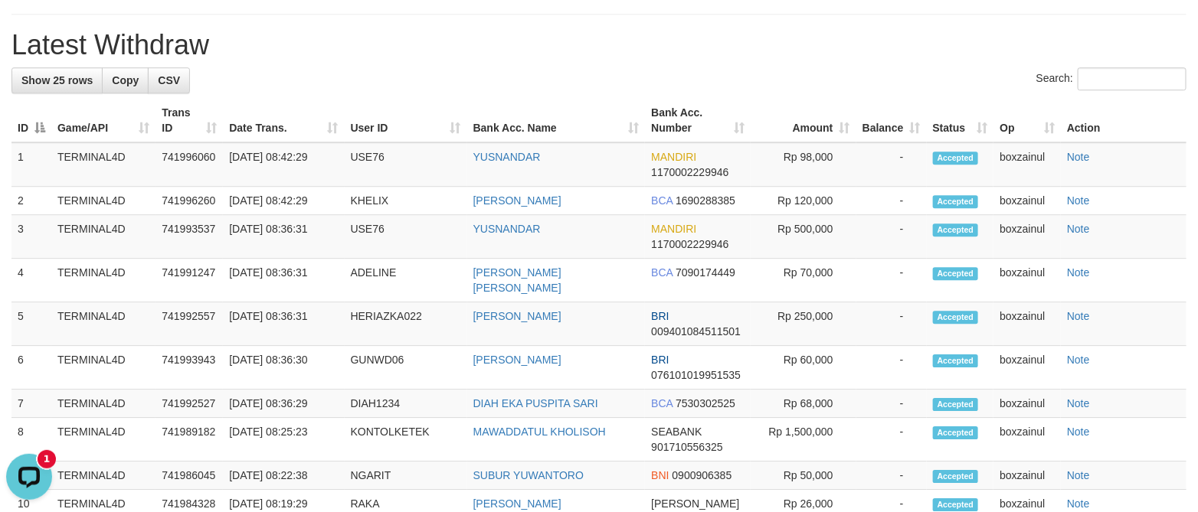
drag, startPoint x: 947, startPoint y: 343, endPoint x: 945, endPoint y: 332, distance: 11.6
copy td "TF_250930_STAZOUMNV5S4MVN8092Y"
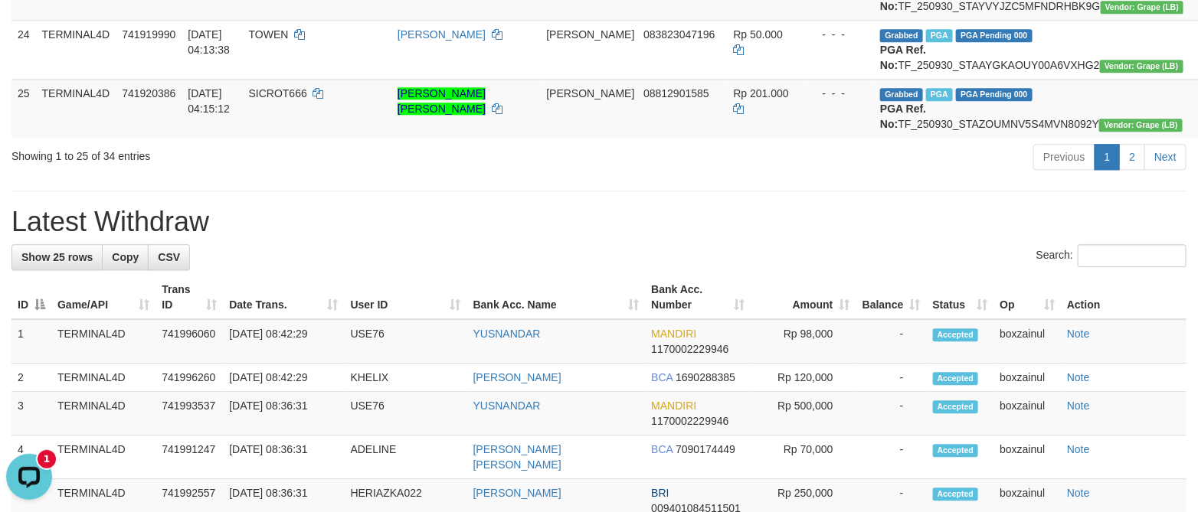
scroll to position [1540, 0]
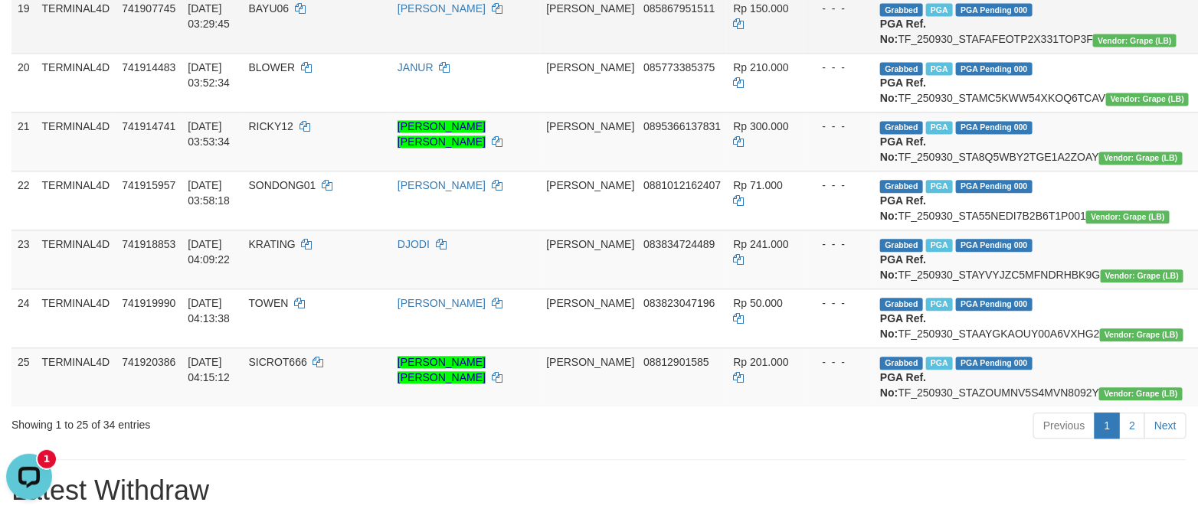
scroll to position [1311, 0]
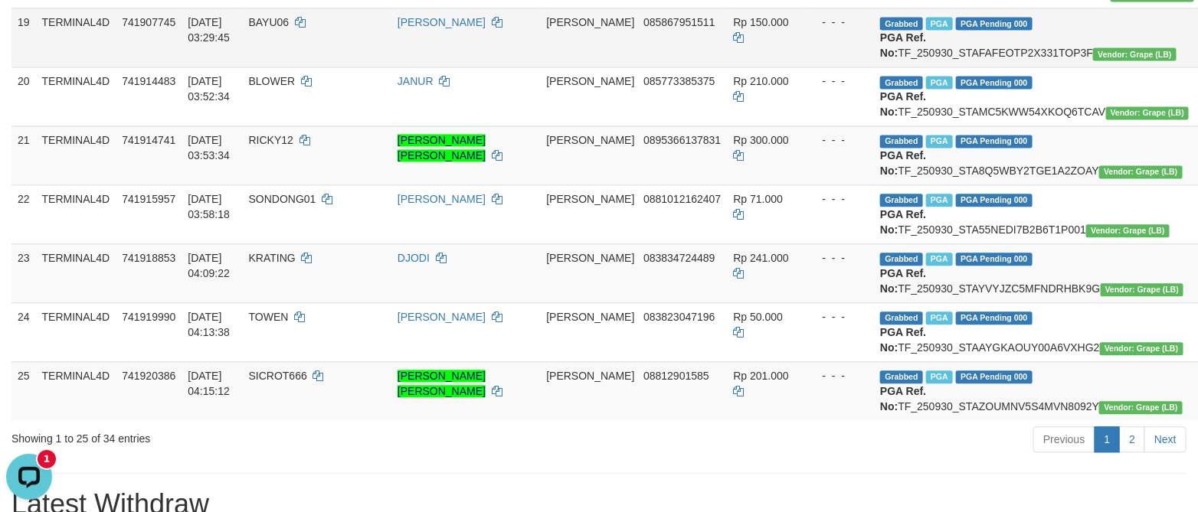
click at [957, 67] on td "Grabbed PGA PGA Pending 000 PGA Ref. No: TF_250930_STAFAFEOTP2X331TOP3F Vendor:…" at bounding box center [1046, 37] width 345 height 59
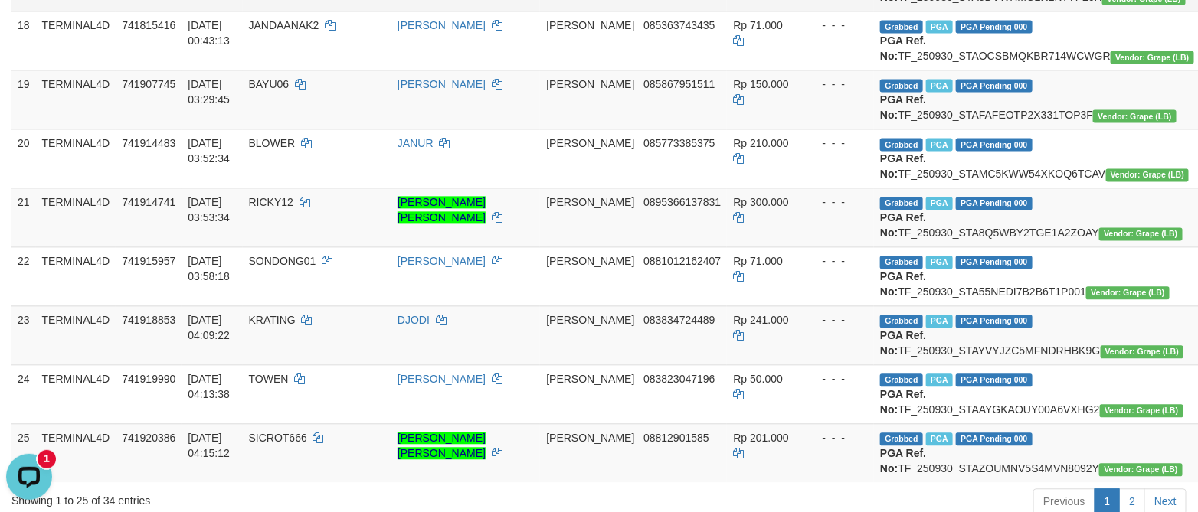
scroll to position [1196, 0]
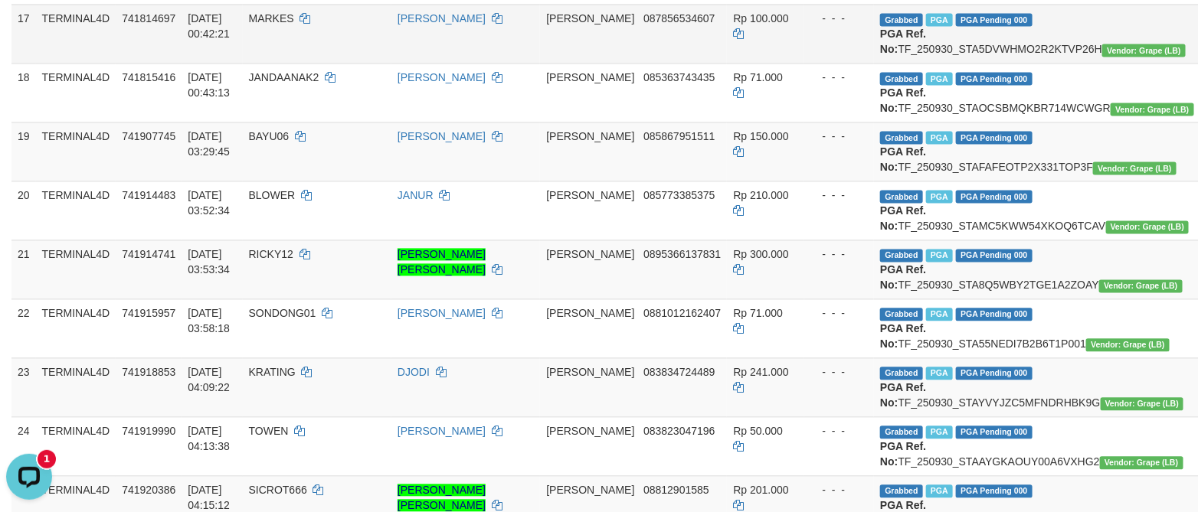
click at [927, 64] on td "Grabbed PGA PGA Pending 000 PGA Ref. No: TF_250930_STA5DVWHMO2R2KTVP26H Vendor:…" at bounding box center [1046, 34] width 345 height 59
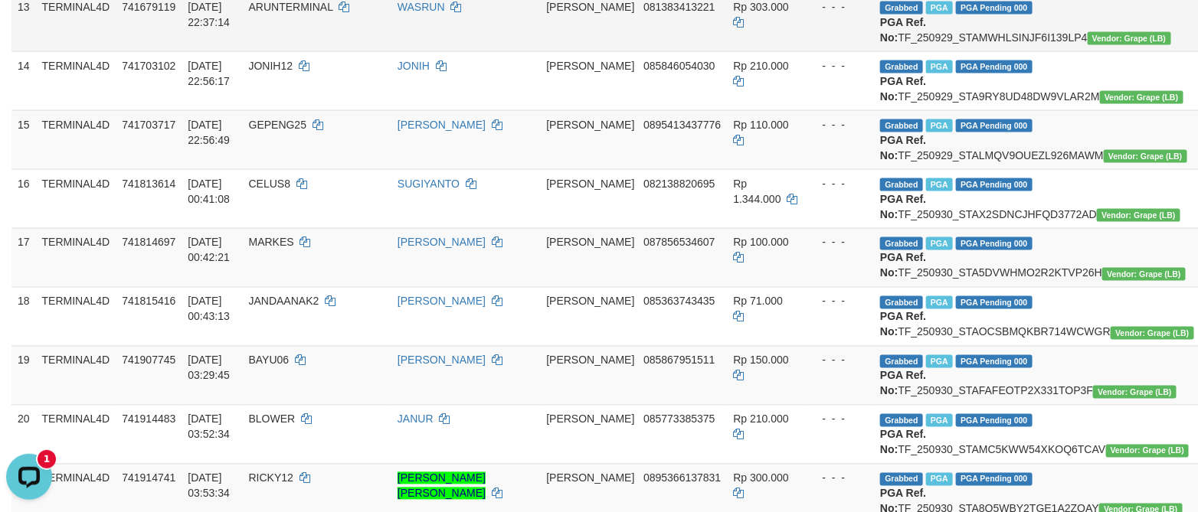
scroll to position [966, 0]
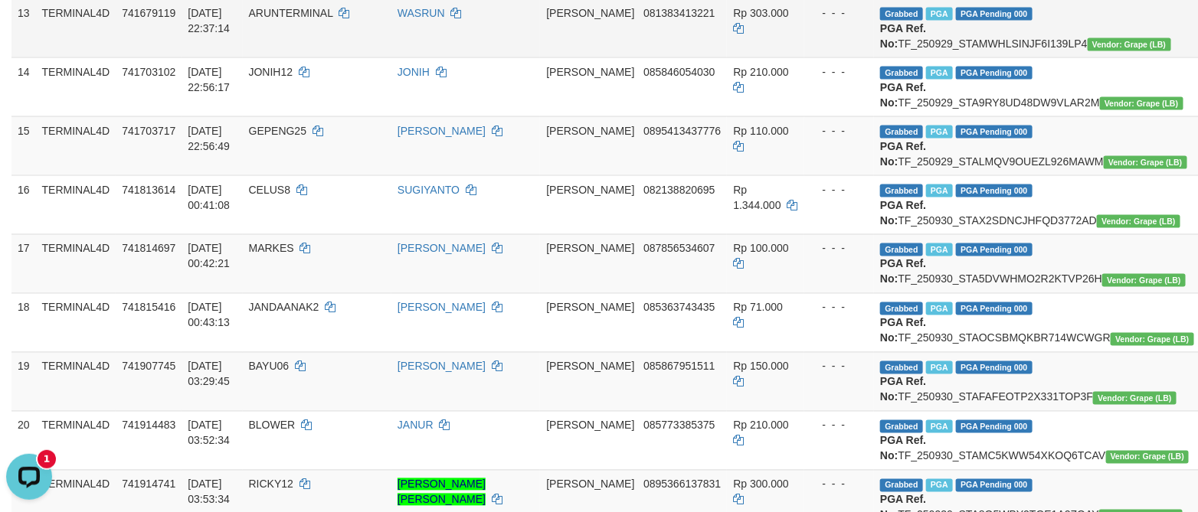
click at [913, 57] on td "Grabbed PGA PGA Pending 000 PGA Ref. No: TF_250929_STAMWHLSINJF6I139LP4 Vendor:…" at bounding box center [1046, 27] width 345 height 59
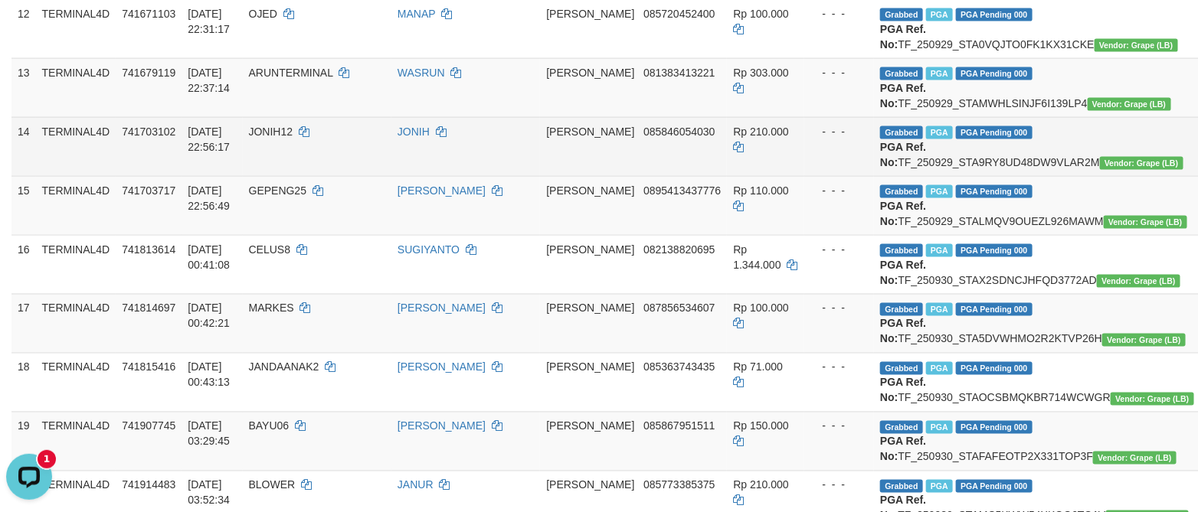
scroll to position [851, 0]
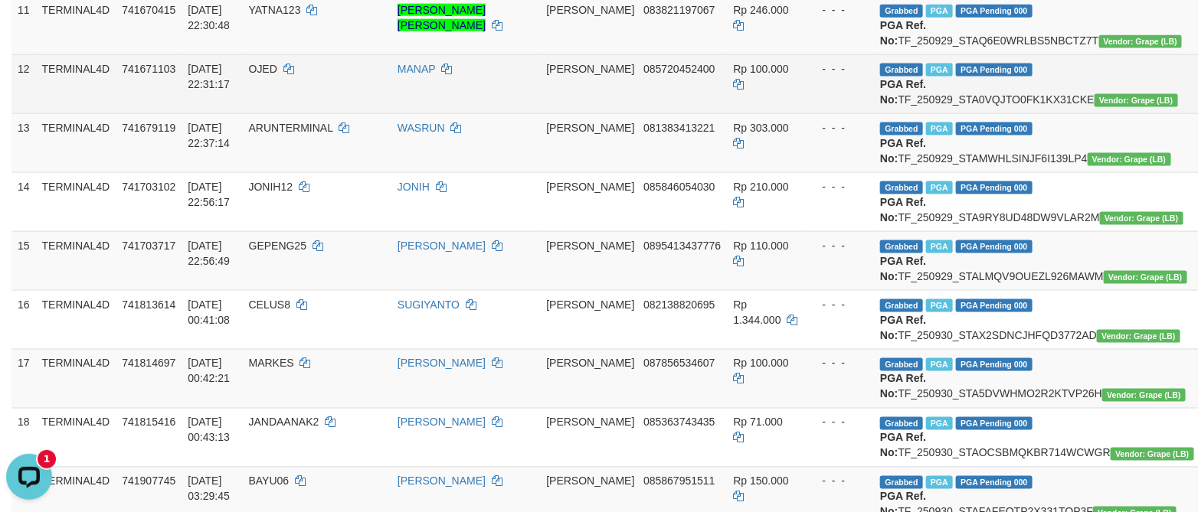
click at [935, 113] on td "Grabbed PGA PGA Pending 000 PGA Ref. No: TF_250929_STA0VQJTO0FK1KX31CKE Vendor:…" at bounding box center [1046, 83] width 345 height 59
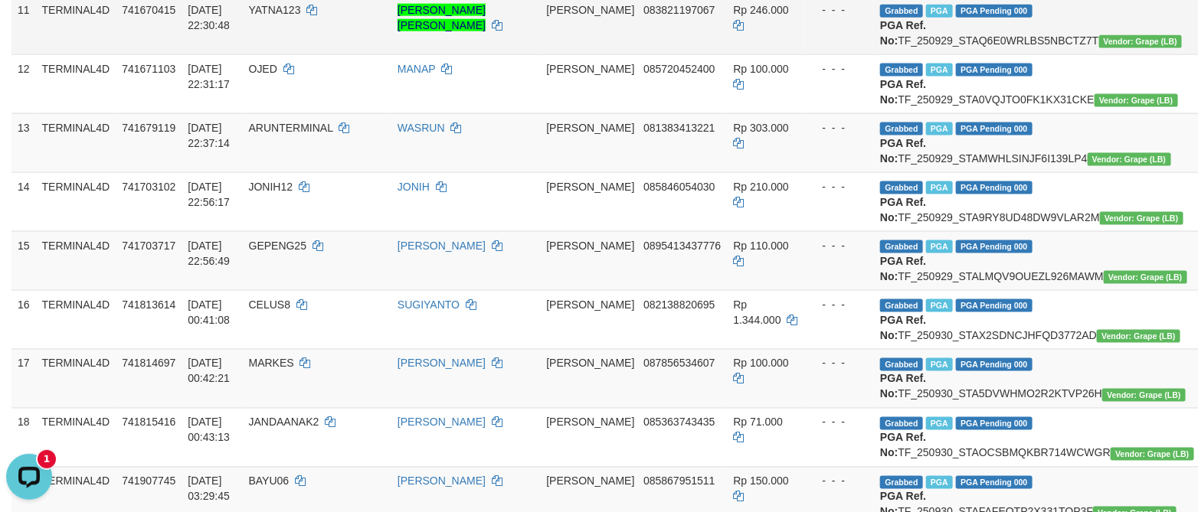
click at [922, 54] on td "Grabbed PGA PGA Pending 000 PGA Ref. No: TF_250929_STAQ6E0WRLBS5NBCTZ7T Vendor:…" at bounding box center [1046, 24] width 345 height 59
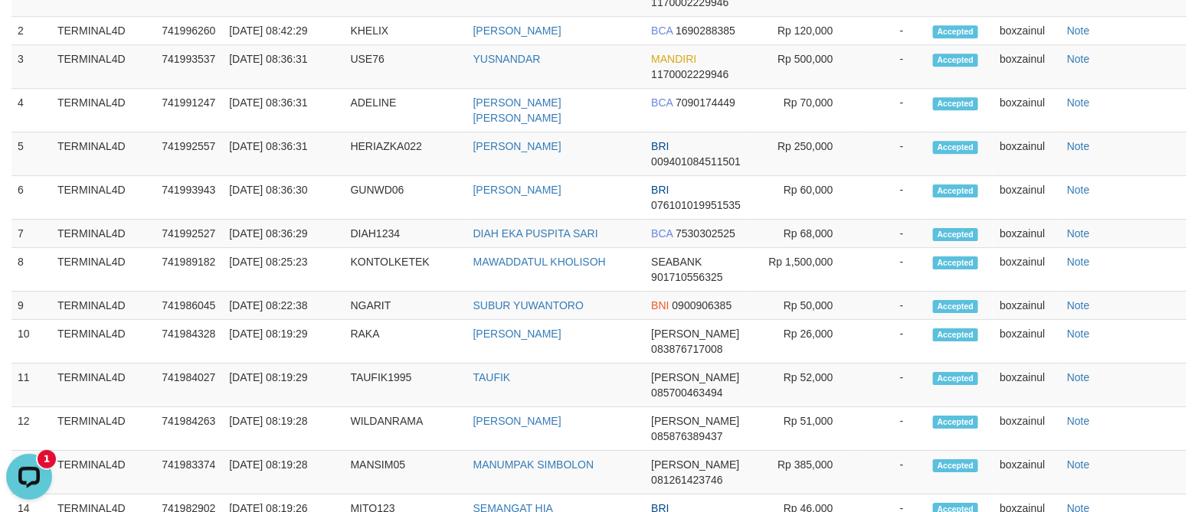
scroll to position [1953, 0]
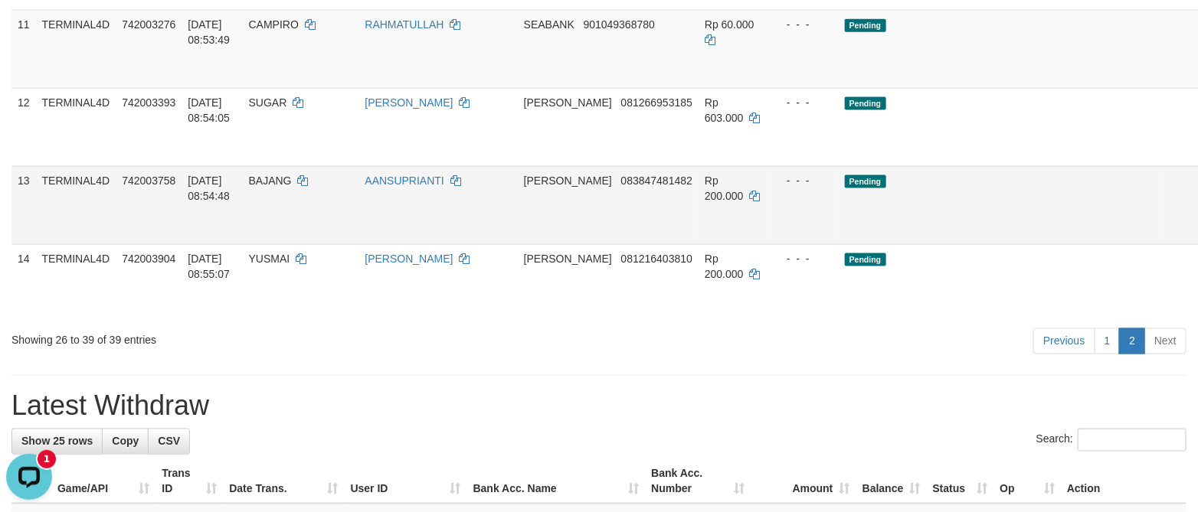
scroll to position [853, 0]
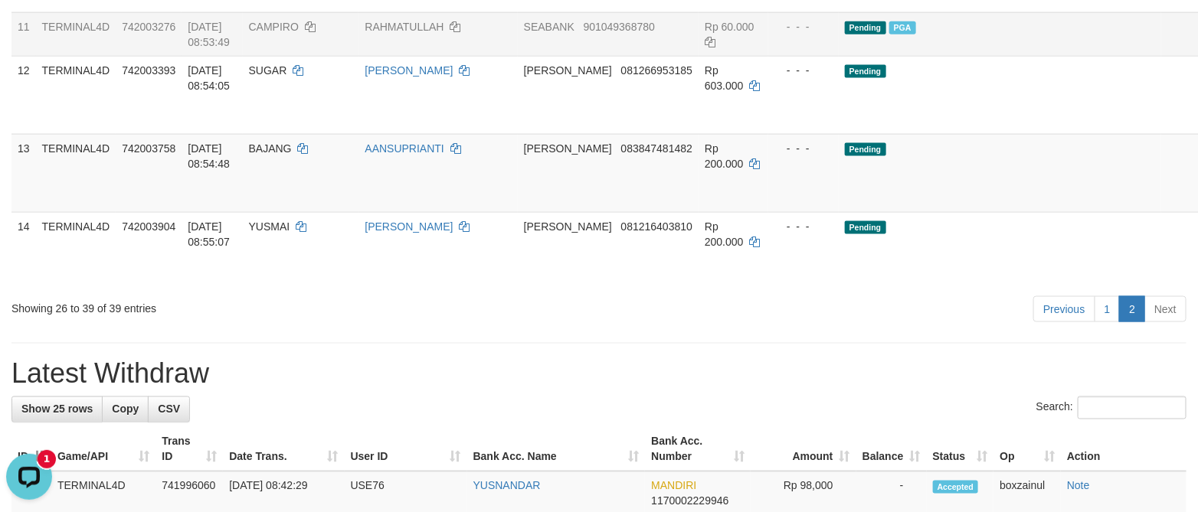
click at [644, 328] on div "Previous 1 2 Next" at bounding box center [849, 311] width 676 height 33
click at [643, 328] on div "Previous 1 2 Next" at bounding box center [849, 311] width 676 height 33
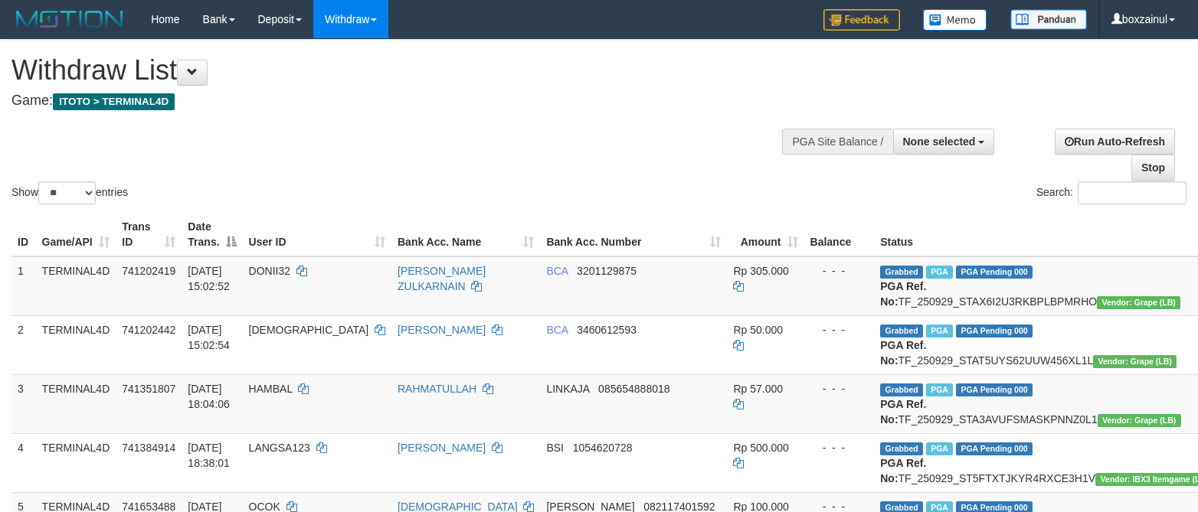
select select
select select "**"
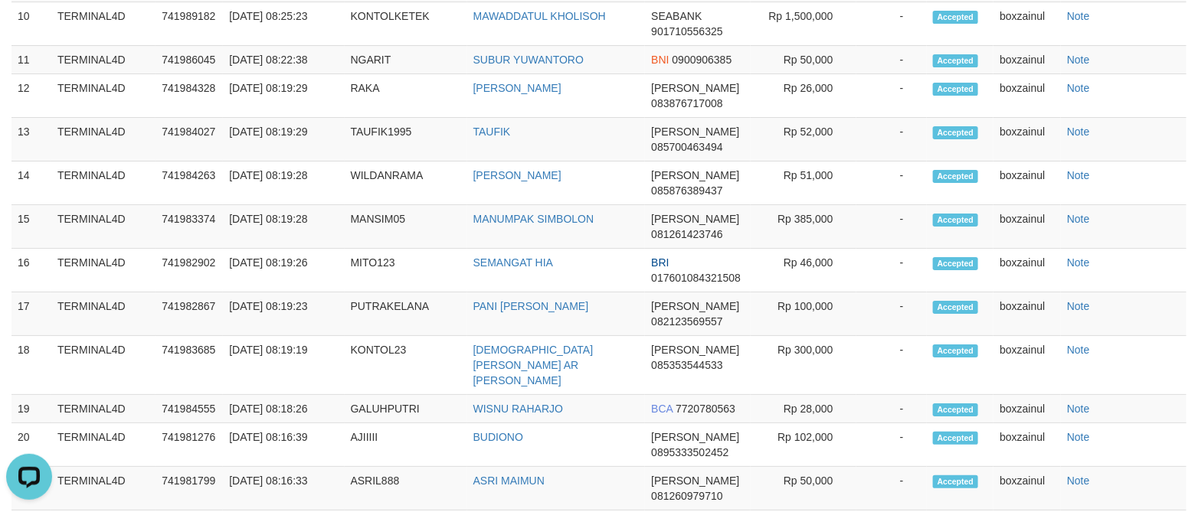
scroll to position [1584, 0]
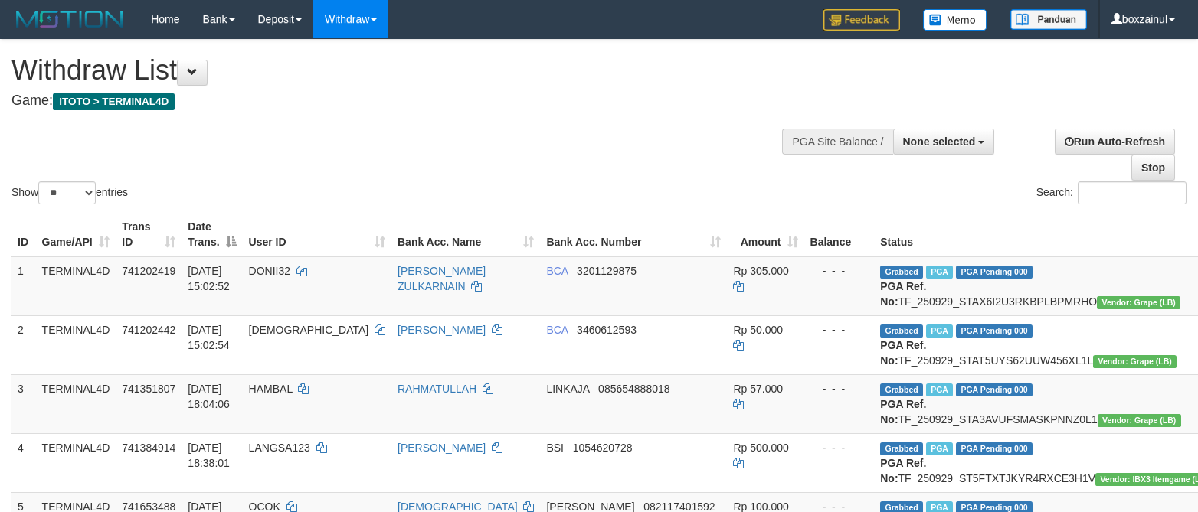
select select
select select "**"
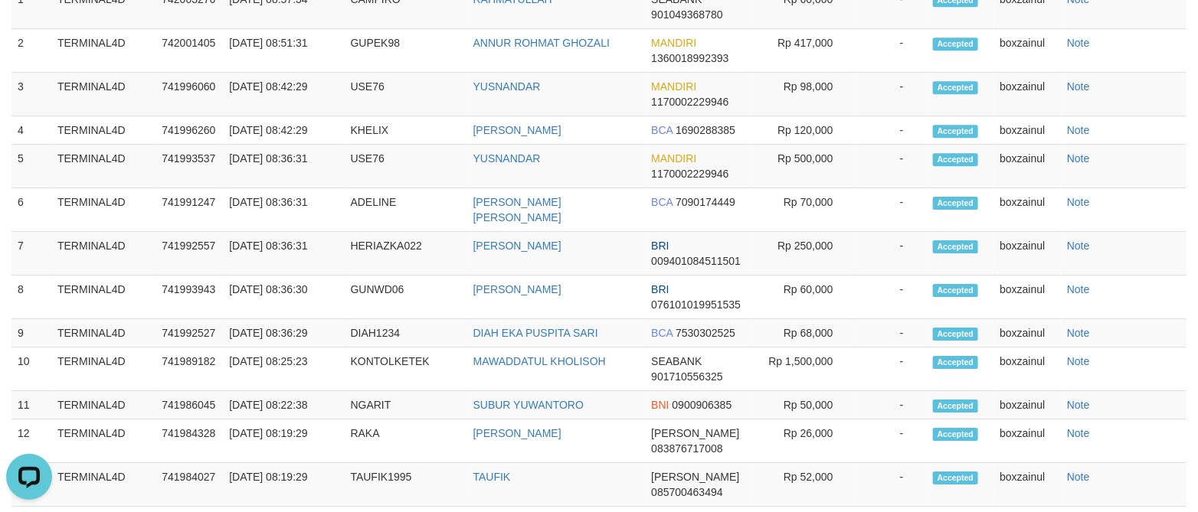
scroll to position [1972, 0]
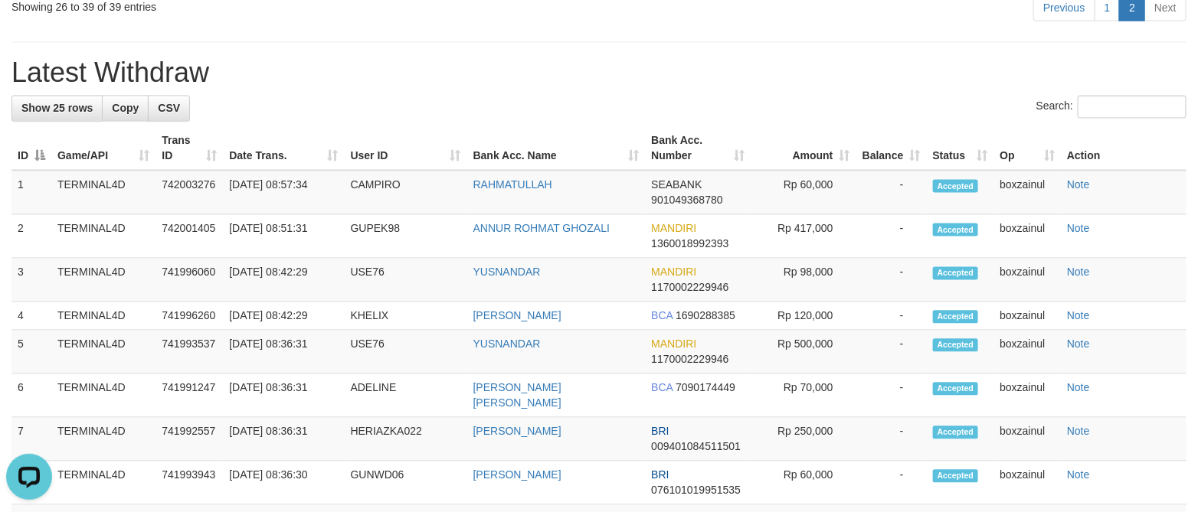
scroll to position [853, 0]
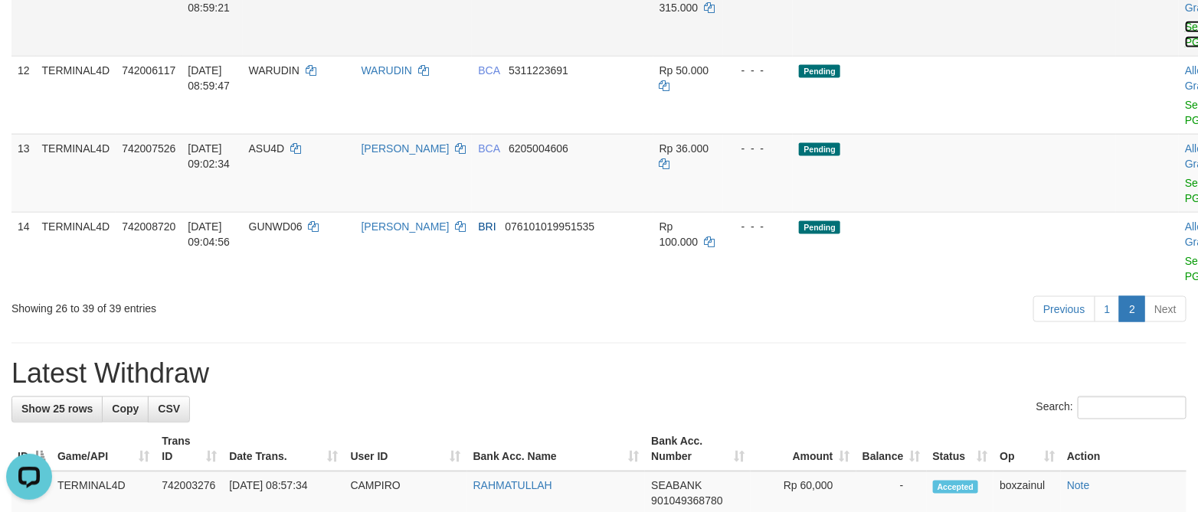
click at [1185, 48] on link "Send PGA" at bounding box center [1197, 35] width 25 height 28
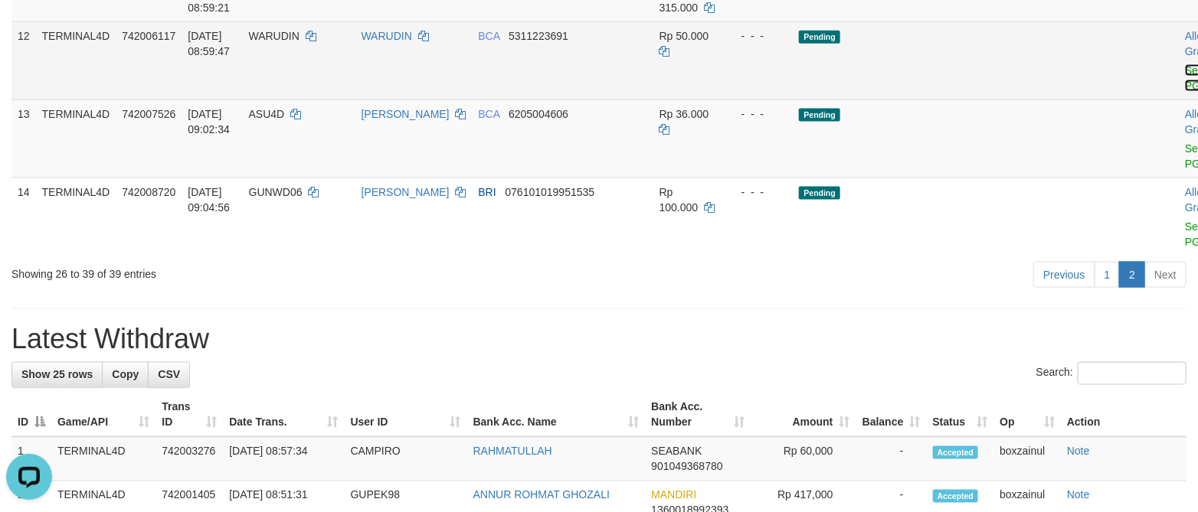
click at [1185, 92] on link "Send PGA" at bounding box center [1197, 78] width 25 height 28
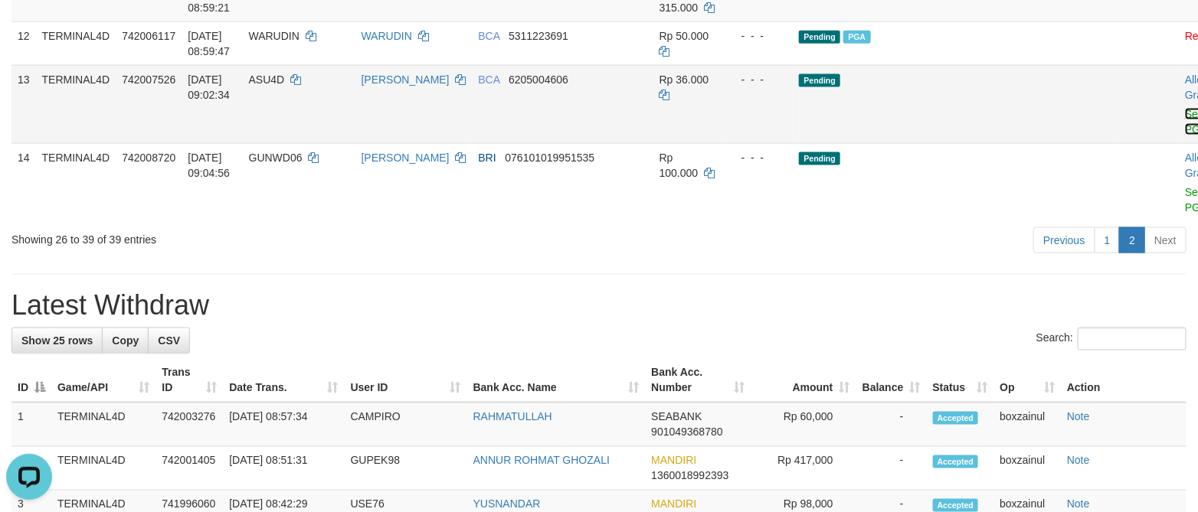
click at [1185, 136] on link "Send PGA" at bounding box center [1197, 122] width 25 height 28
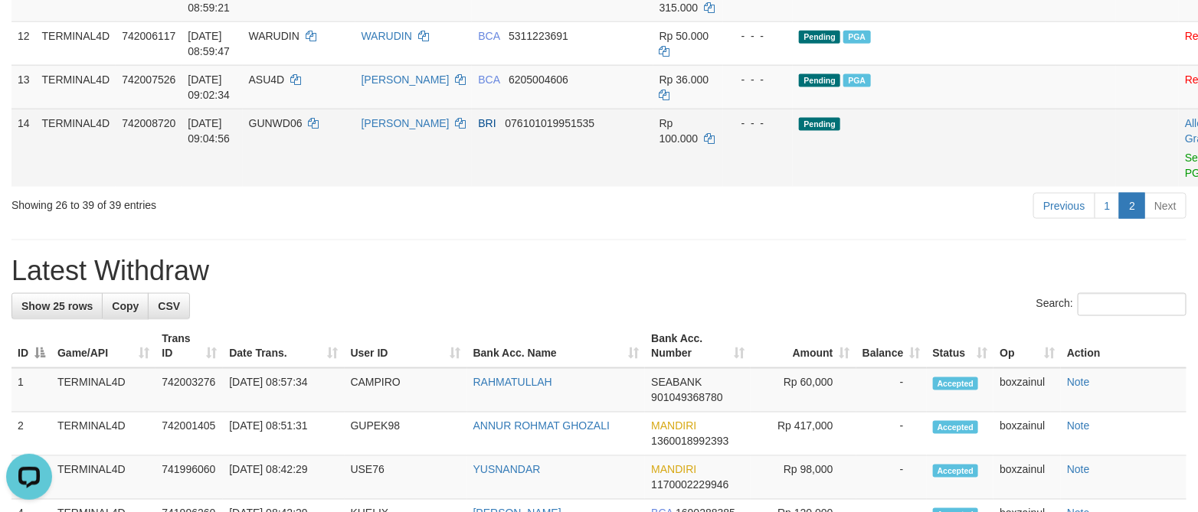
click at [1179, 187] on td "Allow Grab · Reject Send PGA · Note" at bounding box center [1217, 148] width 76 height 78
click at [1185, 179] on link "Send PGA" at bounding box center [1197, 166] width 25 height 28
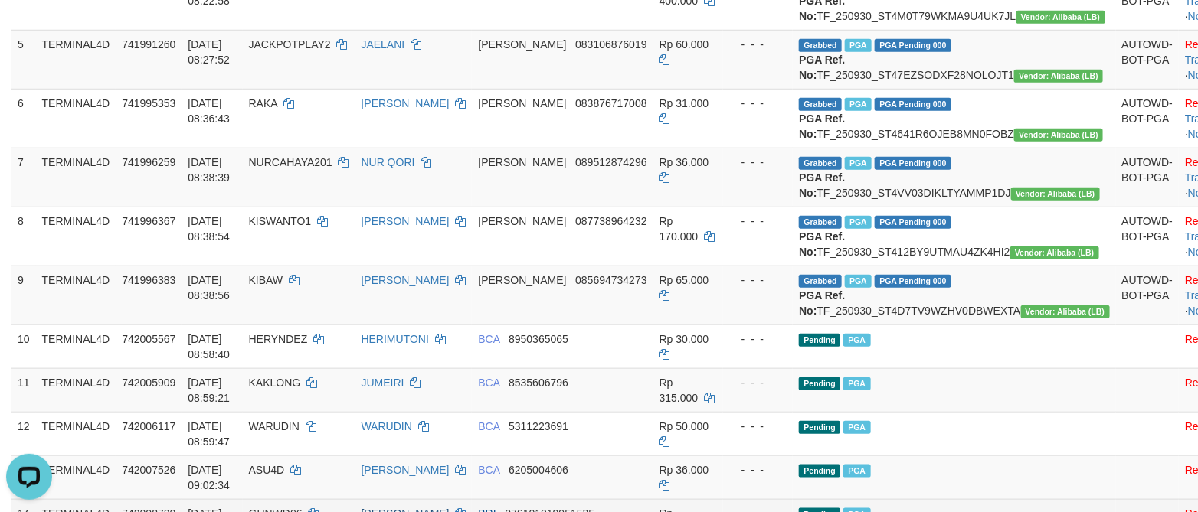
scroll to position [49, 0]
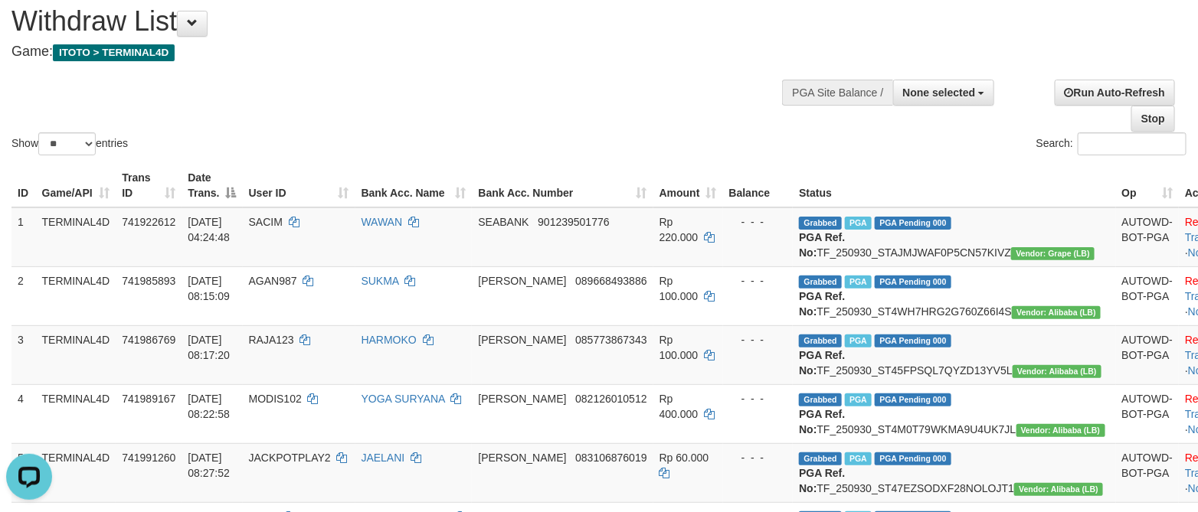
click at [641, 87] on div "Show ** ** ** *** entries Search:" at bounding box center [599, 75] width 1198 height 168
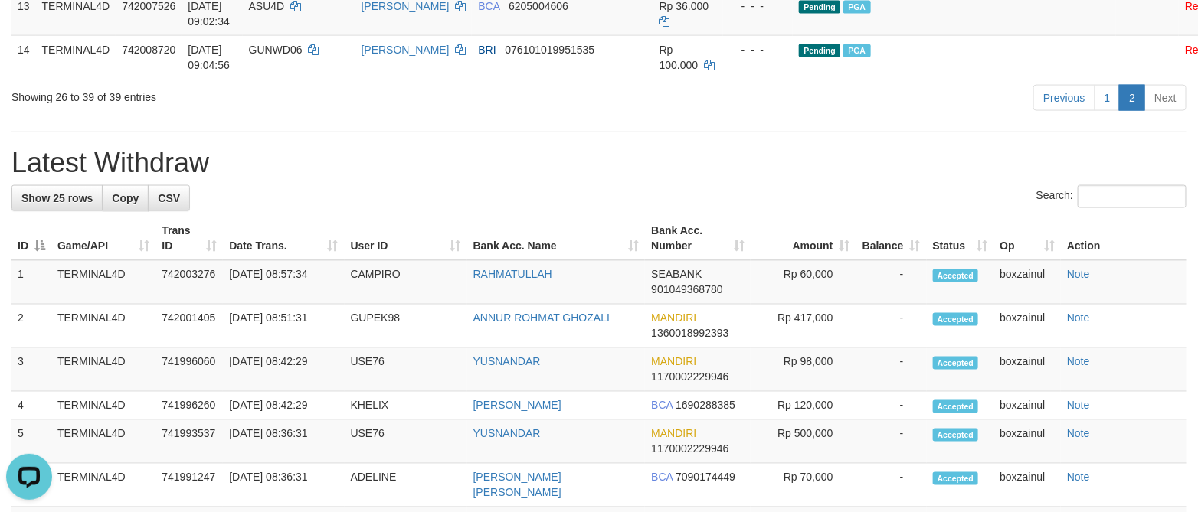
scroll to position [968, 0]
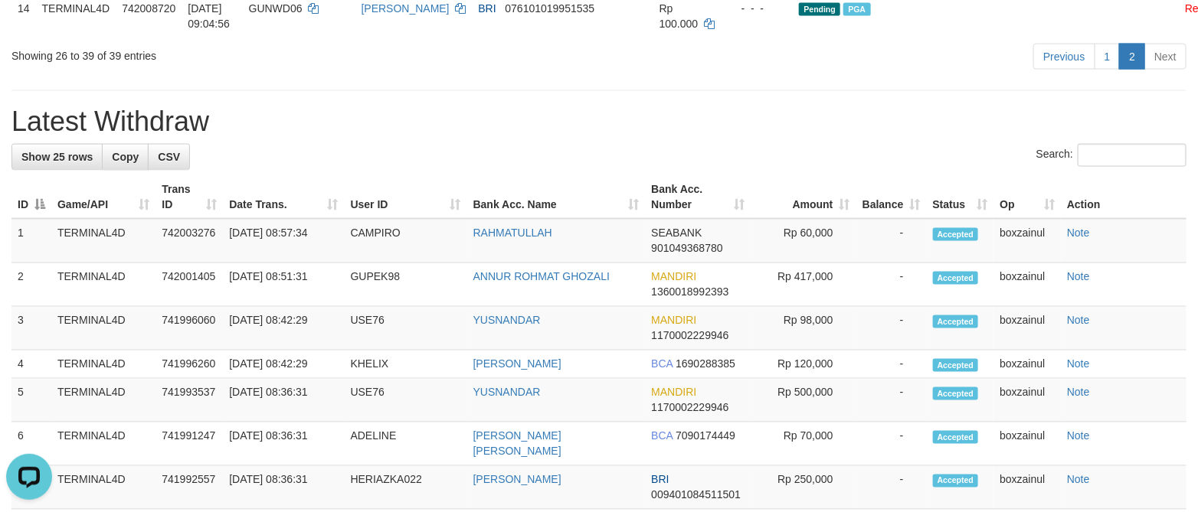
click at [699, 237] on div "**********" at bounding box center [599, 220] width 1198 height 2296
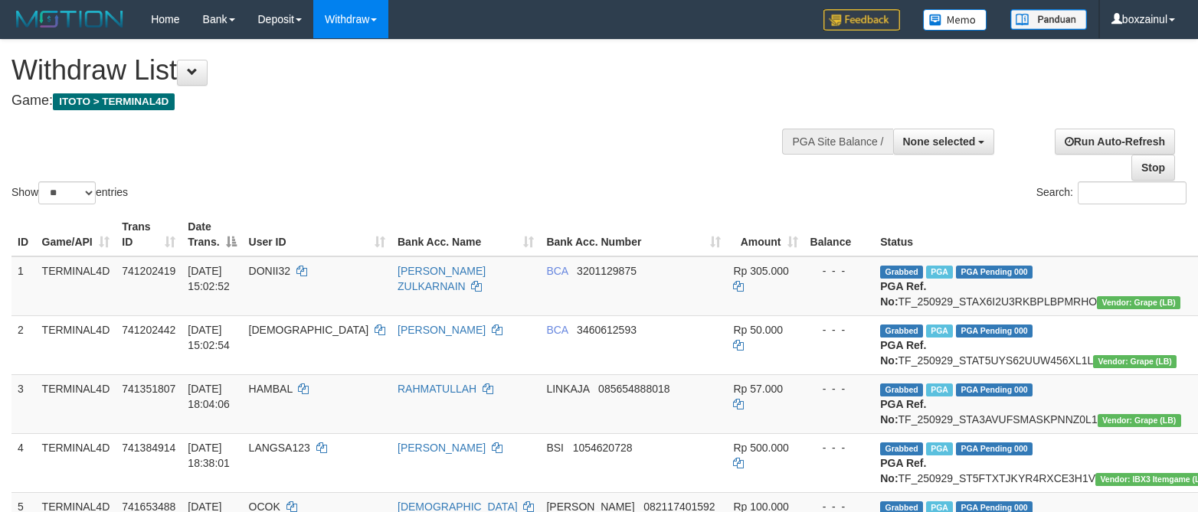
select select
select select "**"
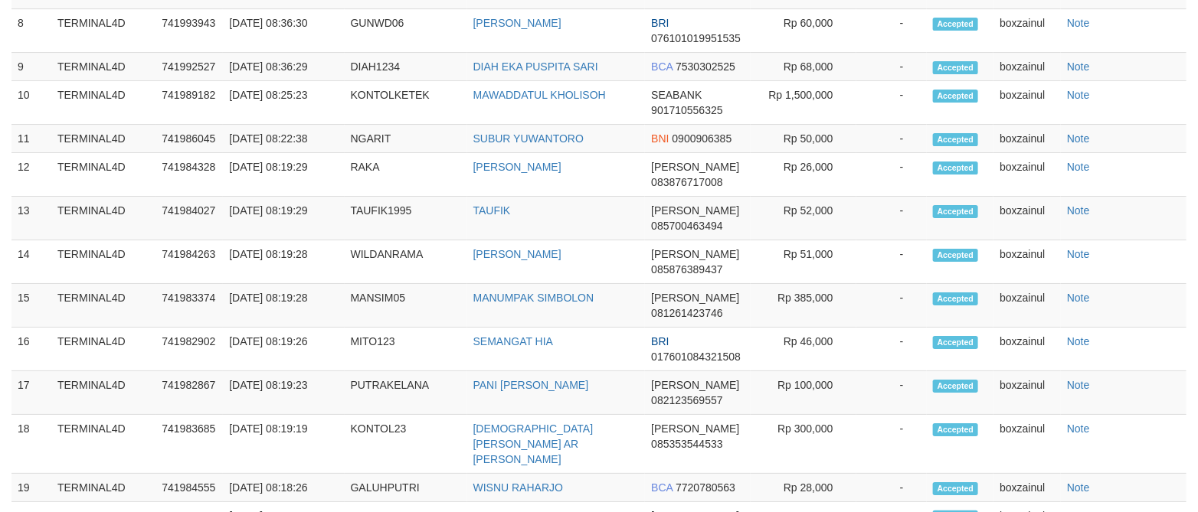
scroll to position [2002, 0]
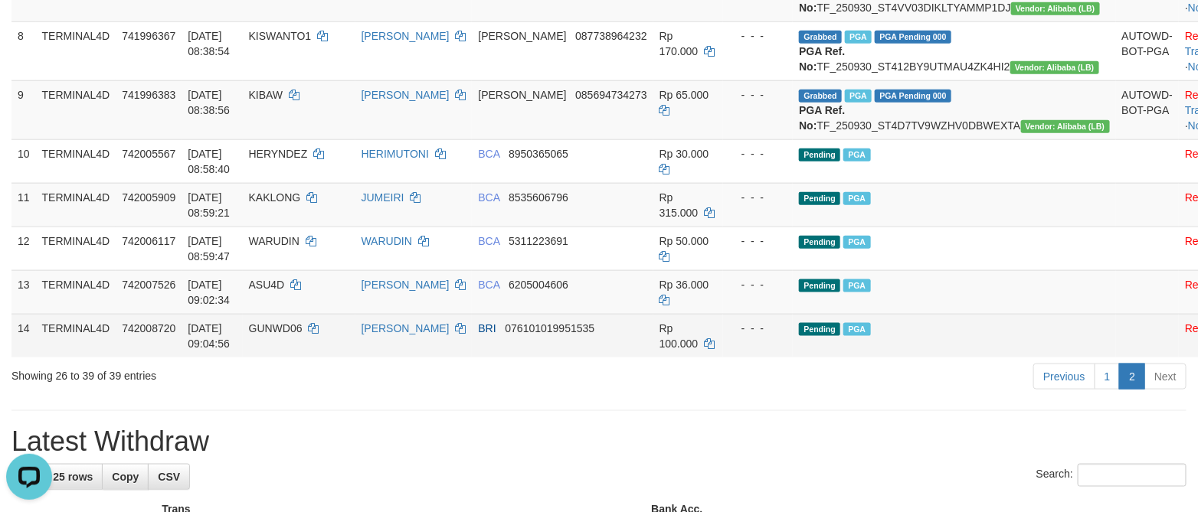
scroll to position [682, 0]
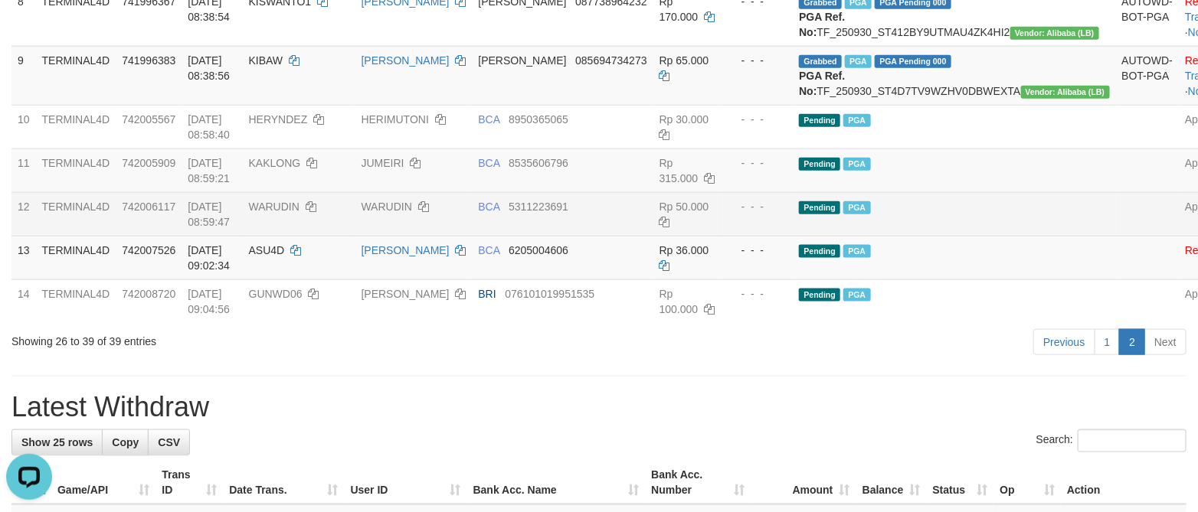
click at [614, 236] on td "BCA 5311223691" at bounding box center [562, 214] width 181 height 44
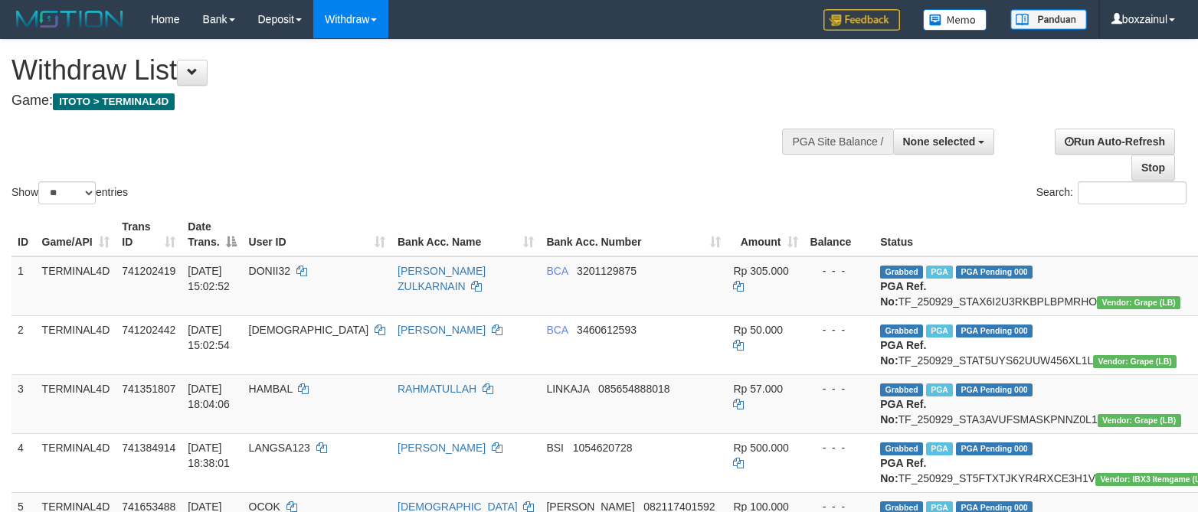
select select
select select "**"
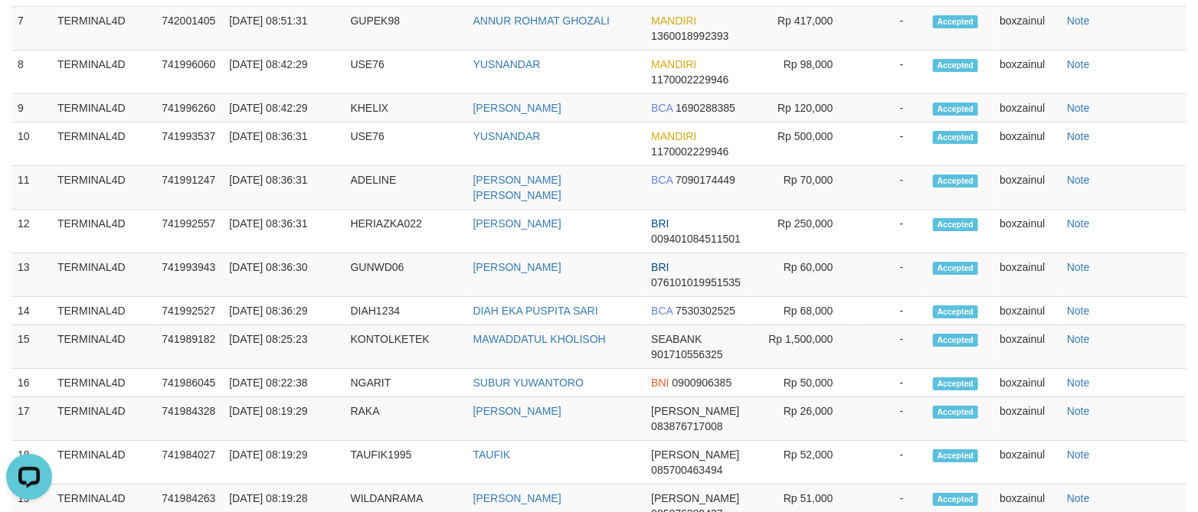
scroll to position [2103, 0]
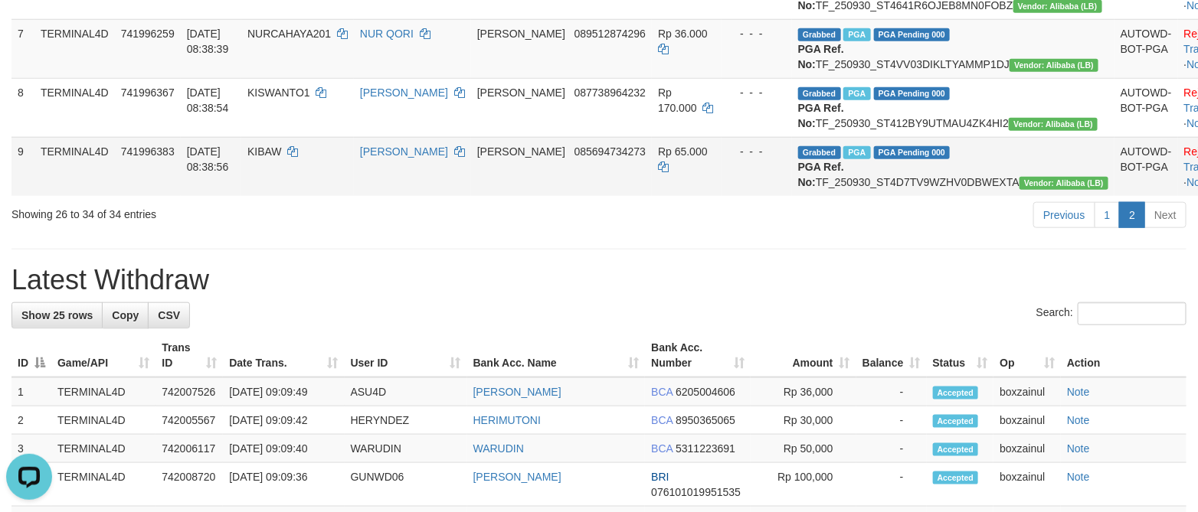
scroll to position [462, 0]
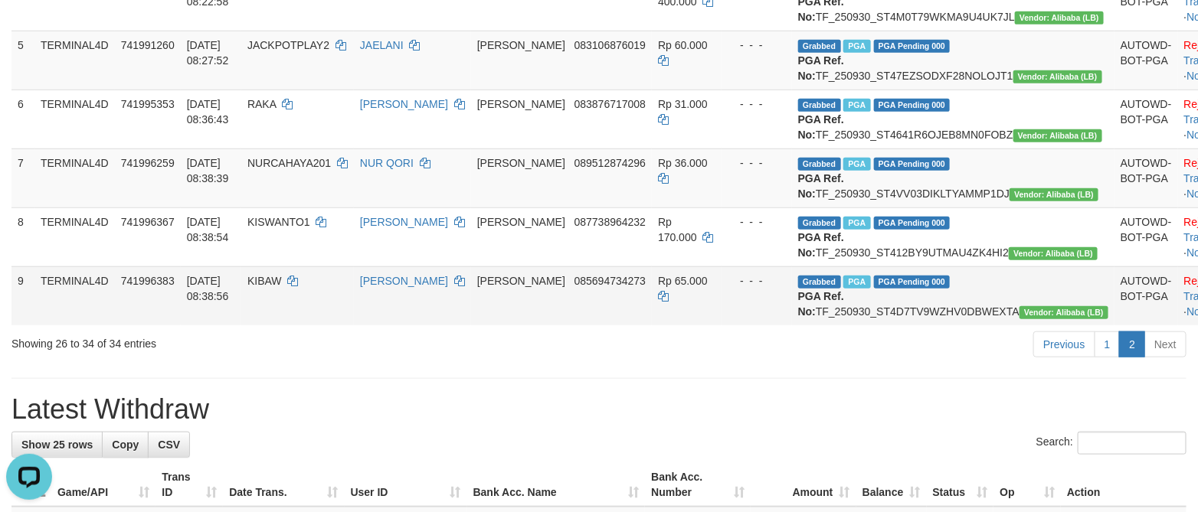
click at [306, 326] on td "KIBAW" at bounding box center [297, 296] width 113 height 59
copy td "KIBAW"
click at [541, 208] on td "DANA 089512874296" at bounding box center [561, 178] width 181 height 59
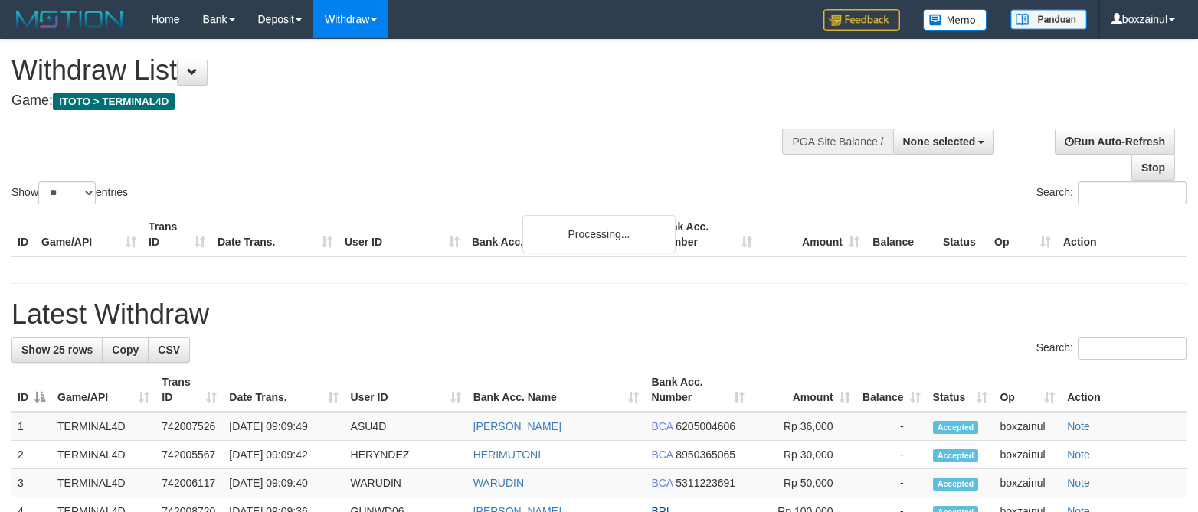
select select
select select "**"
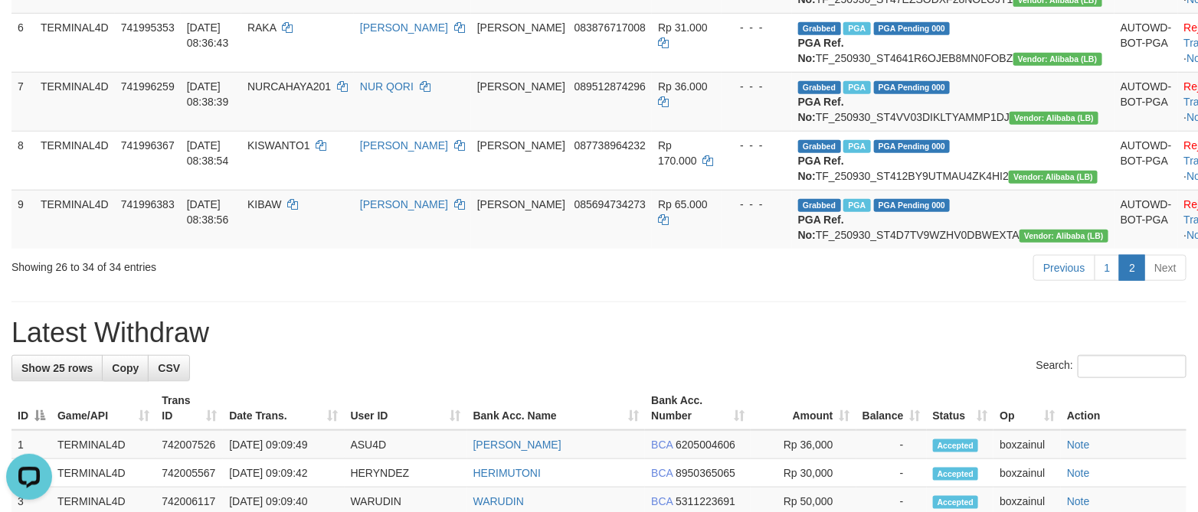
scroll to position [347, 0]
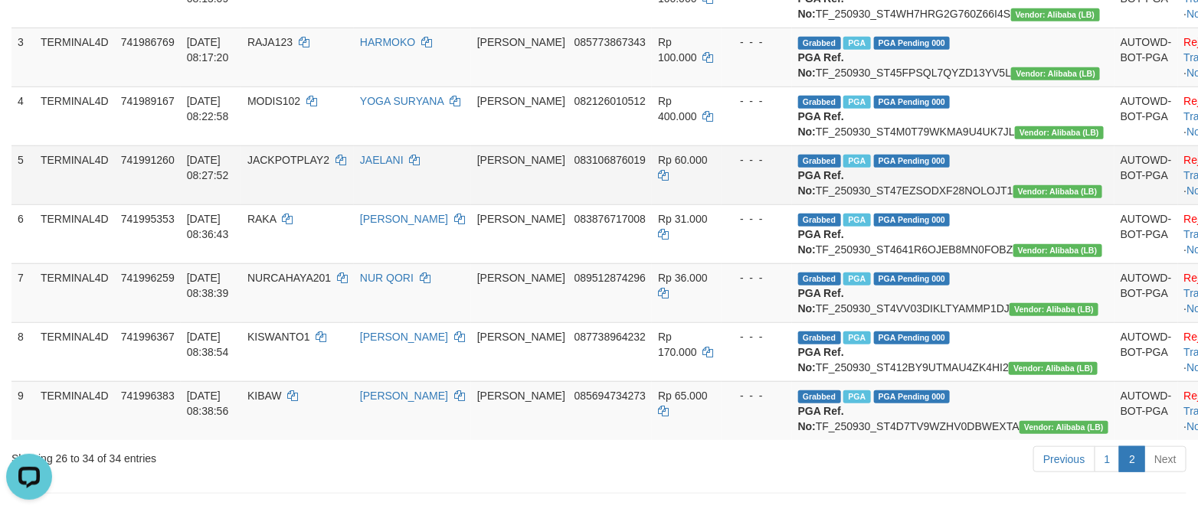
click at [655, 205] on td "Rp 60.000" at bounding box center [687, 175] width 70 height 59
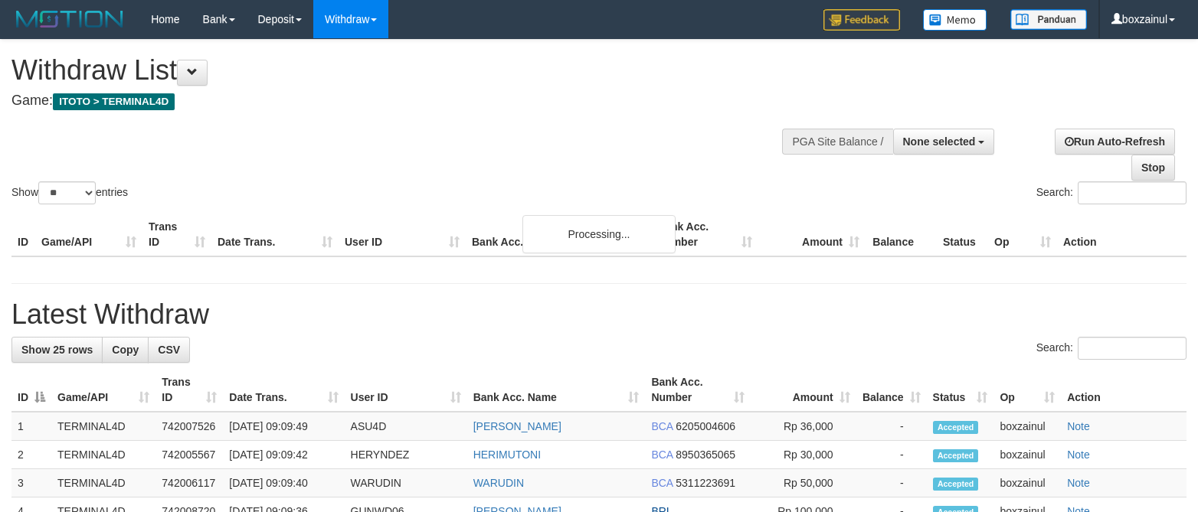
select select
select select "**"
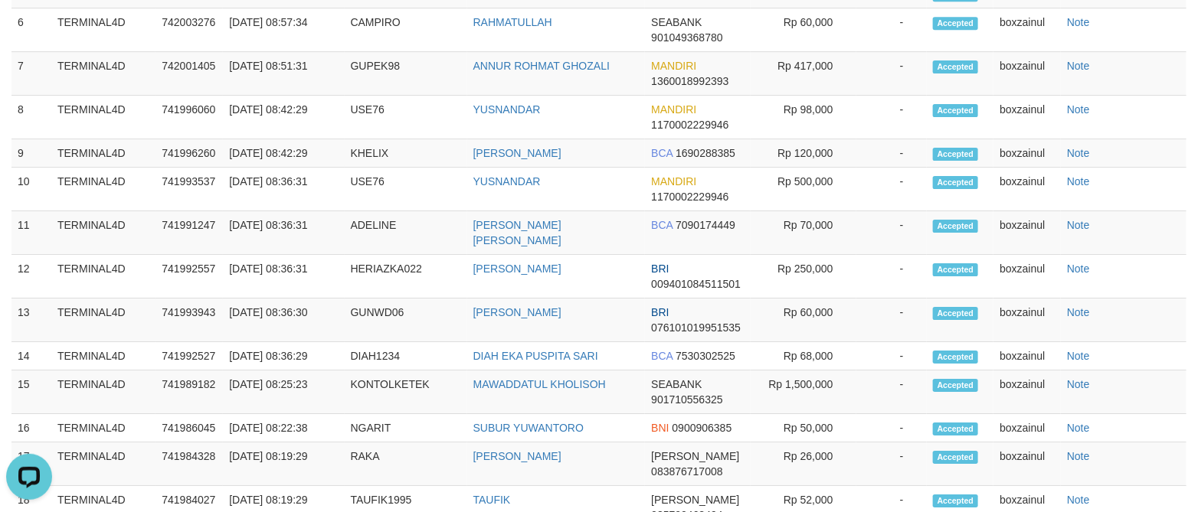
scroll to position [1726, 0]
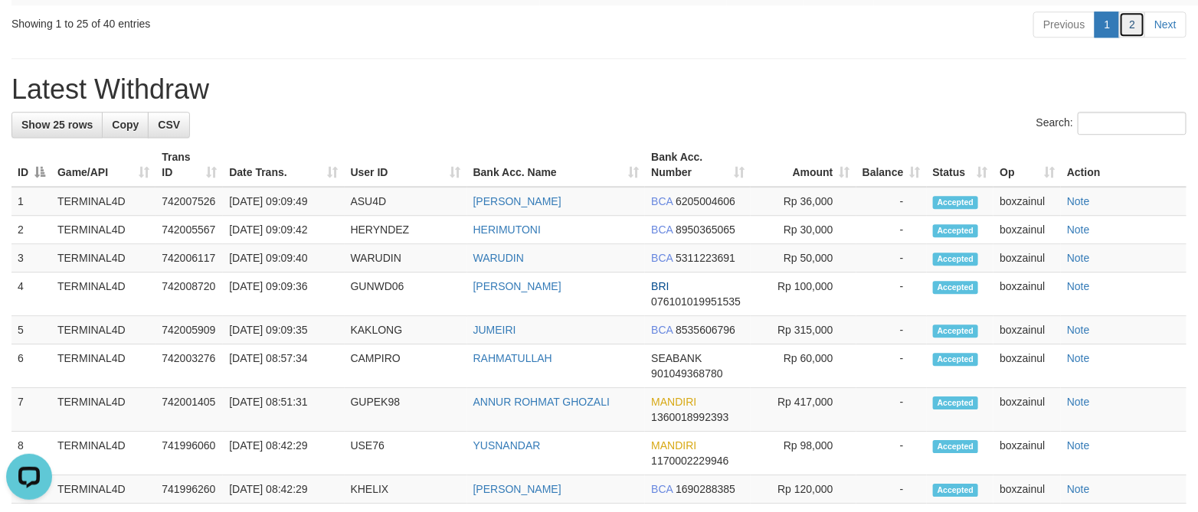
click at [1140, 38] on link "2" at bounding box center [1132, 24] width 26 height 26
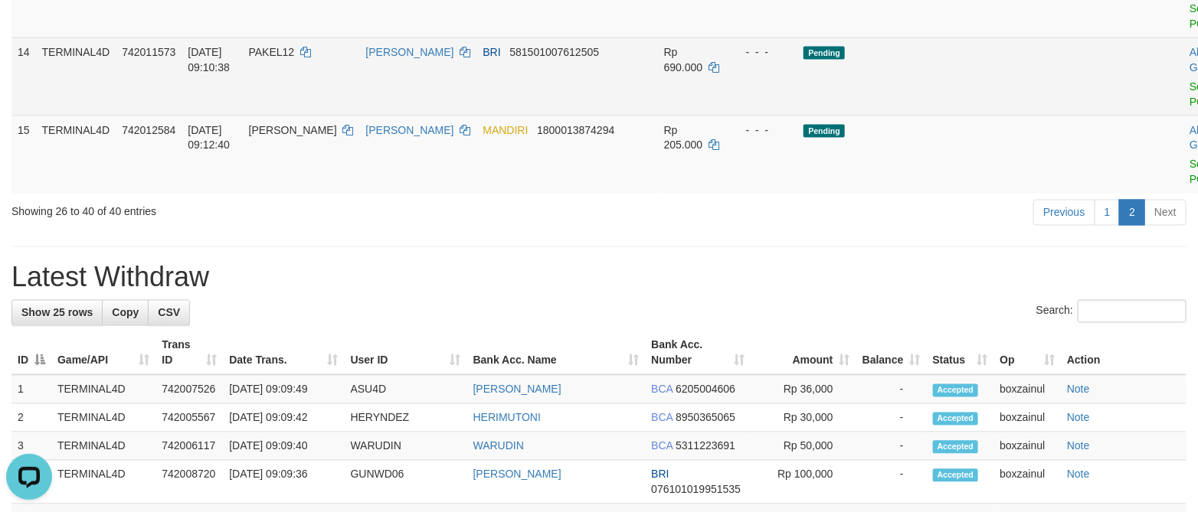
scroll to position [933, 0]
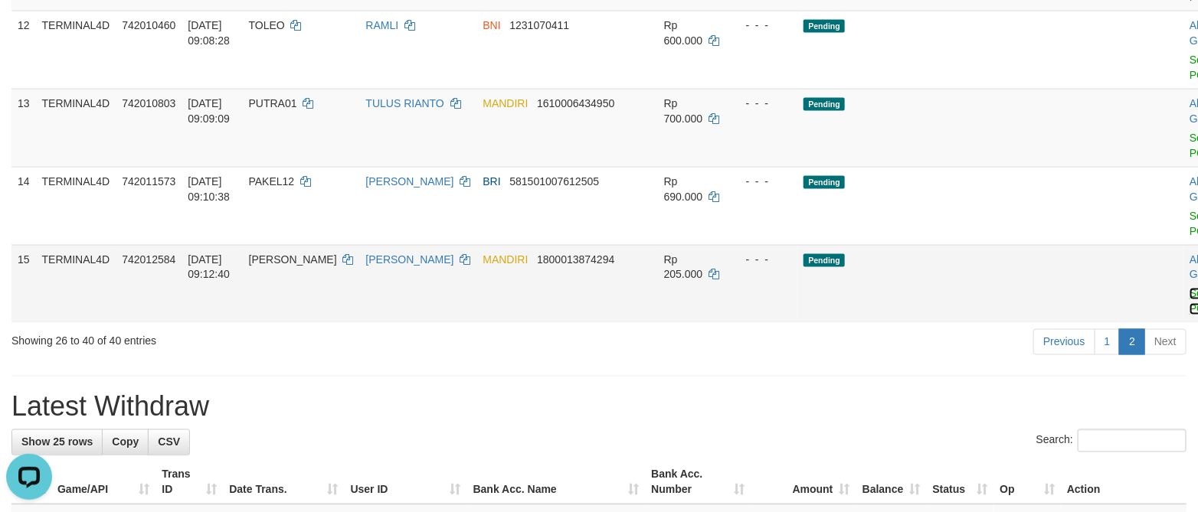
click at [1190, 316] on link "Send PGA" at bounding box center [1202, 302] width 25 height 28
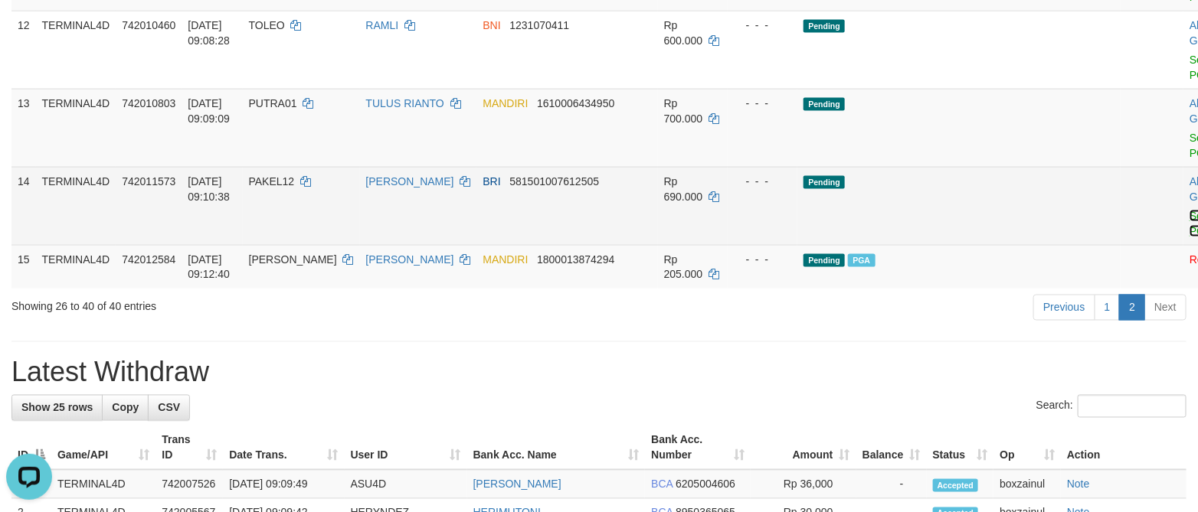
click at [1190, 237] on link "Send PGA" at bounding box center [1202, 224] width 25 height 28
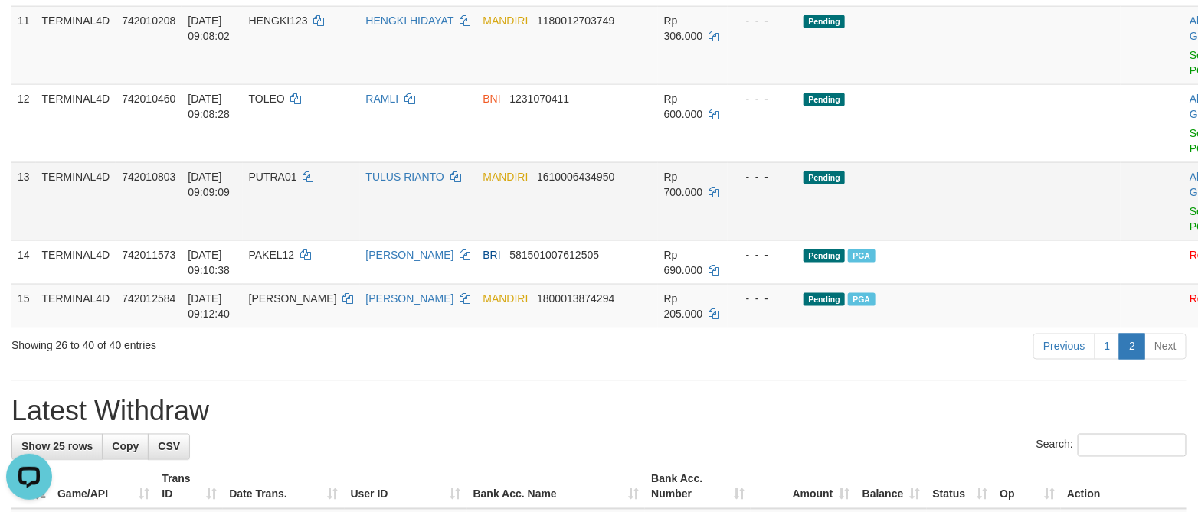
scroll to position [818, 0]
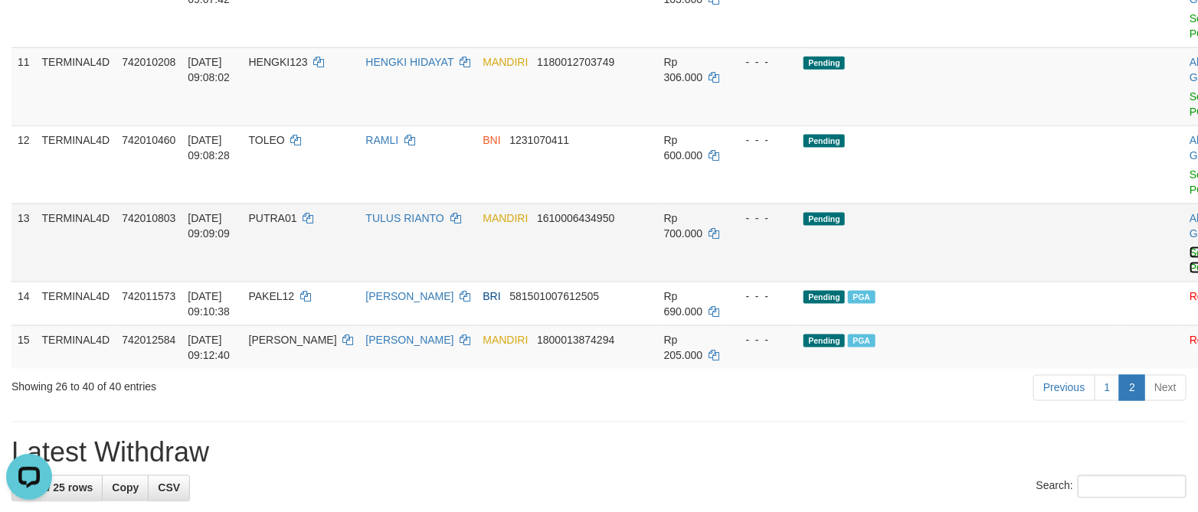
click at [1190, 274] on link "Send PGA" at bounding box center [1202, 261] width 25 height 28
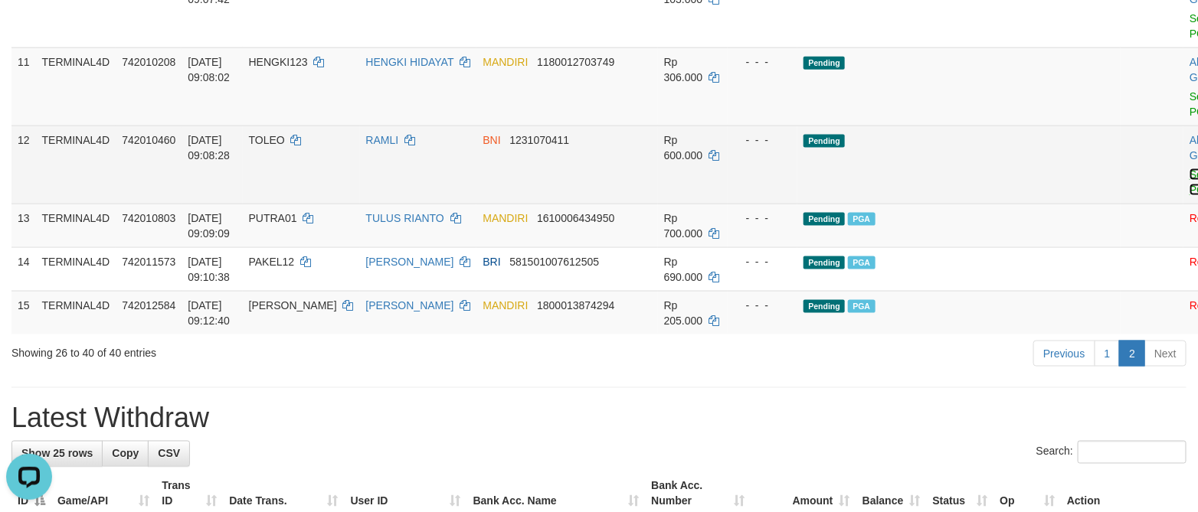
click at [1190, 196] on link "Send PGA" at bounding box center [1202, 183] width 25 height 28
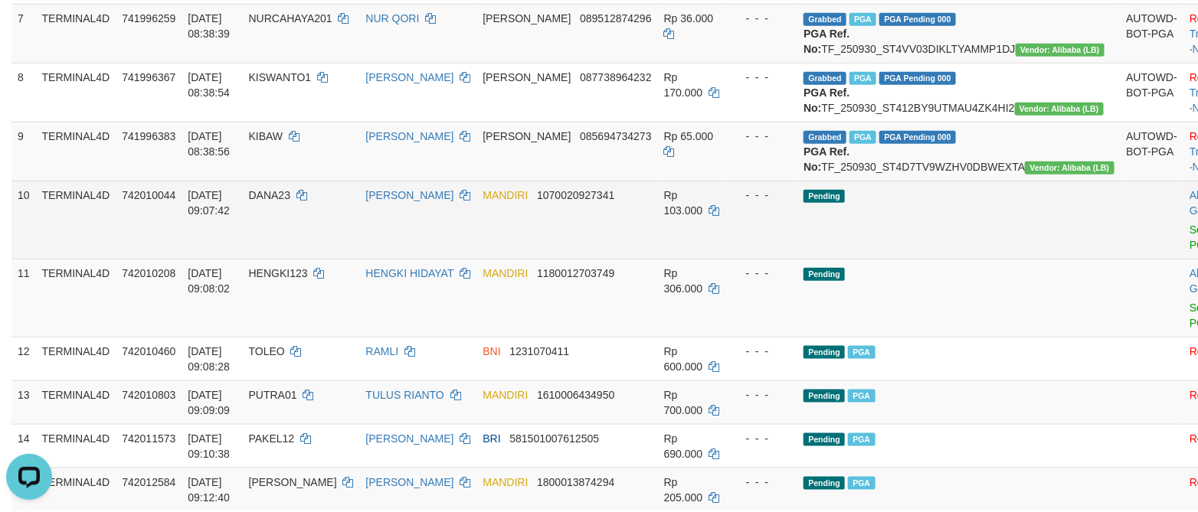
scroll to position [588, 0]
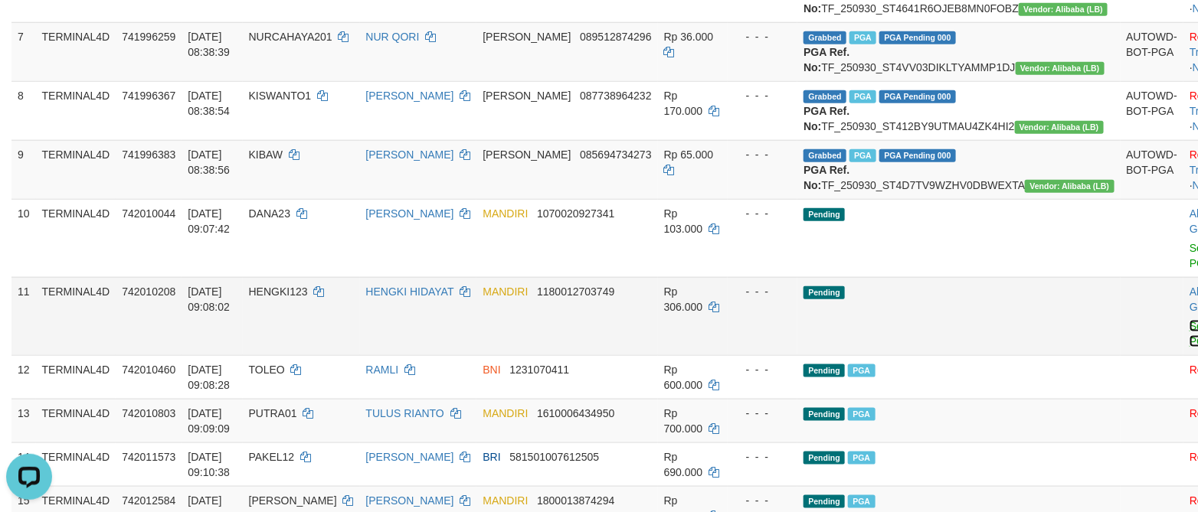
click at [1190, 348] on link "Send PGA" at bounding box center [1202, 334] width 25 height 28
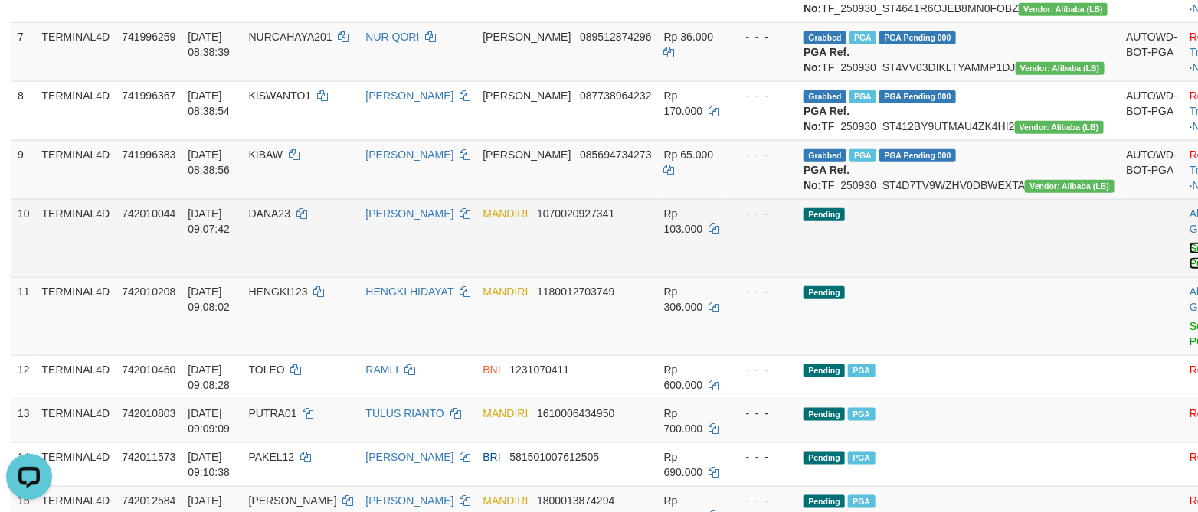
click at [1190, 270] on link "Send PGA" at bounding box center [1202, 256] width 25 height 28
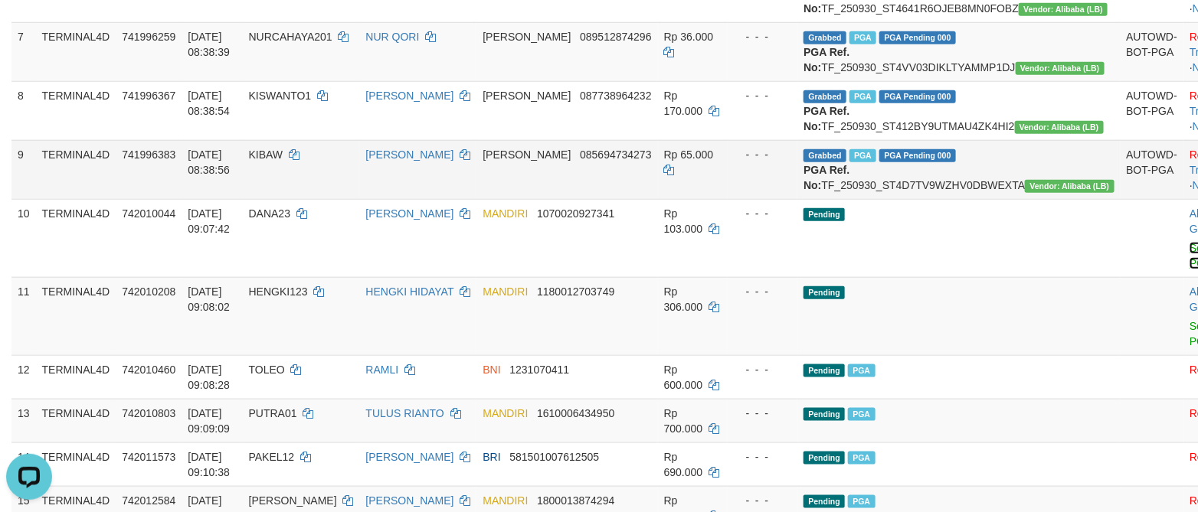
scroll to position [703, 0]
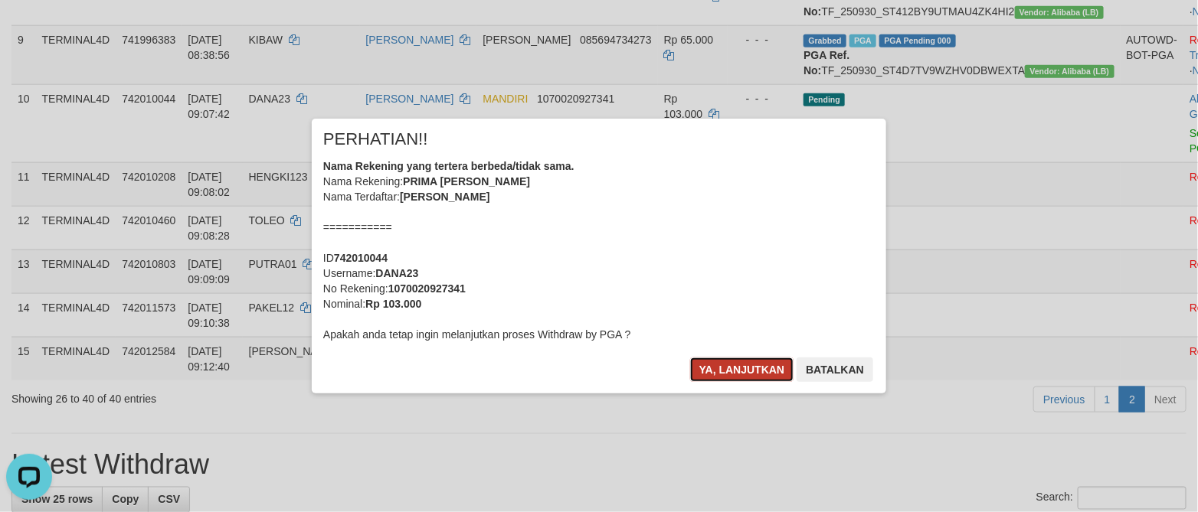
click at [728, 358] on button "Ya, lanjutkan" at bounding box center [742, 370] width 104 height 25
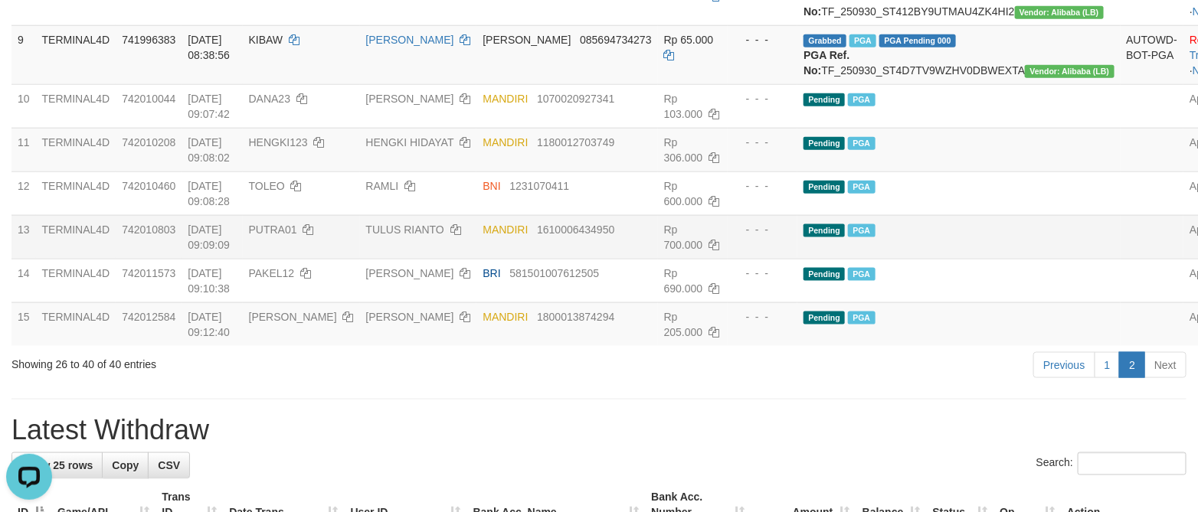
click at [1183, 259] on td "Approved" at bounding box center [1221, 237] width 76 height 44
click at [593, 84] on td "DANA 085694734273" at bounding box center [566, 54] width 181 height 59
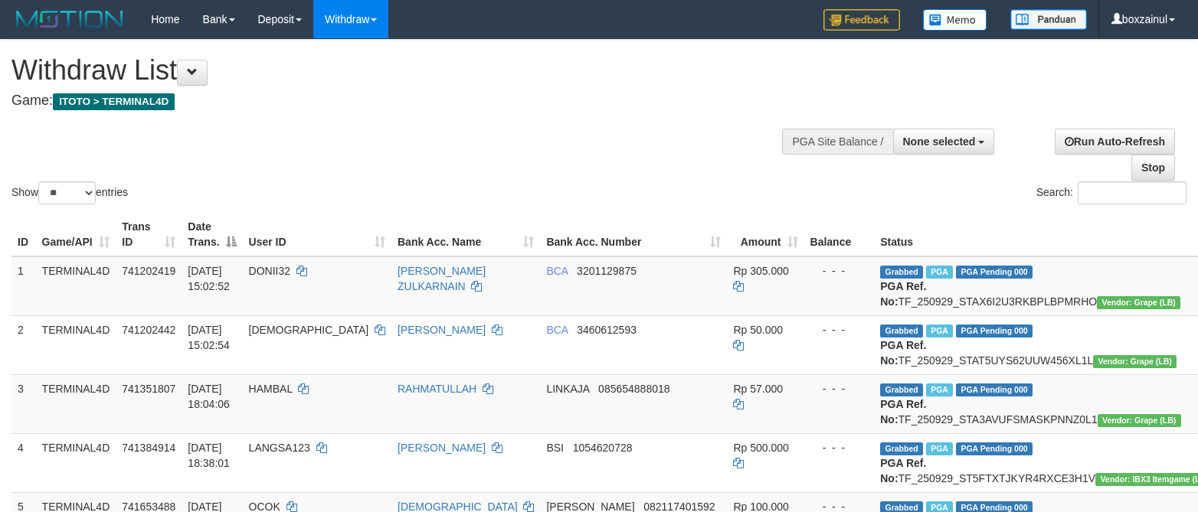
select select
select select "**"
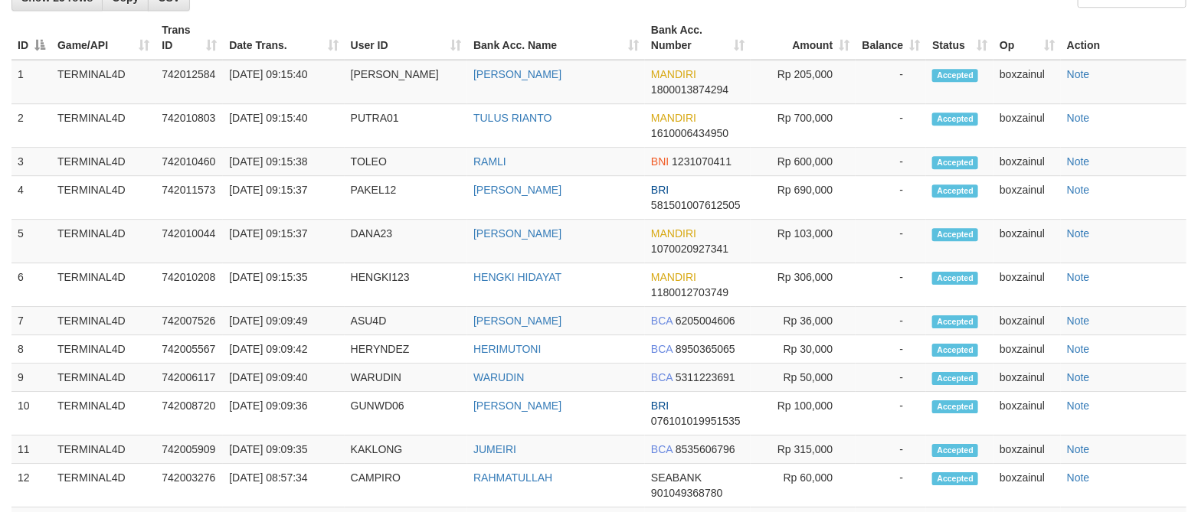
scroll to position [1894, 0]
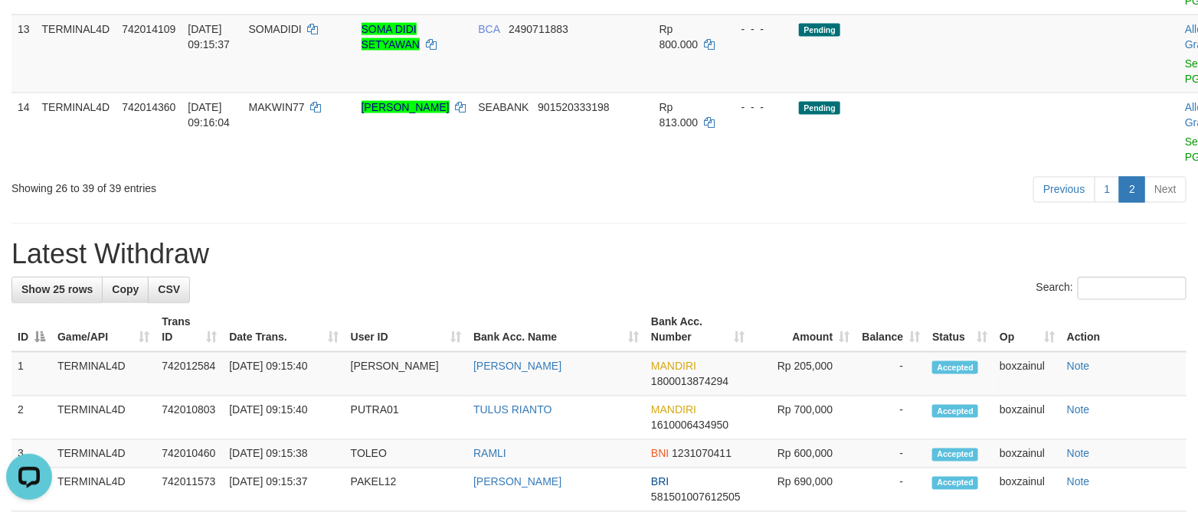
scroll to position [968, 0]
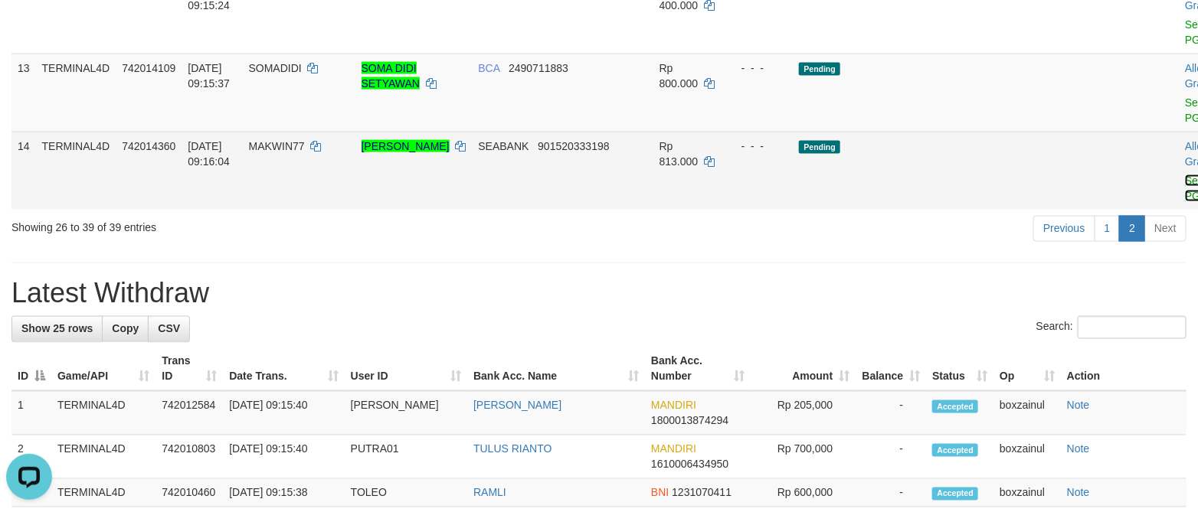
click at [1185, 202] on link "Send PGA" at bounding box center [1197, 189] width 25 height 28
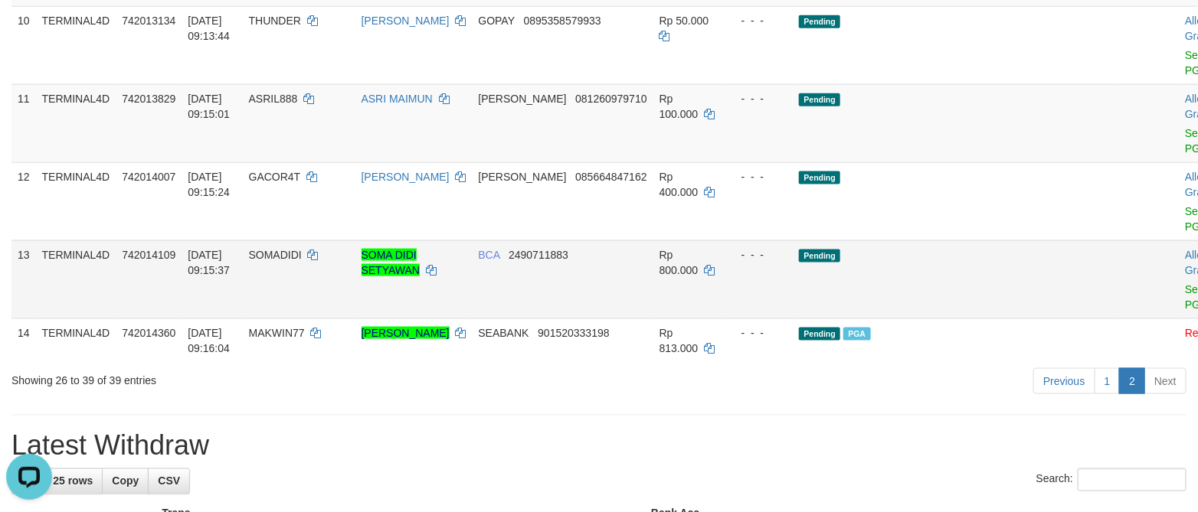
scroll to position [853, 0]
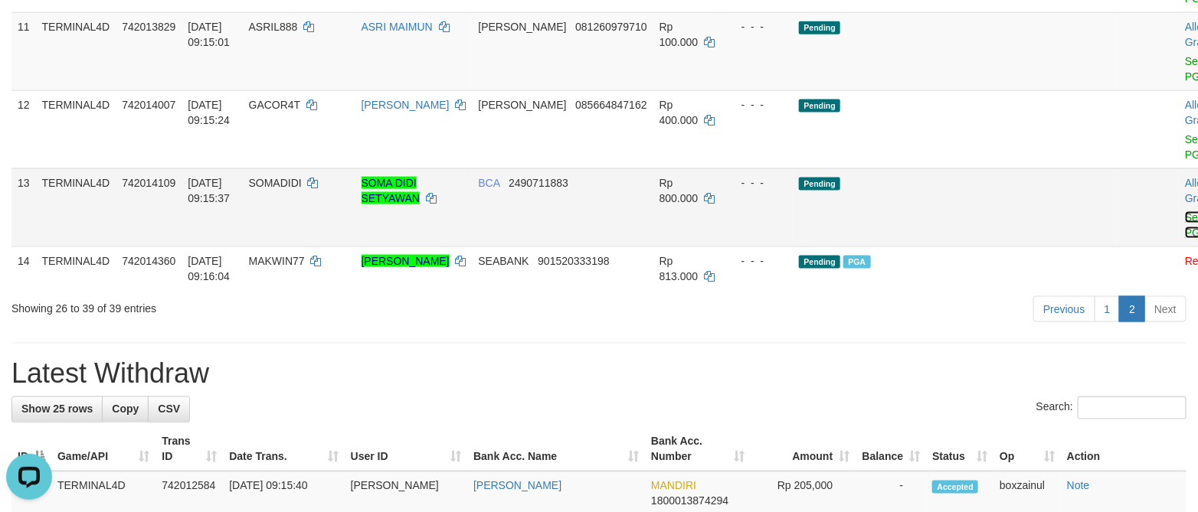
click at [1185, 239] on link "Send PGA" at bounding box center [1197, 225] width 25 height 28
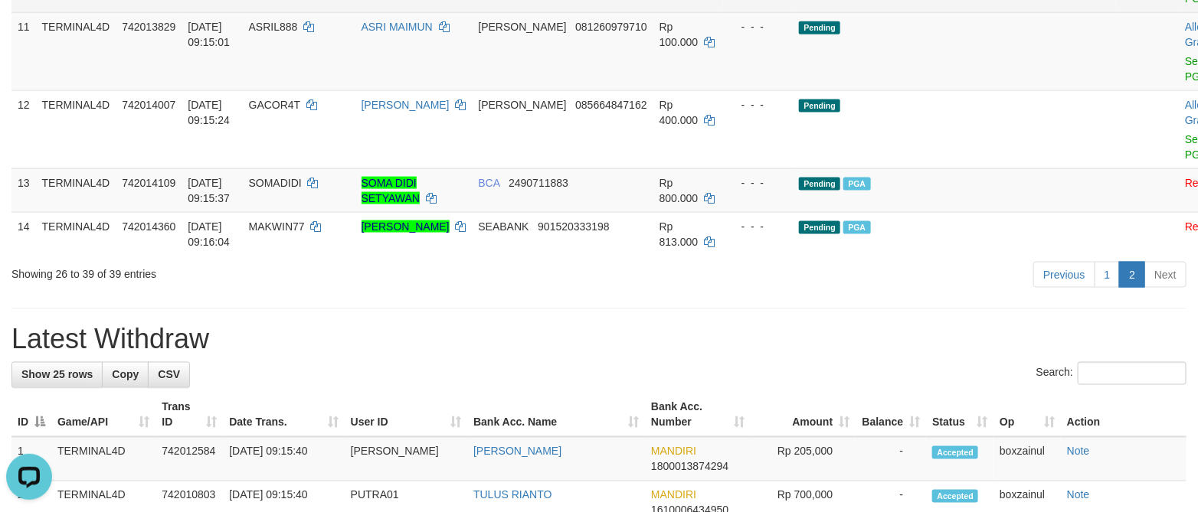
click at [649, 457] on div "**********" at bounding box center [599, 348] width 1198 height 2322
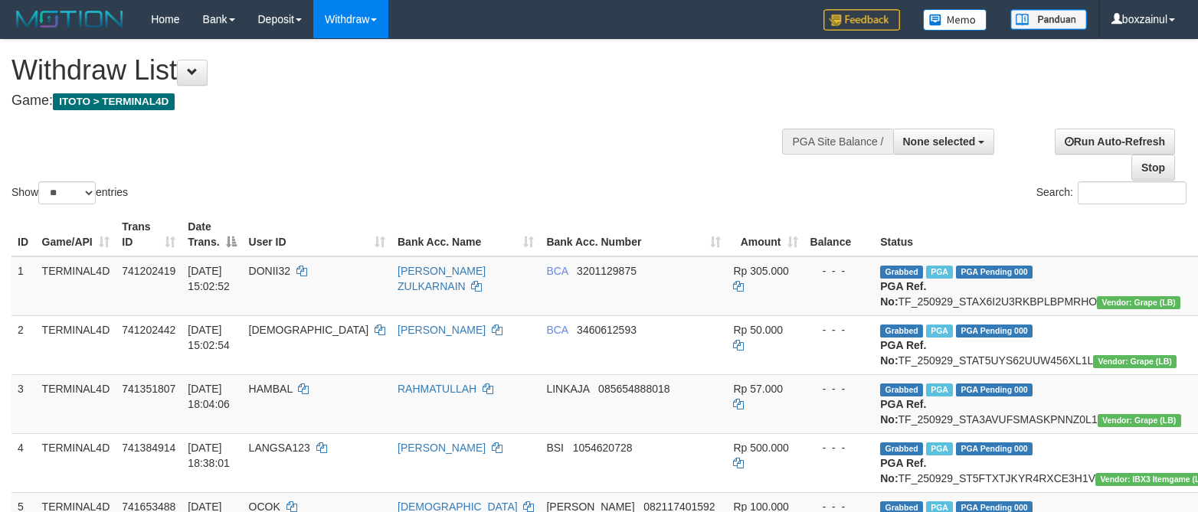
select select
select select "**"
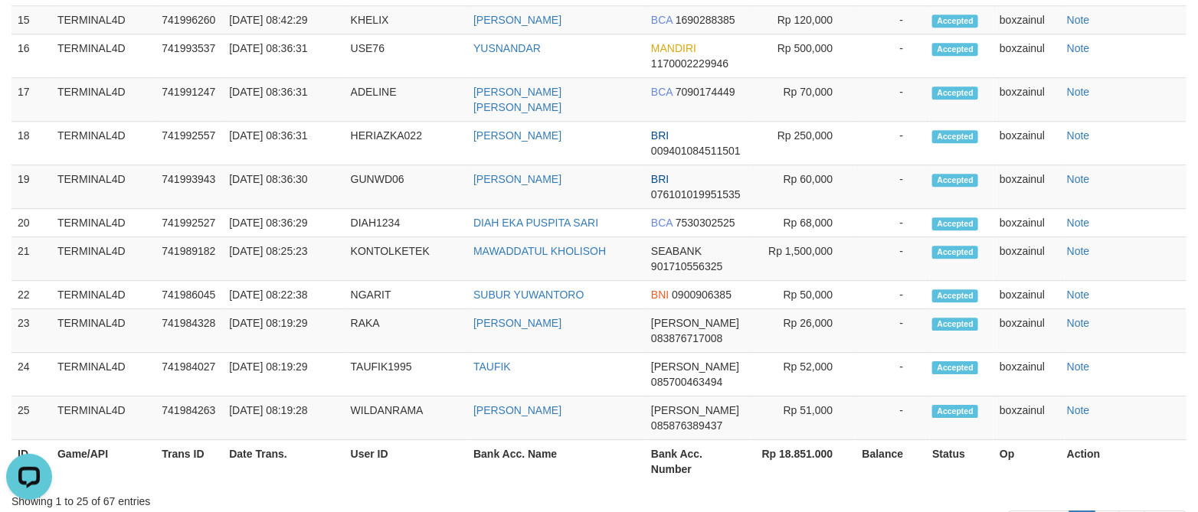
scroll to position [997, 0]
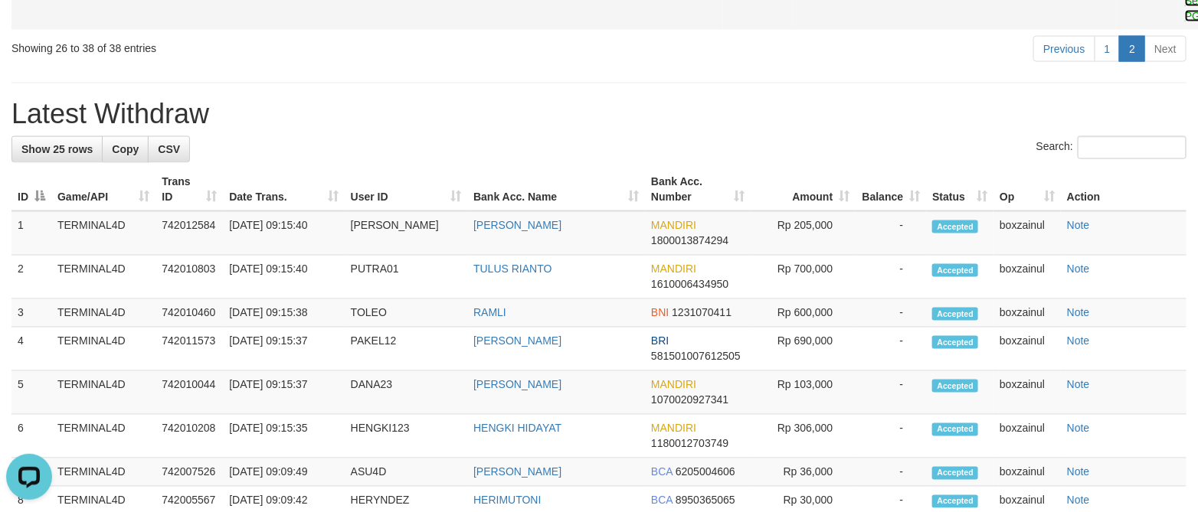
click at [1185, 22] on link "Send PGA" at bounding box center [1197, 9] width 25 height 28
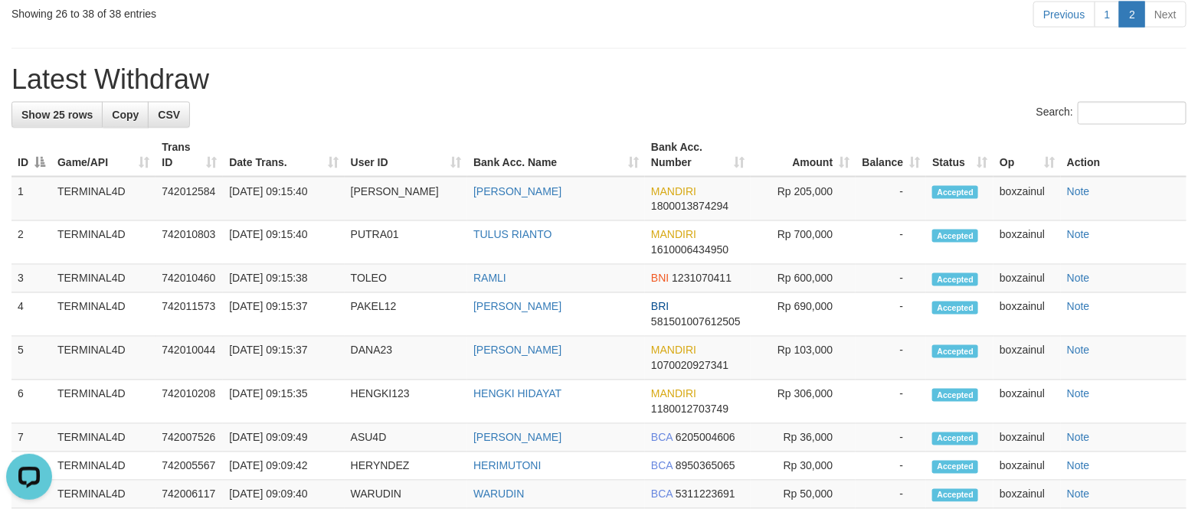
click at [692, 129] on div "Search:" at bounding box center [598, 115] width 1175 height 27
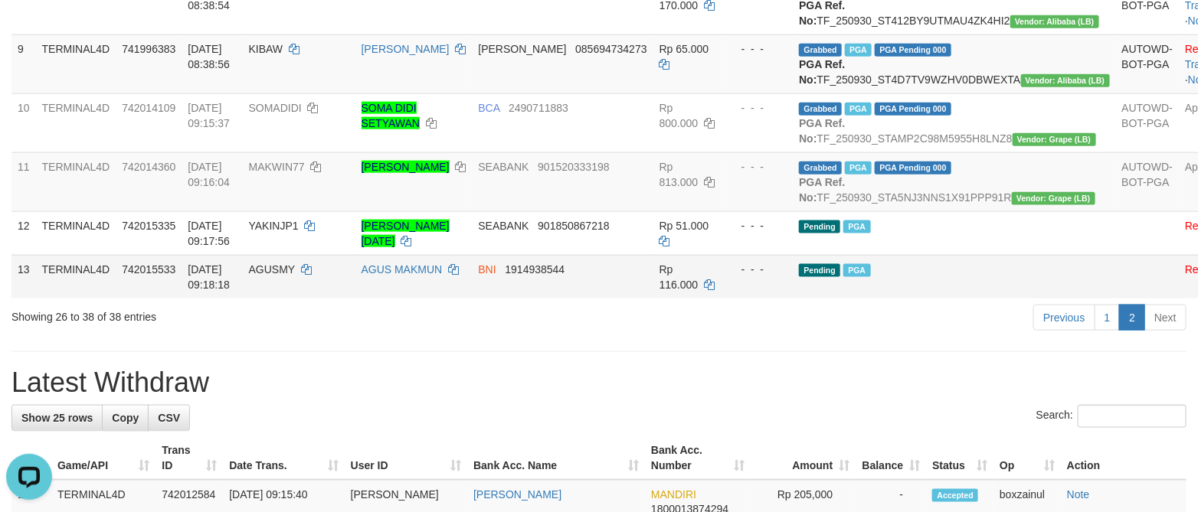
scroll to position [653, 0]
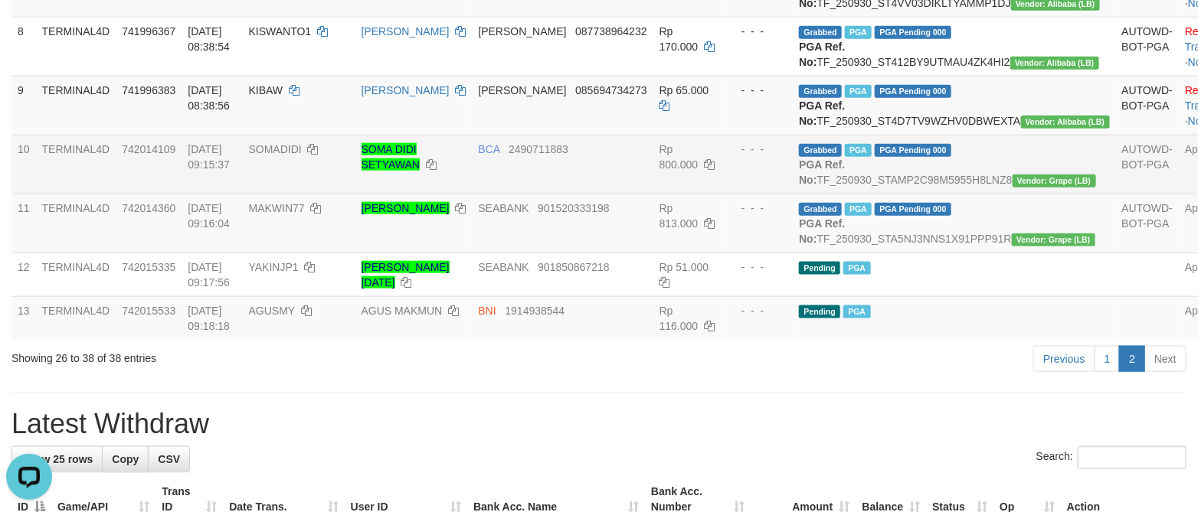
click at [650, 194] on td "BCA 2490711883" at bounding box center [562, 164] width 181 height 59
click at [218, 194] on td "[DATE] 09:15:37" at bounding box center [212, 164] width 61 height 59
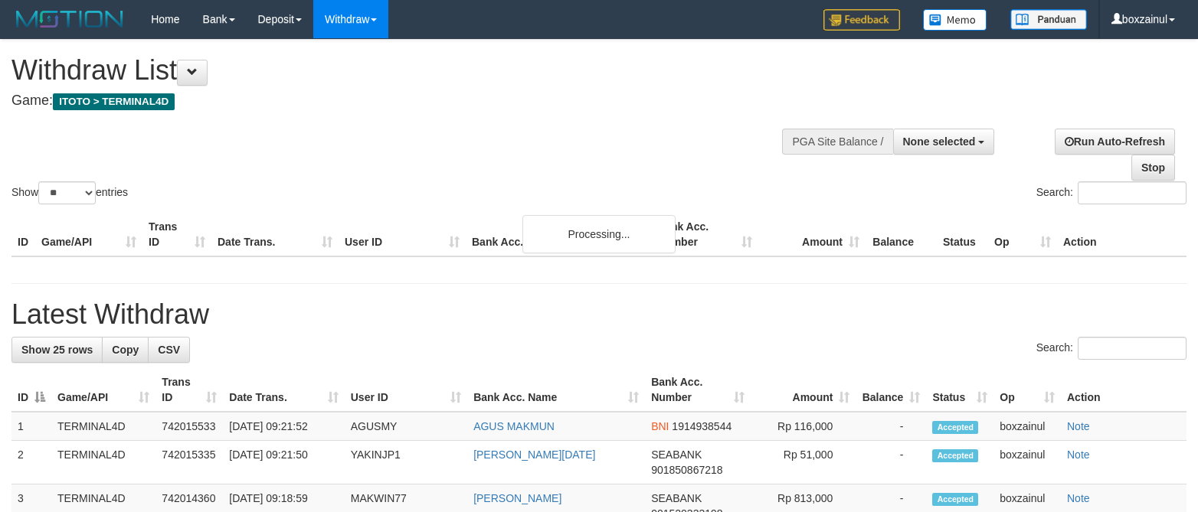
select select
select select "**"
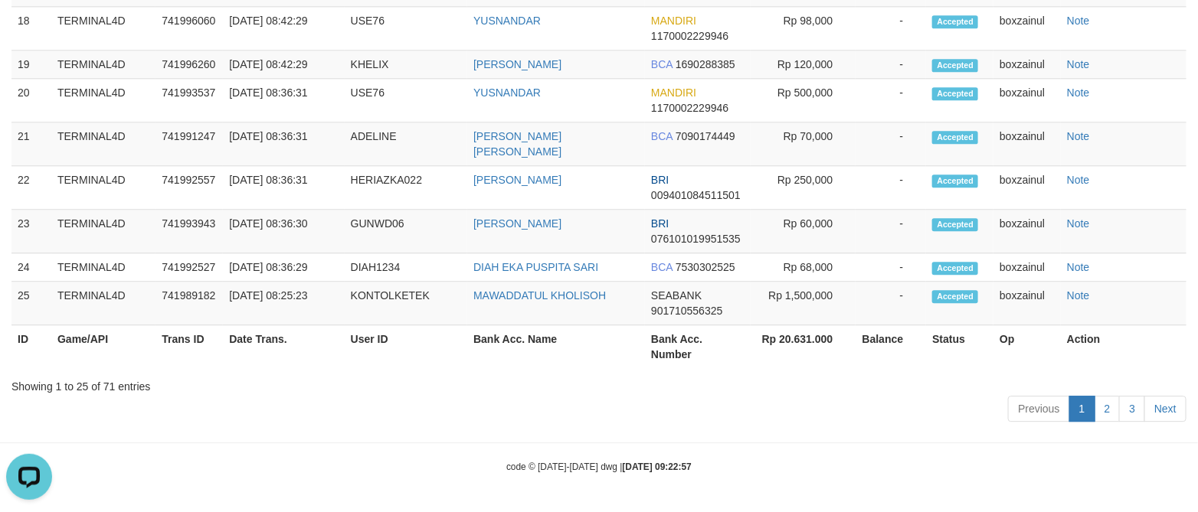
scroll to position [692, 0]
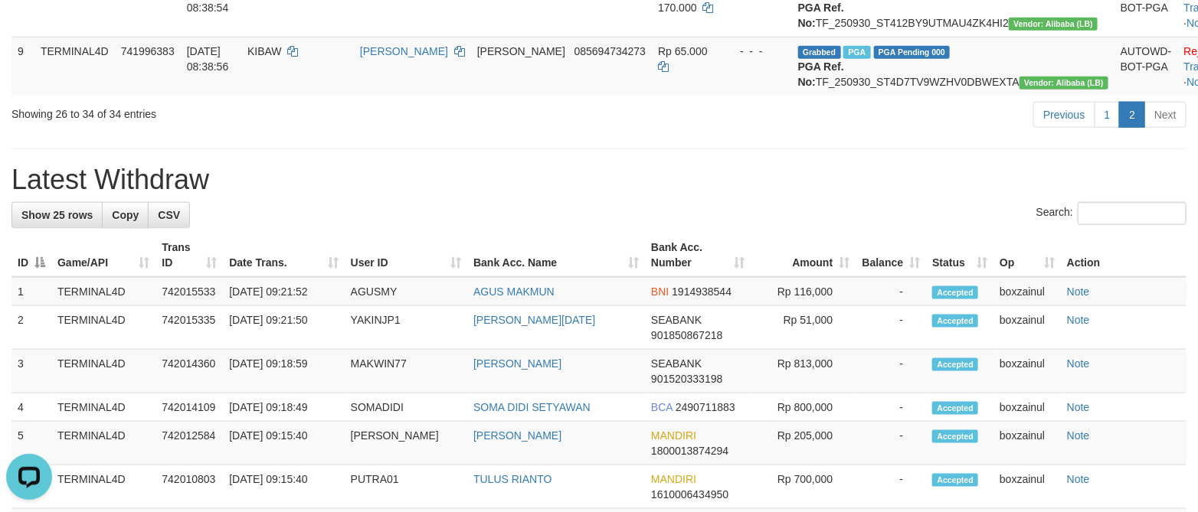
click at [591, 290] on div "**********" at bounding box center [599, 340] width 1198 height 1985
click at [584, 229] on div "Search:" at bounding box center [598, 215] width 1175 height 27
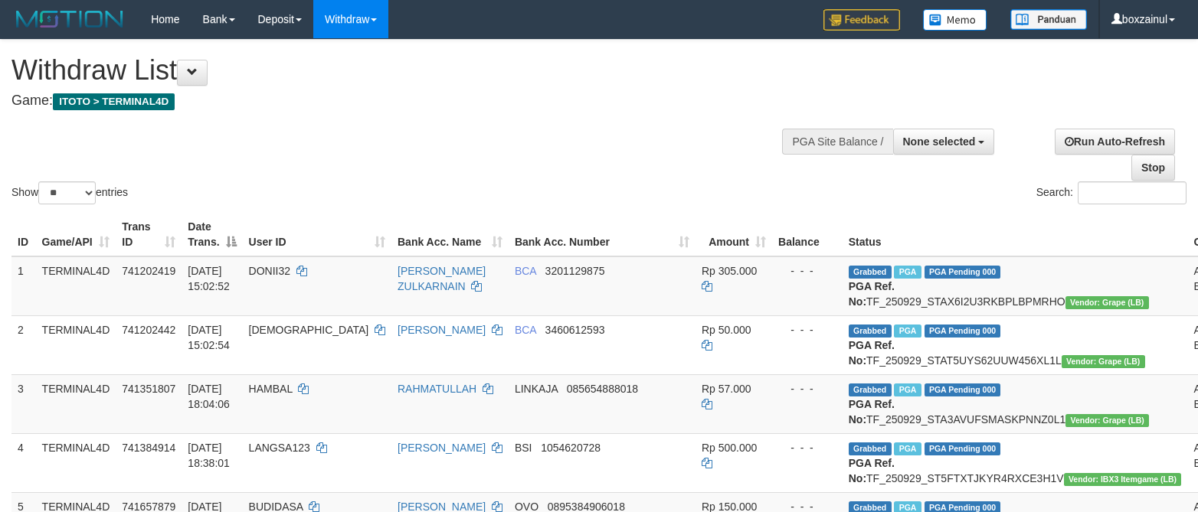
select select
select select "**"
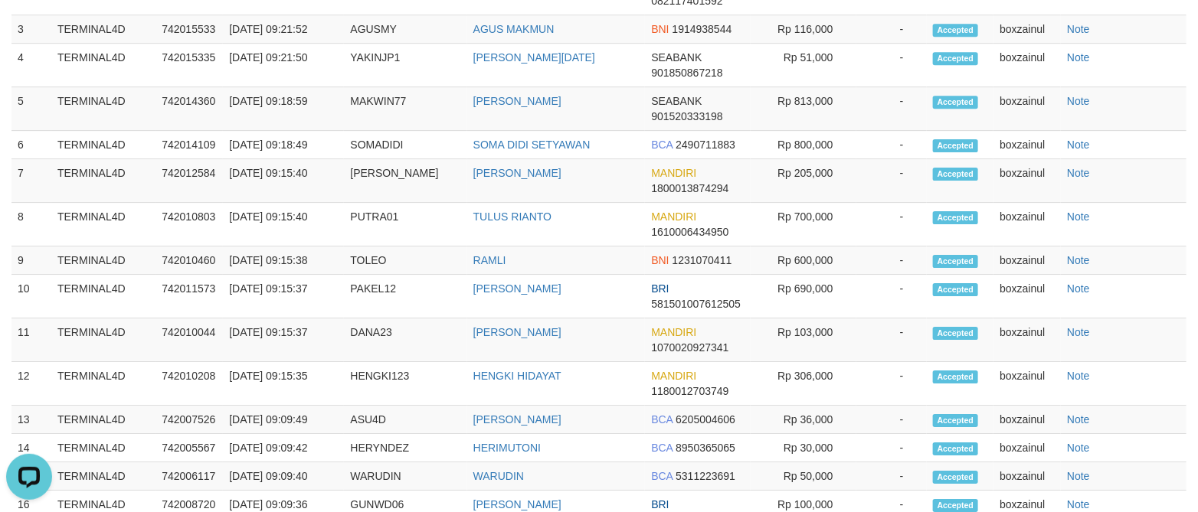
scroll to position [1883, 0]
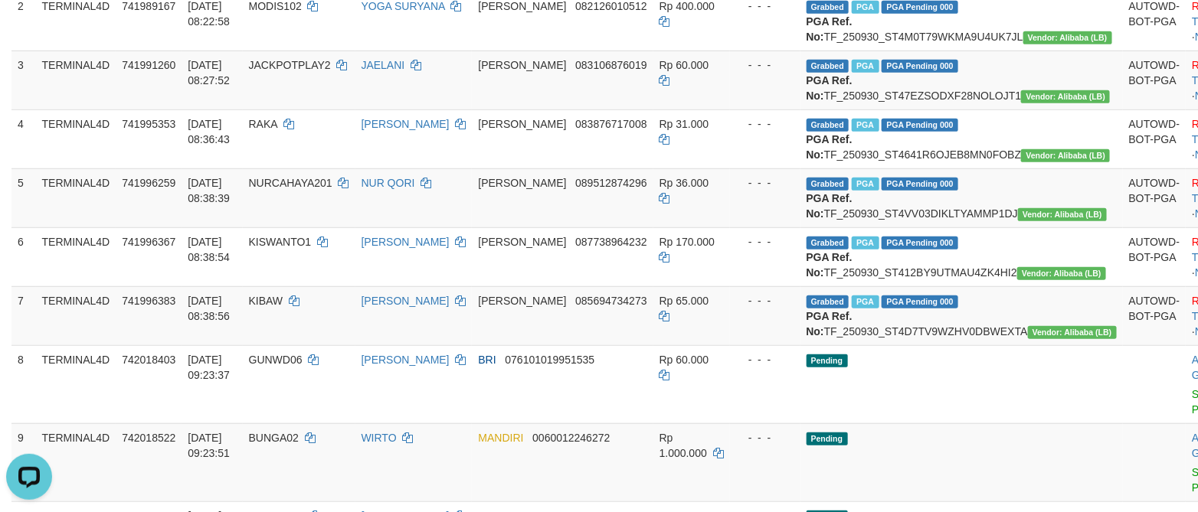
scroll to position [554, 0]
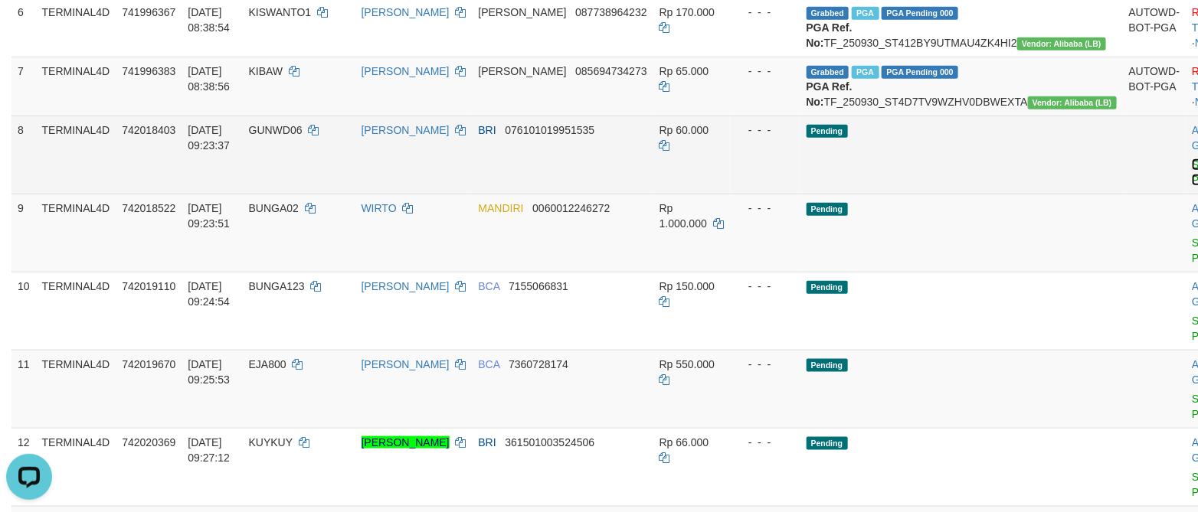
click at [1192, 186] on link "Send PGA" at bounding box center [1204, 173] width 25 height 28
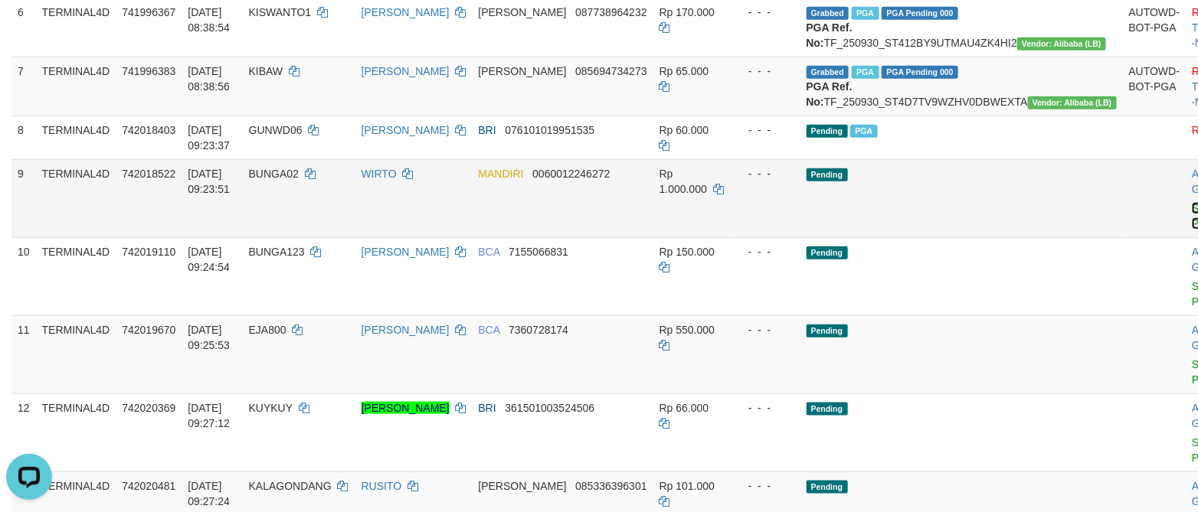
click at [1192, 230] on link "Send PGA" at bounding box center [1204, 216] width 25 height 28
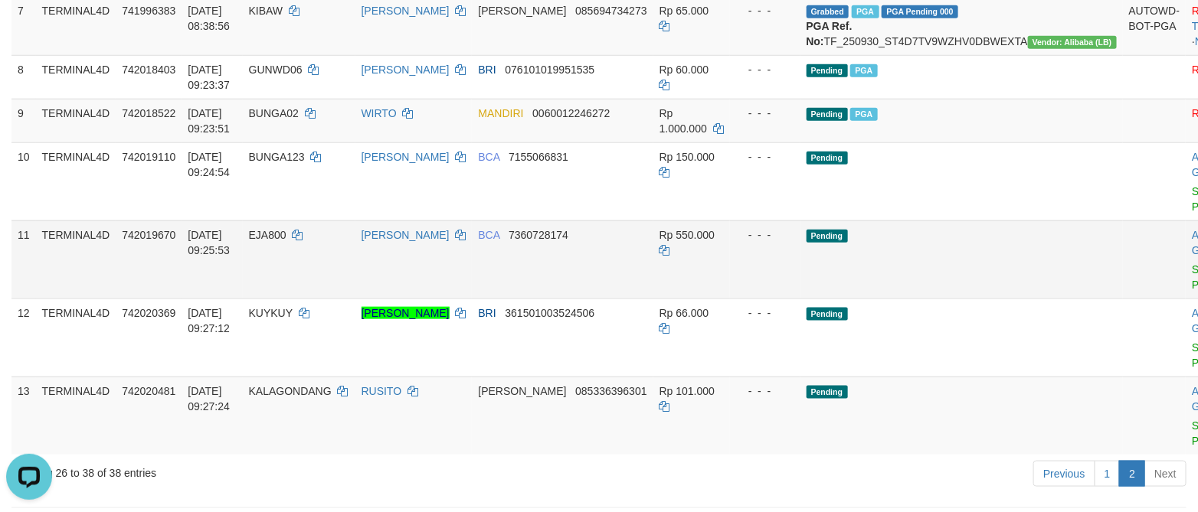
scroll to position [669, 0]
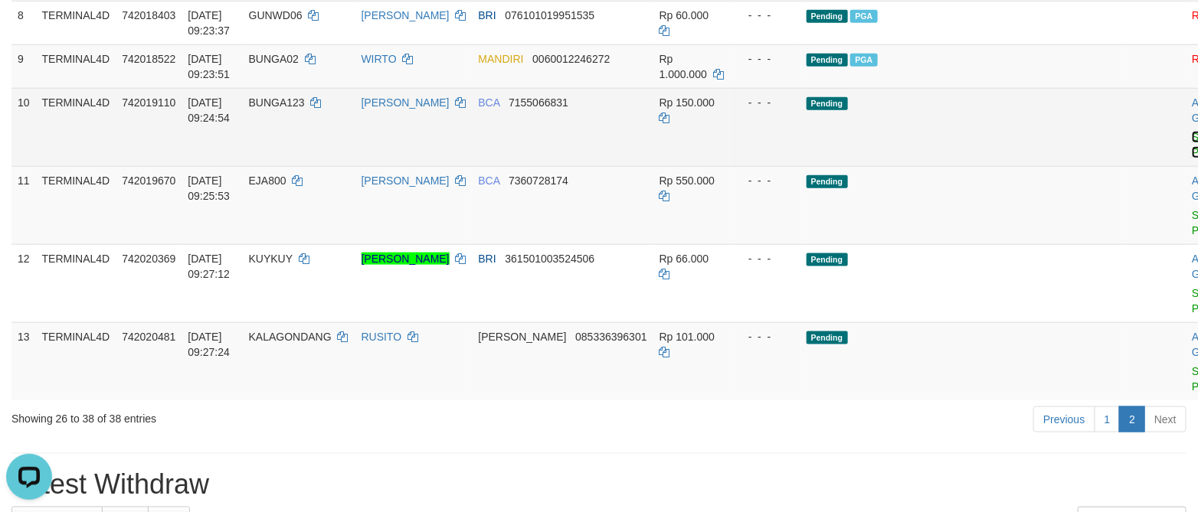
click at [1192, 159] on link "Send PGA" at bounding box center [1204, 145] width 25 height 28
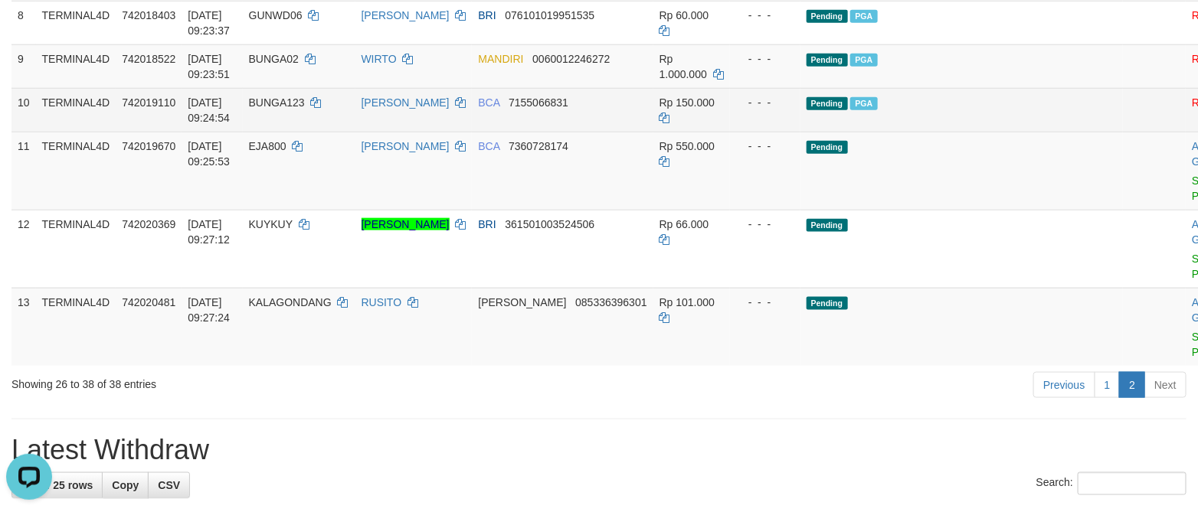
scroll to position [784, 0]
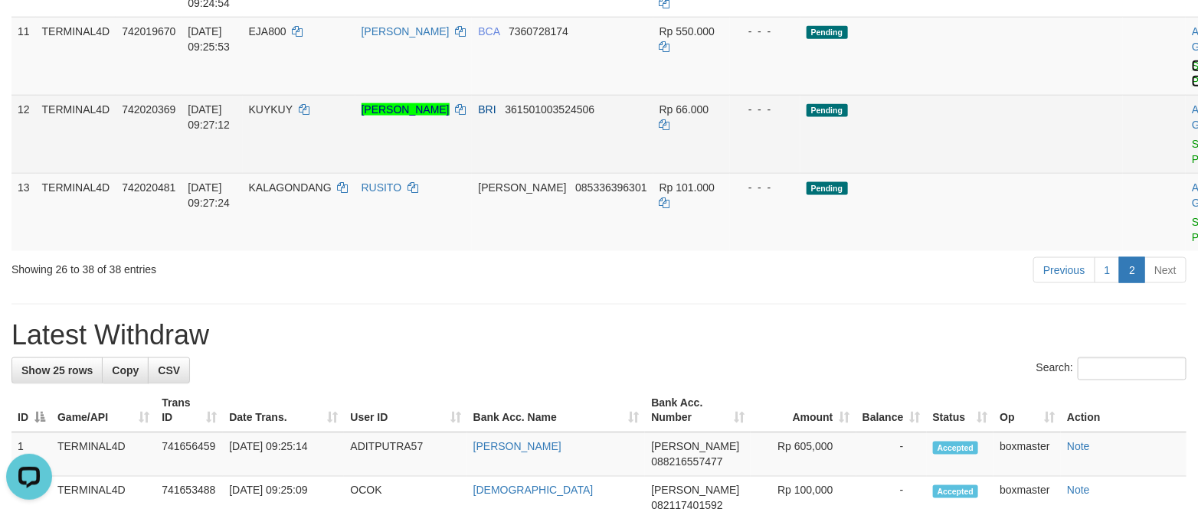
drag, startPoint x: 1098, startPoint y: 171, endPoint x: 701, endPoint y: 279, distance: 411.9
click at [1192, 87] on link "Send PGA" at bounding box center [1204, 74] width 25 height 28
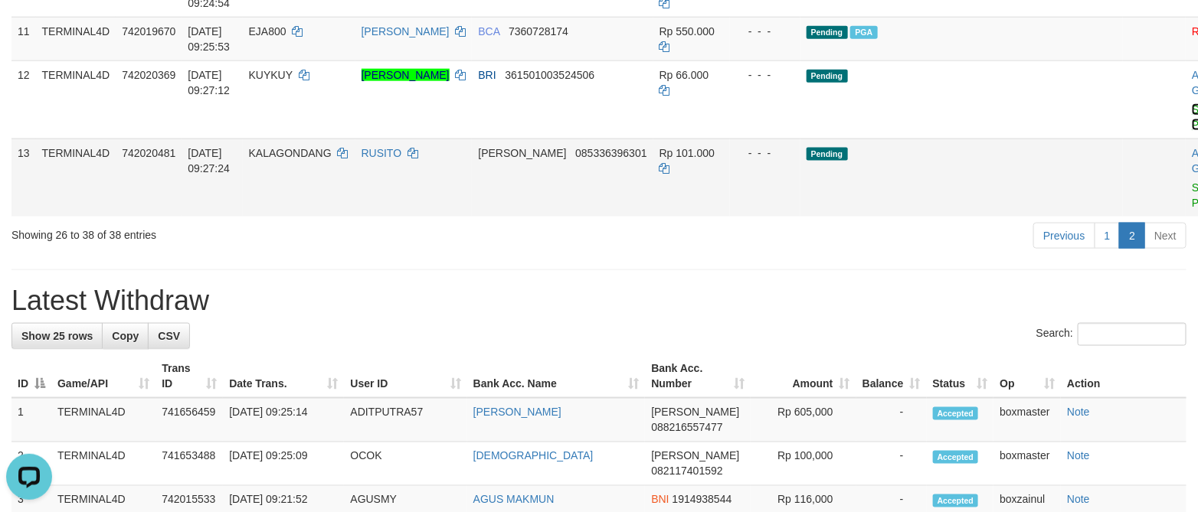
drag, startPoint x: 1108, startPoint y: 223, endPoint x: 674, endPoint y: 278, distance: 437.0
click at [1192, 131] on link "Send PGA" at bounding box center [1204, 117] width 25 height 28
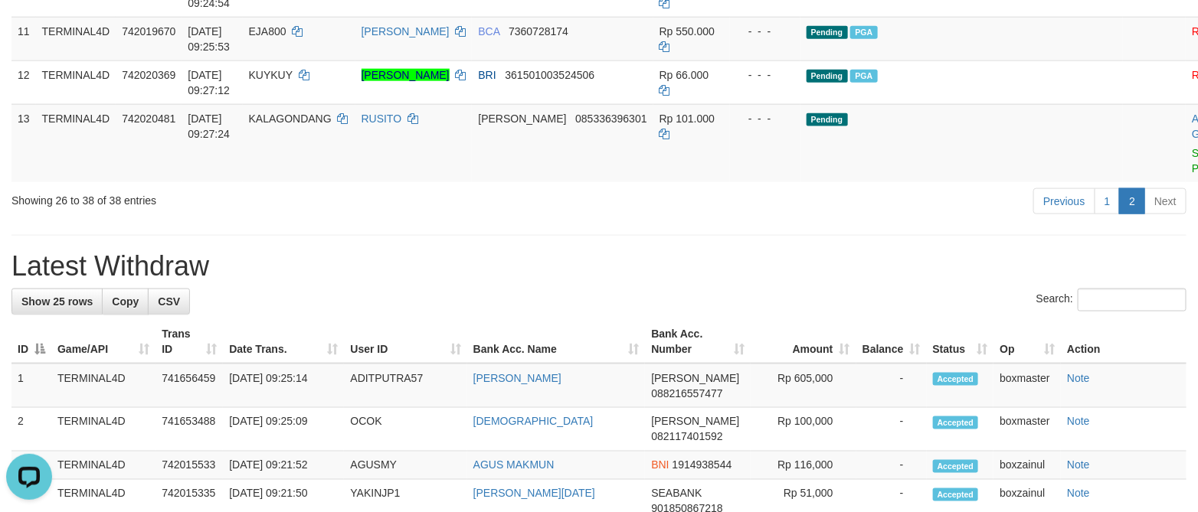
drag, startPoint x: 906, startPoint y: 387, endPoint x: 921, endPoint y: 565, distance: 179.1
click at [921, 512] on html "Toggle navigation Home Bank Account List Load By Website Group [ITOTO] TERMINAL…" at bounding box center [599, 368] width 1198 height 2304
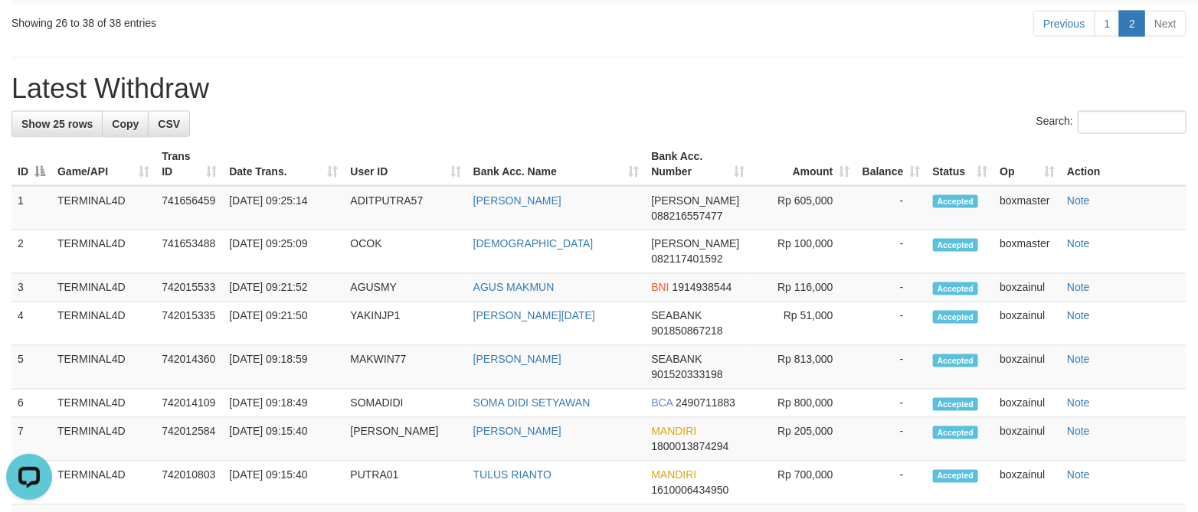
click at [640, 42] on div "Previous 1 2 Next" at bounding box center [849, 25] width 676 height 33
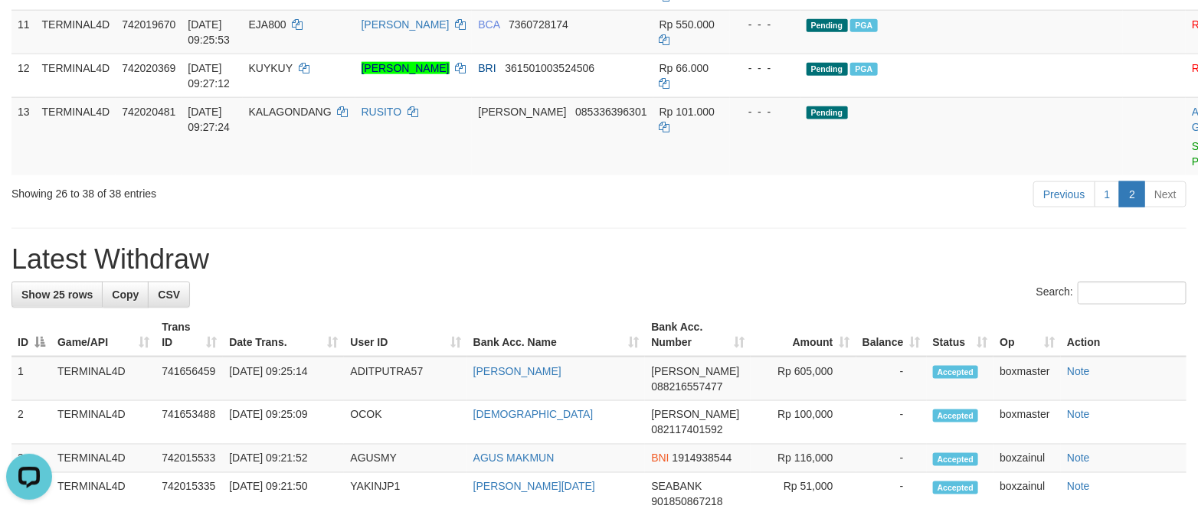
scroll to position [846, 0]
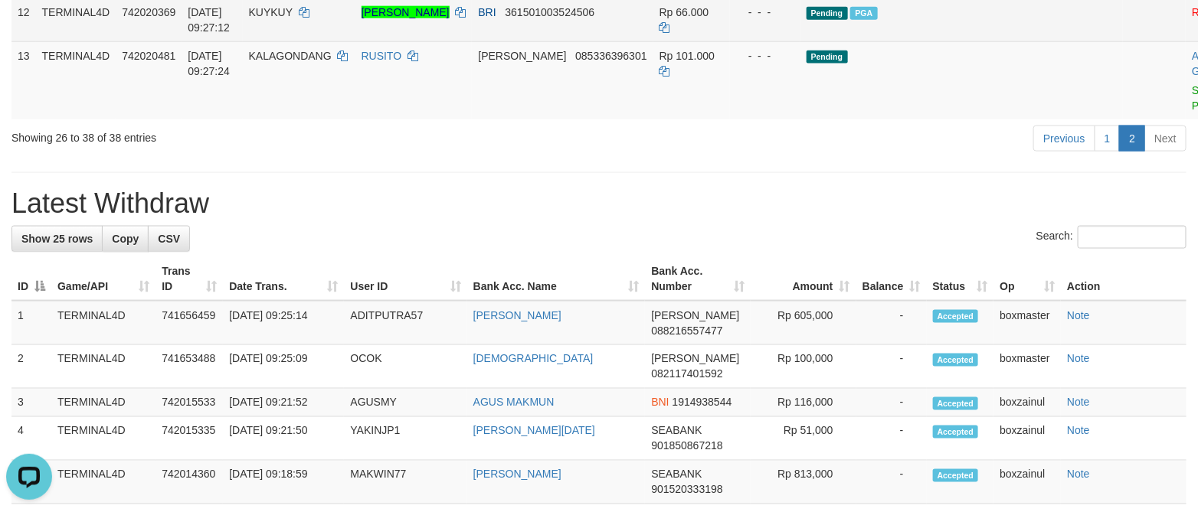
click at [293, 18] on span "KUYKUY" at bounding box center [271, 12] width 44 height 12
copy td "KUYKUY"
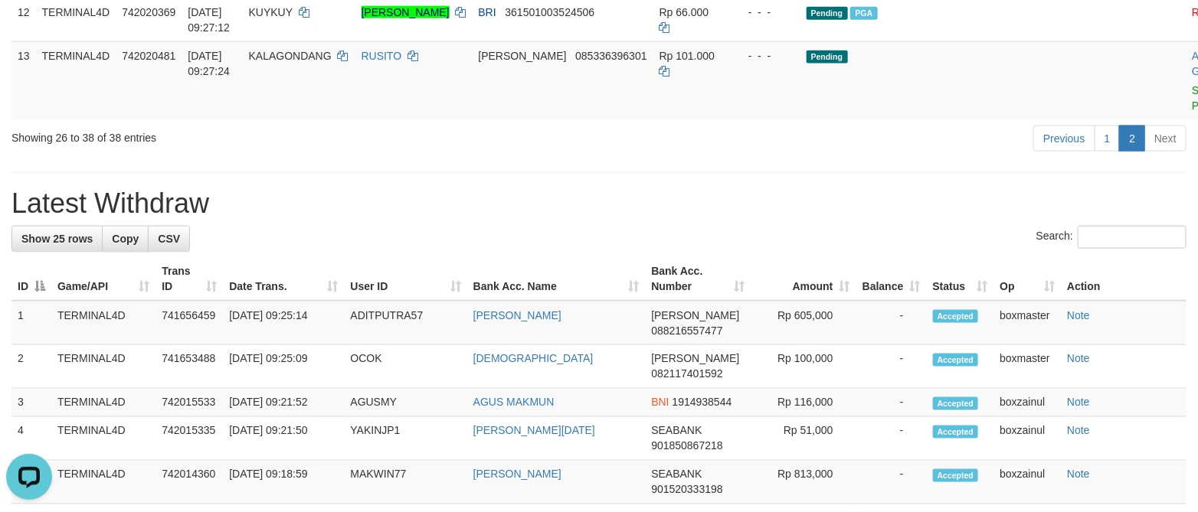
click at [588, 219] on h1 "Latest Withdraw" at bounding box center [598, 203] width 1175 height 31
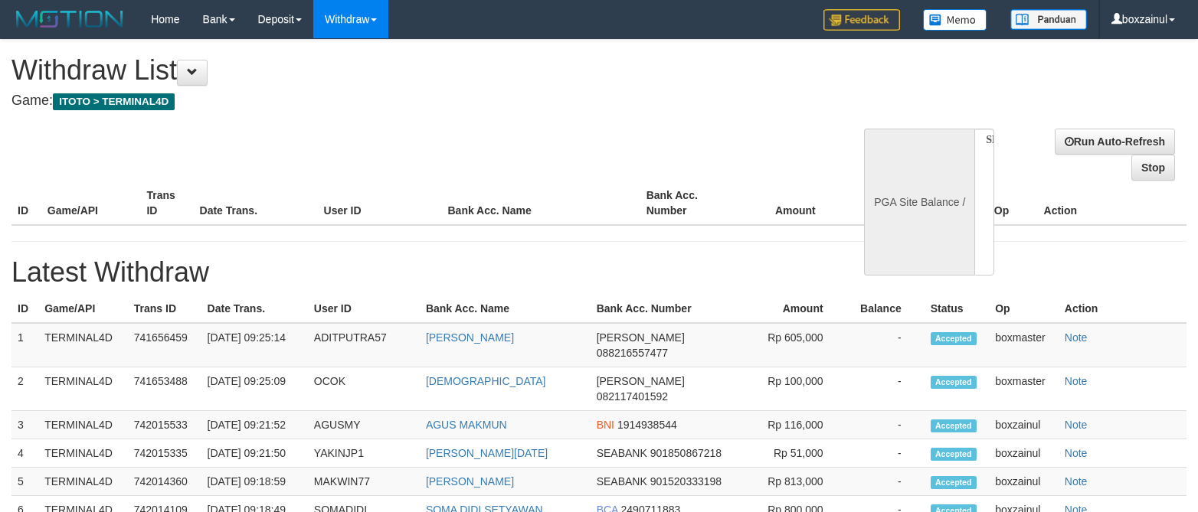
select select
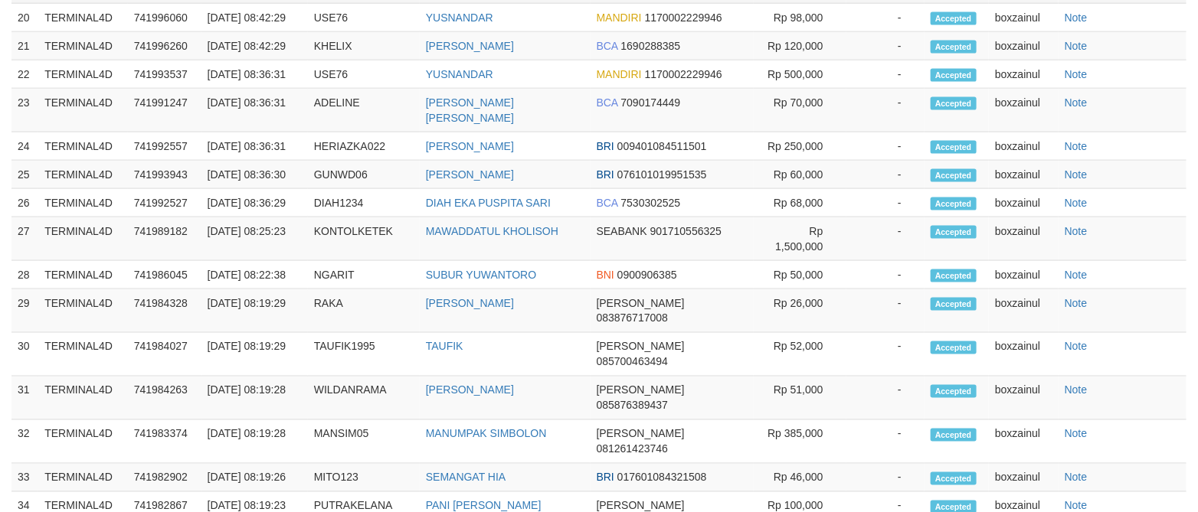
select select "**"
select select
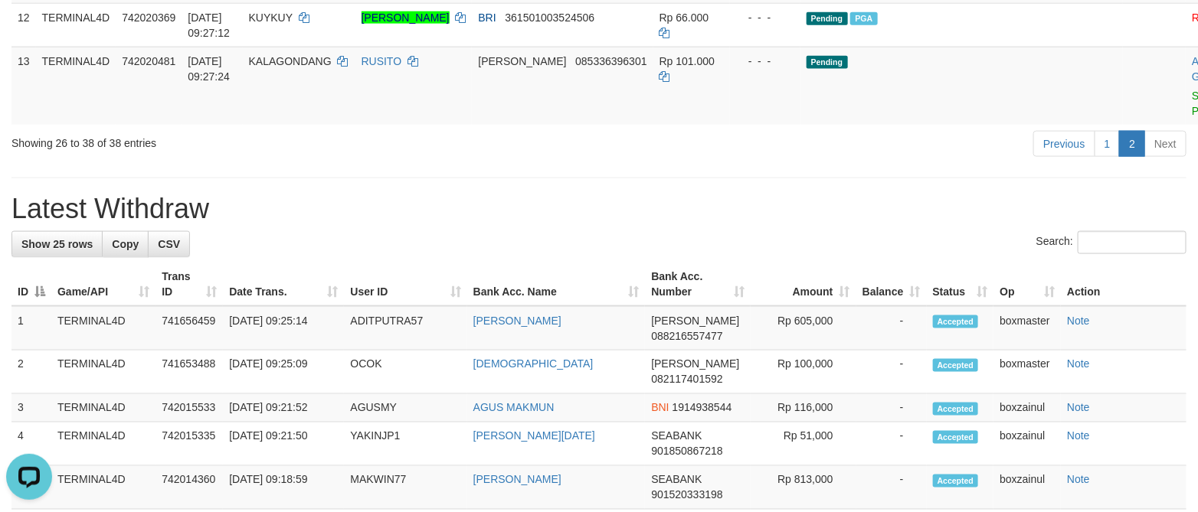
click at [836, 224] on h1 "Latest Withdraw" at bounding box center [598, 209] width 1175 height 31
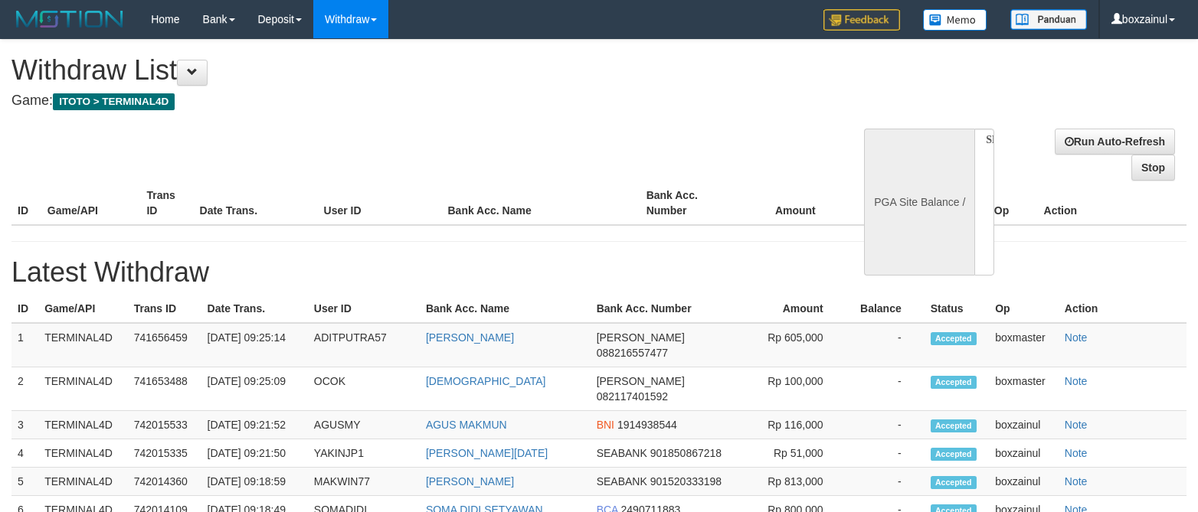
select select
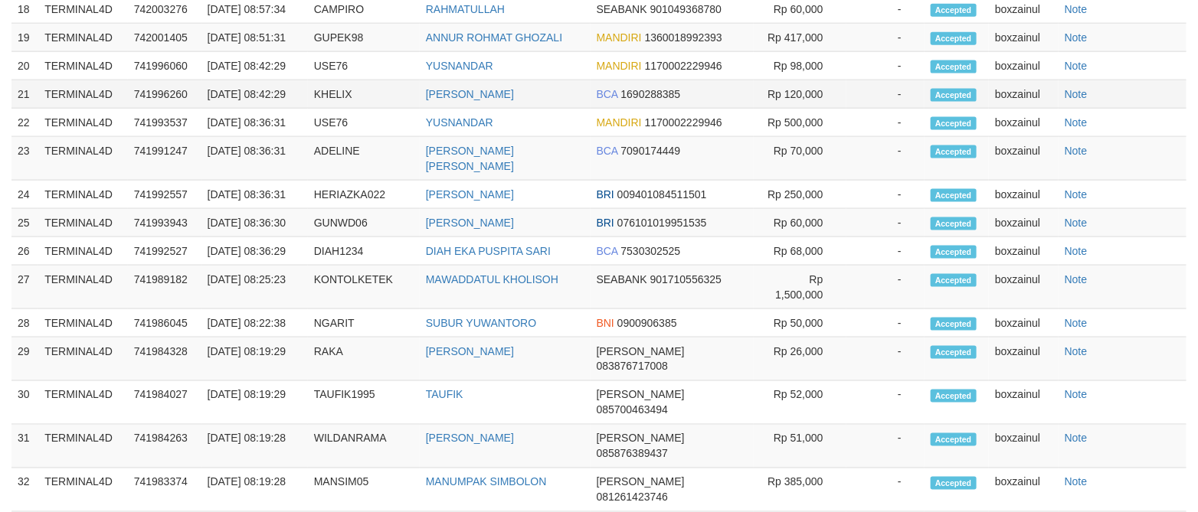
select select "**"
select select
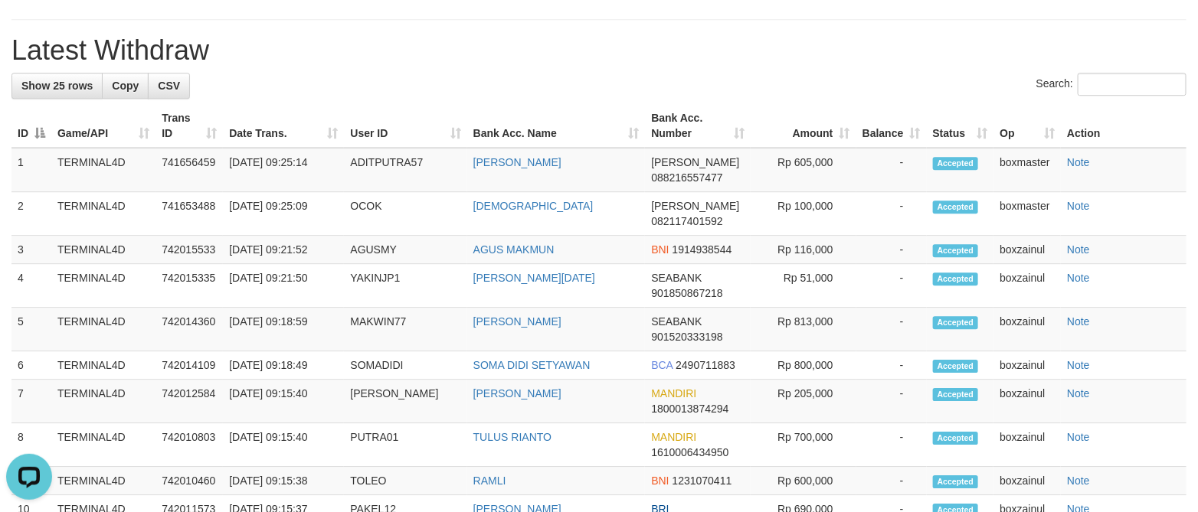
scroll to position [1910, 0]
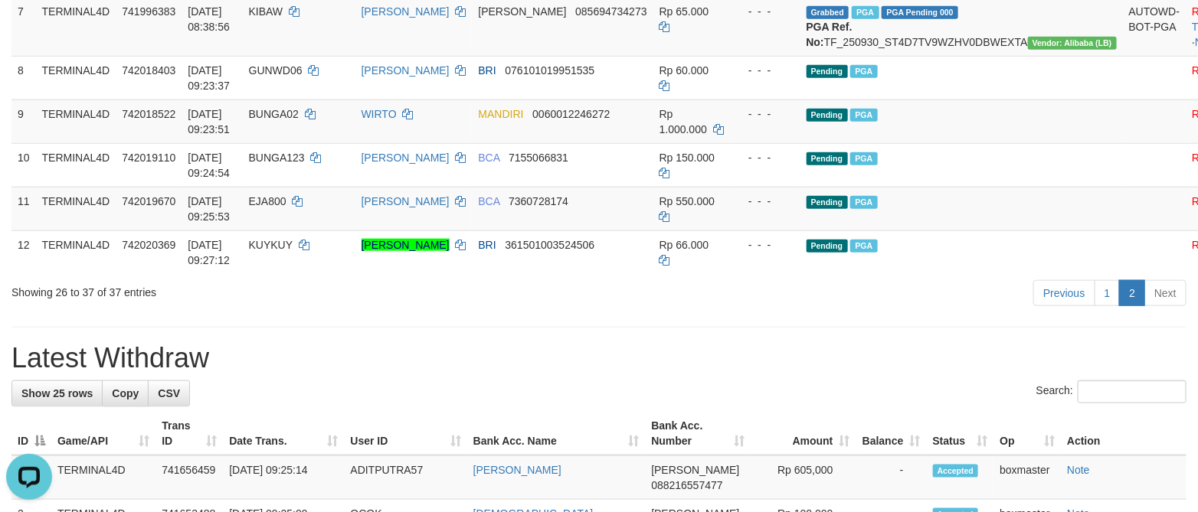
scroll to position [648, 0]
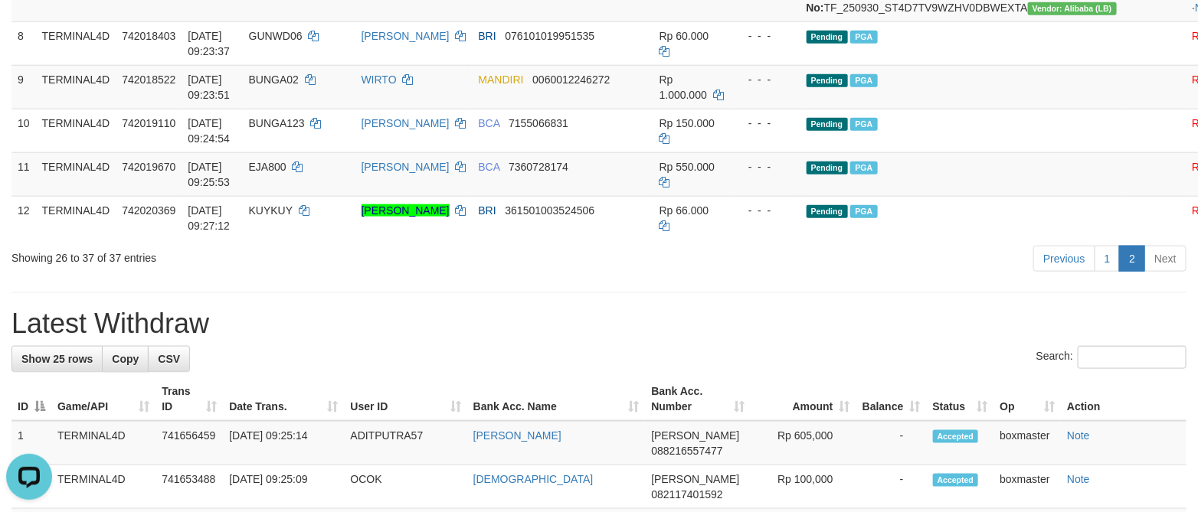
click at [540, 339] on h1 "Latest Withdraw" at bounding box center [598, 324] width 1175 height 31
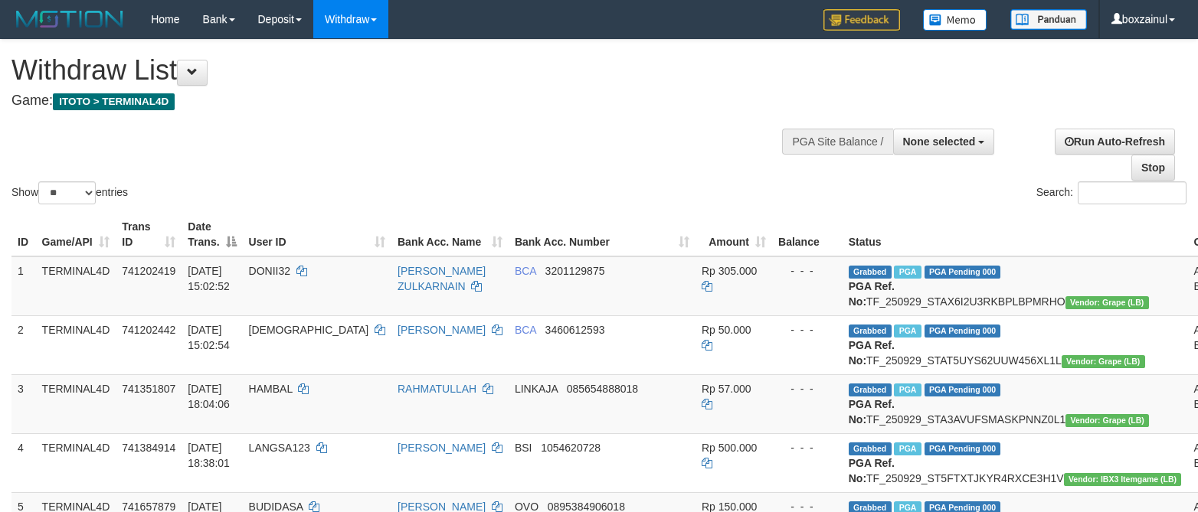
select select
select select "**"
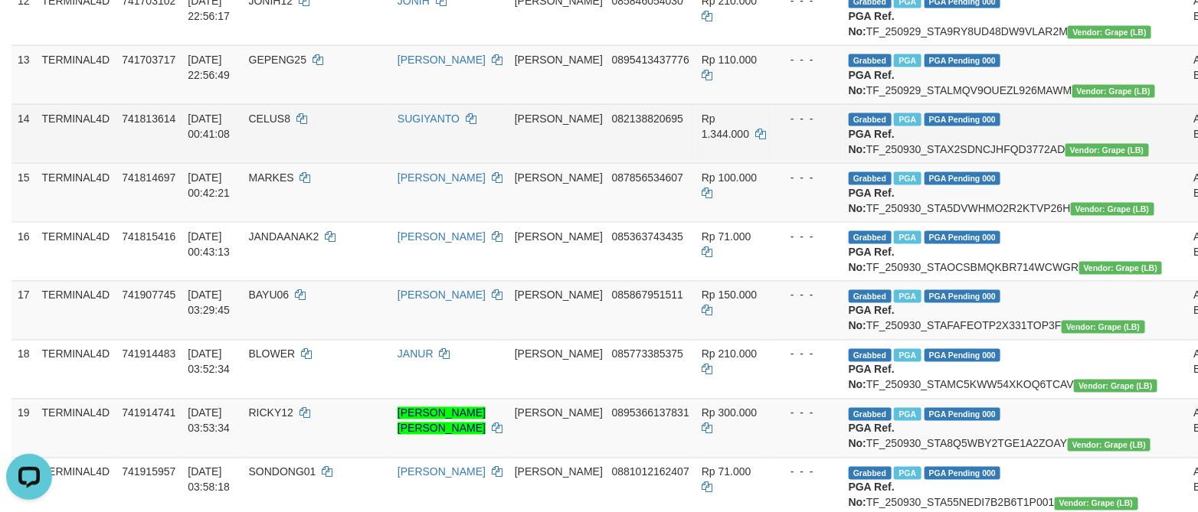
click at [772, 163] on td "- - -" at bounding box center [807, 133] width 70 height 59
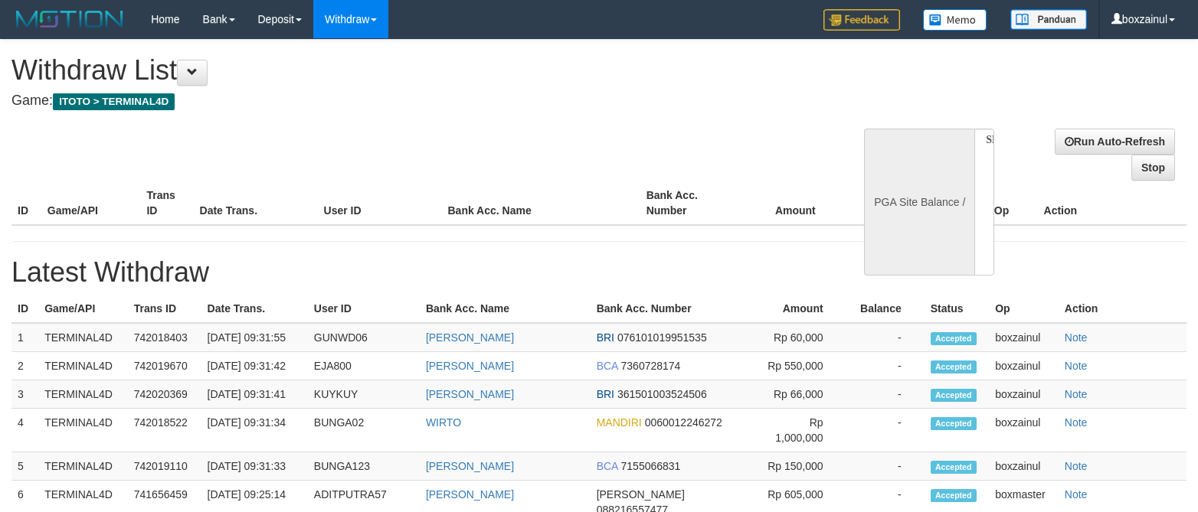
select select
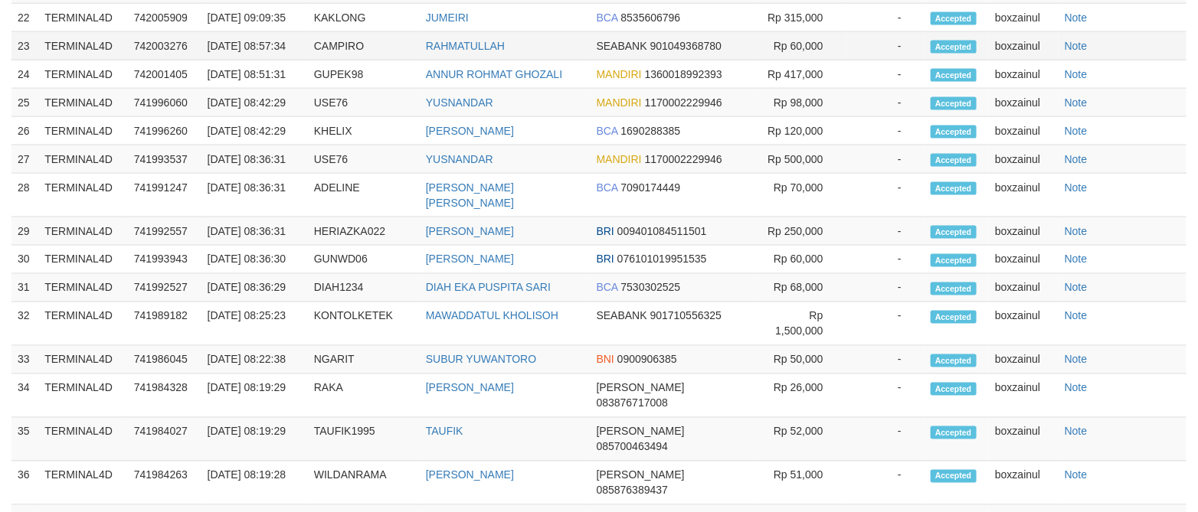
select select "**"
select select
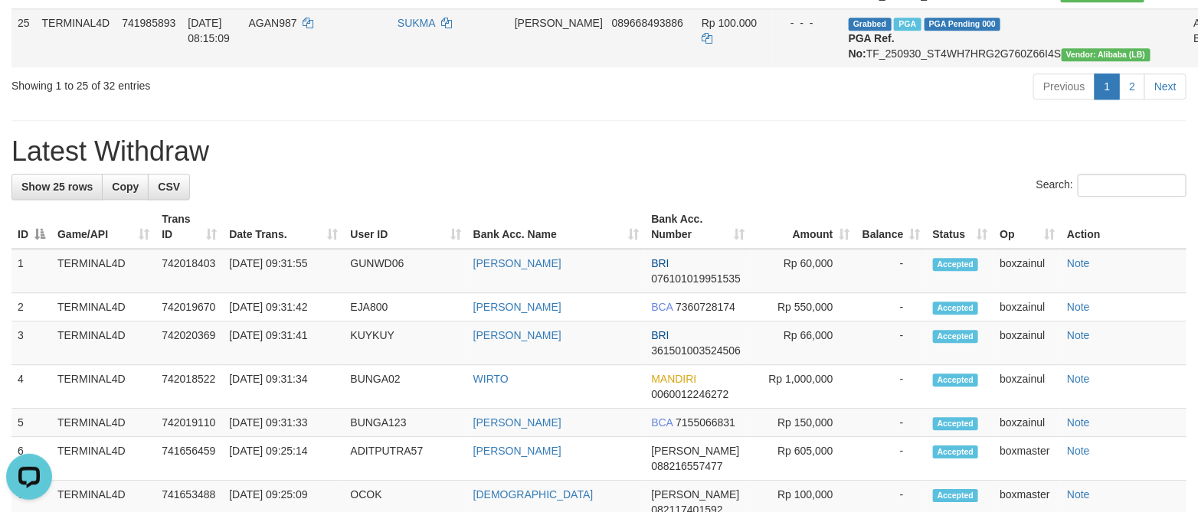
scroll to position [1795, 0]
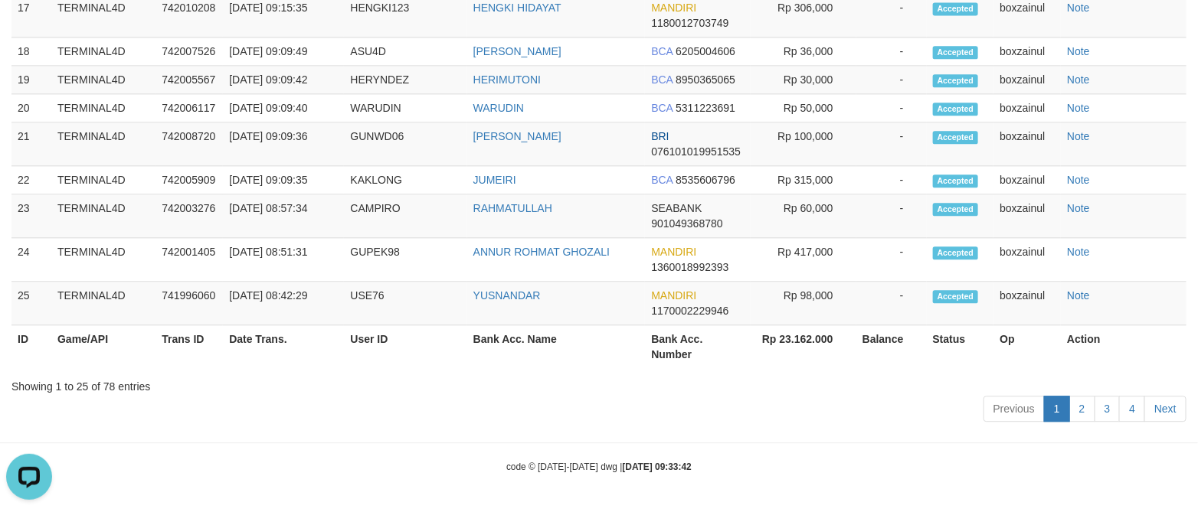
scroll to position [542, 0]
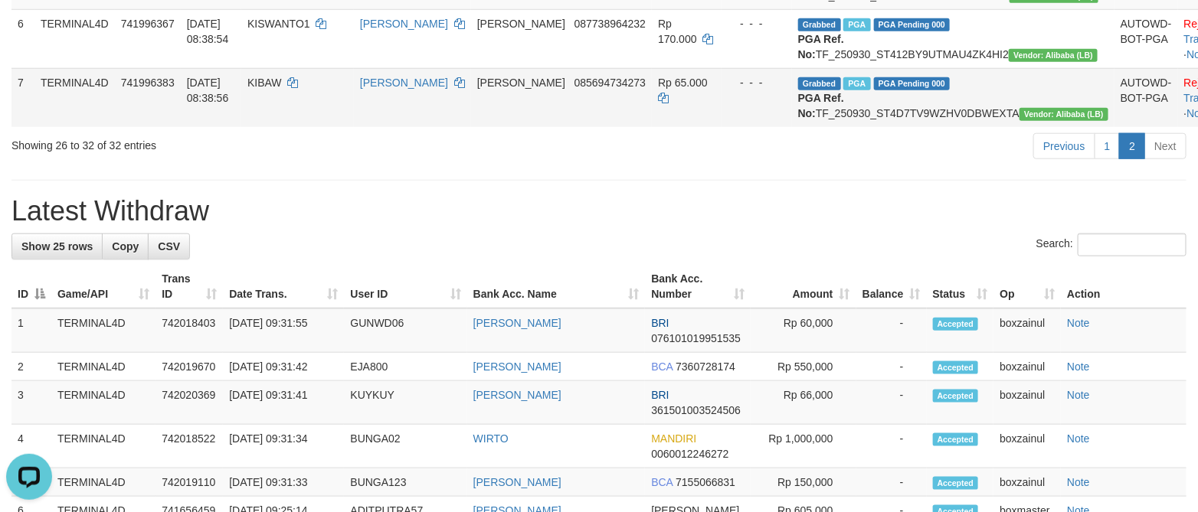
click at [282, 89] on span "KIBAW" at bounding box center [264, 83] width 34 height 12
copy td "KIBAW"
click at [794, 260] on div "Search:" at bounding box center [598, 247] width 1175 height 27
click at [1184, 104] on link "Check Trans" at bounding box center [1216, 91] width 64 height 28
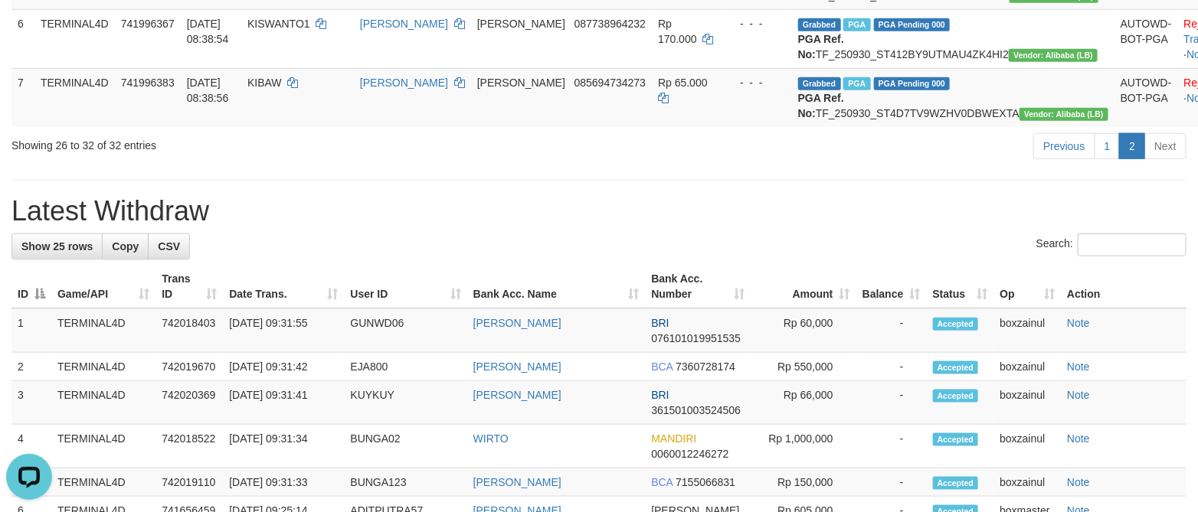
click at [584, 260] on div "Search:" at bounding box center [598, 247] width 1175 height 27
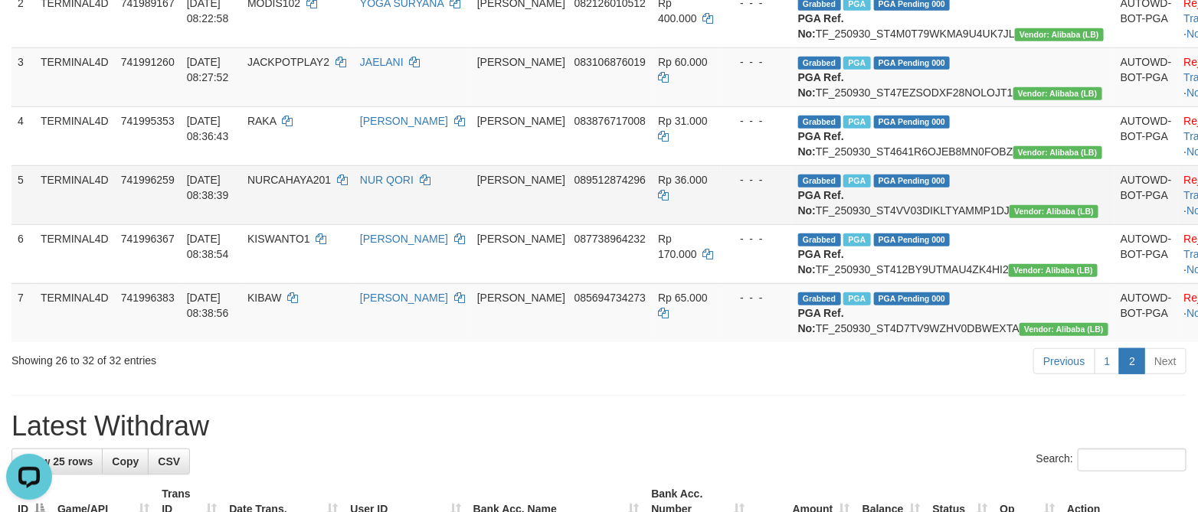
scroll to position [313, 0]
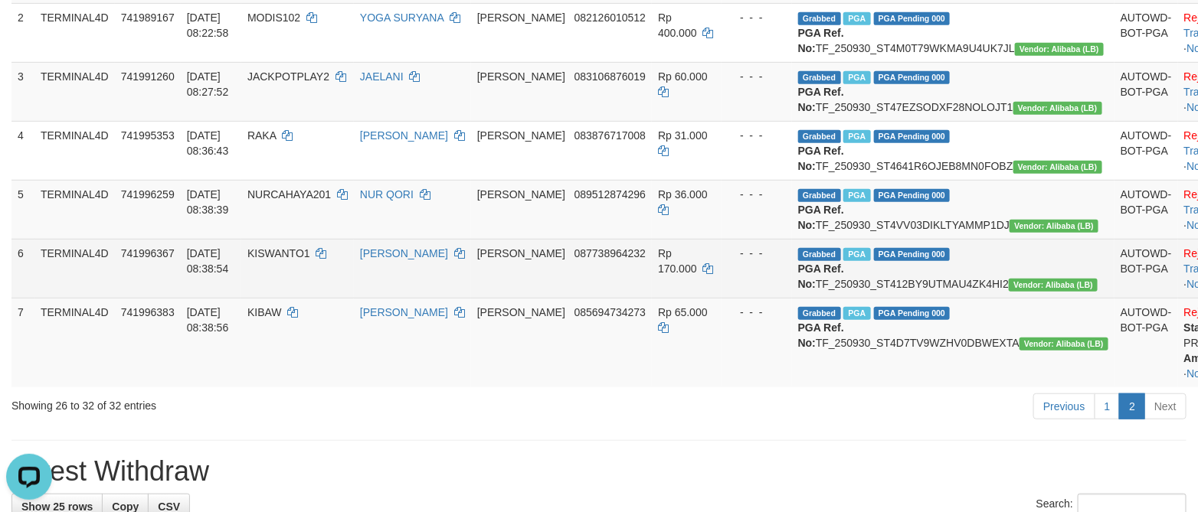
click at [1184, 275] on link "Check Trans" at bounding box center [1216, 261] width 64 height 28
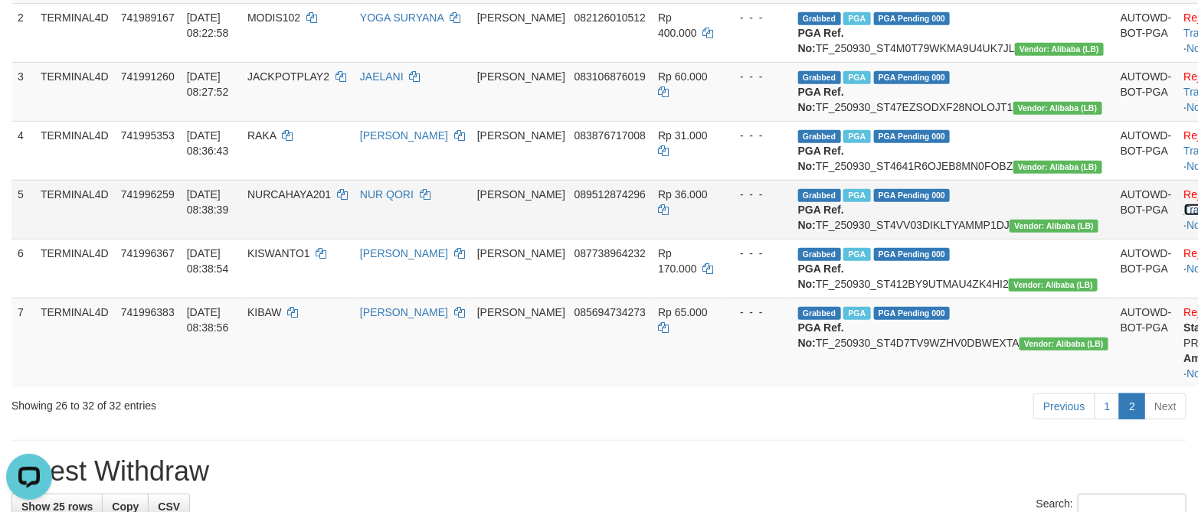
click at [1184, 216] on link "Check Trans" at bounding box center [1216, 202] width 64 height 28
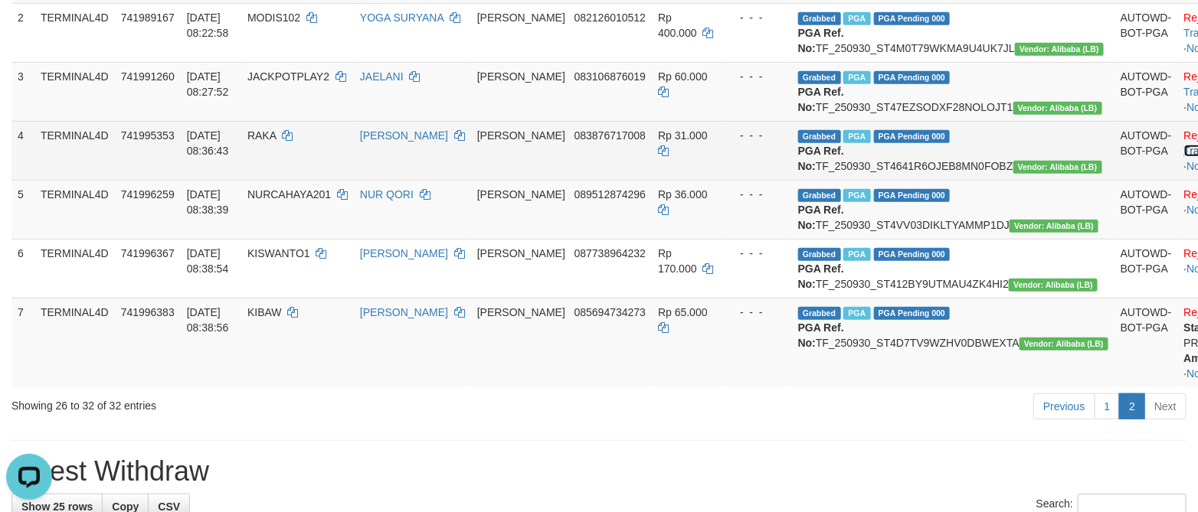
click at [1184, 157] on link "Check Trans" at bounding box center [1216, 143] width 64 height 28
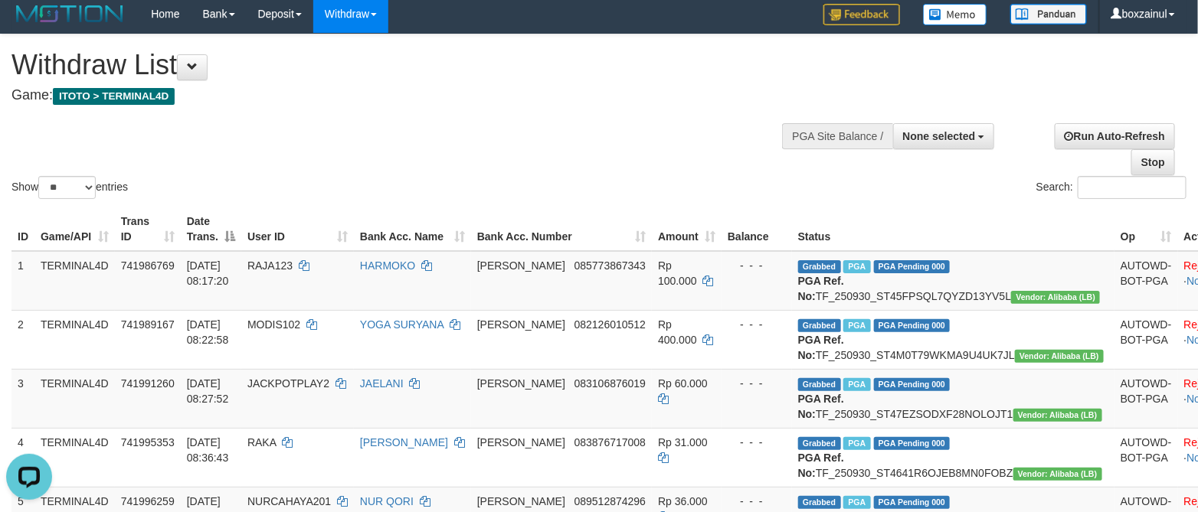
scroll to position [0, 0]
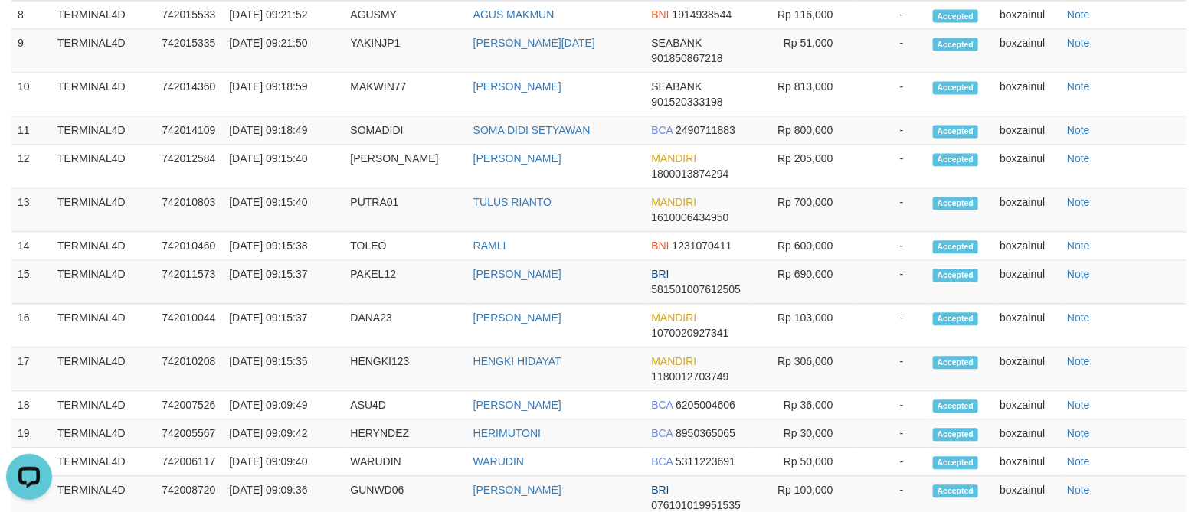
scroll to position [1012, 0]
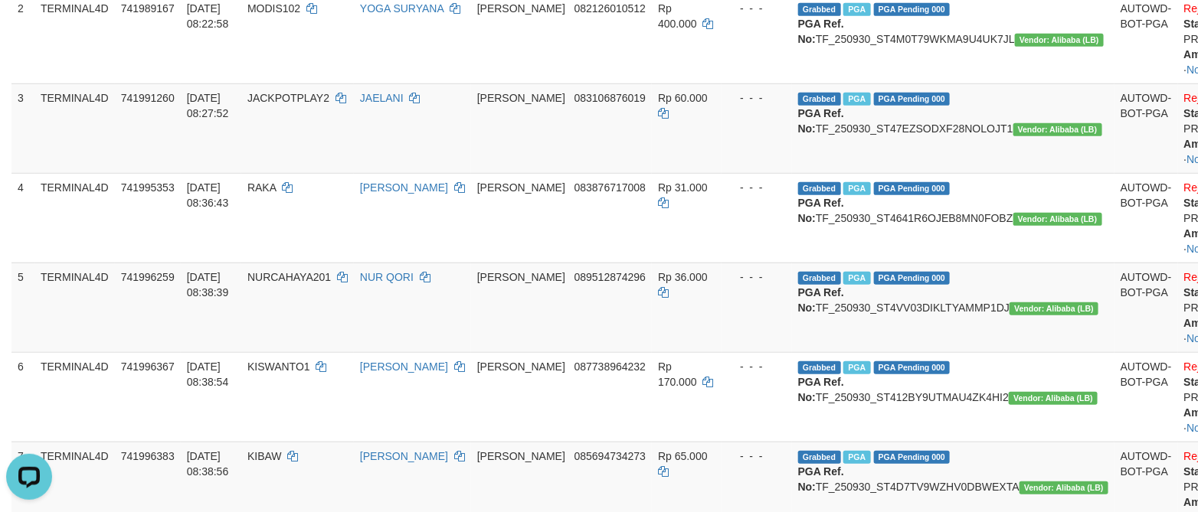
scroll to position [93, 0]
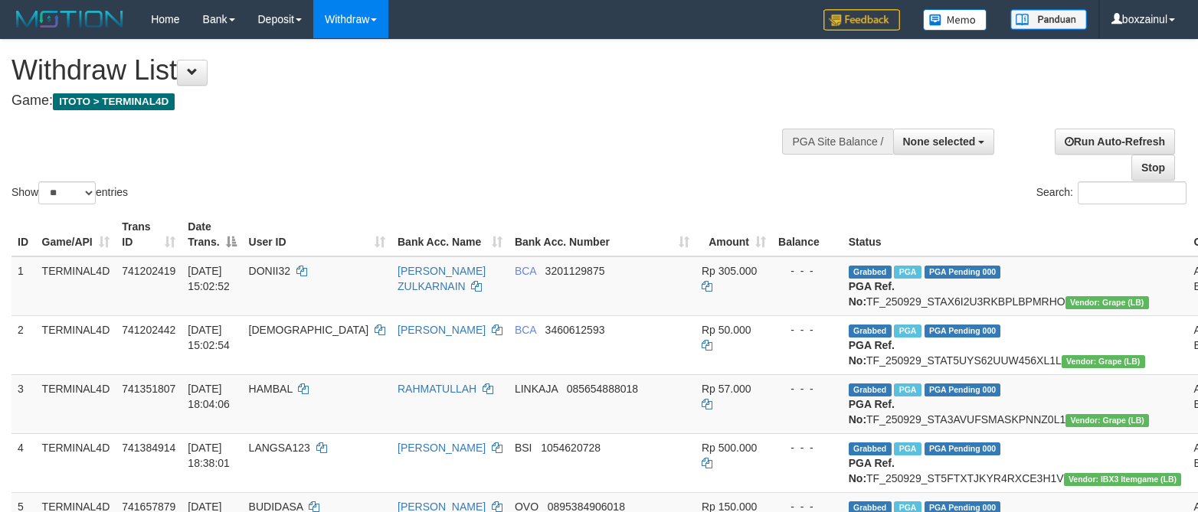
select select
select select "**"
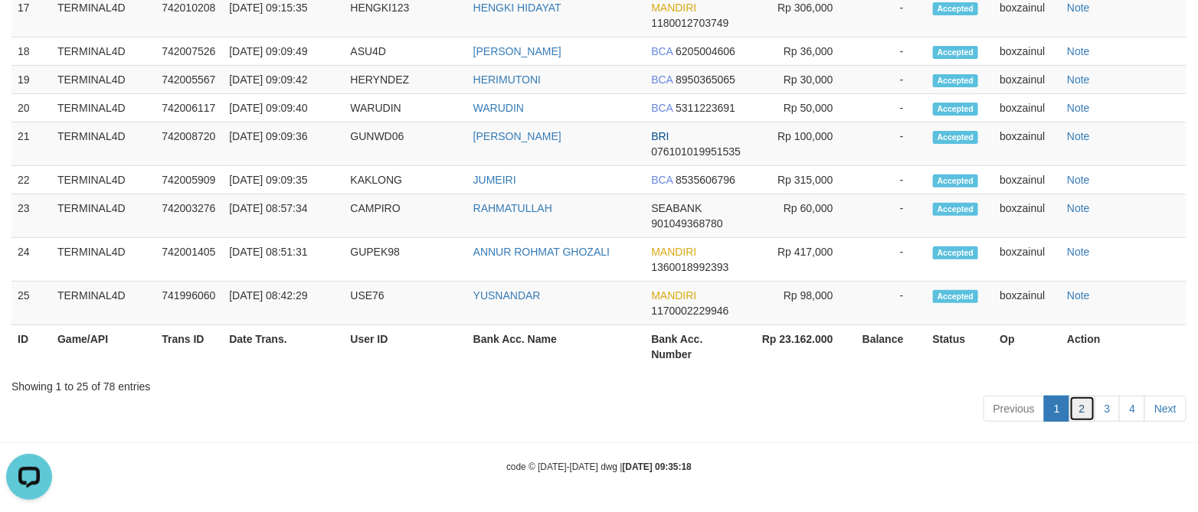
click at [1078, 417] on link "2" at bounding box center [1082, 409] width 26 height 26
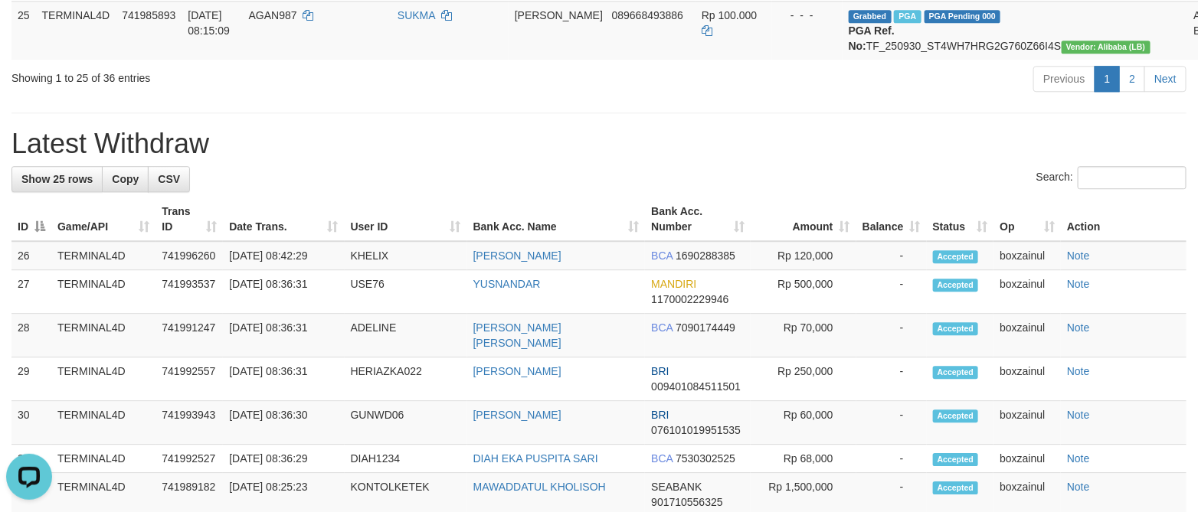
scroll to position [1681, 0]
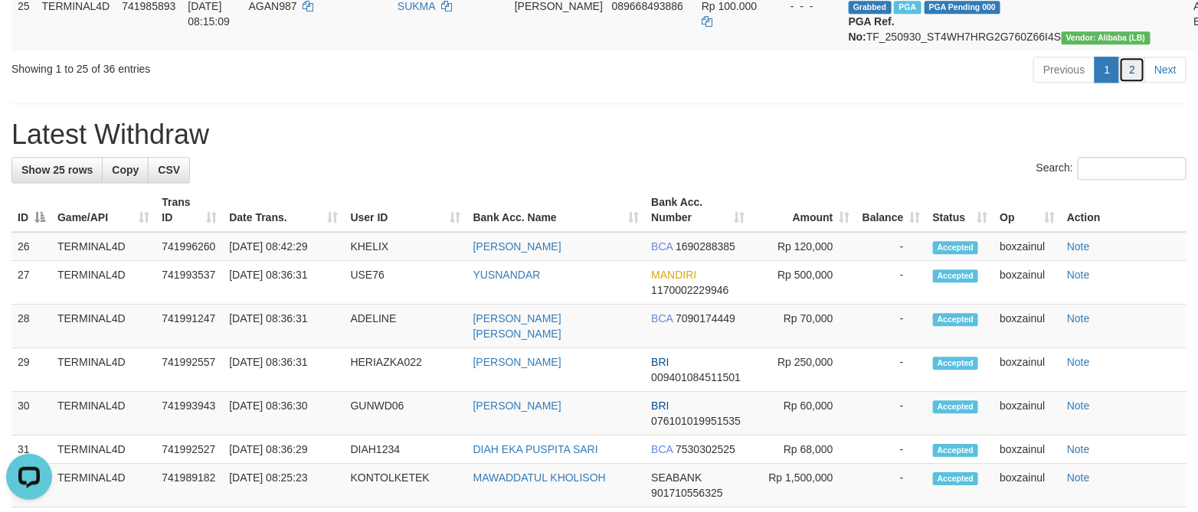
click at [1128, 83] on link "2" at bounding box center [1132, 70] width 26 height 26
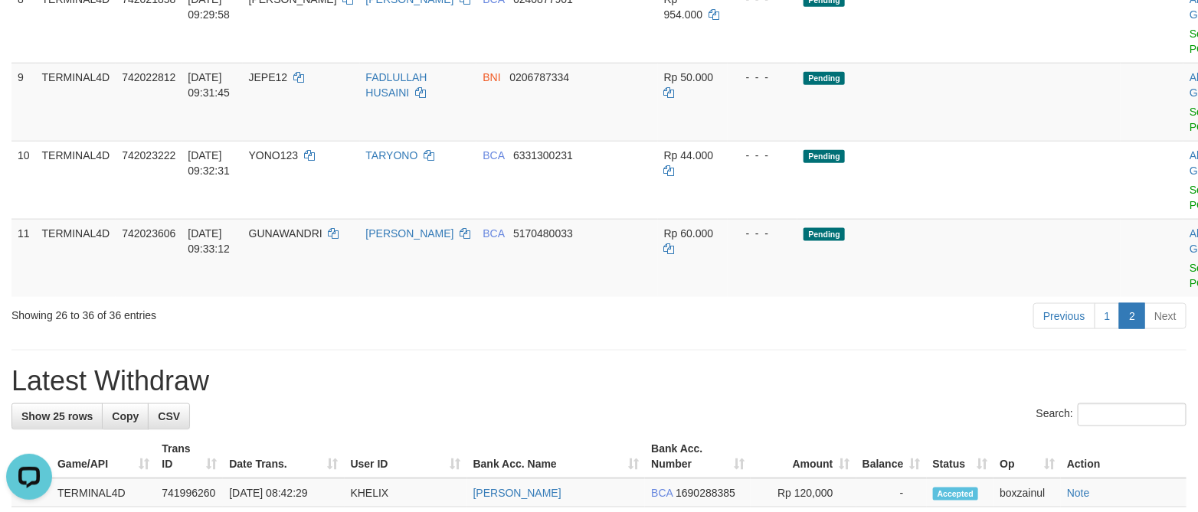
scroll to position [626, 0]
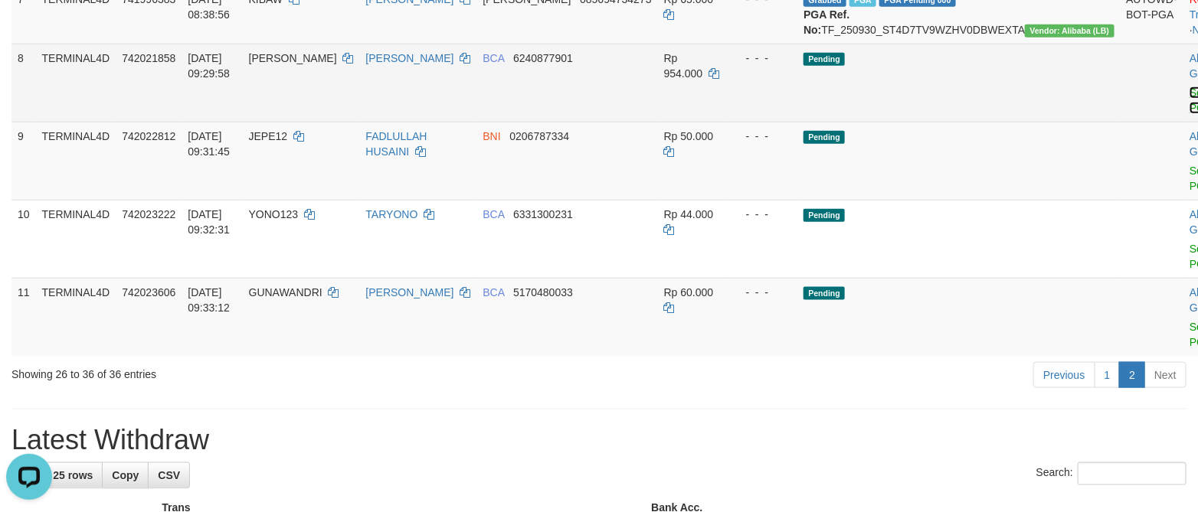
click at [1190, 114] on link "Send PGA" at bounding box center [1202, 101] width 25 height 28
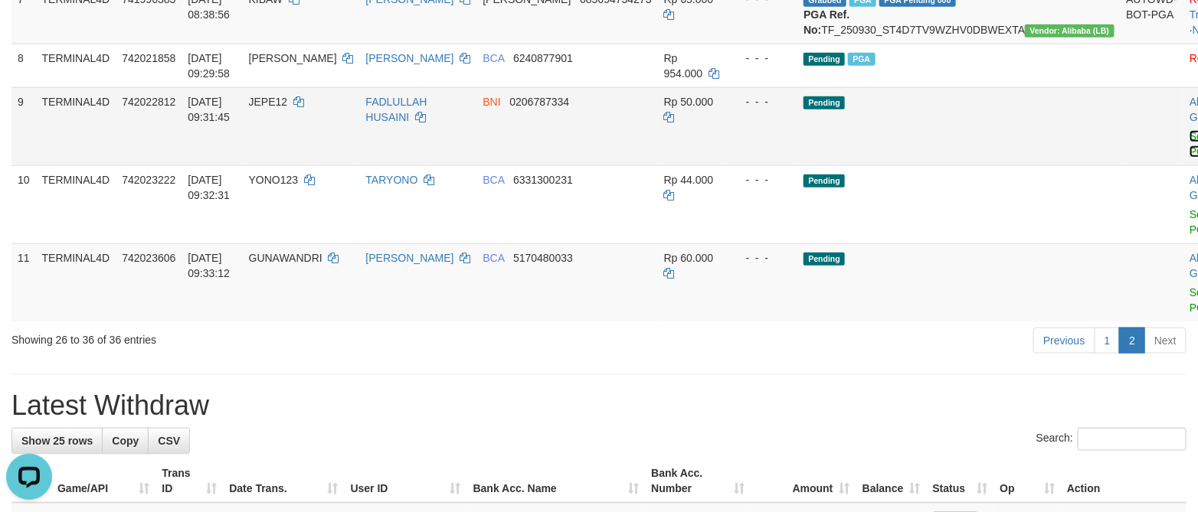
click at [1190, 158] on link "Send PGA" at bounding box center [1202, 144] width 25 height 28
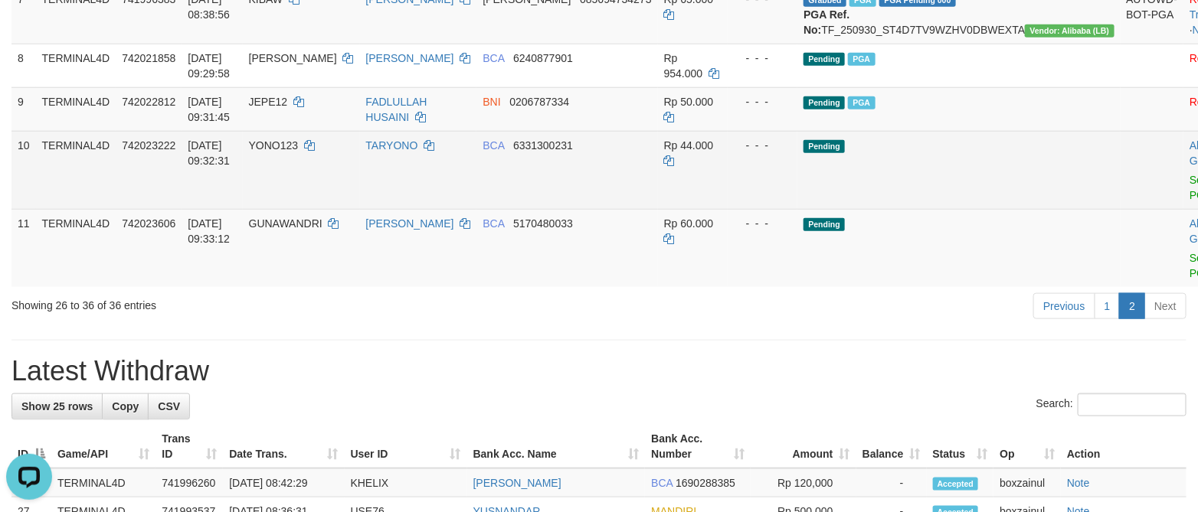
click at [1183, 209] on td "Allow Grab · Reject Send PGA · Note" at bounding box center [1221, 170] width 76 height 78
click at [1190, 201] on link "Send PGA" at bounding box center [1202, 188] width 25 height 28
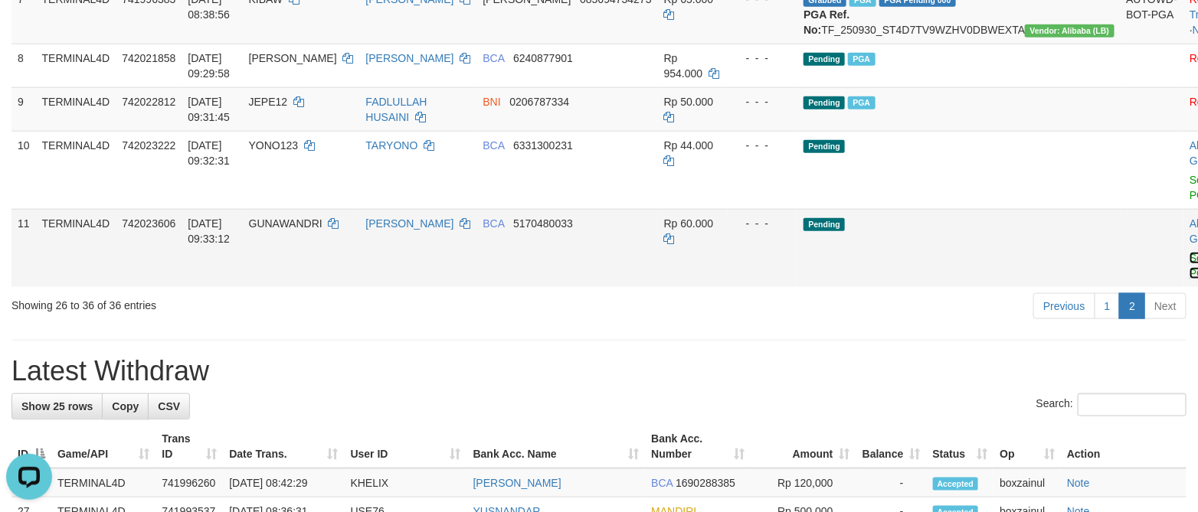
click at [1190, 280] on link "Send PGA" at bounding box center [1202, 266] width 25 height 28
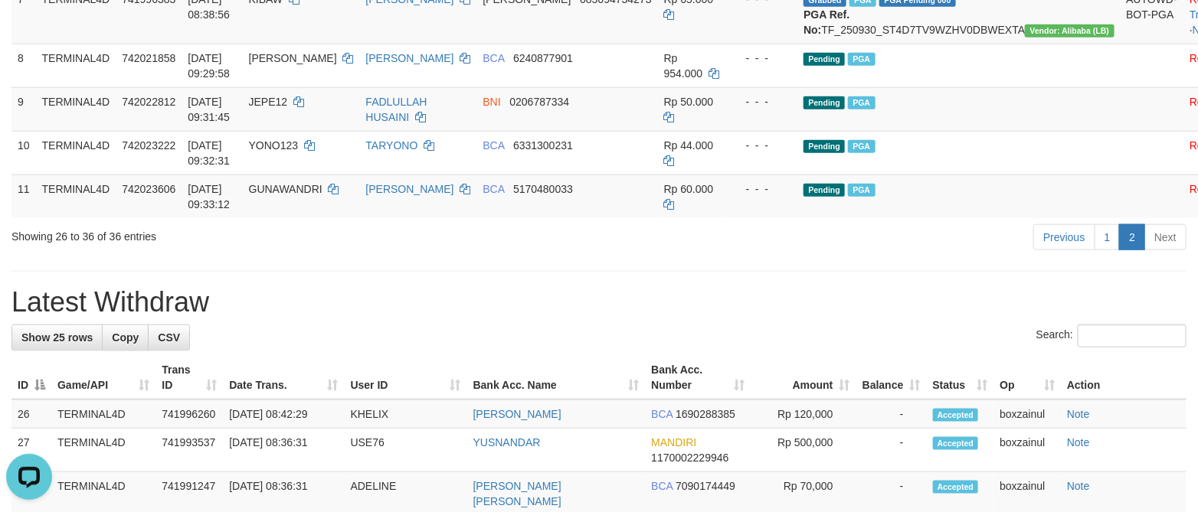
click at [355, 395] on div "**********" at bounding box center [599, 473] width 1198 height 2119
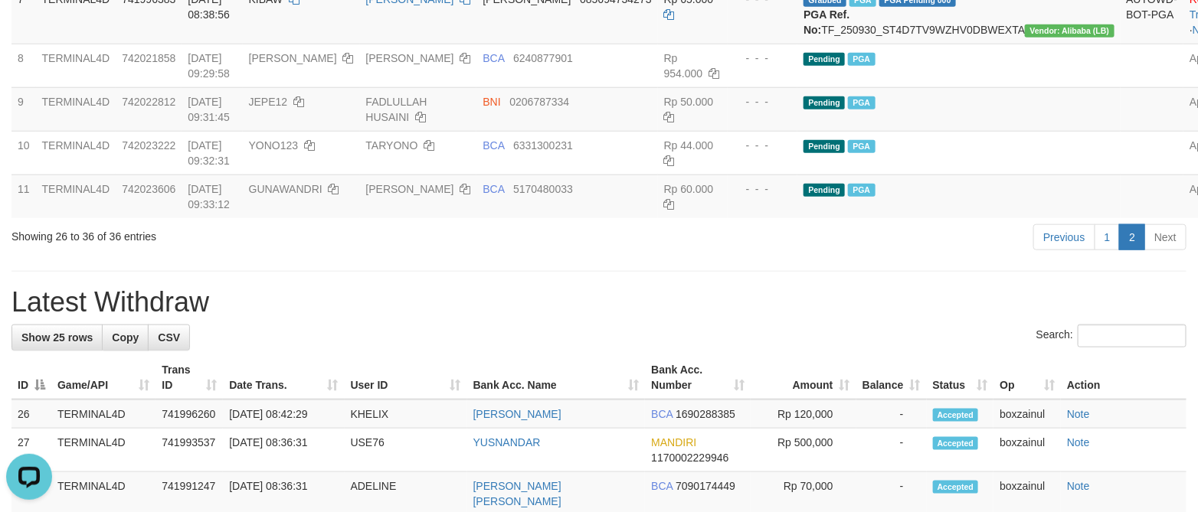
drag, startPoint x: 529, startPoint y: 385, endPoint x: 726, endPoint y: 398, distance: 198.1
click at [538, 386] on div "**********" at bounding box center [599, 473] width 1198 height 2119
click at [1095, 250] on link "1" at bounding box center [1108, 237] width 26 height 26
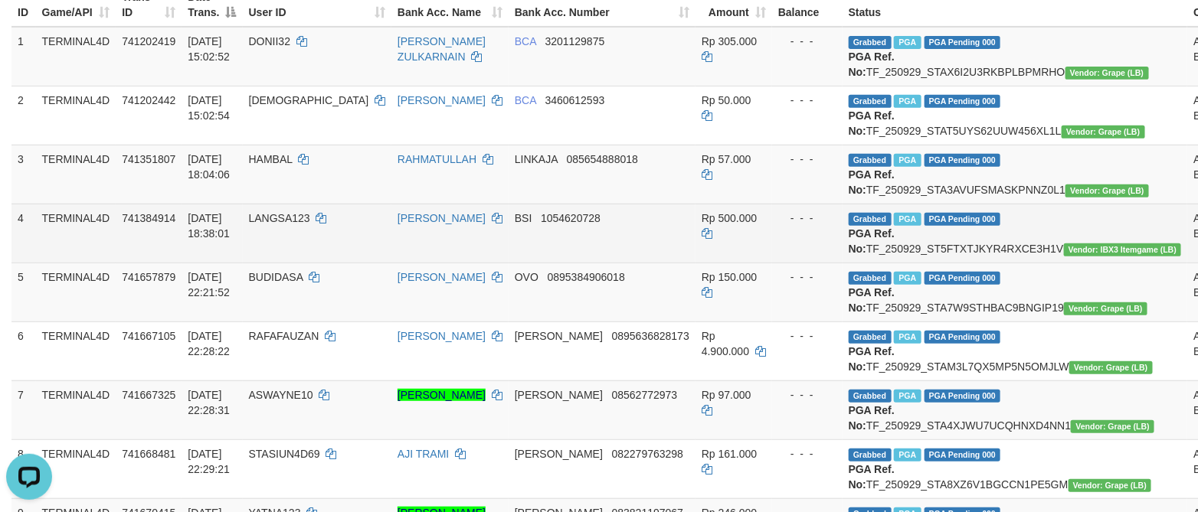
scroll to position [0, 0]
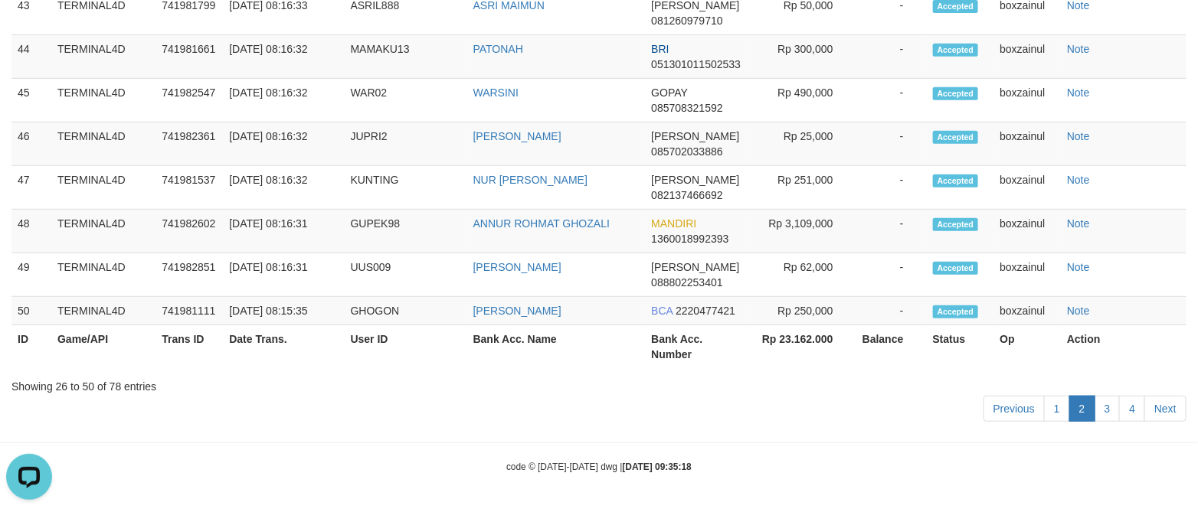
scroll to position [2244, 0]
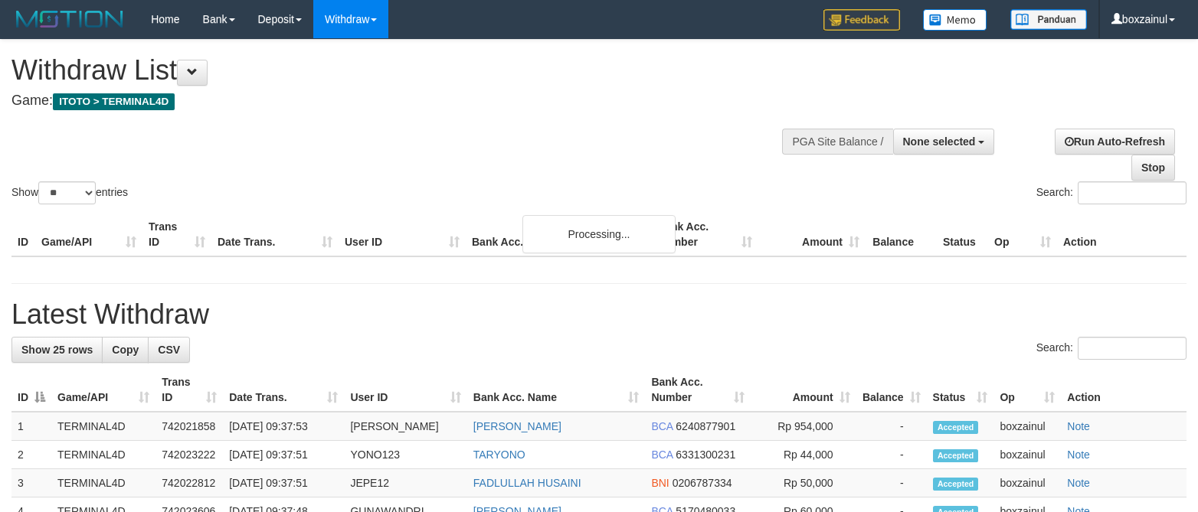
select select
select select "**"
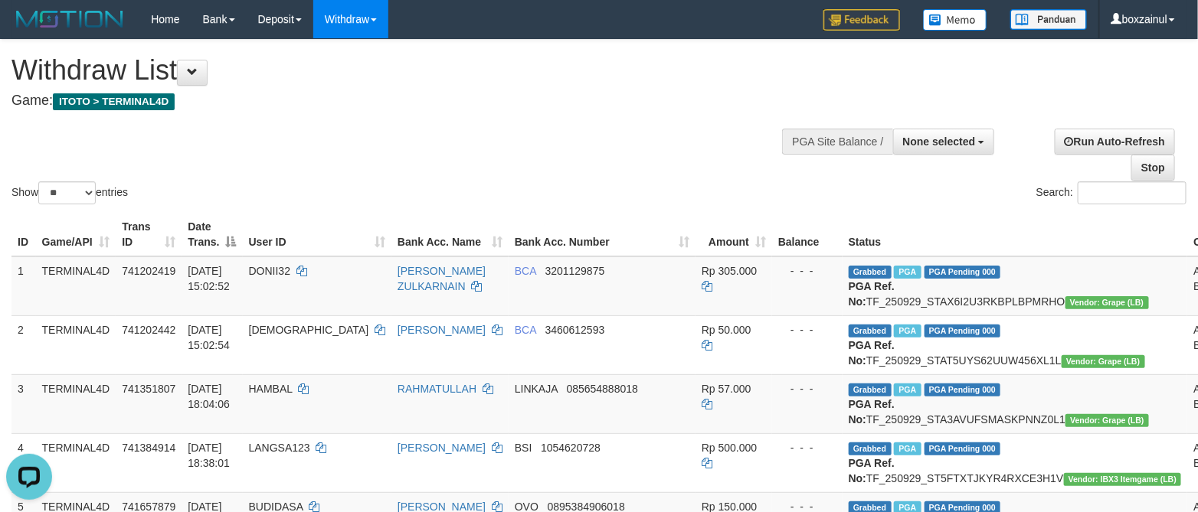
click at [656, 127] on div "Show ** ** ** *** entries Search:" at bounding box center [599, 124] width 1198 height 168
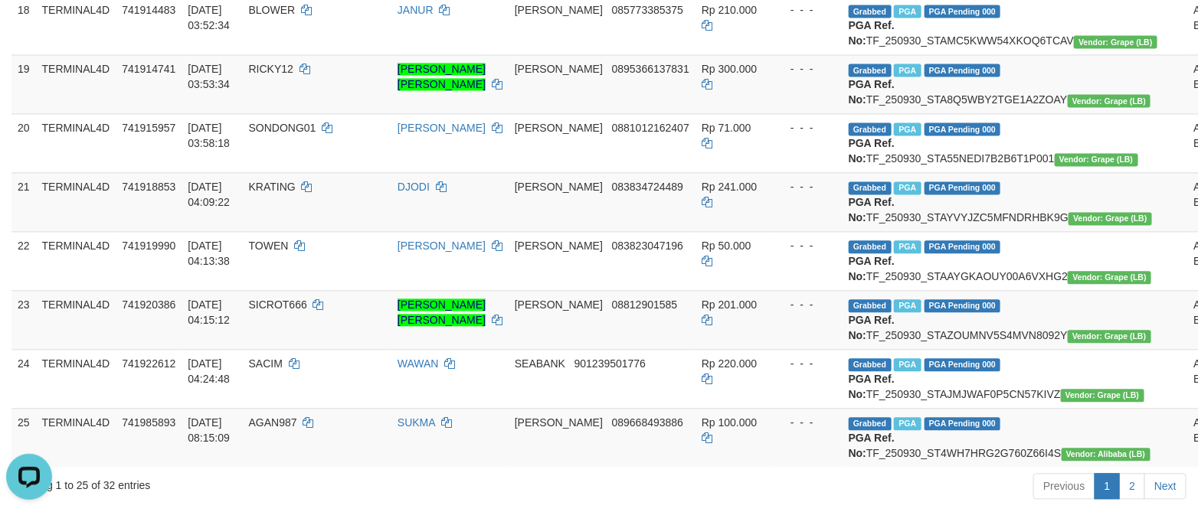
scroll to position [1953, 0]
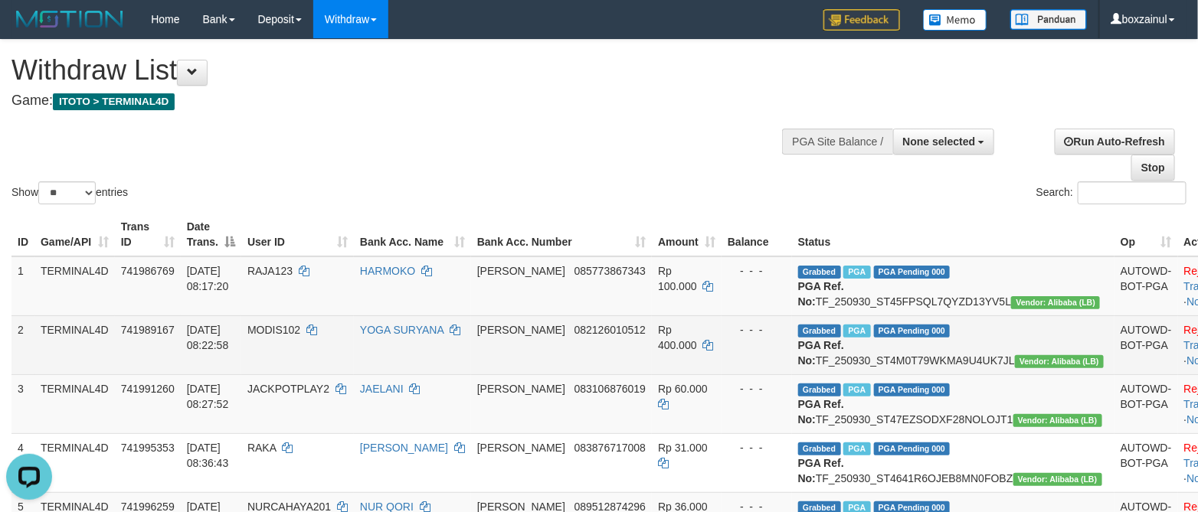
scroll to position [460, 0]
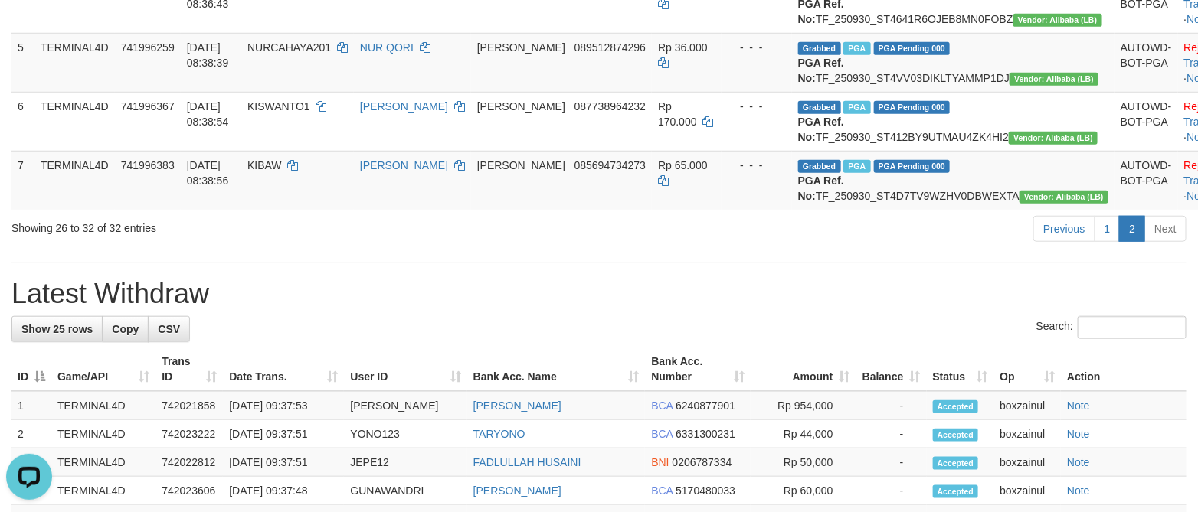
click at [573, 247] on div "Previous 1 2 Next" at bounding box center [849, 230] width 676 height 33
click at [471, 92] on td "NUR QORI" at bounding box center [412, 62] width 117 height 59
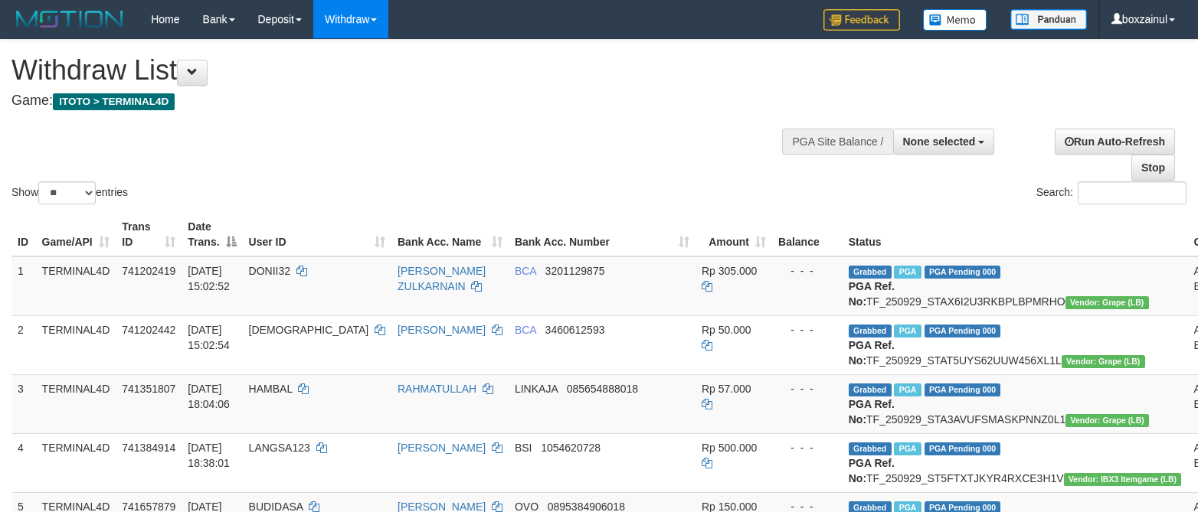
select select
select select "**"
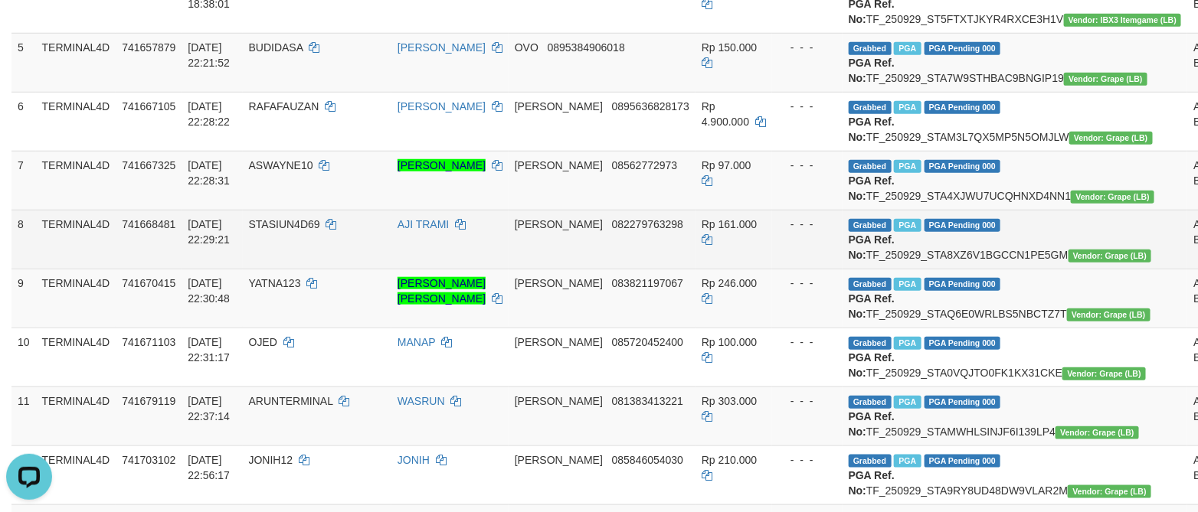
click at [632, 269] on td "[PERSON_NAME] 082279763298" at bounding box center [602, 239] width 187 height 59
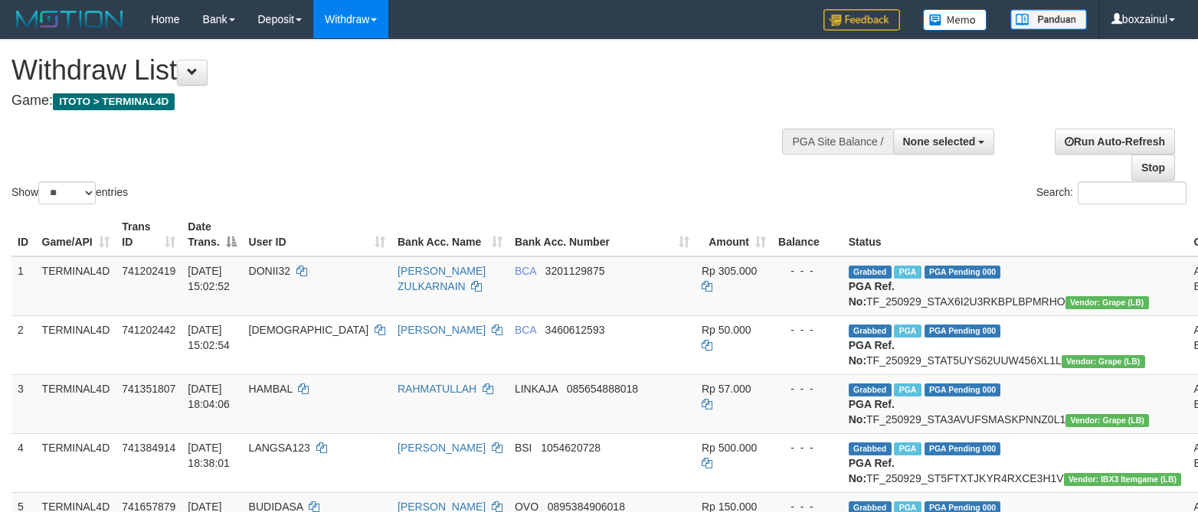
select select
select select "**"
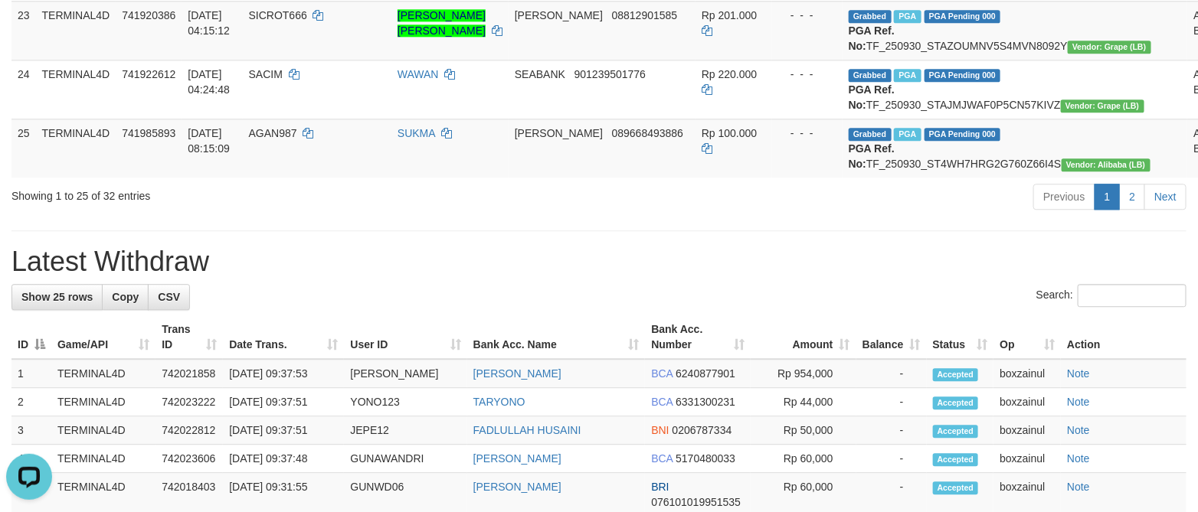
scroll to position [1864, 0]
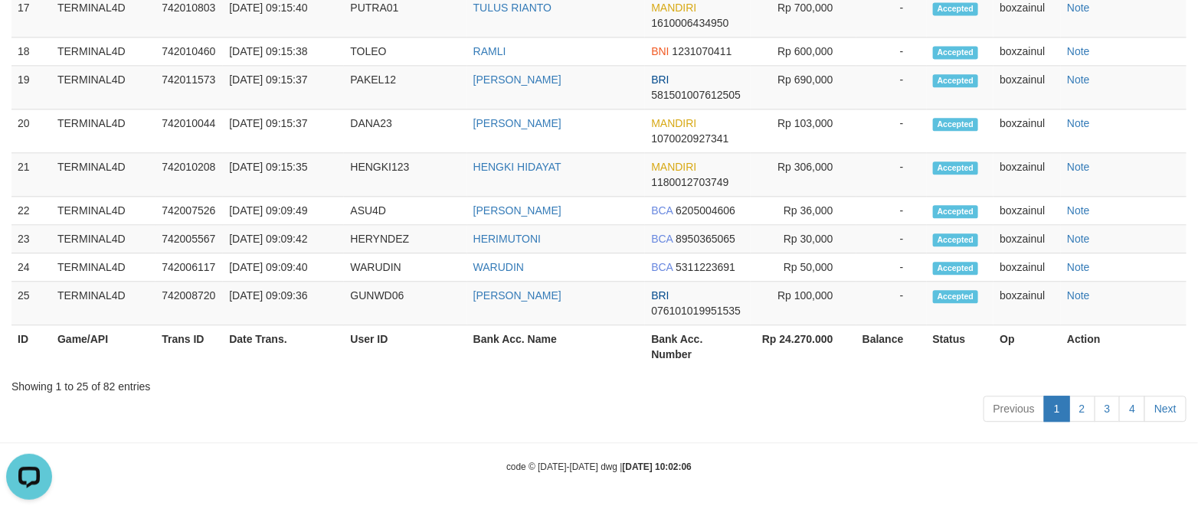
scroll to position [542, 0]
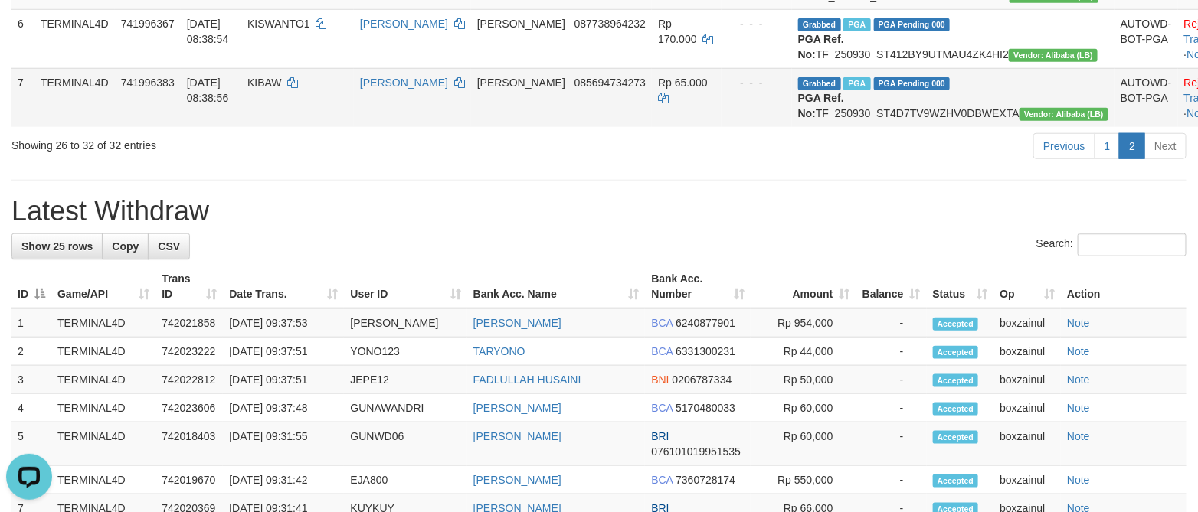
click at [299, 127] on td "KIBAW" at bounding box center [297, 97] width 113 height 59
copy td "KIBAW"
click at [509, 227] on h1 "Latest Withdraw" at bounding box center [598, 211] width 1175 height 31
click at [678, 165] on div "Previous 1 2 Next" at bounding box center [849, 148] width 676 height 33
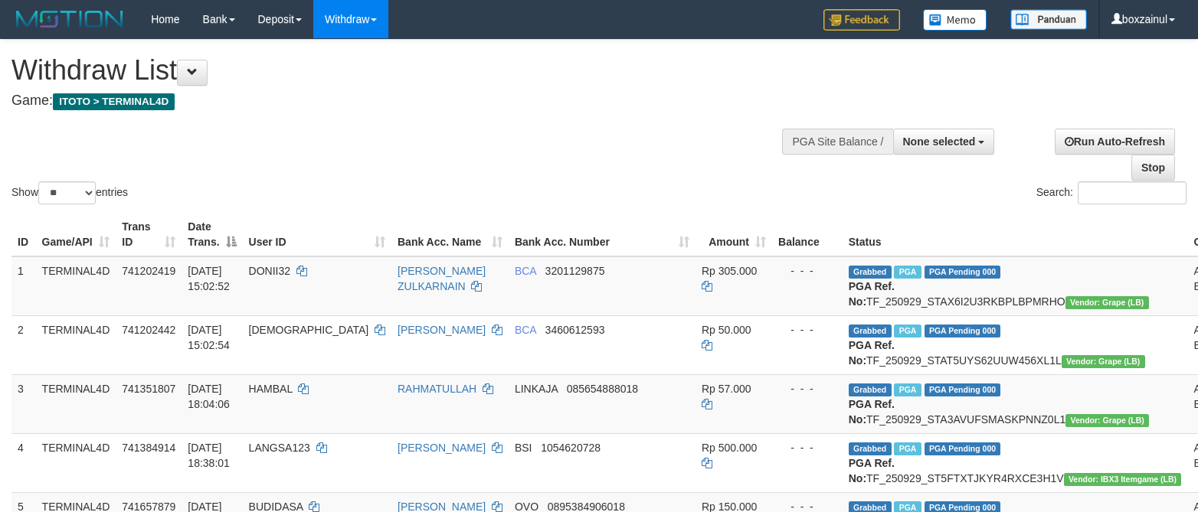
select select
select select "**"
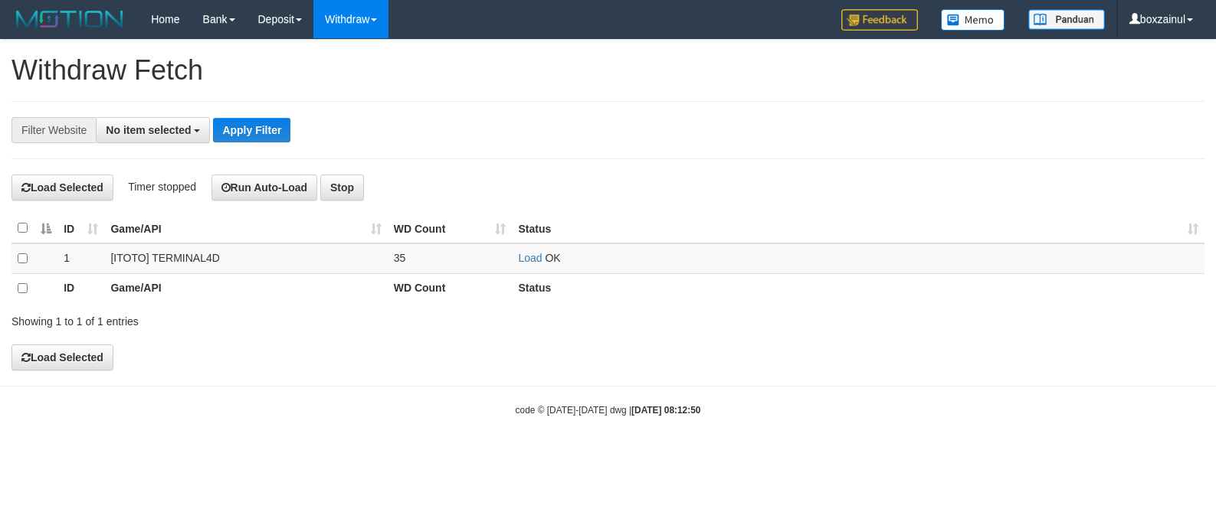
select select
click at [506, 264] on td "35" at bounding box center [450, 259] width 125 height 30
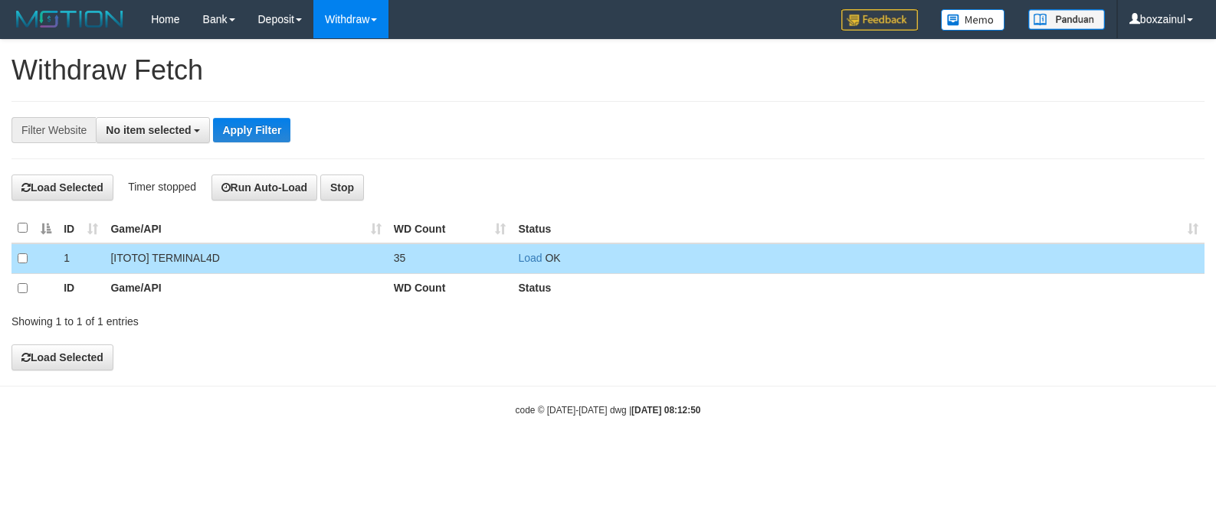
click at [517, 260] on td "Load OK" at bounding box center [858, 259] width 692 height 30
click at [518, 260] on link "Load" at bounding box center [530, 258] width 24 height 12
click at [532, 257] on link "Load" at bounding box center [530, 258] width 24 height 12
click at [533, 264] on link "Load" at bounding box center [530, 258] width 24 height 12
click at [247, 191] on button "Run Auto-Load" at bounding box center [264, 188] width 106 height 26
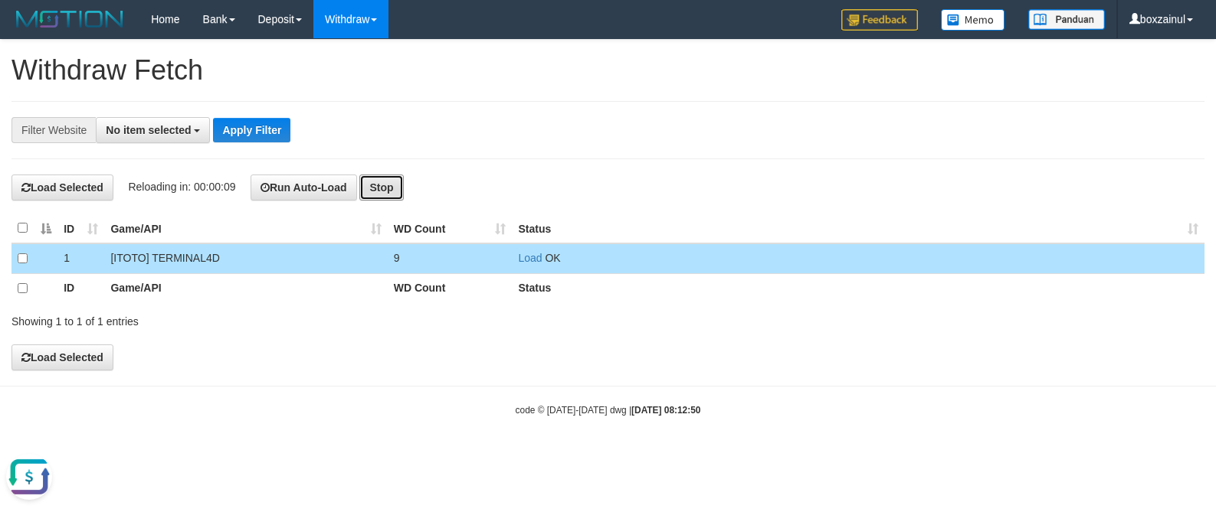
drag, startPoint x: 379, startPoint y: 184, endPoint x: 388, endPoint y: 191, distance: 11.5
click at [382, 184] on button "Stop" at bounding box center [381, 188] width 44 height 26
click at [525, 255] on link "Load" at bounding box center [530, 258] width 24 height 12
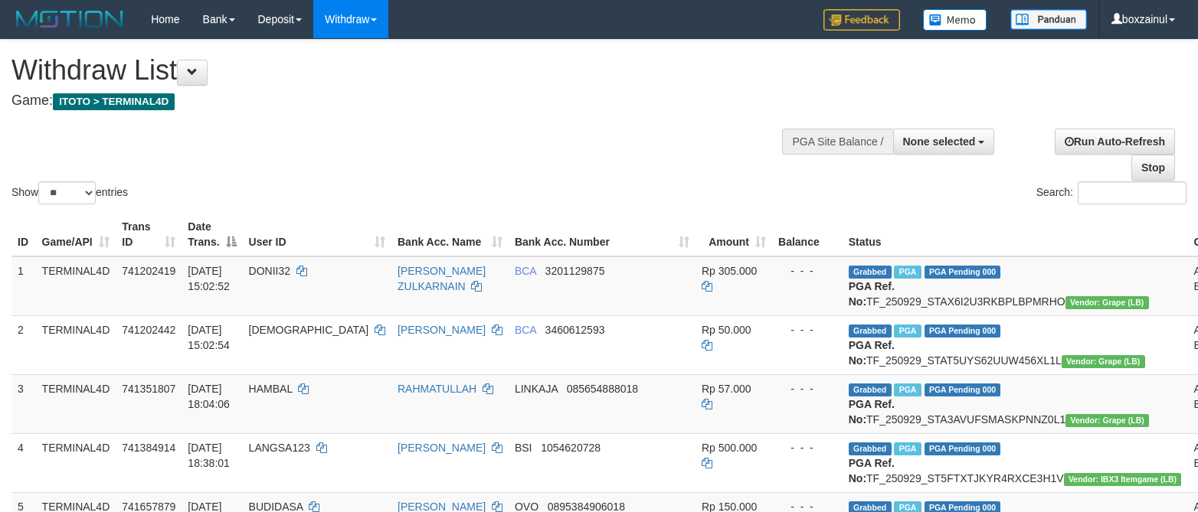
select select
select select "**"
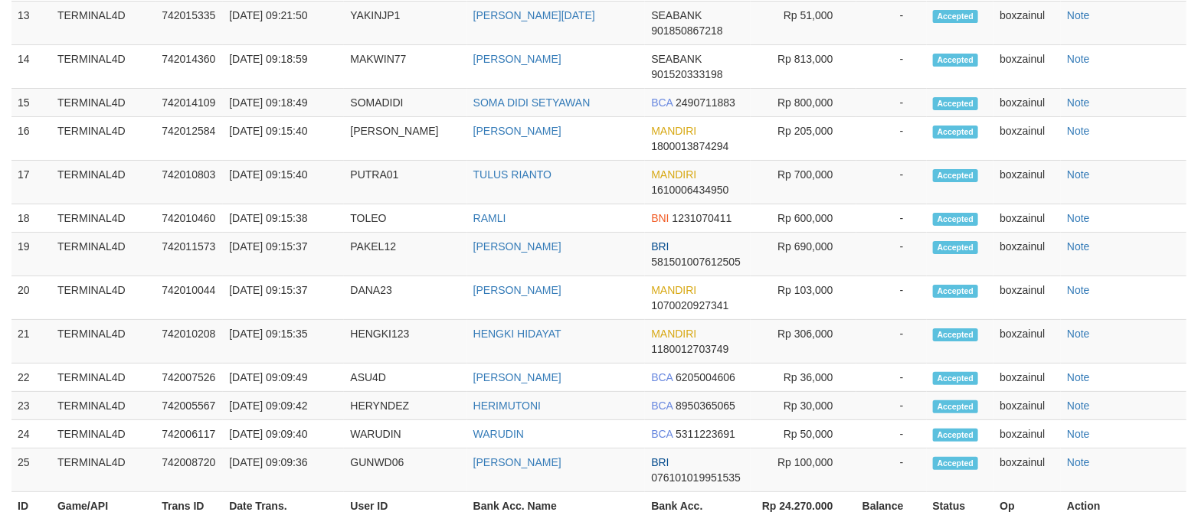
scroll to position [2005, 0]
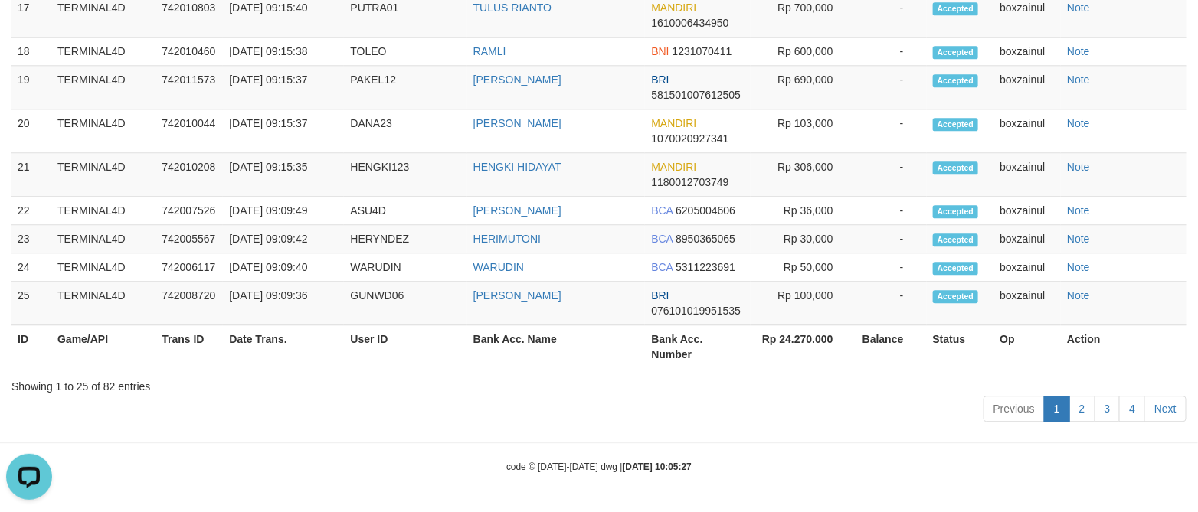
scroll to position [621, 0]
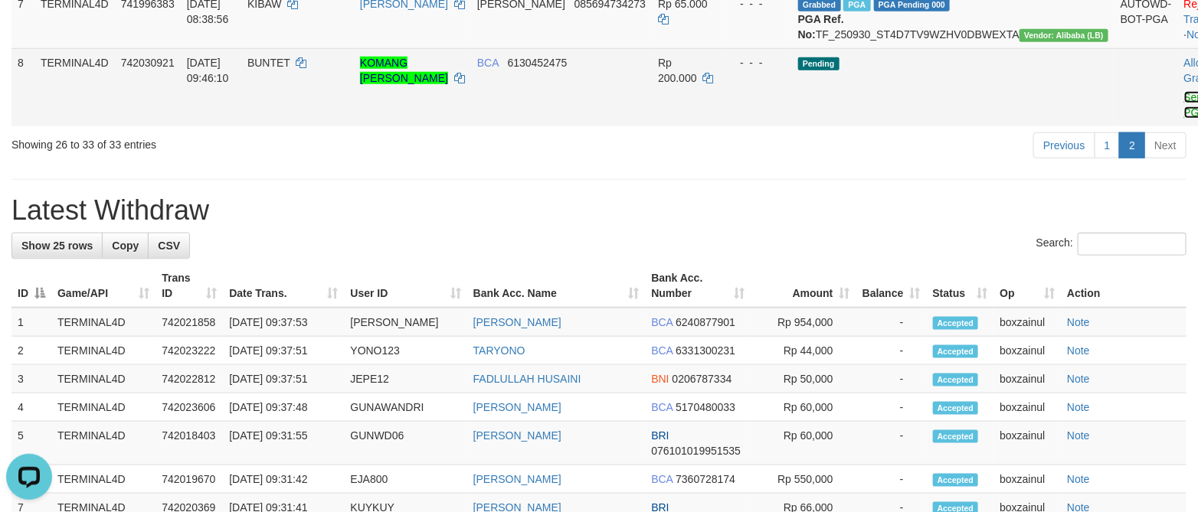
click at [1184, 119] on link "Send PGA" at bounding box center [1196, 105] width 25 height 28
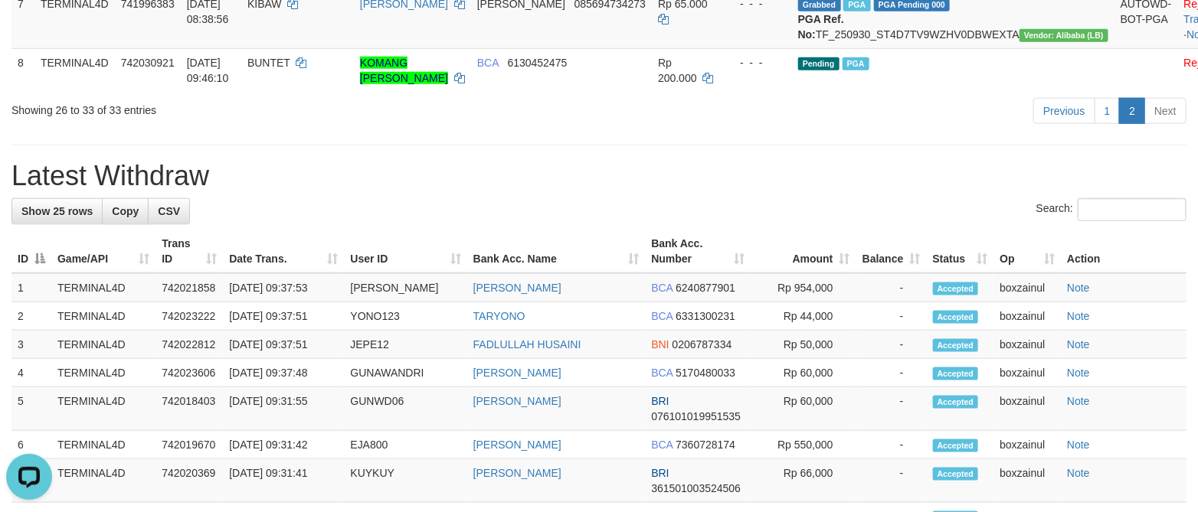
click at [616, 191] on h1 "Latest Withdraw" at bounding box center [598, 176] width 1175 height 31
click at [1006, 225] on div "Search:" at bounding box center [598, 211] width 1175 height 27
click at [628, 191] on h1 "Latest Withdraw" at bounding box center [598, 176] width 1175 height 31
click at [793, 191] on h1 "Latest Withdraw" at bounding box center [598, 176] width 1175 height 31
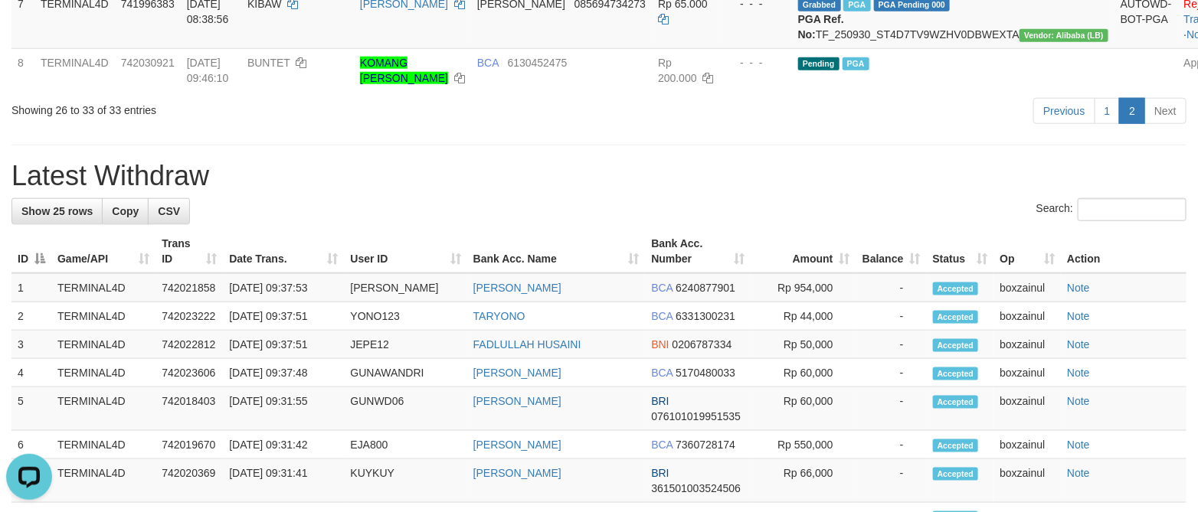
click at [790, 191] on h1 "Latest Withdraw" at bounding box center [598, 176] width 1175 height 31
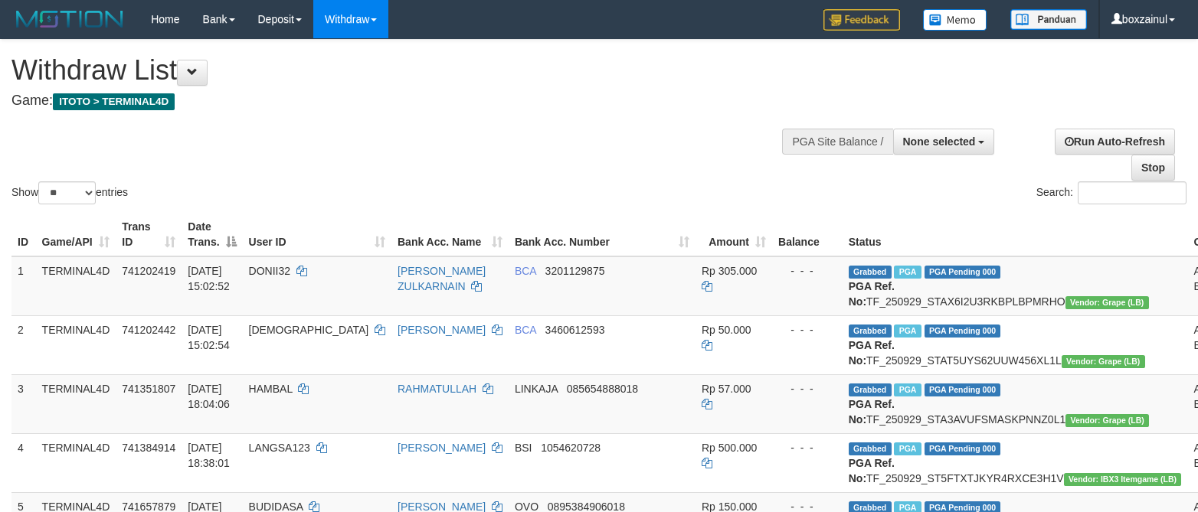
select select
select select "**"
click at [571, 173] on div "Show ** ** ** *** entries Search:" at bounding box center [599, 124] width 1198 height 168
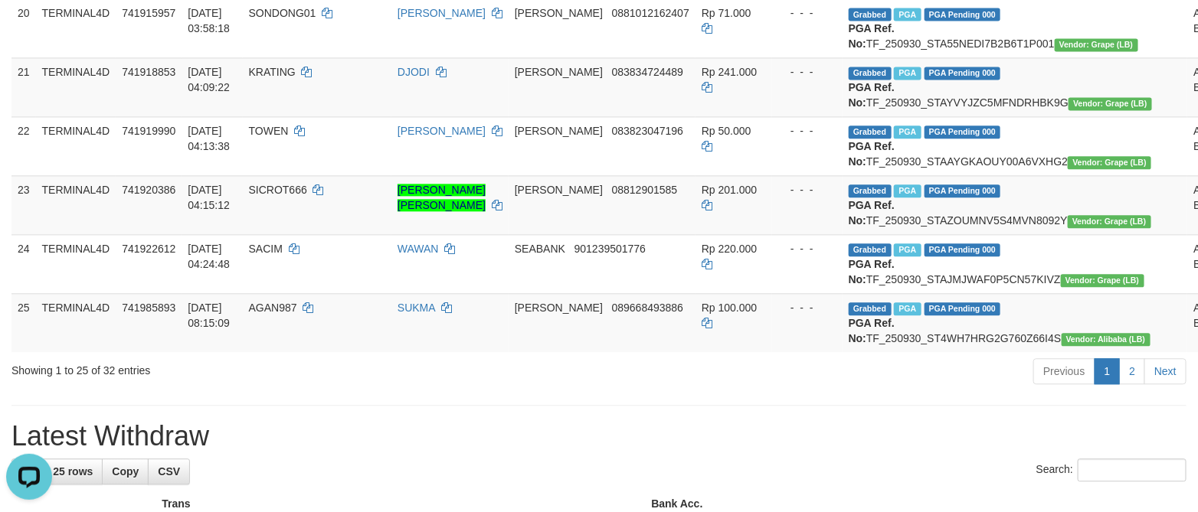
scroll to position [689, 0]
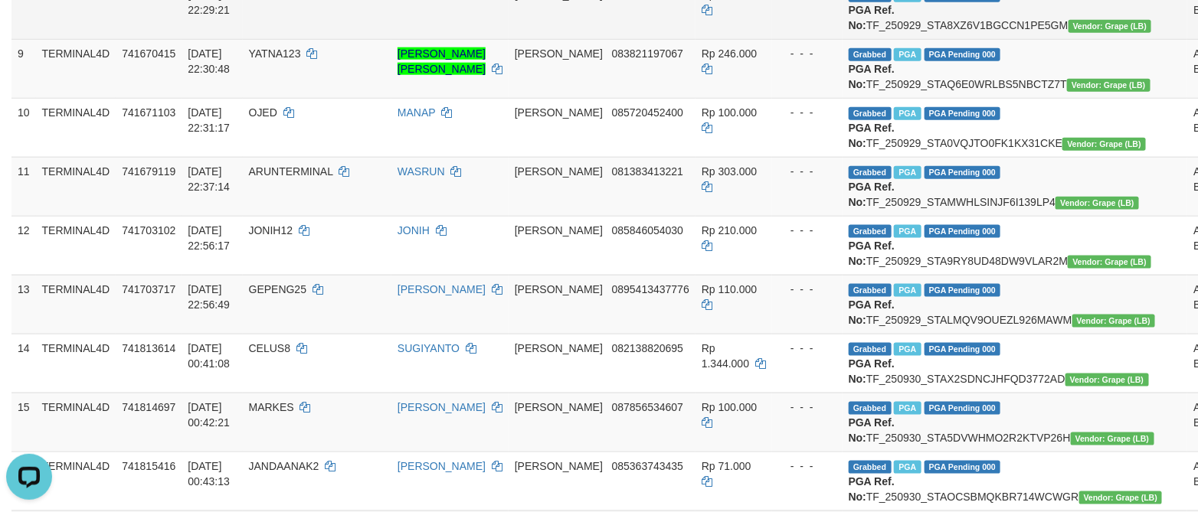
click at [620, 39] on td "DANA 082279763298" at bounding box center [602, 9] width 187 height 59
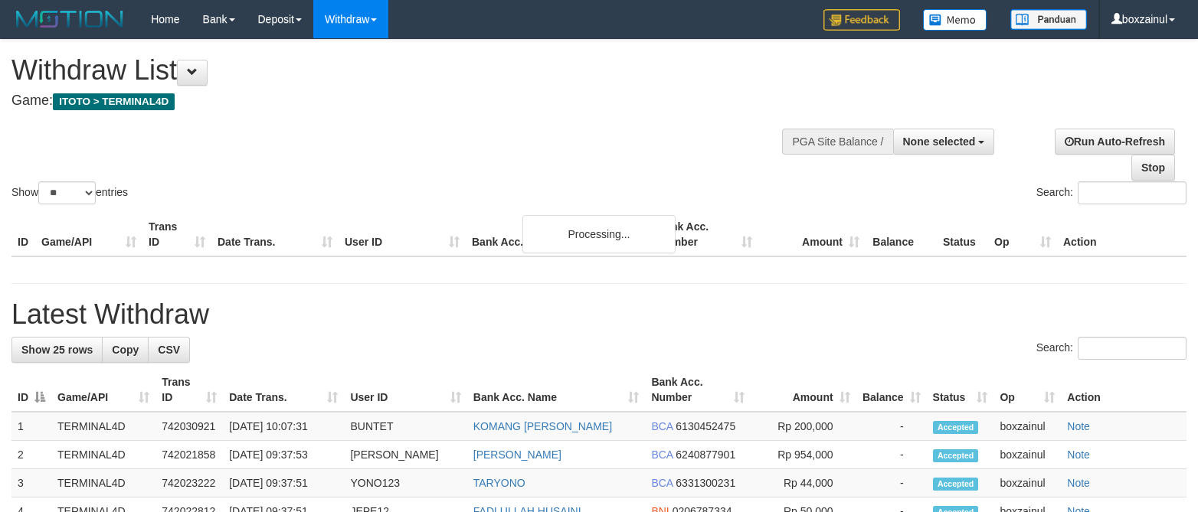
select select
select select "**"
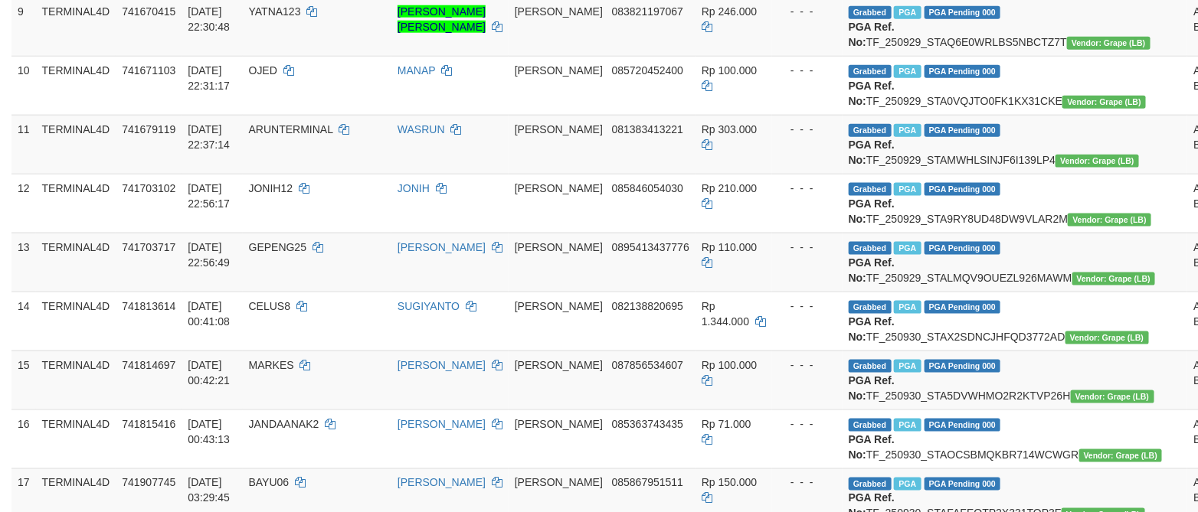
scroll to position [689, 0]
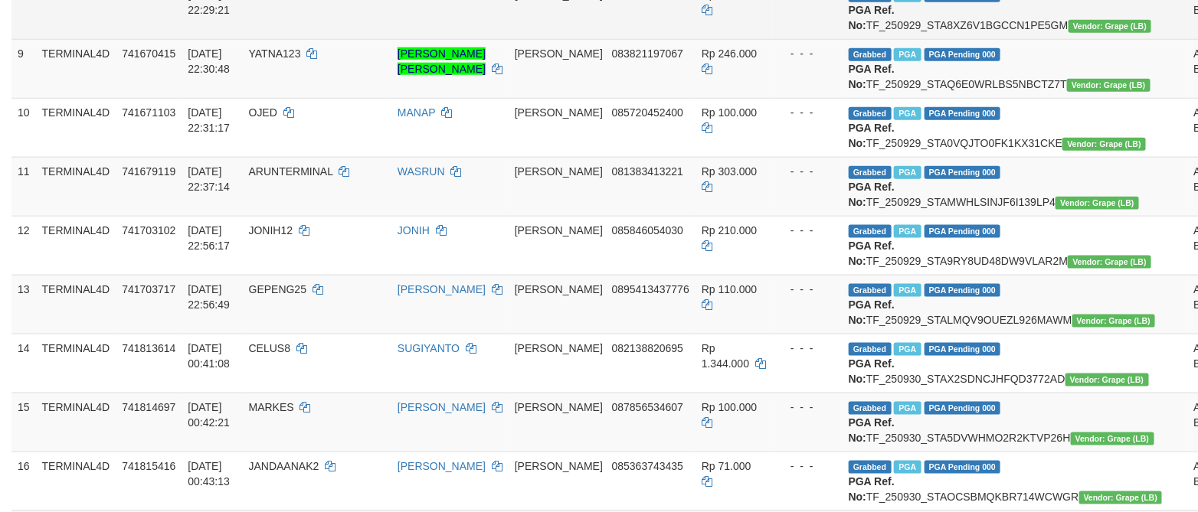
click at [627, 39] on td "[PERSON_NAME] 082279763298" at bounding box center [602, 9] width 187 height 59
click at [695, 39] on td "Rp 161.000" at bounding box center [733, 9] width 77 height 59
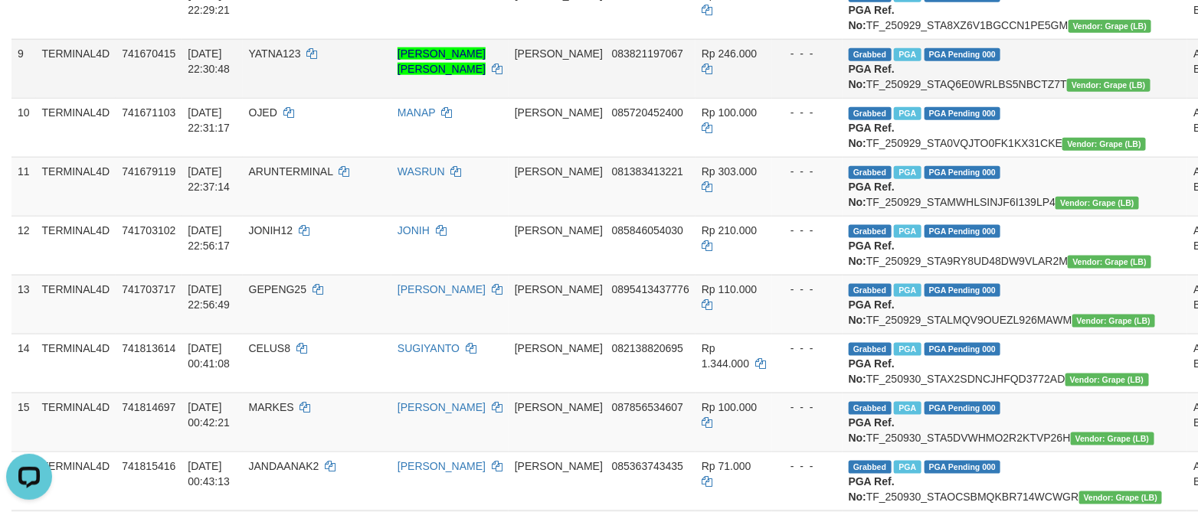
click at [565, 98] on td "[PERSON_NAME] 083821197067" at bounding box center [602, 68] width 187 height 59
click at [702, 178] on span "Rp 303.000" at bounding box center [729, 171] width 55 height 12
click at [616, 60] on span "083821197067" at bounding box center [647, 53] width 71 height 12
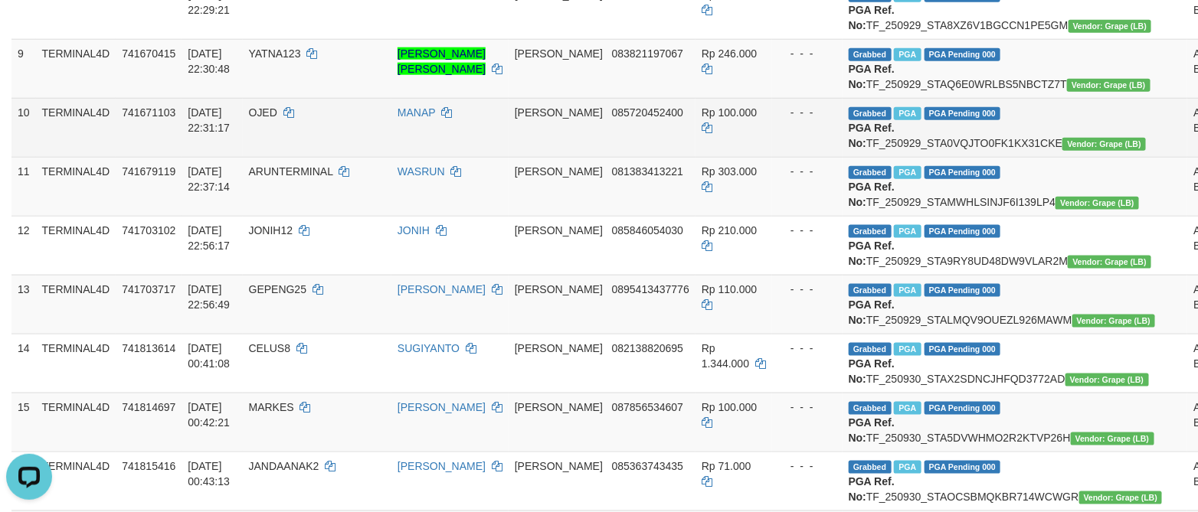
click at [731, 157] on td "Rp 100.000" at bounding box center [733, 127] width 77 height 59
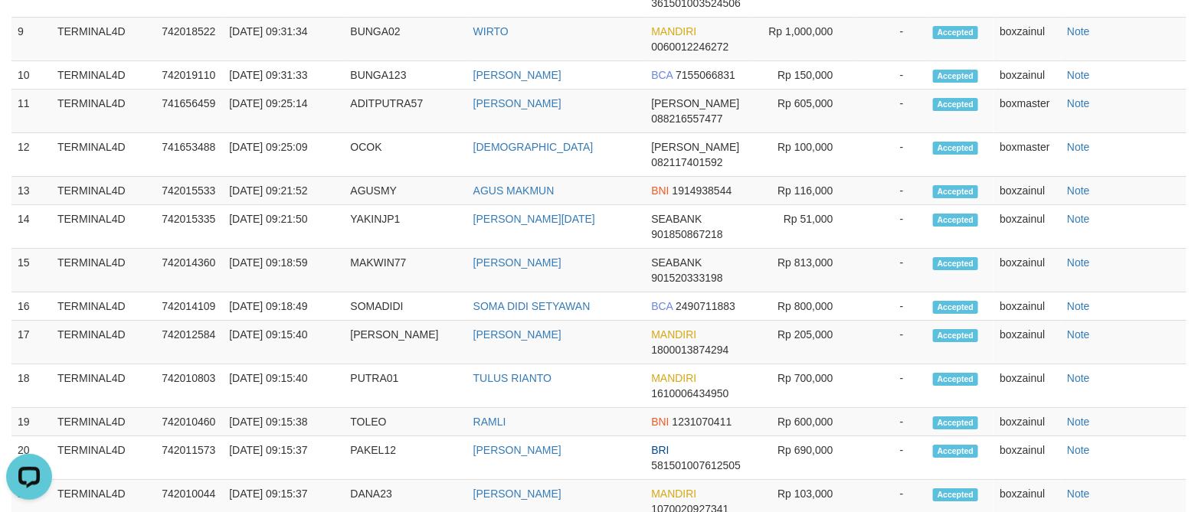
scroll to position [2068, 0]
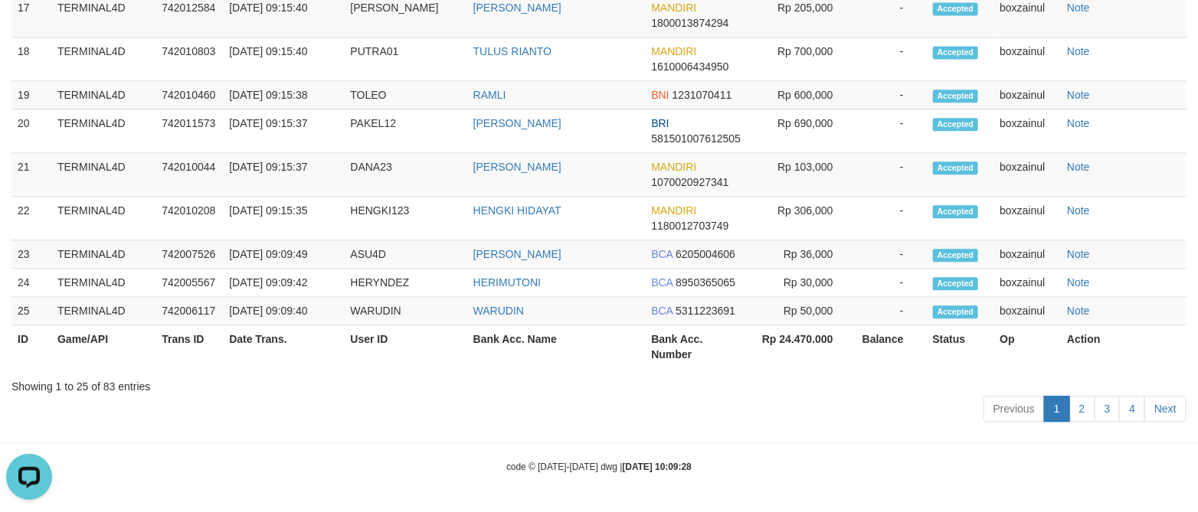
scroll to position [542, 0]
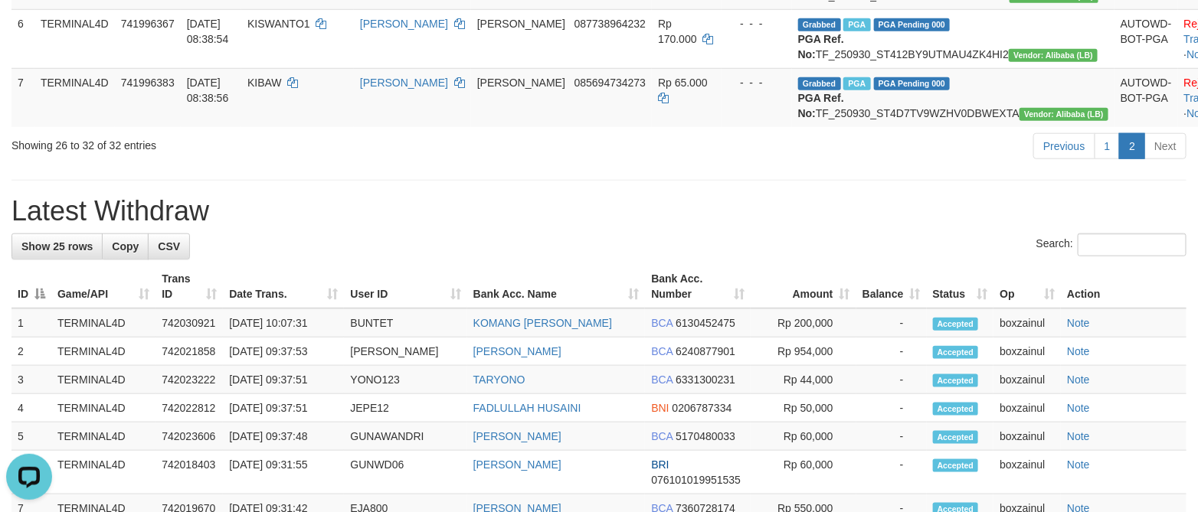
click at [807, 227] on h1 "Latest Withdraw" at bounding box center [598, 211] width 1175 height 31
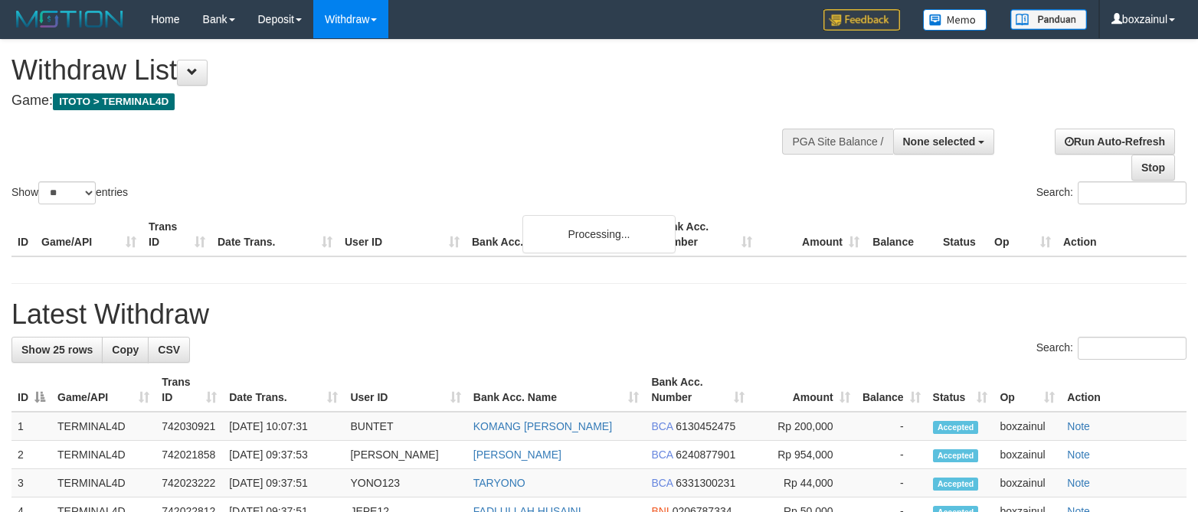
select select
select select "**"
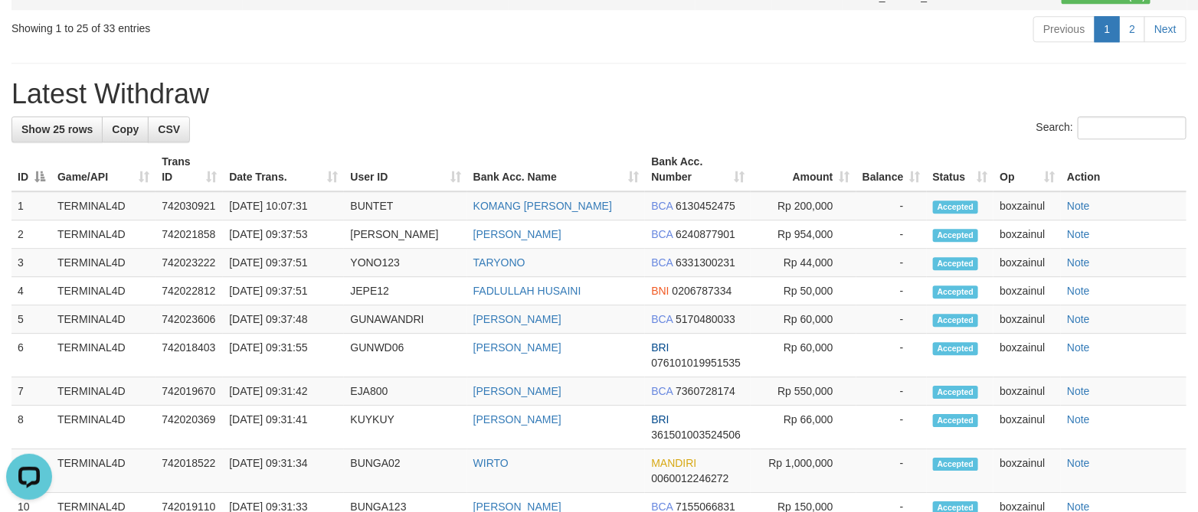
scroll to position [1691, 0]
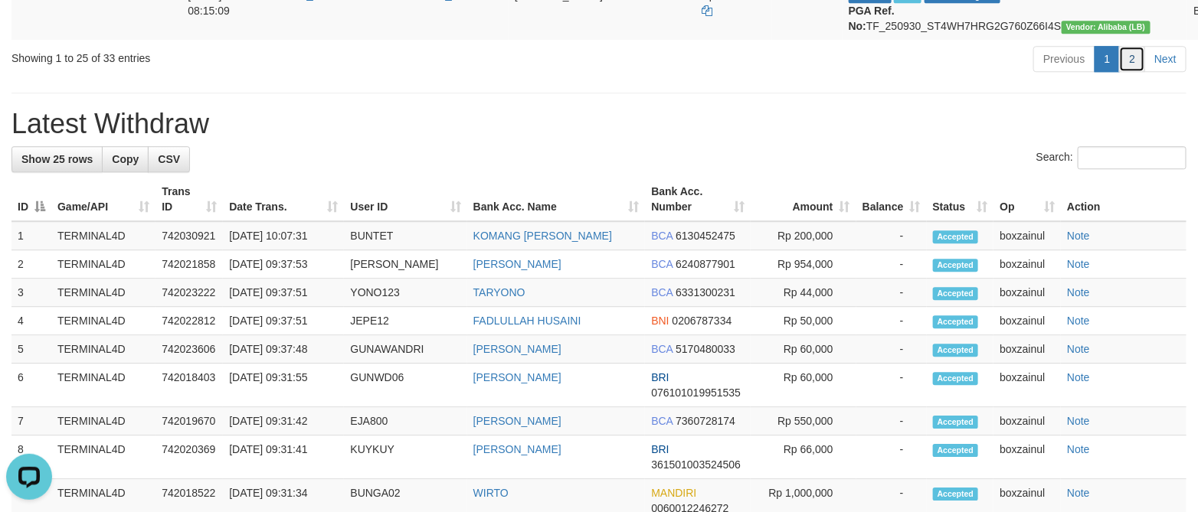
click at [1131, 72] on link "2" at bounding box center [1132, 59] width 26 height 26
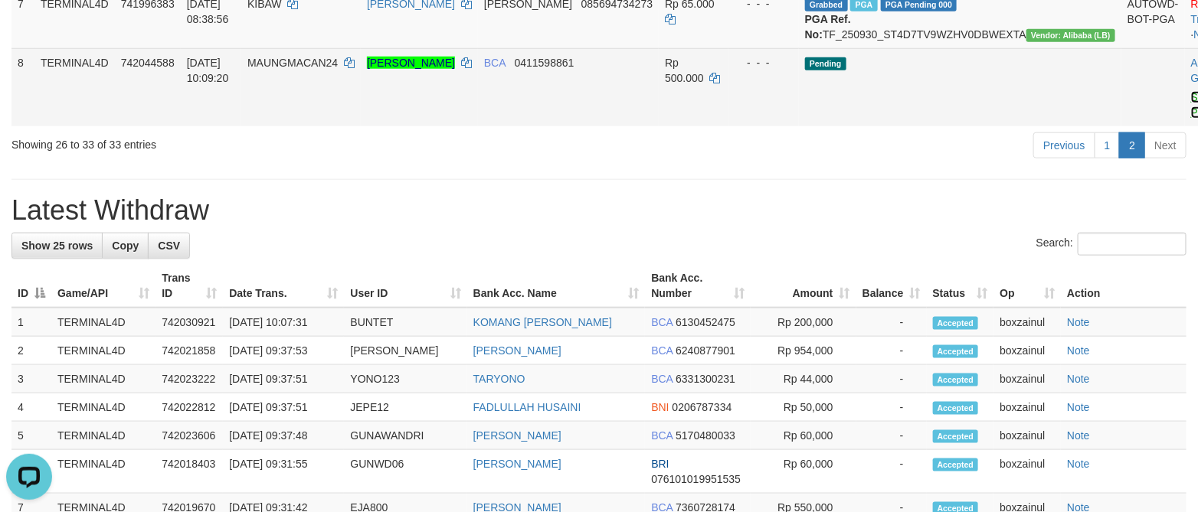
click at [1191, 119] on link "Send PGA" at bounding box center [1203, 105] width 25 height 28
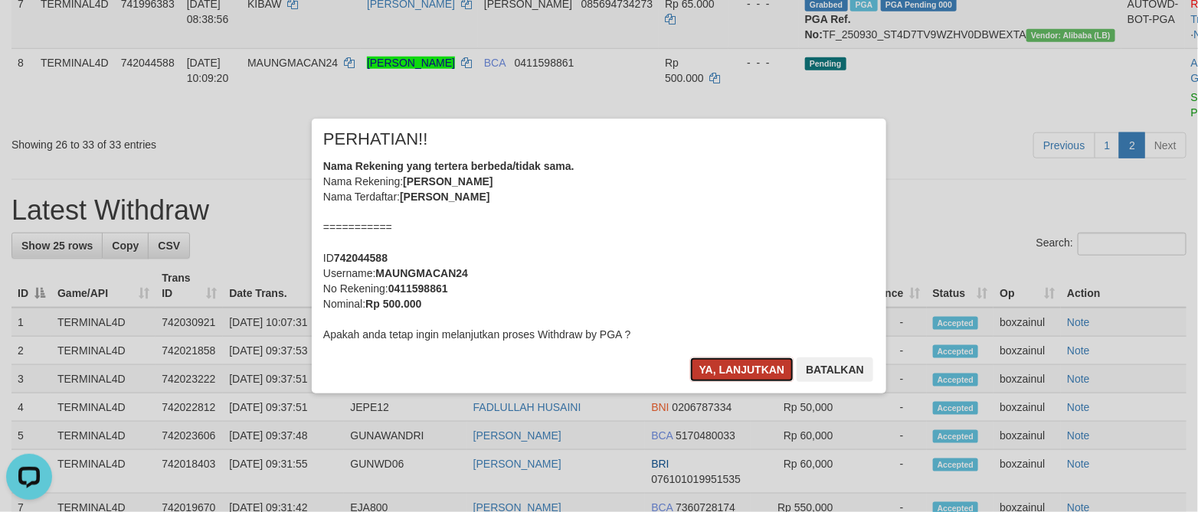
click at [717, 372] on button "Ya, lanjutkan" at bounding box center [742, 370] width 104 height 25
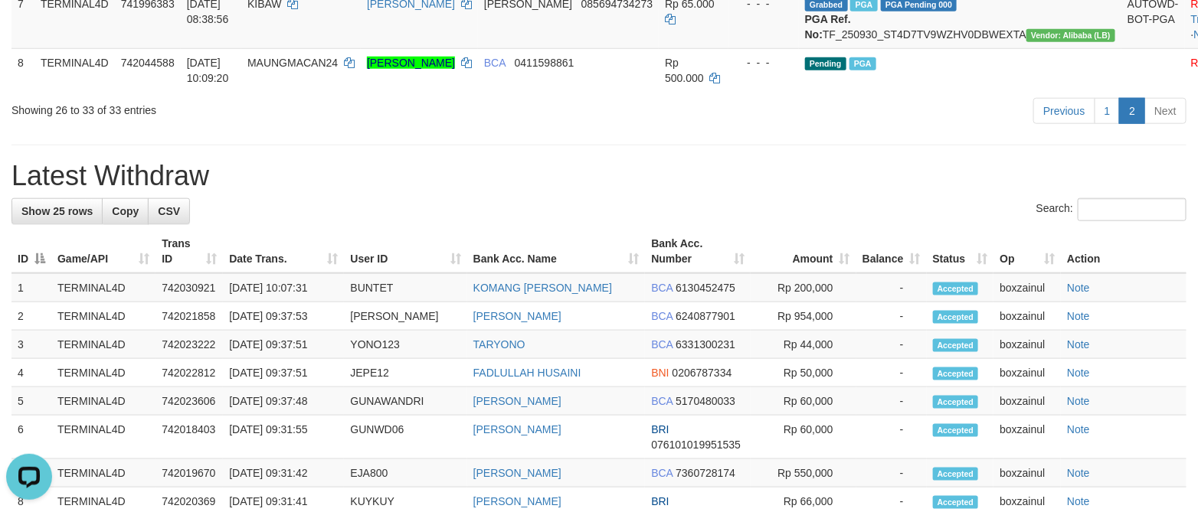
click at [601, 225] on div "Search:" at bounding box center [598, 211] width 1175 height 27
click at [672, 191] on h1 "Latest Withdraw" at bounding box center [598, 176] width 1175 height 31
click at [804, 260] on div "**********" at bounding box center [599, 344] width 1198 height 1850
click at [856, 267] on div "**********" at bounding box center [599, 344] width 1198 height 1850
click at [853, 267] on div "**********" at bounding box center [599, 344] width 1198 height 1850
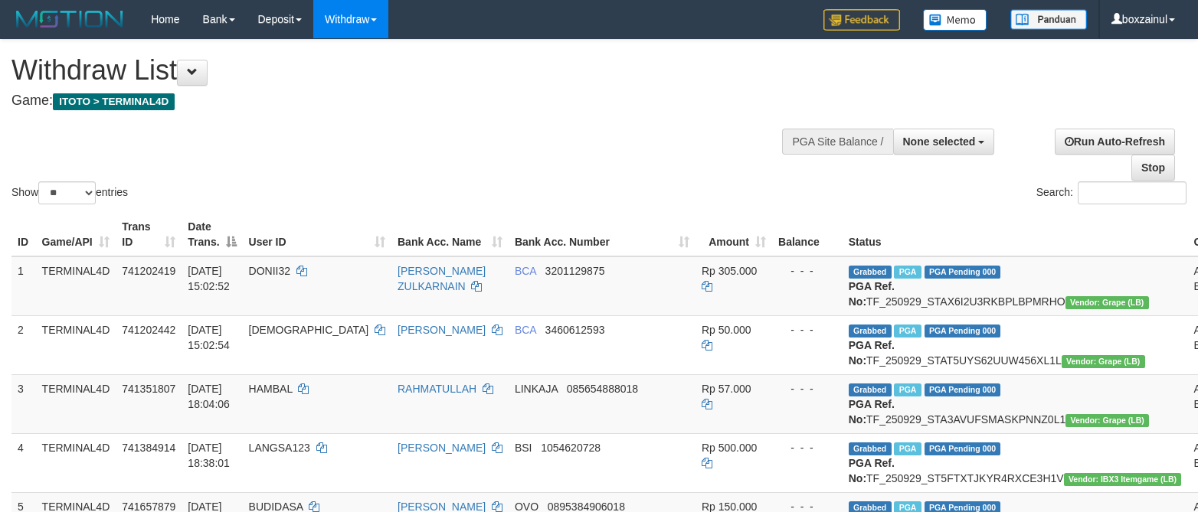
select select
select select "**"
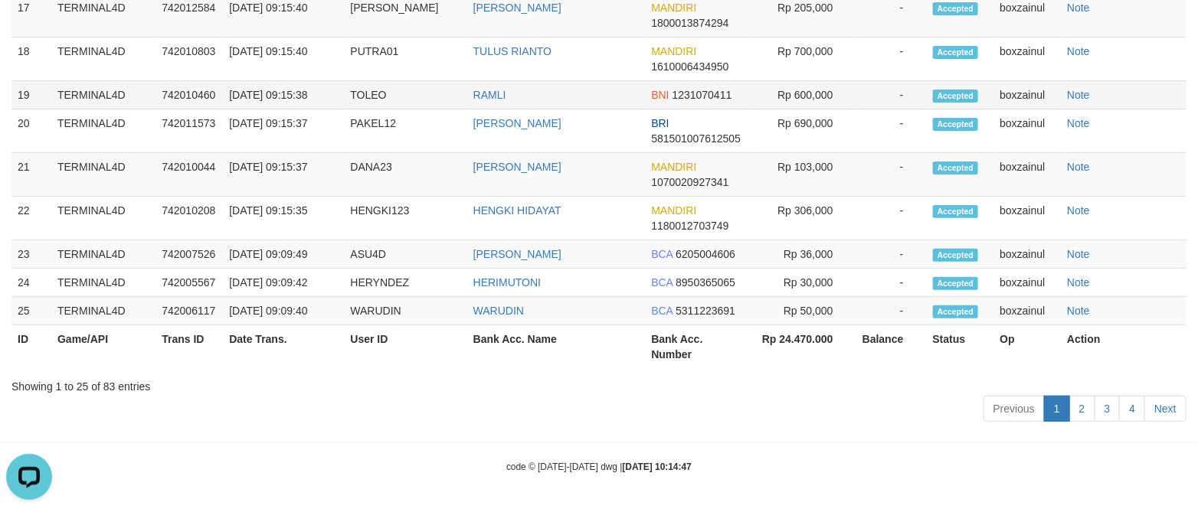
scroll to position [1885, 0]
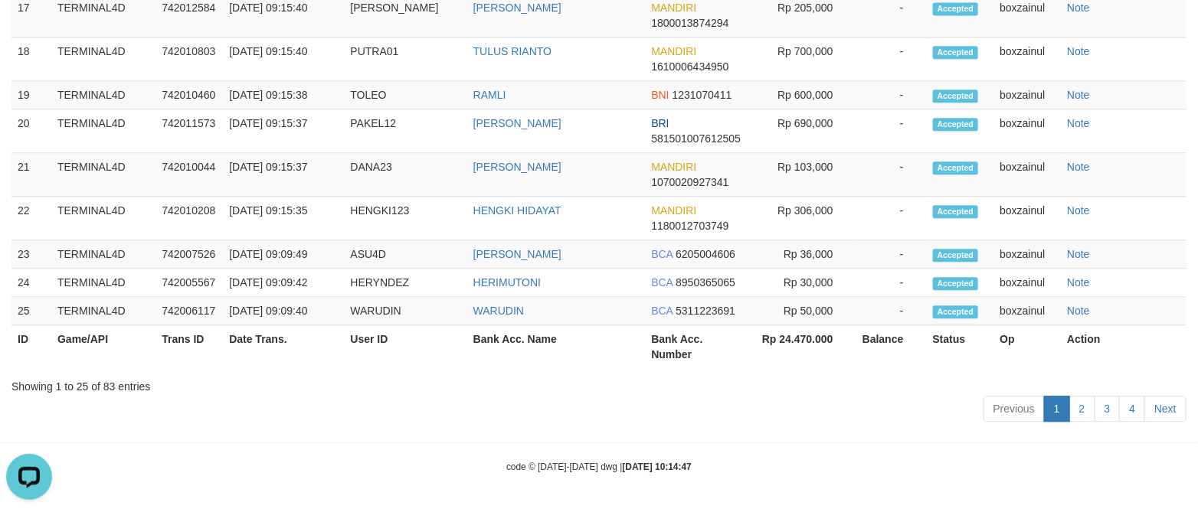
scroll to position [587, 0]
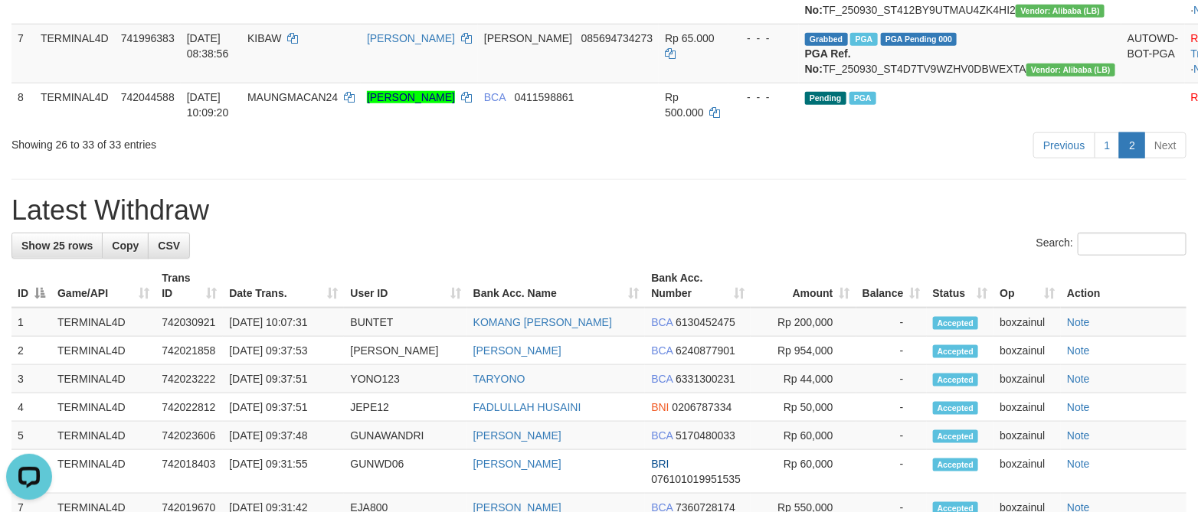
click at [455, 303] on div "**********" at bounding box center [599, 378] width 1198 height 1850
click at [727, 226] on h1 "Latest Withdraw" at bounding box center [598, 210] width 1175 height 31
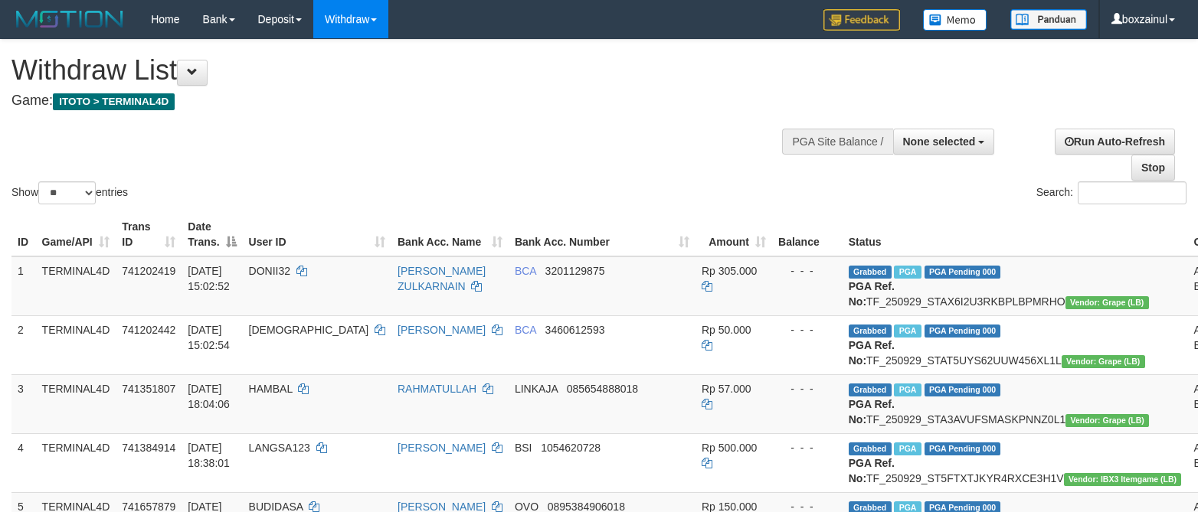
select select
select select "**"
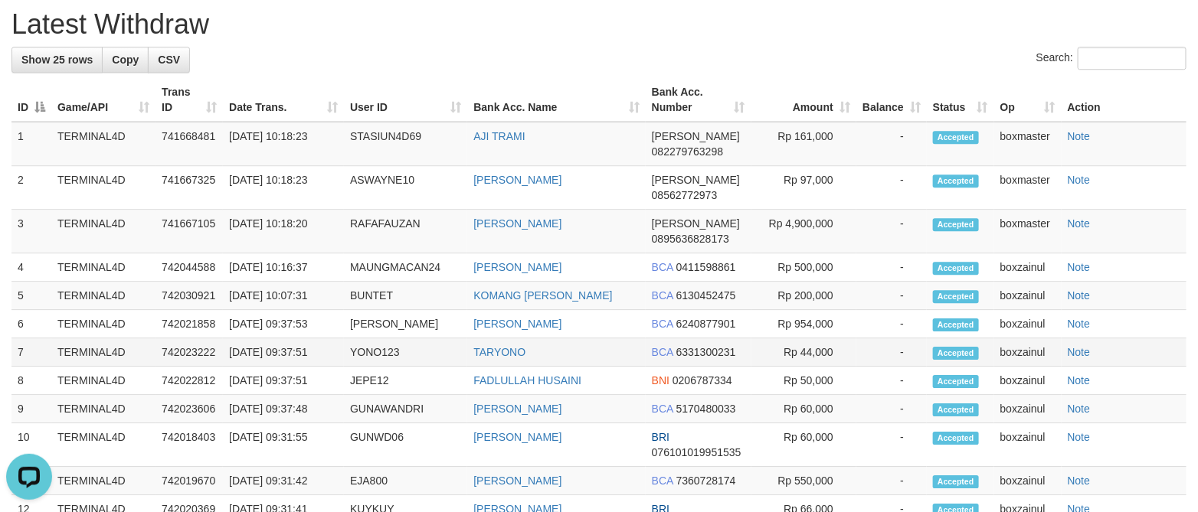
scroll to position [1391, 0]
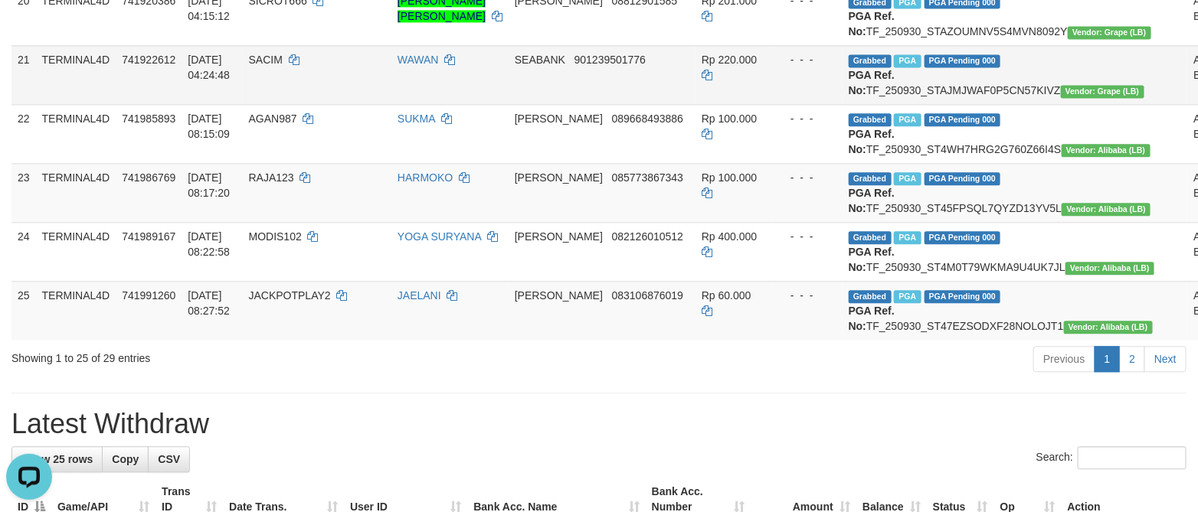
click at [711, 104] on td "Rp 220.000" at bounding box center [733, 74] width 77 height 59
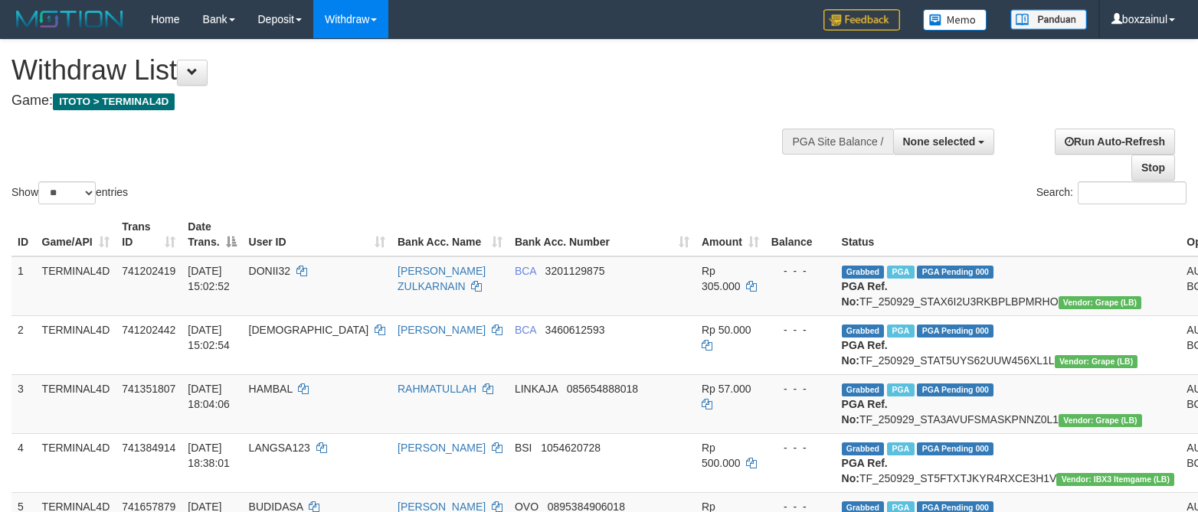
select select
select select "**"
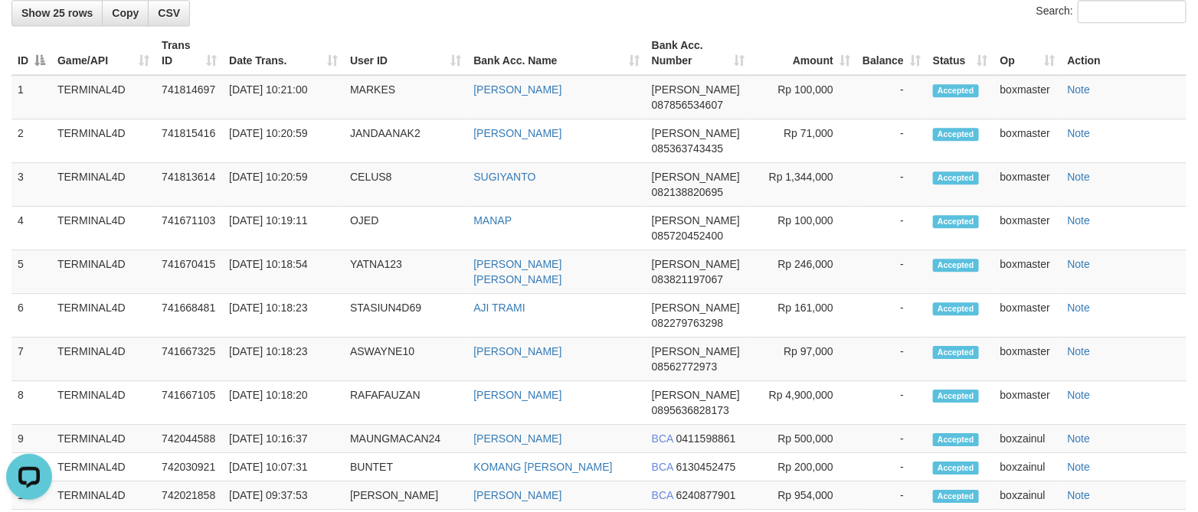
copy td "KIBAW"
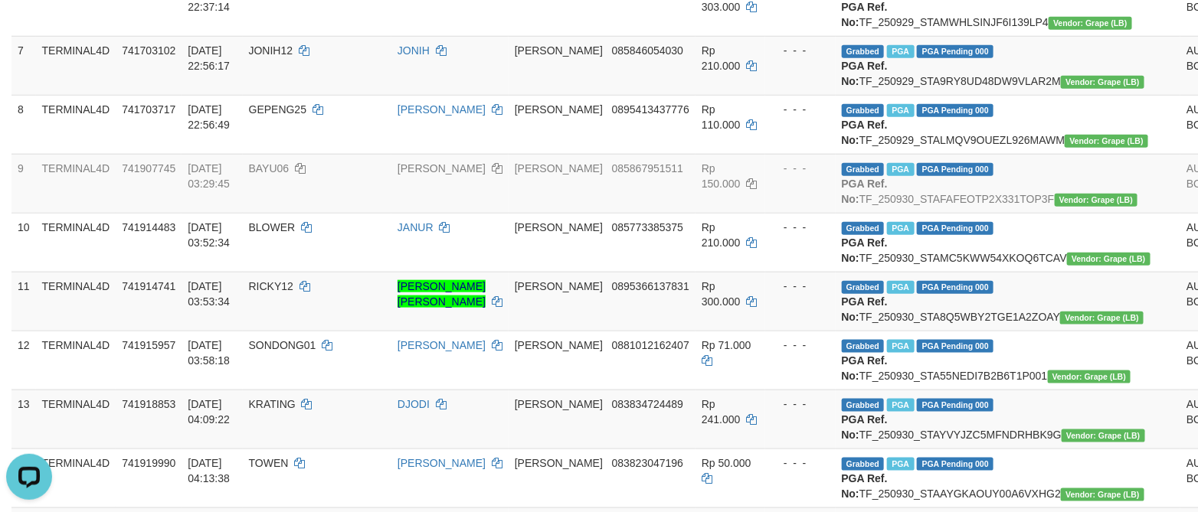
scroll to position [689, 0]
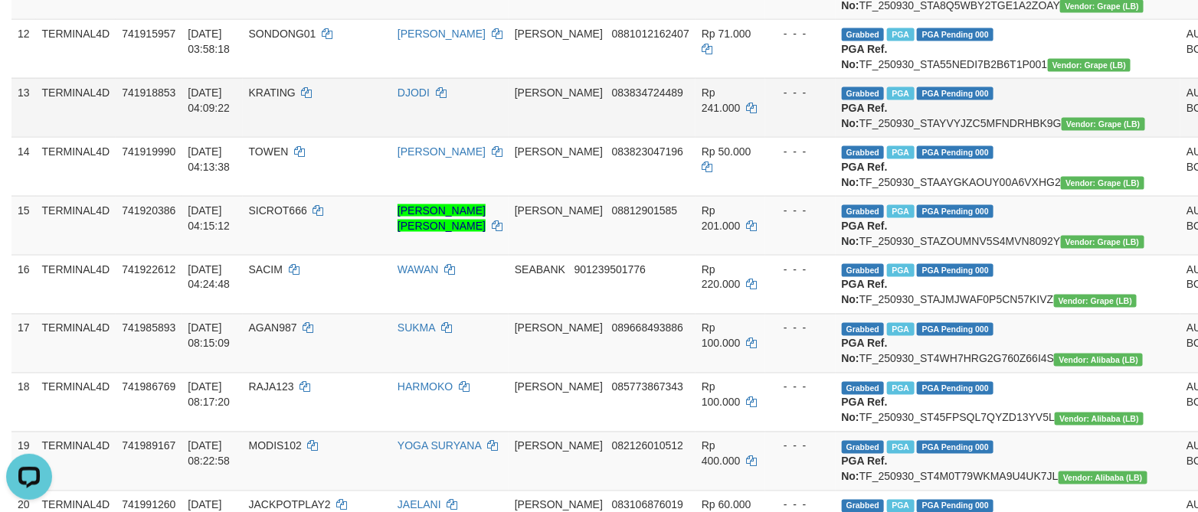
scroll to position [919, 0]
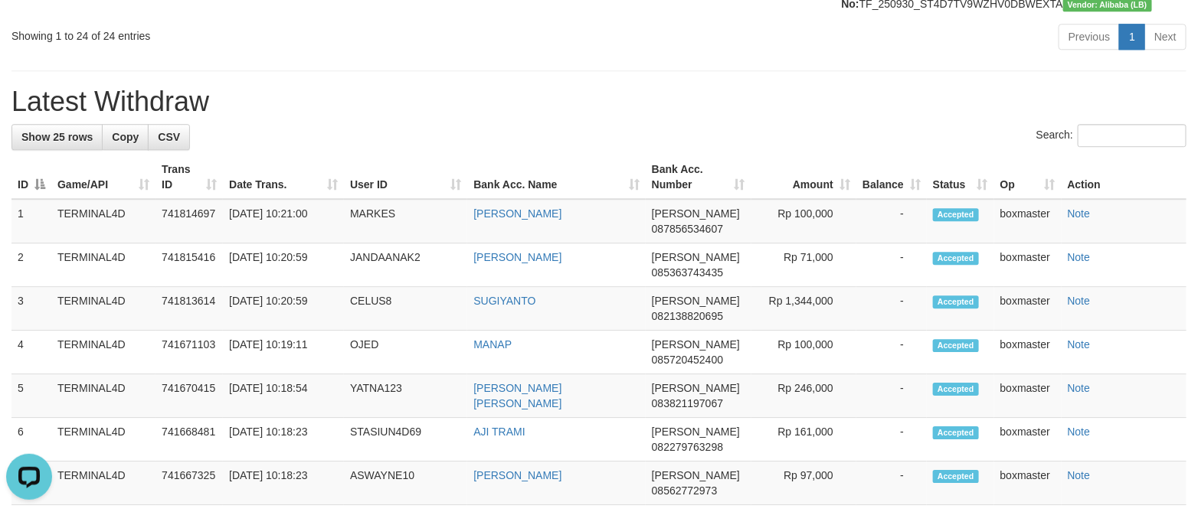
scroll to position [1684, 0]
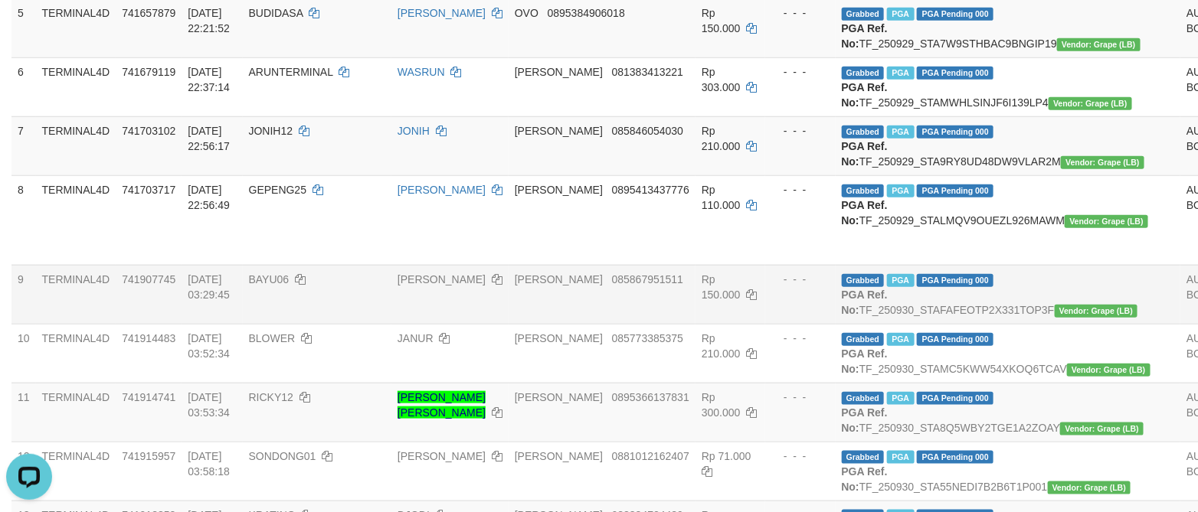
scroll to position [535, 0]
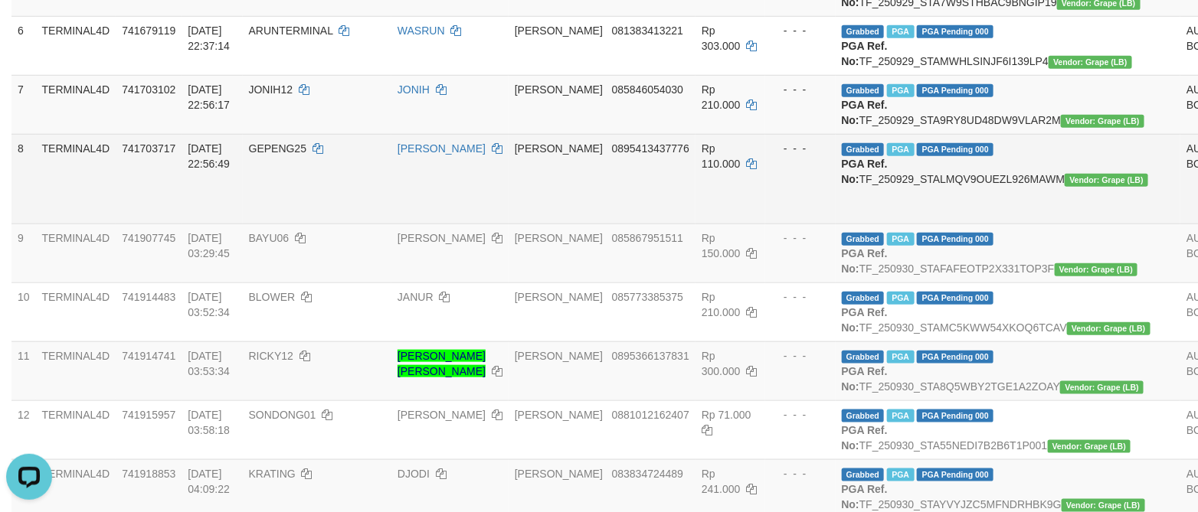
click at [502, 224] on td "[PERSON_NAME]" at bounding box center [449, 179] width 117 height 90
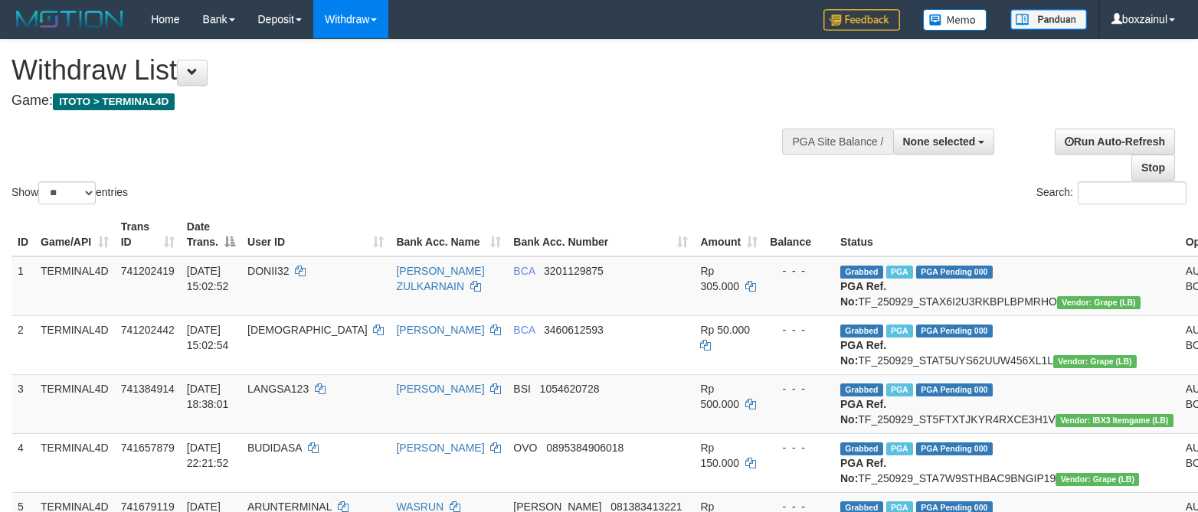
select select
select select "**"
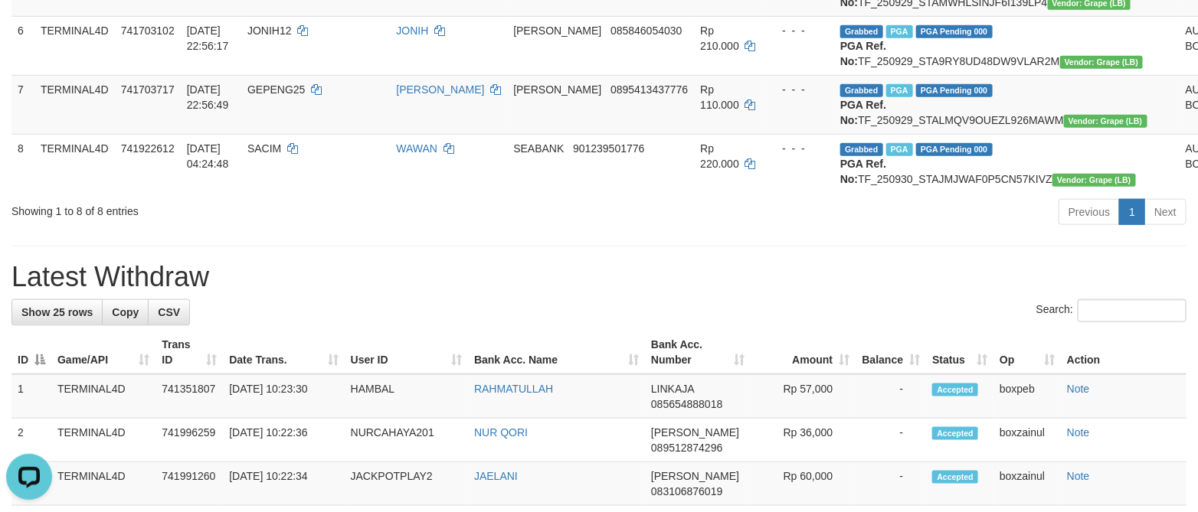
drag, startPoint x: 417, startPoint y: 366, endPoint x: 423, endPoint y: 361, distance: 8.1
drag, startPoint x: 584, startPoint y: 343, endPoint x: 563, endPoint y: 320, distance: 31.4
click at [584, 231] on div "Previous 1 Next" at bounding box center [849, 214] width 676 height 33
drag, startPoint x: 548, startPoint y: 379, endPoint x: 568, endPoint y: 386, distance: 21.1
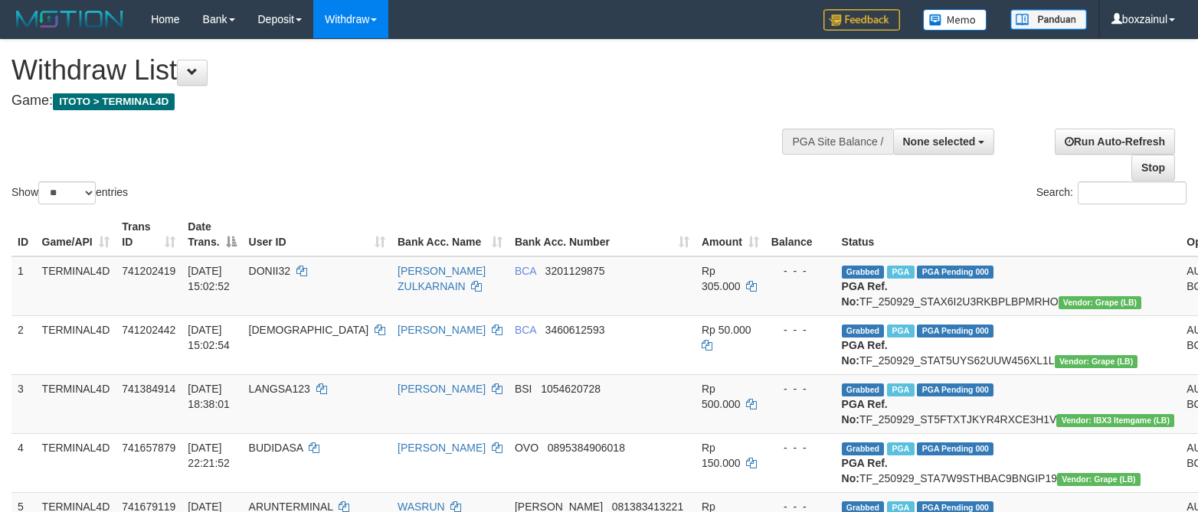
select select
select select "**"
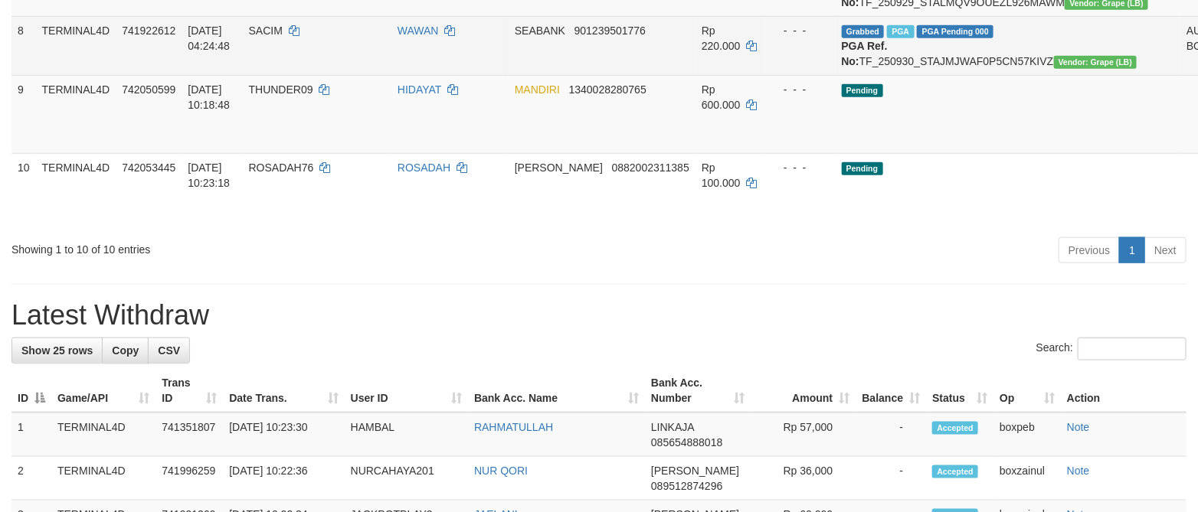
scroll to position [535, 0]
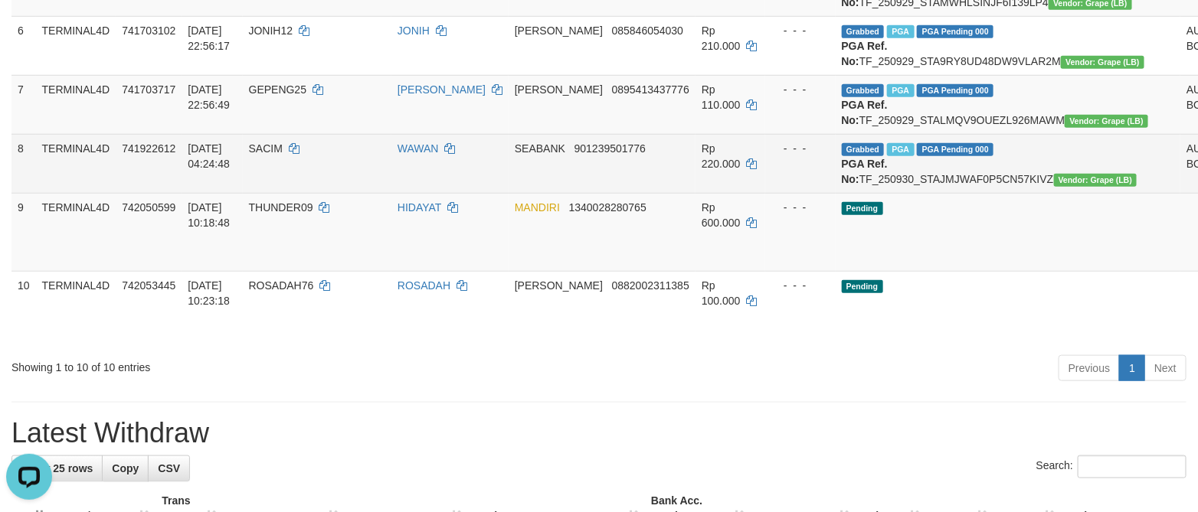
scroll to position [0, 0]
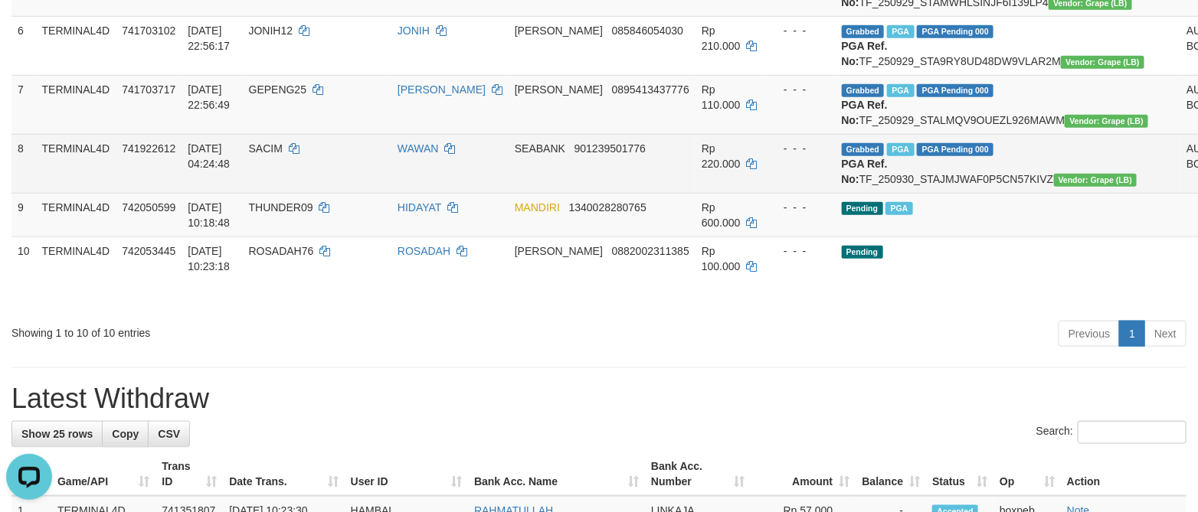
drag, startPoint x: 1159, startPoint y: 387, endPoint x: 674, endPoint y: 255, distance: 502.4
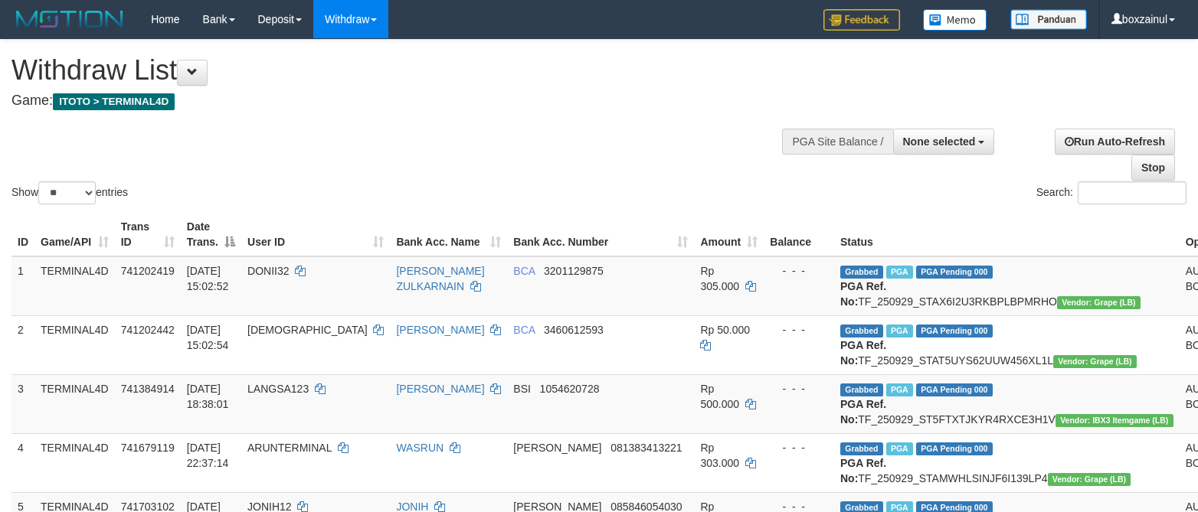
select select
select select "**"
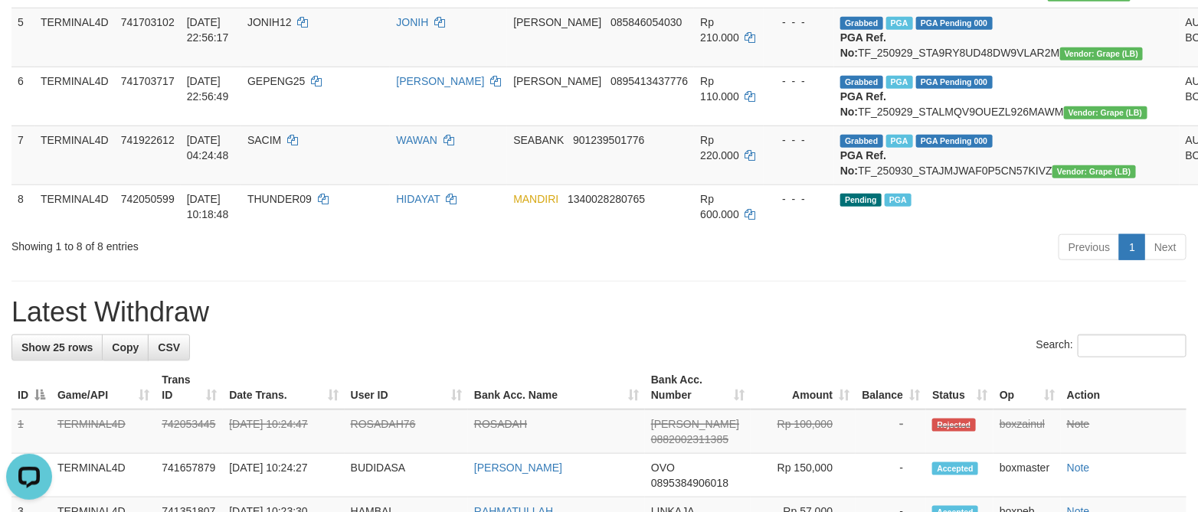
scroll to position [524, 0]
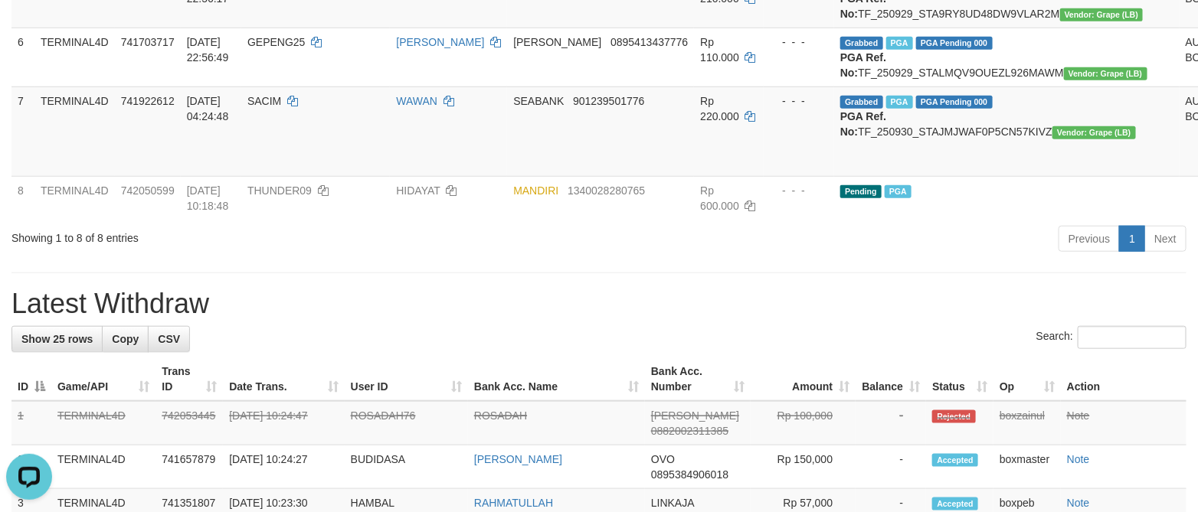
click at [660, 319] on h1 "Latest Withdraw" at bounding box center [598, 304] width 1175 height 31
click at [662, 319] on h1 "Latest Withdraw" at bounding box center [598, 304] width 1175 height 31
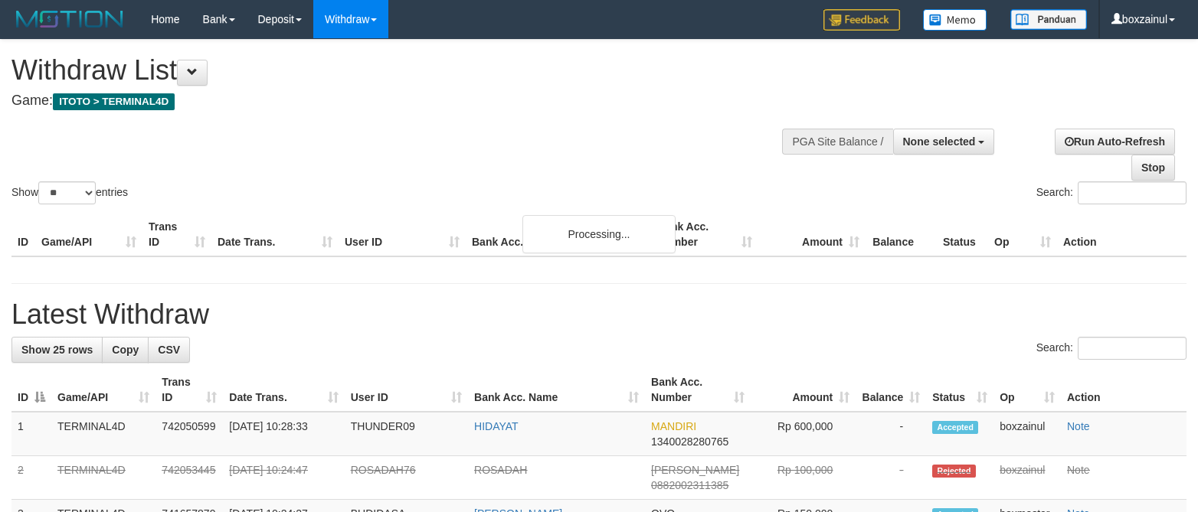
select select
select select "**"
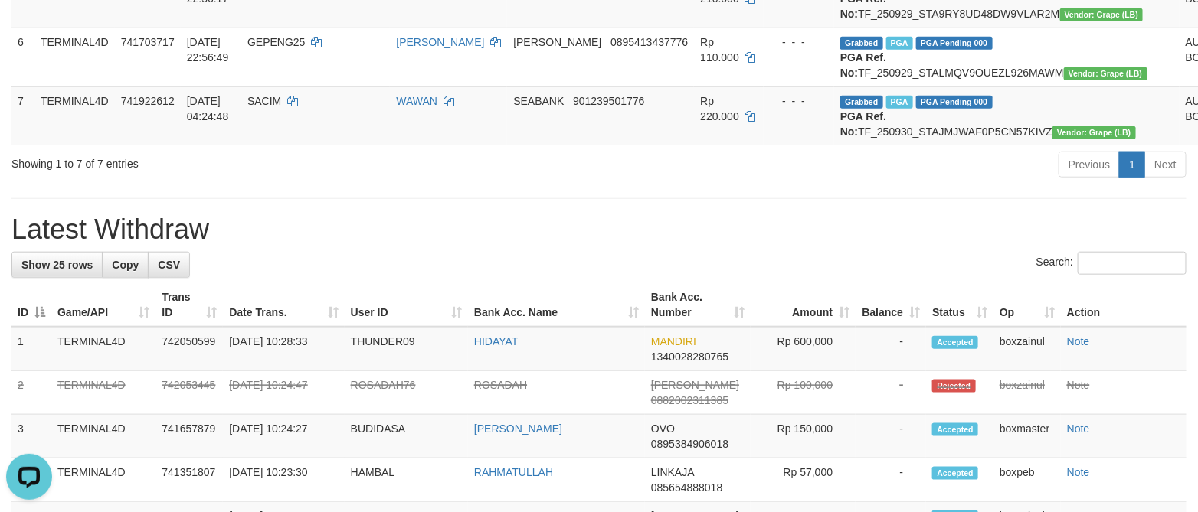
drag, startPoint x: 664, startPoint y: 286, endPoint x: 642, endPoint y: 302, distance: 27.4
click at [642, 302] on div "**********" at bounding box center [599, 518] width 1198 height 2005
click at [642, 304] on div "**********" at bounding box center [599, 518] width 1198 height 2005
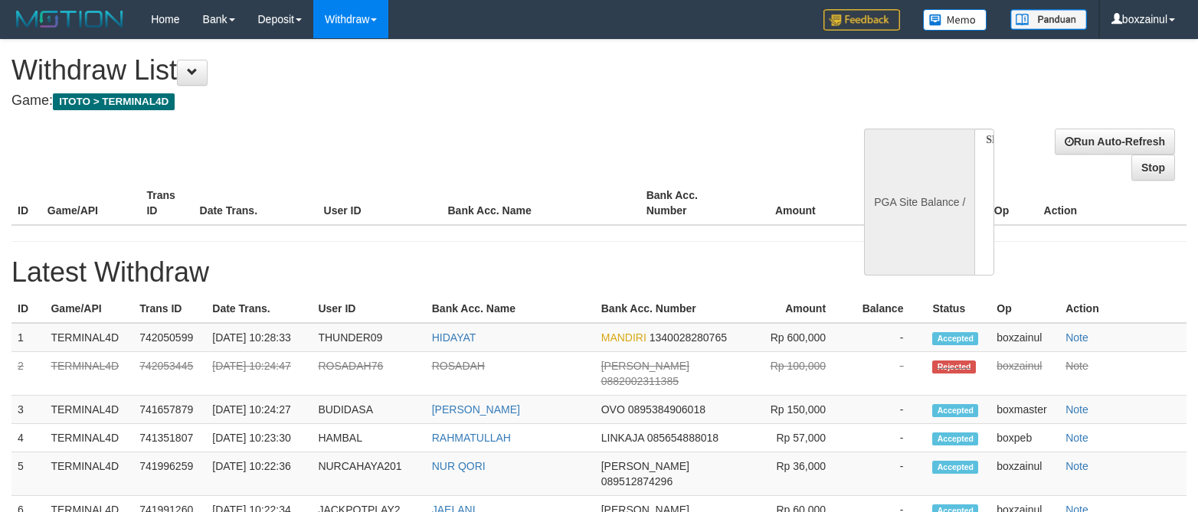
select select
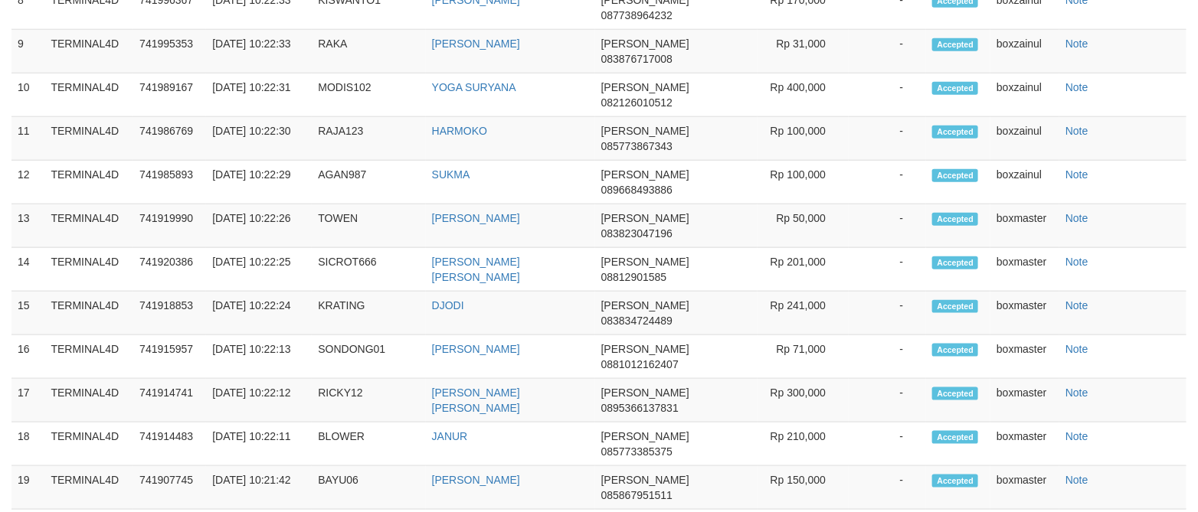
select select "**"
select select
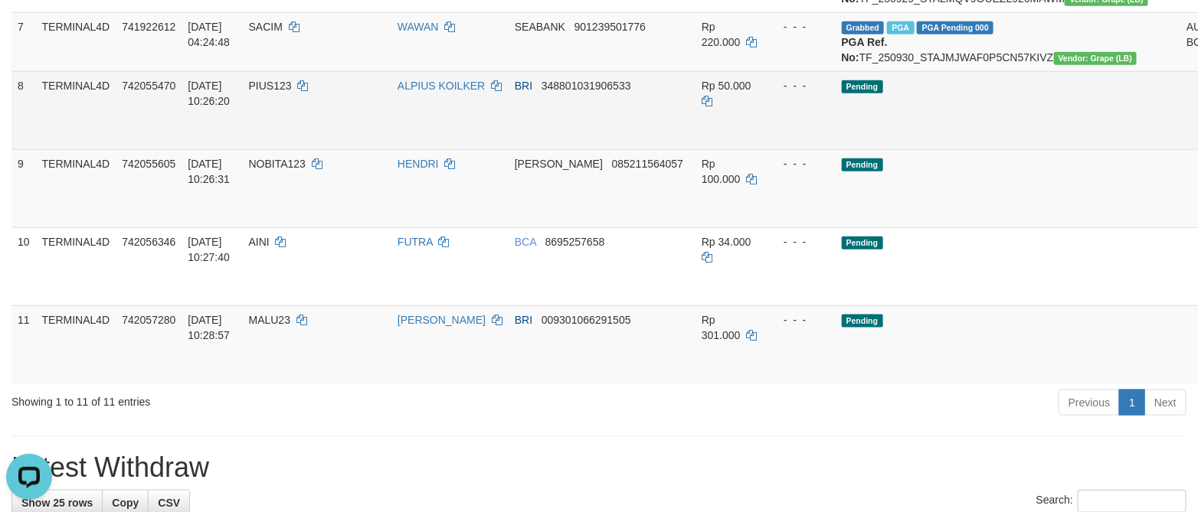
scroll to position [597, 0]
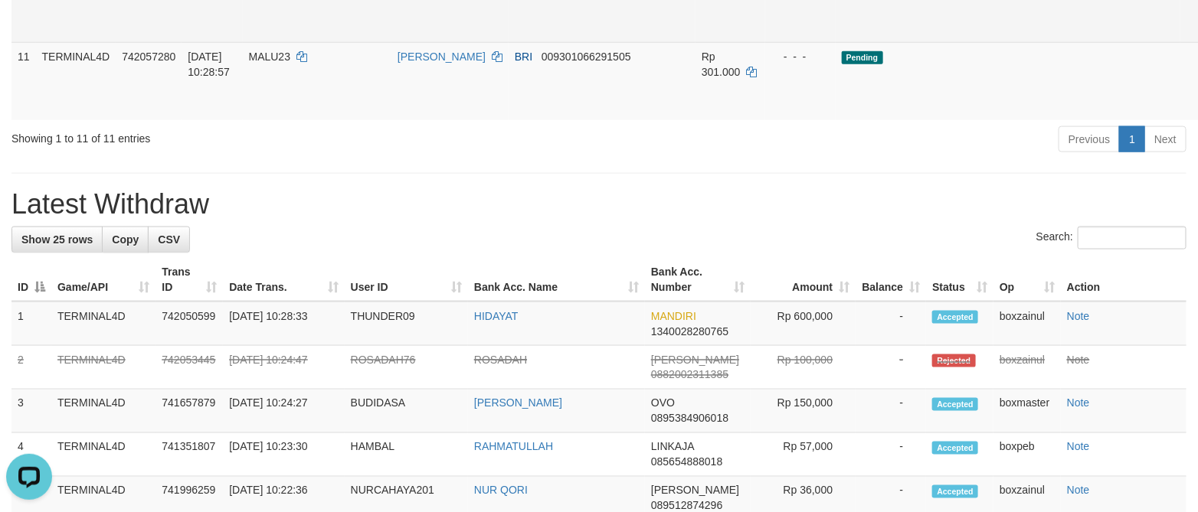
scroll to position [712, 0]
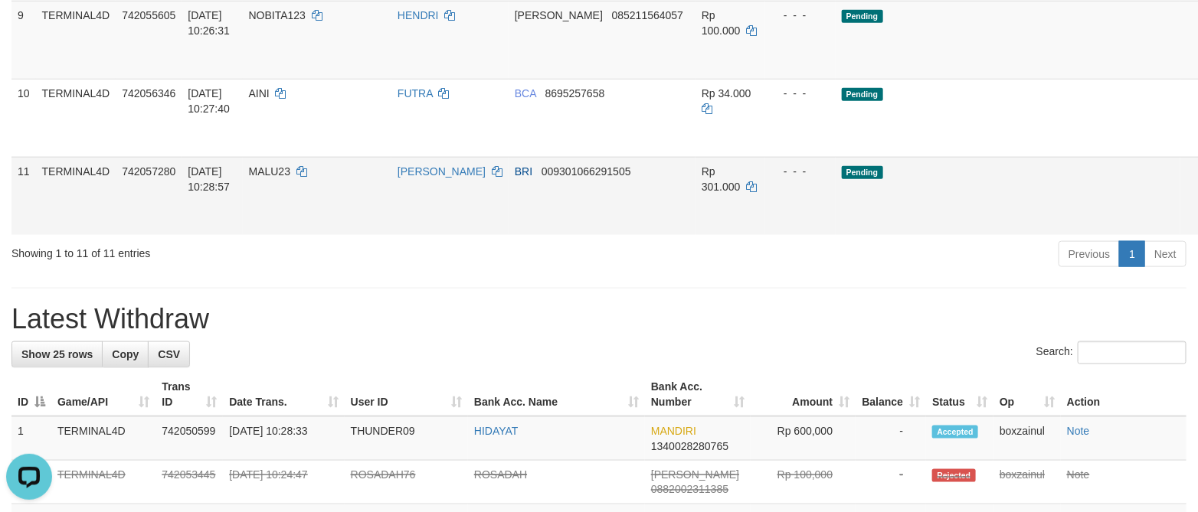
drag, startPoint x: 1106, startPoint y: 315, endPoint x: 709, endPoint y: 281, distance: 399.0
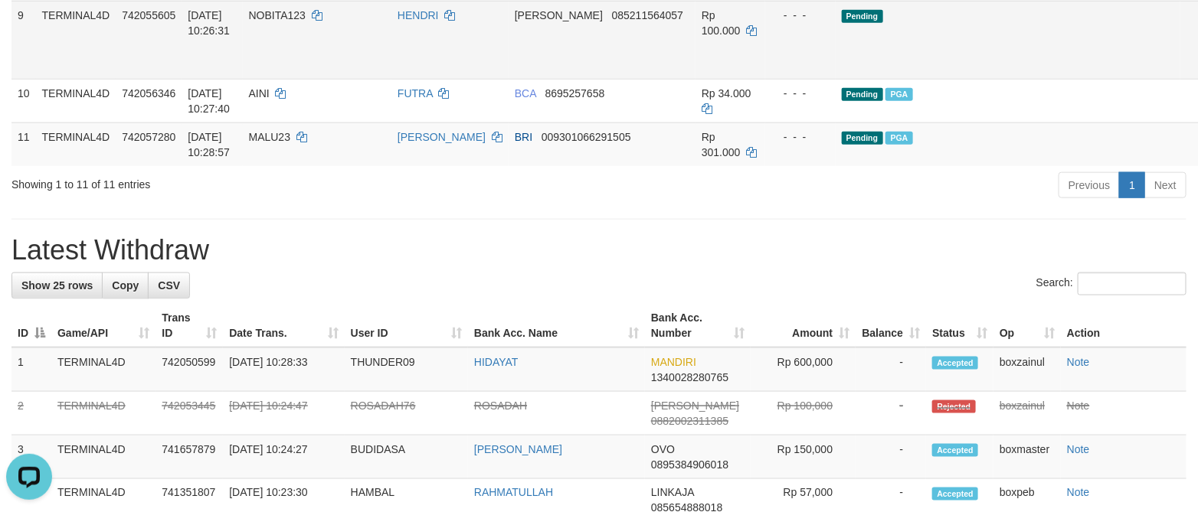
click at [295, 21] on span "NOBITA123" at bounding box center [277, 15] width 57 height 12
click at [296, 21] on span "NOBITA123" at bounding box center [277, 15] width 57 height 12
copy td "NOBITA123"
click at [718, 266] on h1 "Latest Withdraw" at bounding box center [598, 250] width 1175 height 31
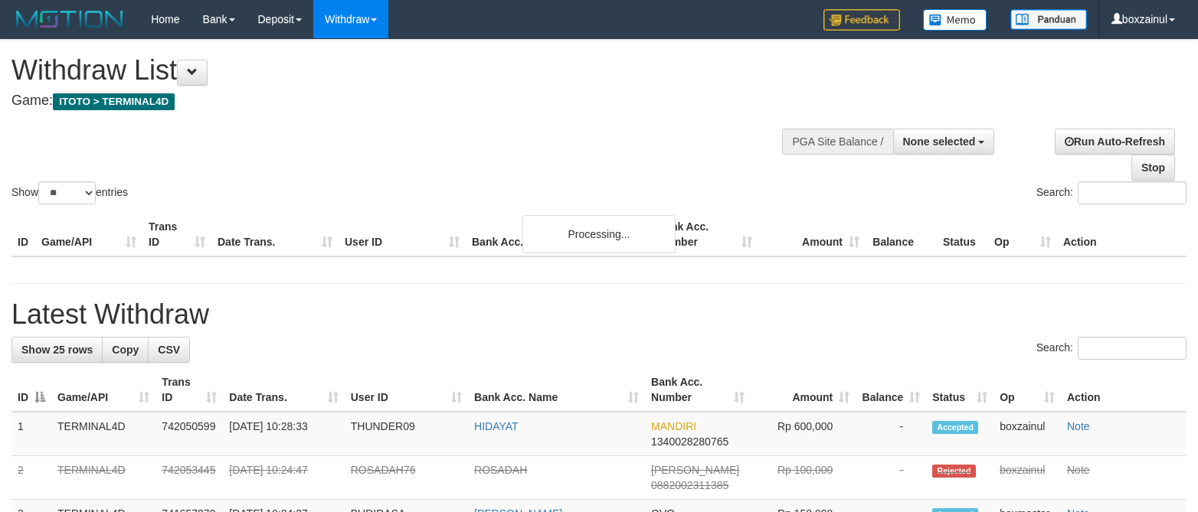
select select
select select "**"
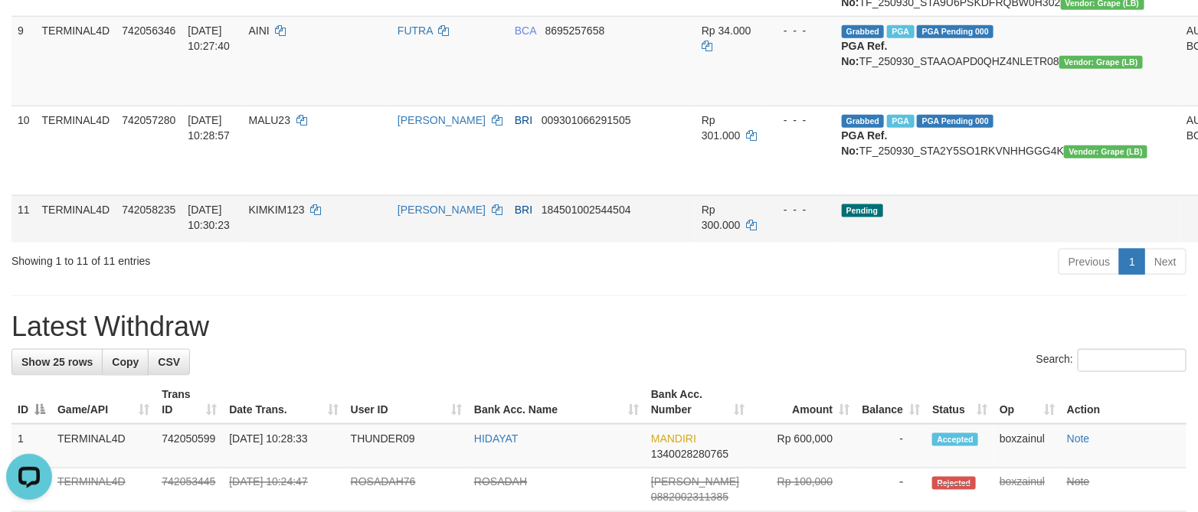
click at [318, 243] on td "KIMKIM123" at bounding box center [317, 218] width 149 height 47
drag, startPoint x: 318, startPoint y: 352, endPoint x: 313, endPoint y: 363, distance: 12.0
click at [313, 243] on td "KIMKIM123" at bounding box center [317, 218] width 149 height 47
copy span "KIMKIM123"
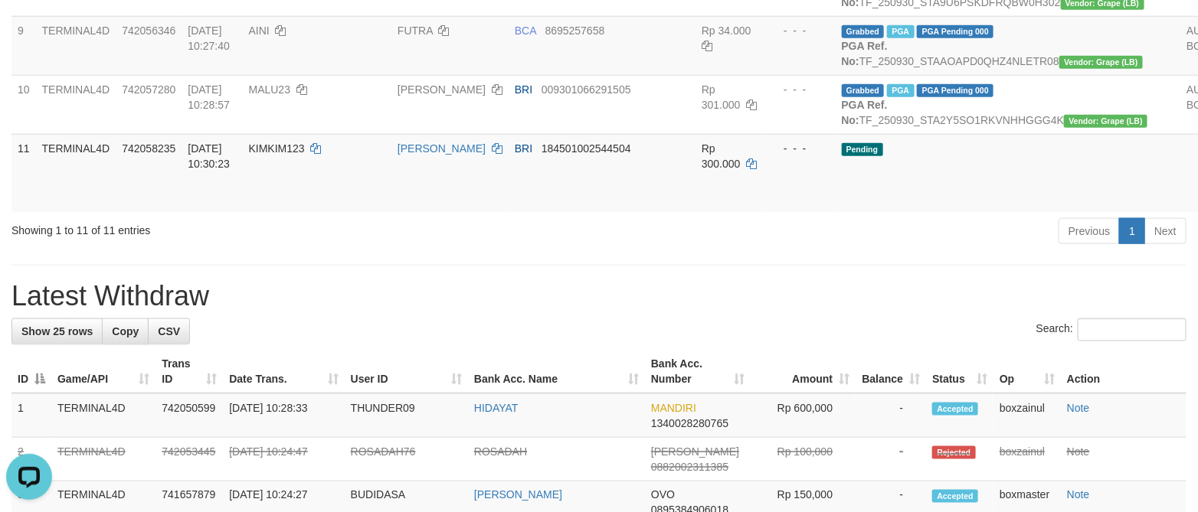
click at [640, 425] on div "**********" at bounding box center [599, 457] width 1198 height 2260
click at [508, 250] on div "Previous 1 Next" at bounding box center [848, 233] width 699 height 33
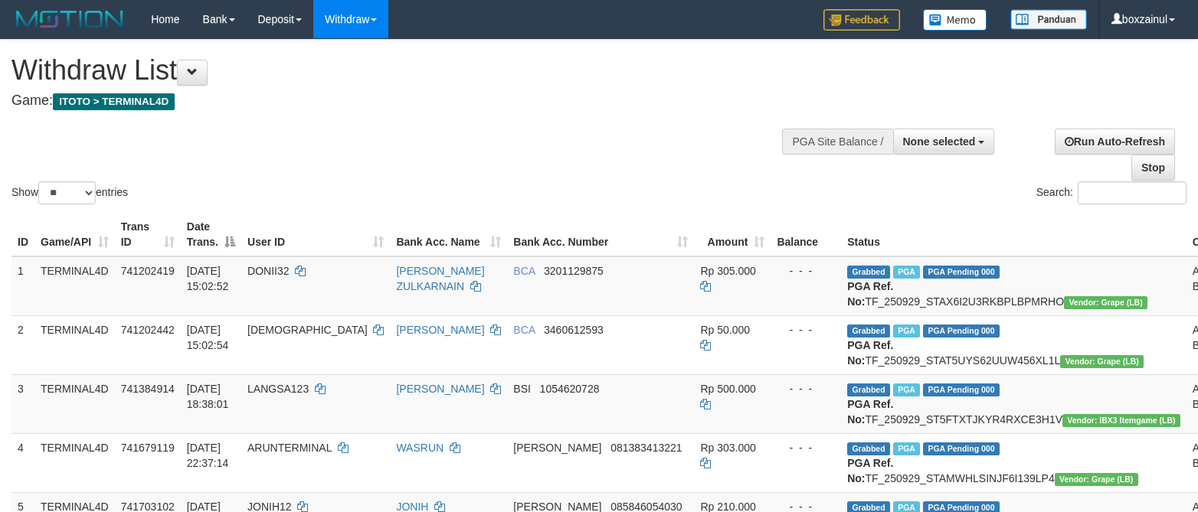
select select
select select "**"
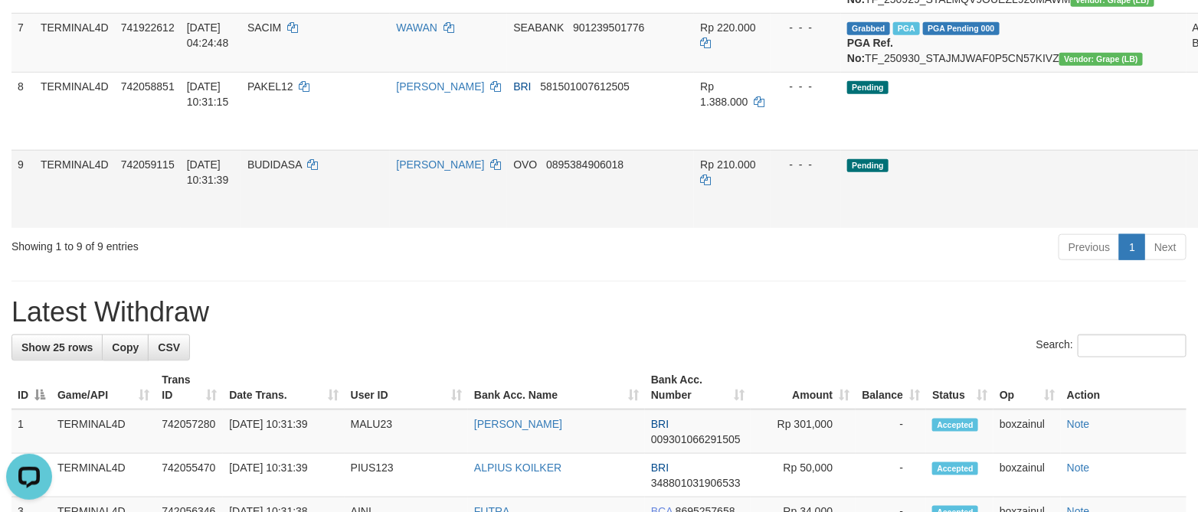
drag, startPoint x: 1111, startPoint y: 235, endPoint x: 685, endPoint y: 270, distance: 427.3
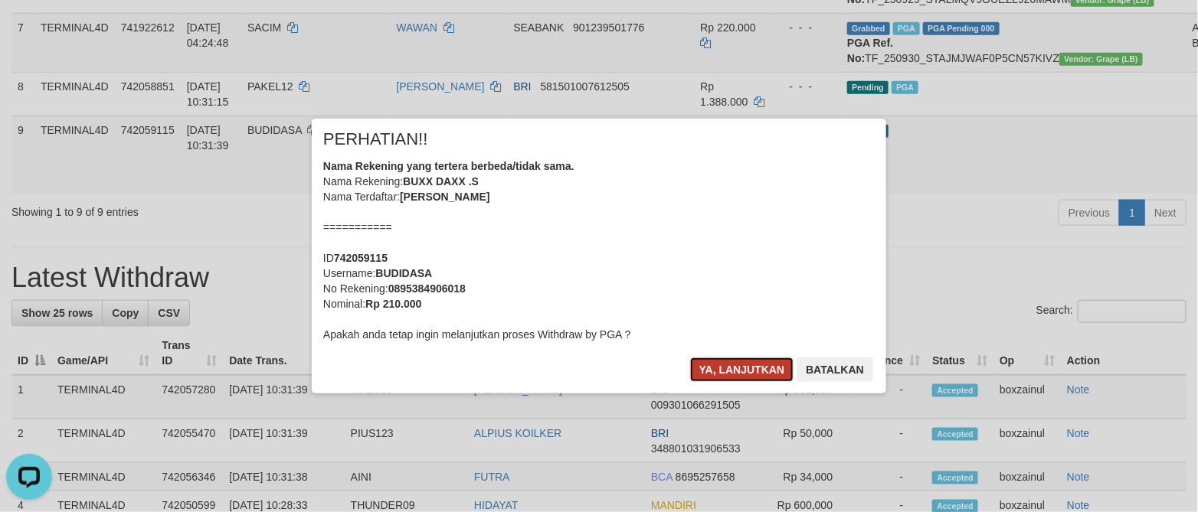
click at [734, 368] on button "Ya, lanjutkan" at bounding box center [742, 370] width 104 height 25
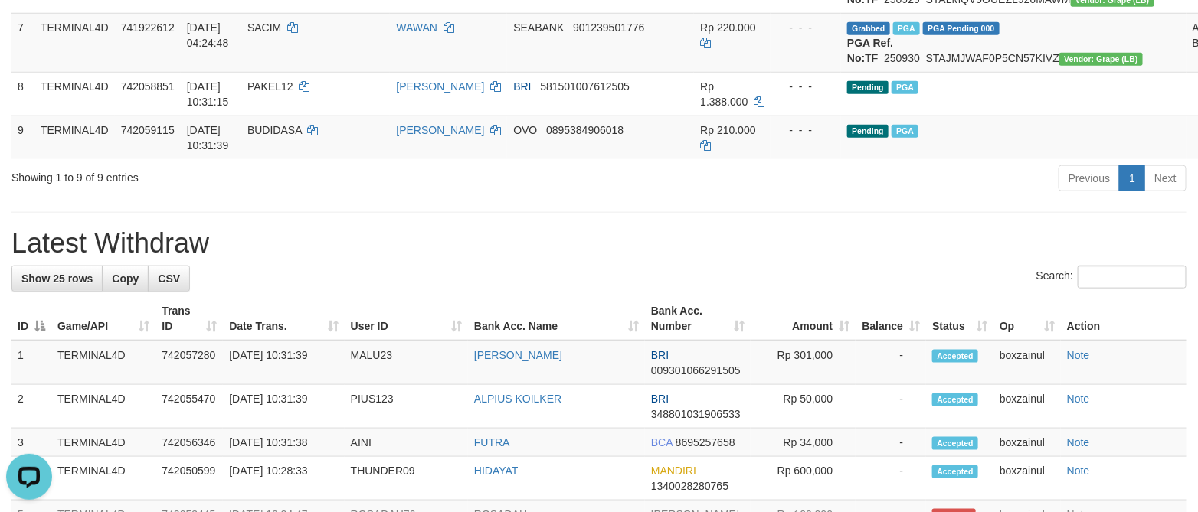
click at [630, 375] on div "**********" at bounding box center [599, 480] width 1198 height 2077
click at [1006, 293] on div "Search:" at bounding box center [598, 279] width 1175 height 27
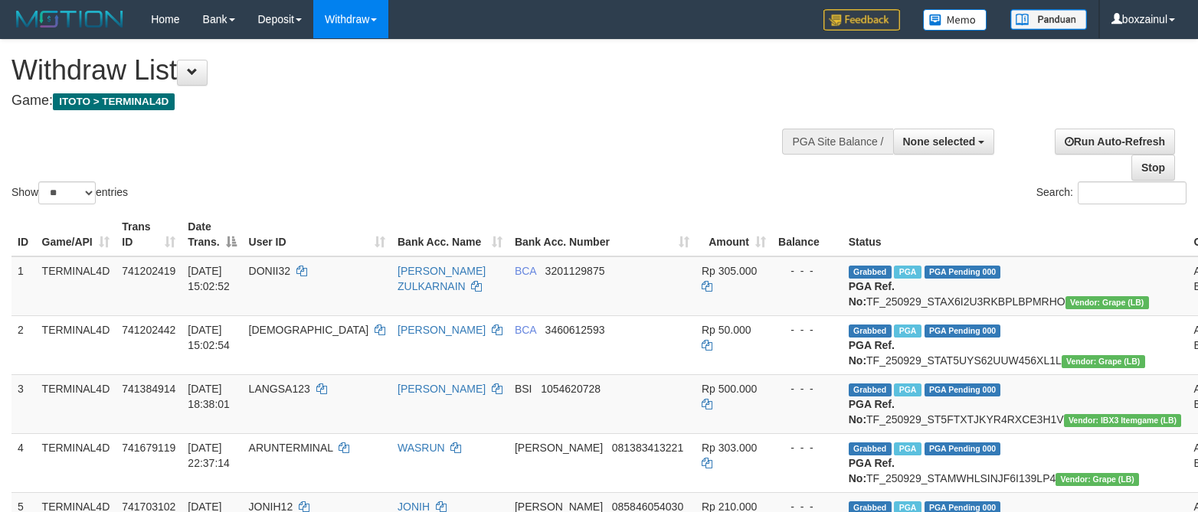
select select
select select "**"
click at [954, 146] on span "None selected" at bounding box center [939, 142] width 73 height 12
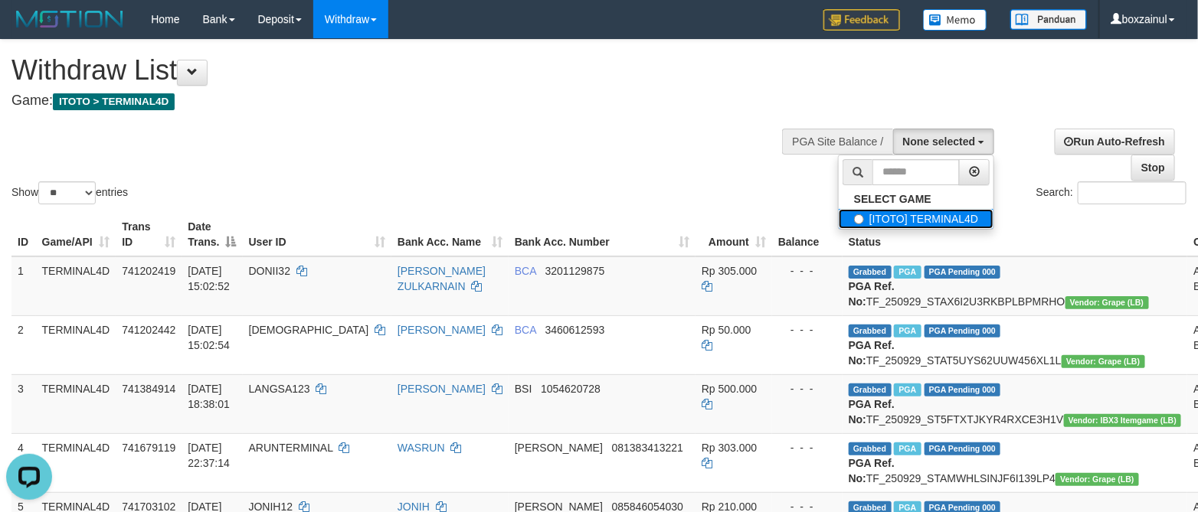
click at [892, 224] on label "[ITOTO] TERMINAL4D" at bounding box center [916, 219] width 155 height 20
select select "****"
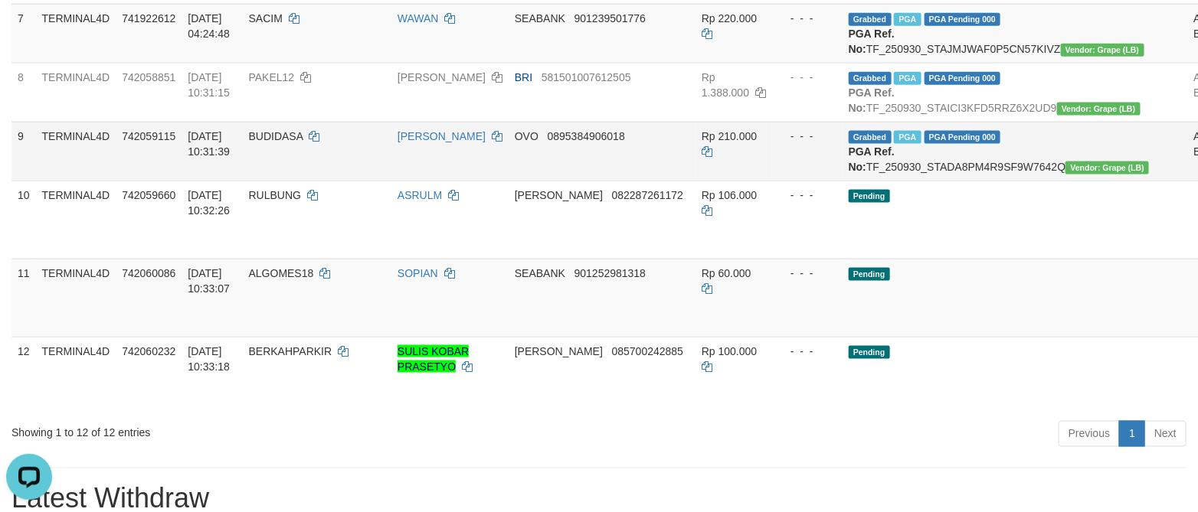
scroll to position [791, 0]
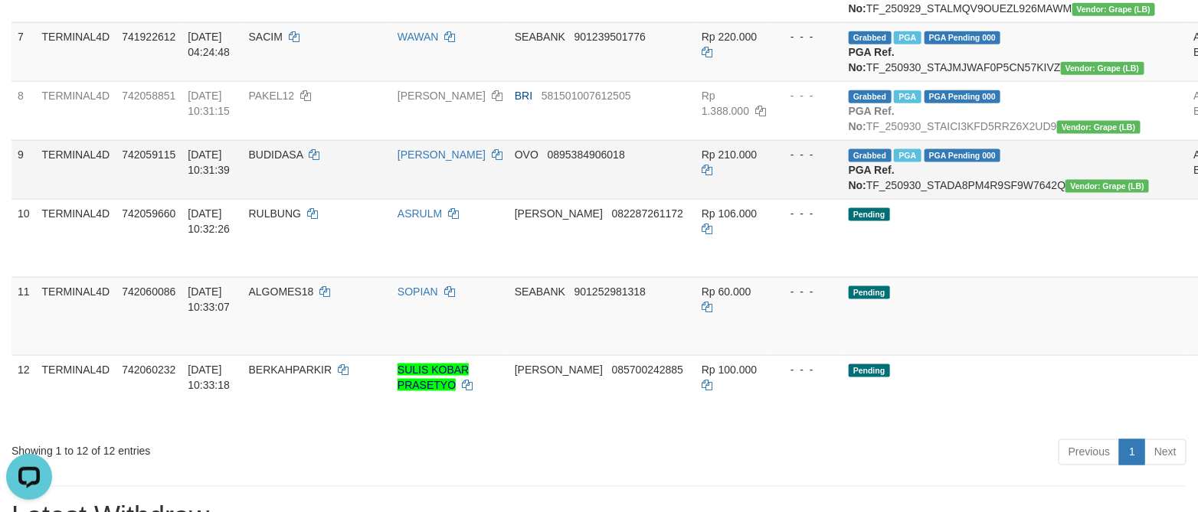
click at [618, 199] on td "OVO 0895384906018" at bounding box center [602, 169] width 187 height 59
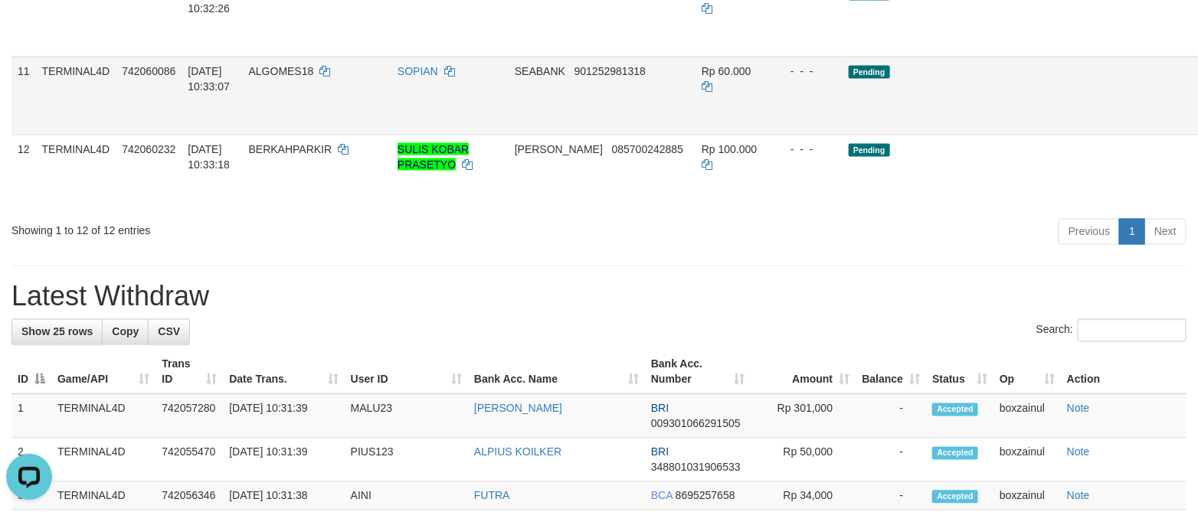
scroll to position [1021, 0]
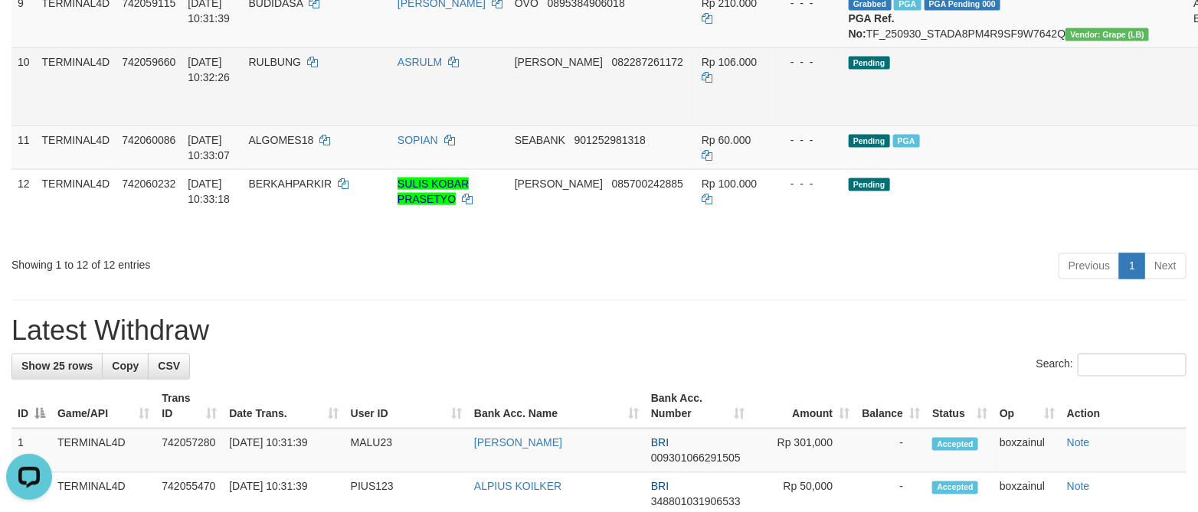
scroll to position [906, 0]
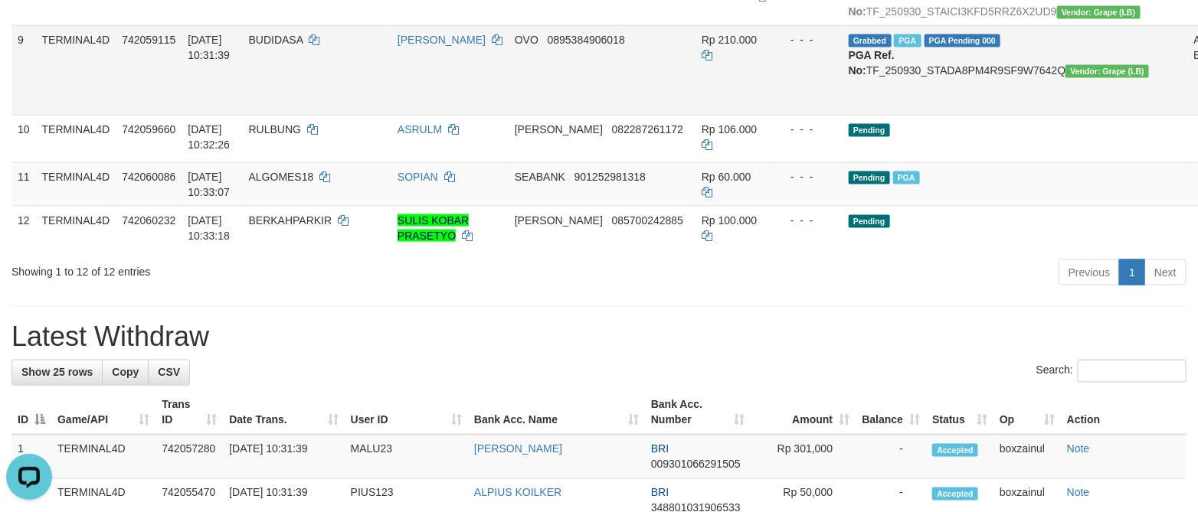
click at [302, 115] on td "BUDIDASA" at bounding box center [317, 70] width 149 height 90
copy td "BUDIDASA"
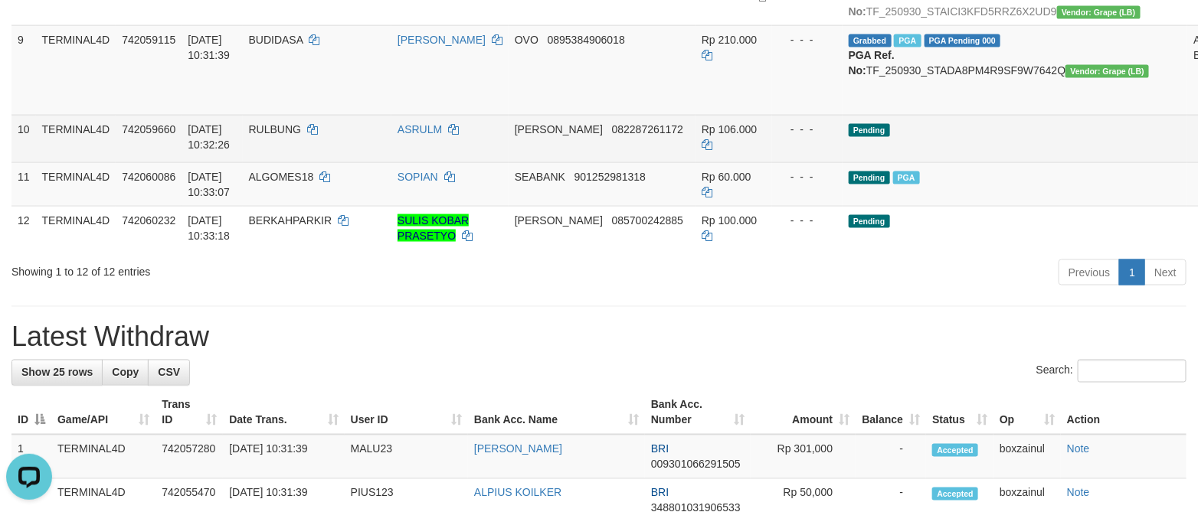
click at [575, 162] on td "[PERSON_NAME] 082287261172" at bounding box center [602, 138] width 187 height 47
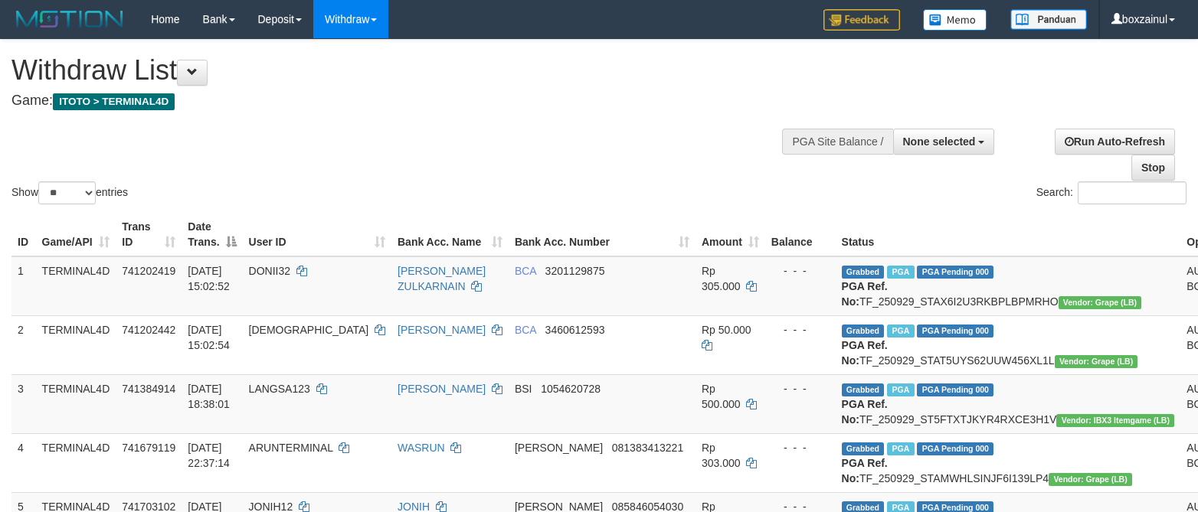
select select
select select "**"
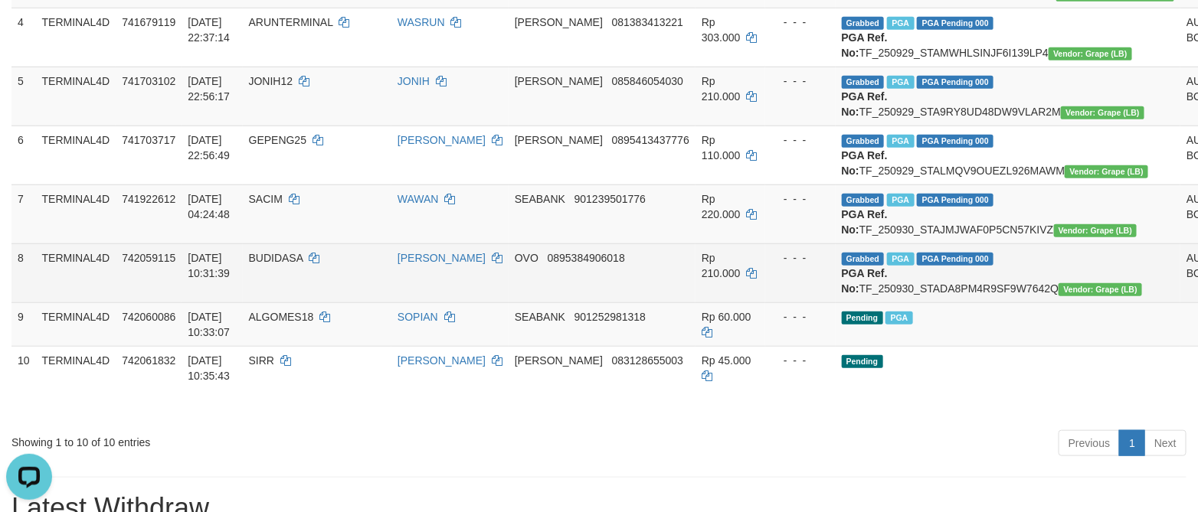
scroll to position [102, 0]
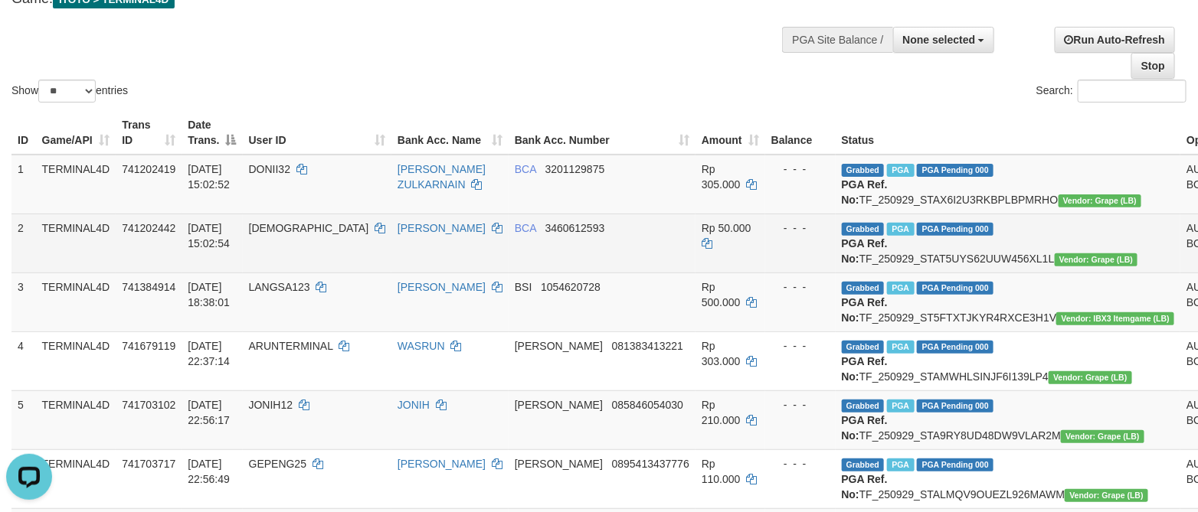
click at [600, 273] on td "BCA 3460612593" at bounding box center [602, 243] width 187 height 59
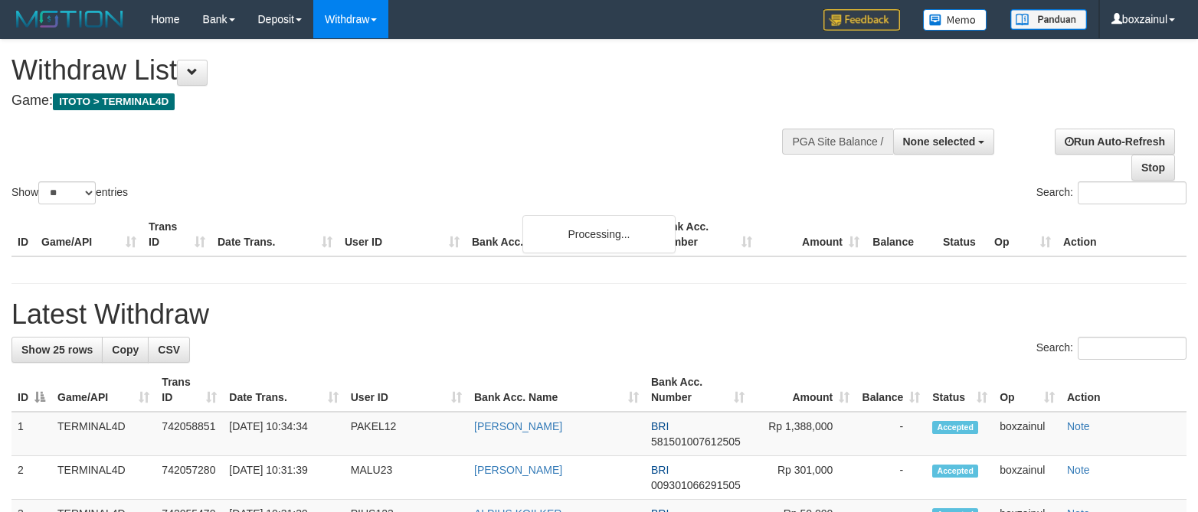
select select
select select "**"
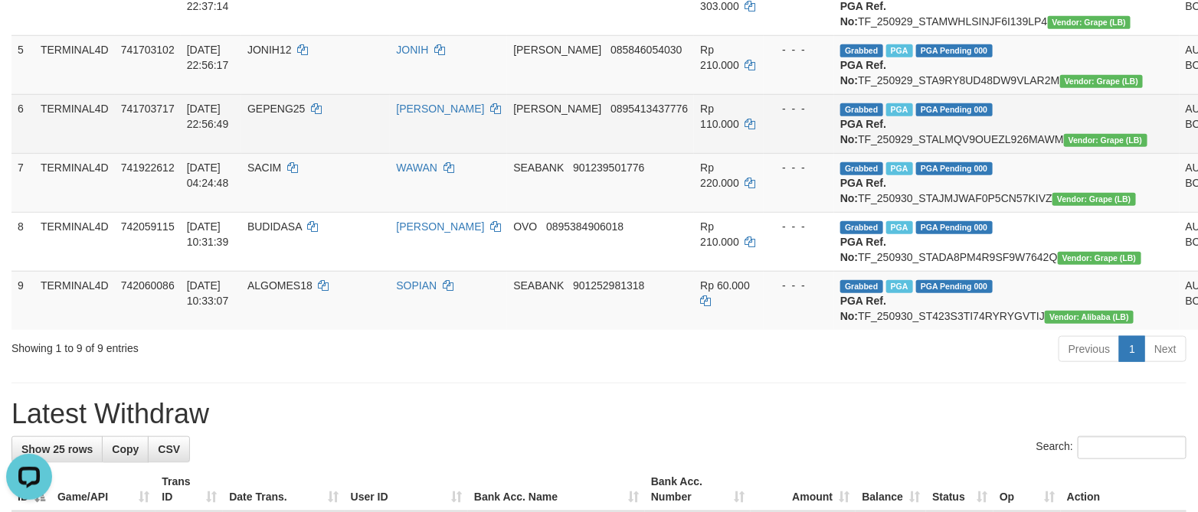
drag, startPoint x: 1161, startPoint y: 185, endPoint x: 1168, endPoint y: 136, distance: 48.7
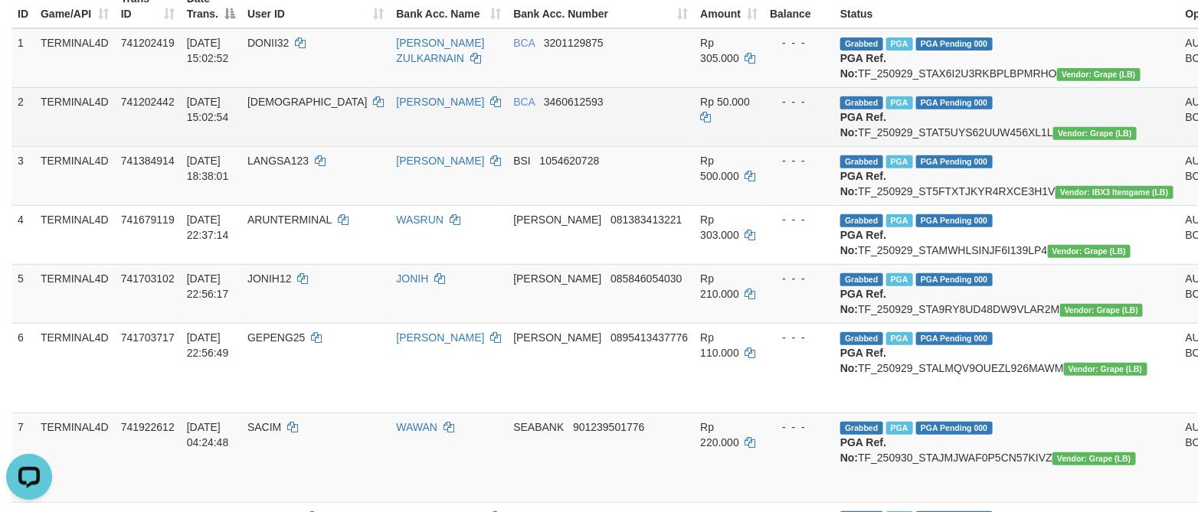
scroll to position [227, 0]
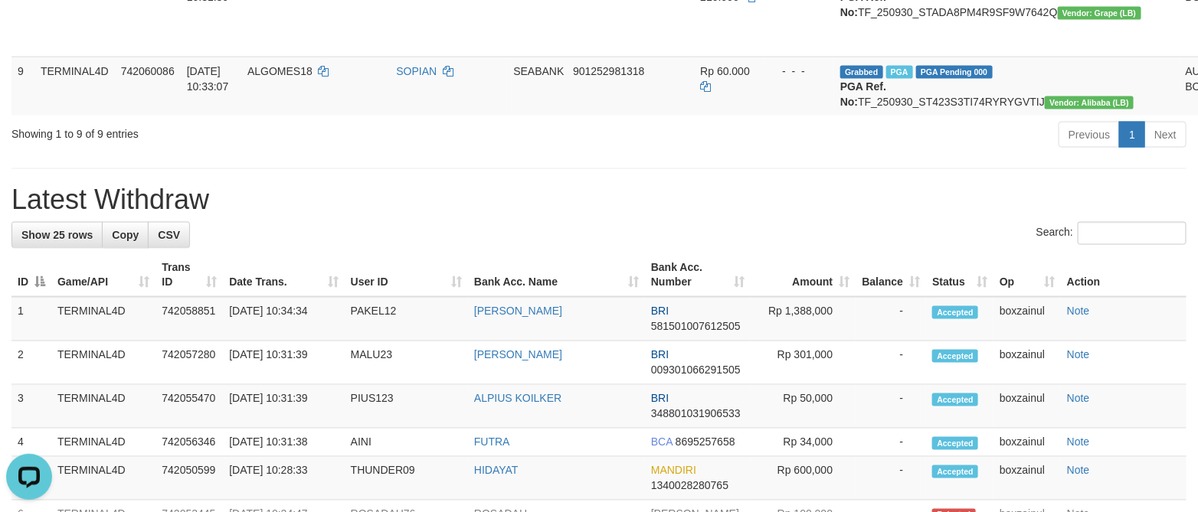
scroll to position [947, 0]
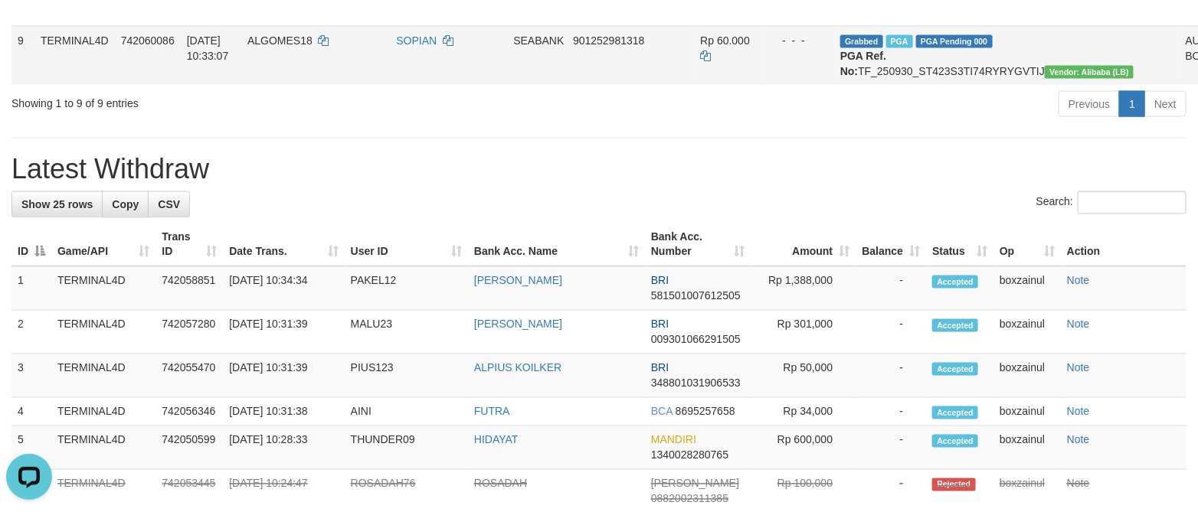
click at [547, 273] on div "**********" at bounding box center [599, 268] width 1198 height 2353
click at [547, 274] on div "**********" at bounding box center [599, 268] width 1198 height 2353
click at [545, 274] on div "**********" at bounding box center [599, 268] width 1198 height 2353
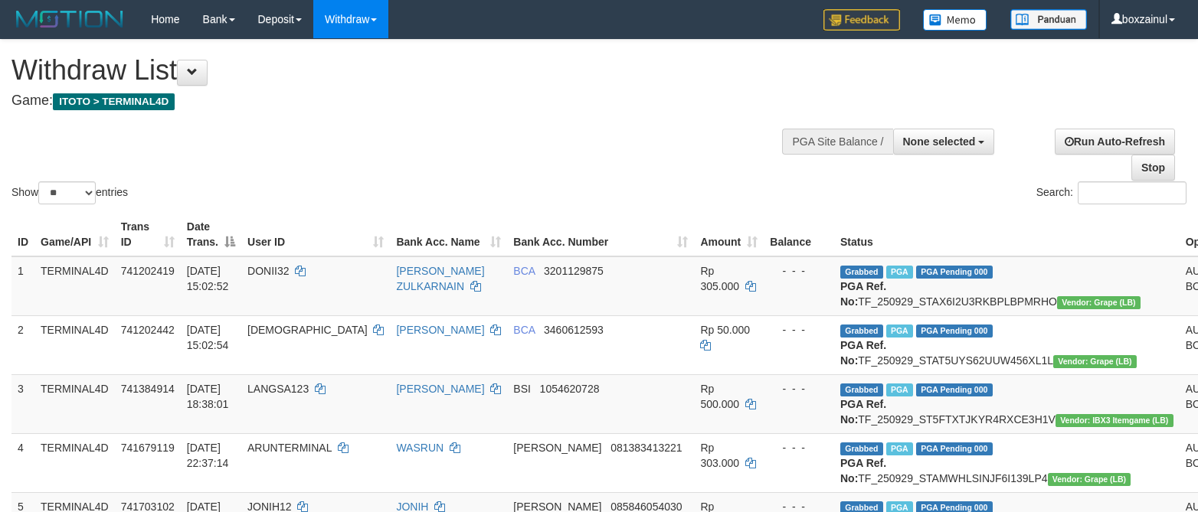
select select
select select "**"
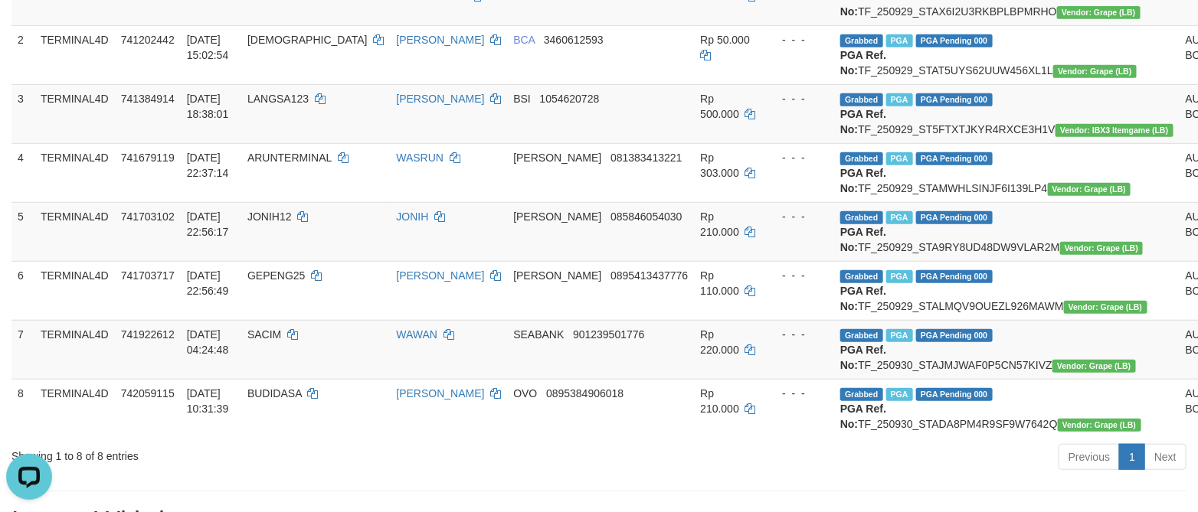
scroll to position [750, 0]
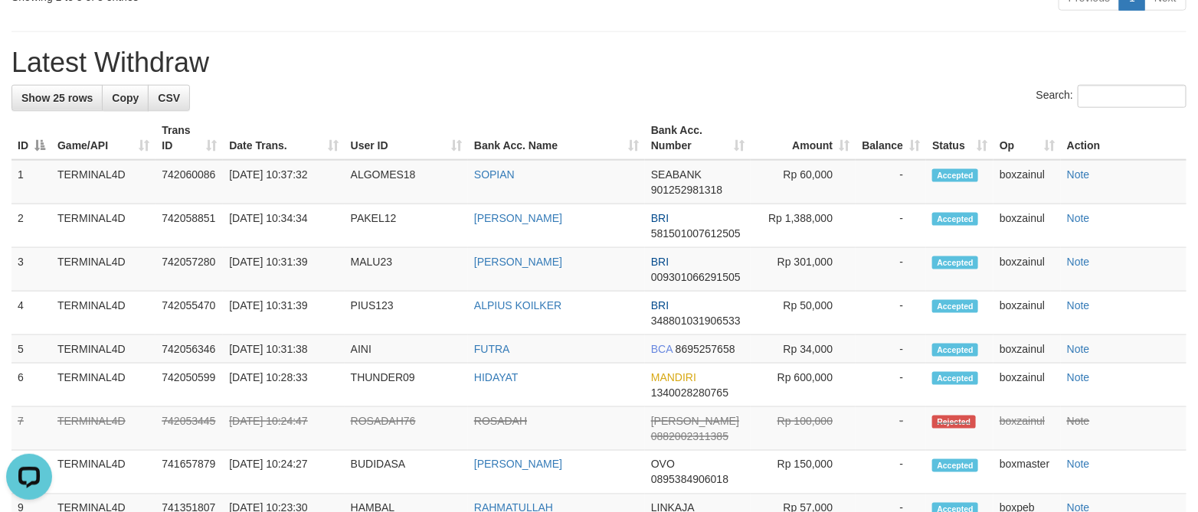
click at [561, 78] on h1 "Latest Withdraw" at bounding box center [598, 62] width 1175 height 31
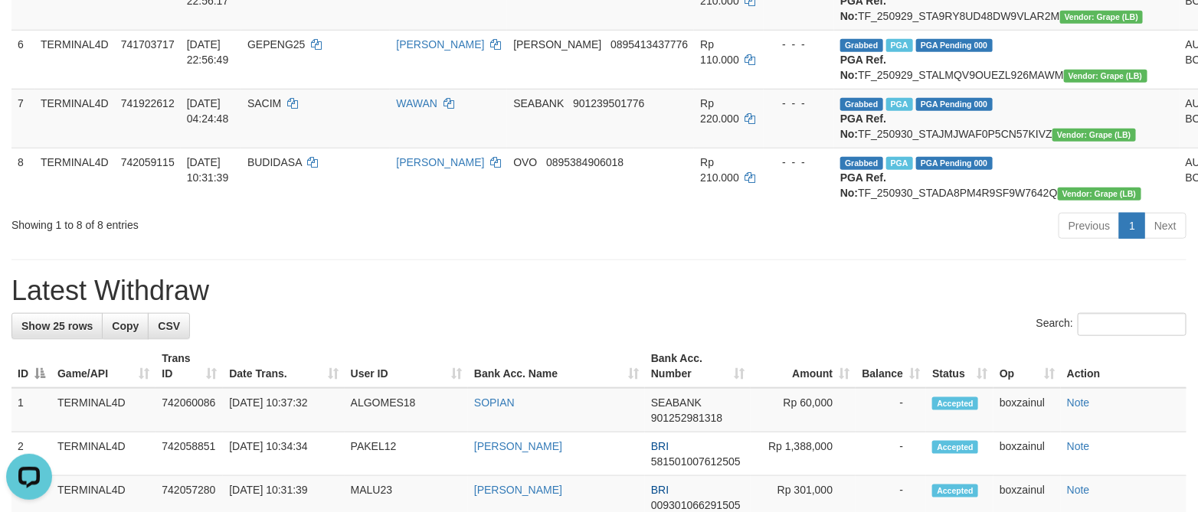
scroll to position [520, 0]
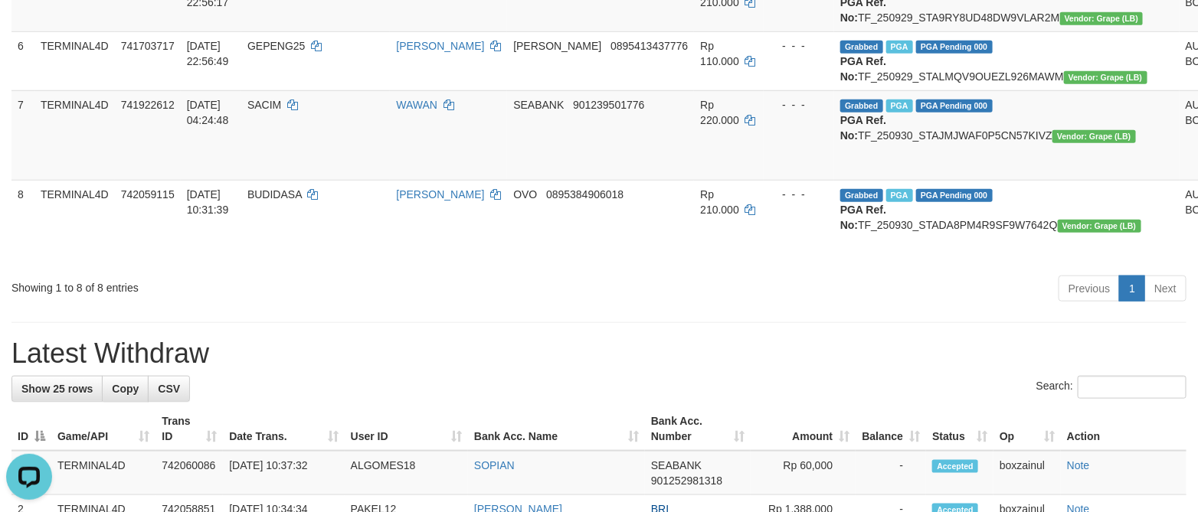
click at [460, 307] on div "Showing 1 to 8 of 8 entries Previous 1 Next" at bounding box center [599, 290] width 1198 height 33
drag, startPoint x: 276, startPoint y: 430, endPoint x: 240, endPoint y: 430, distance: 36.0
click at [277, 307] on div "Showing 1 to 8 of 8 entries Previous 1 Next" at bounding box center [599, 290] width 1198 height 33
click at [773, 307] on div "Previous 1 Next" at bounding box center [849, 290] width 676 height 33
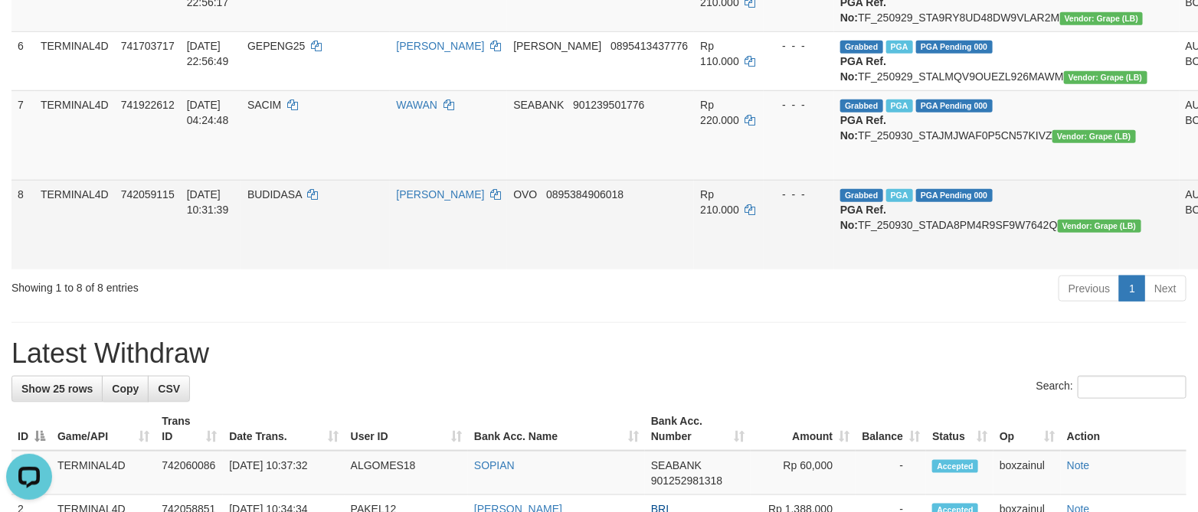
click at [302, 201] on span "BUDIDASA" at bounding box center [274, 194] width 54 height 12
copy td "BUDIDASA"
